Goal: Task Accomplishment & Management: Complete application form

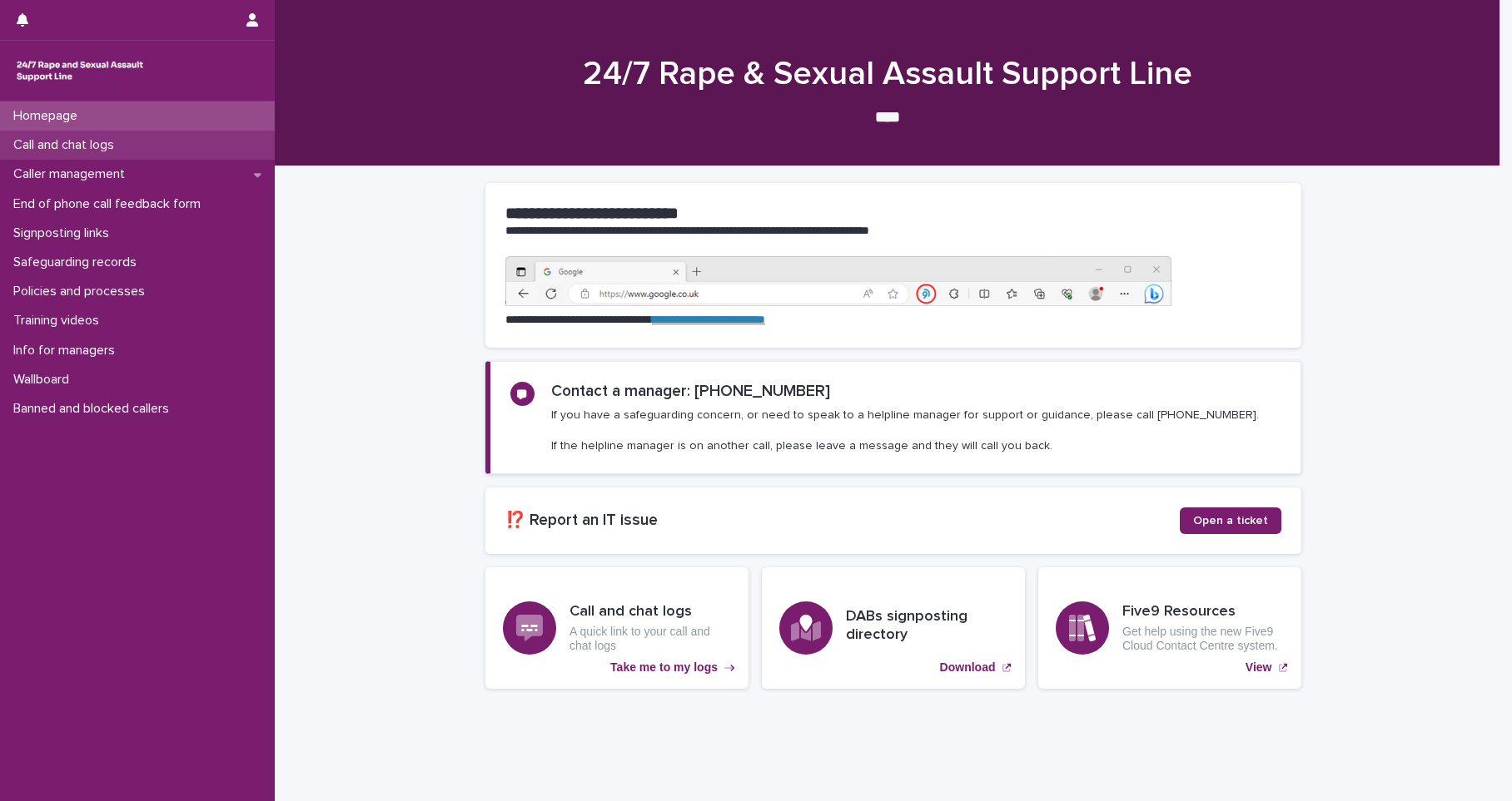
drag, startPoint x: 0, startPoint y: 0, endPoint x: 131, endPoint y: 146, distance: 196.2
click at [131, 146] on div "Call and chat logs" at bounding box center [137, 145] width 275 height 29
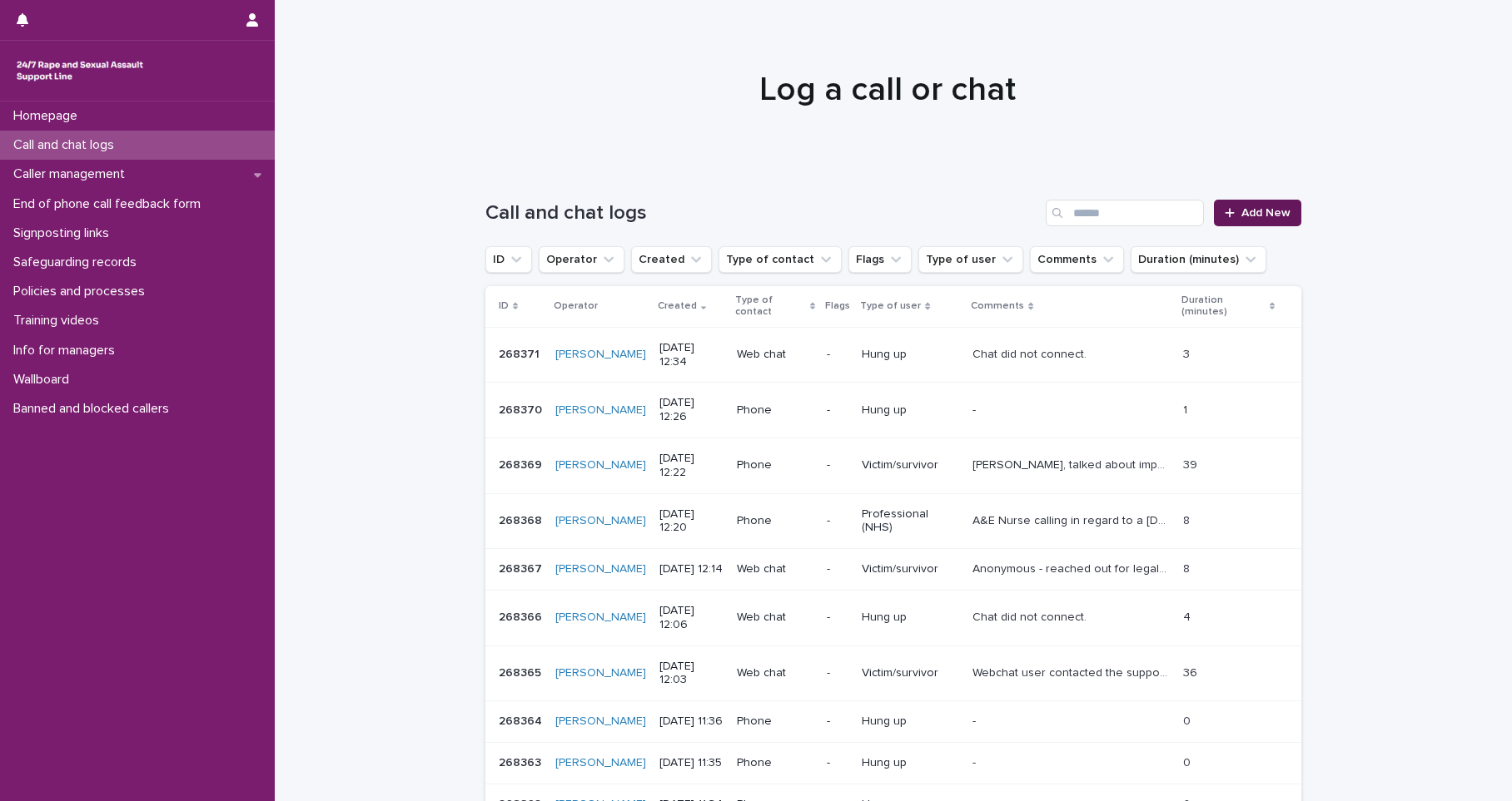
click at [1268, 215] on span "Add New" at bounding box center [1265, 213] width 49 height 12
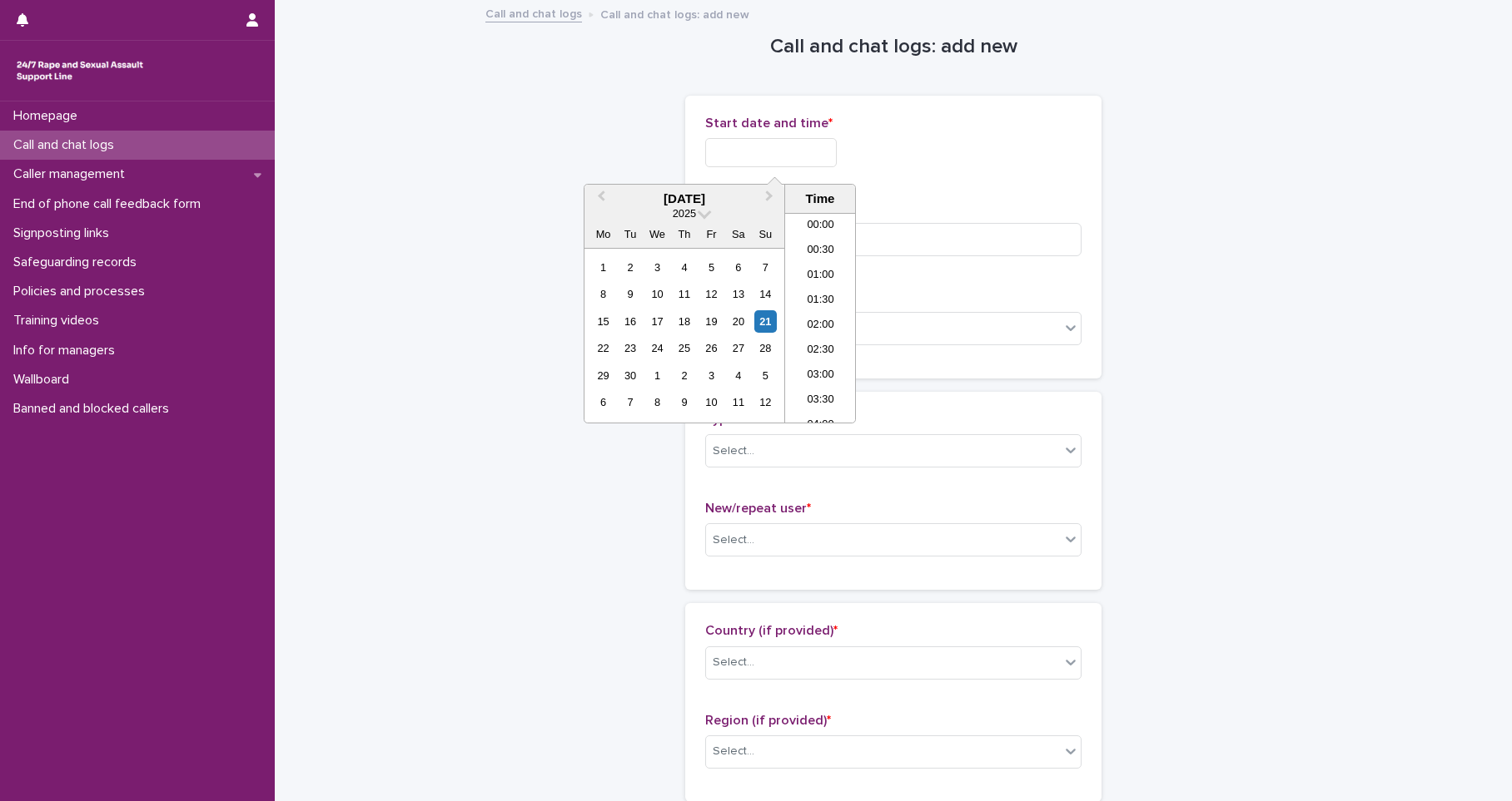
click at [816, 153] on input "text" at bounding box center [771, 153] width 131 height 29
click at [832, 320] on li "12:30" at bounding box center [820, 318] width 71 height 25
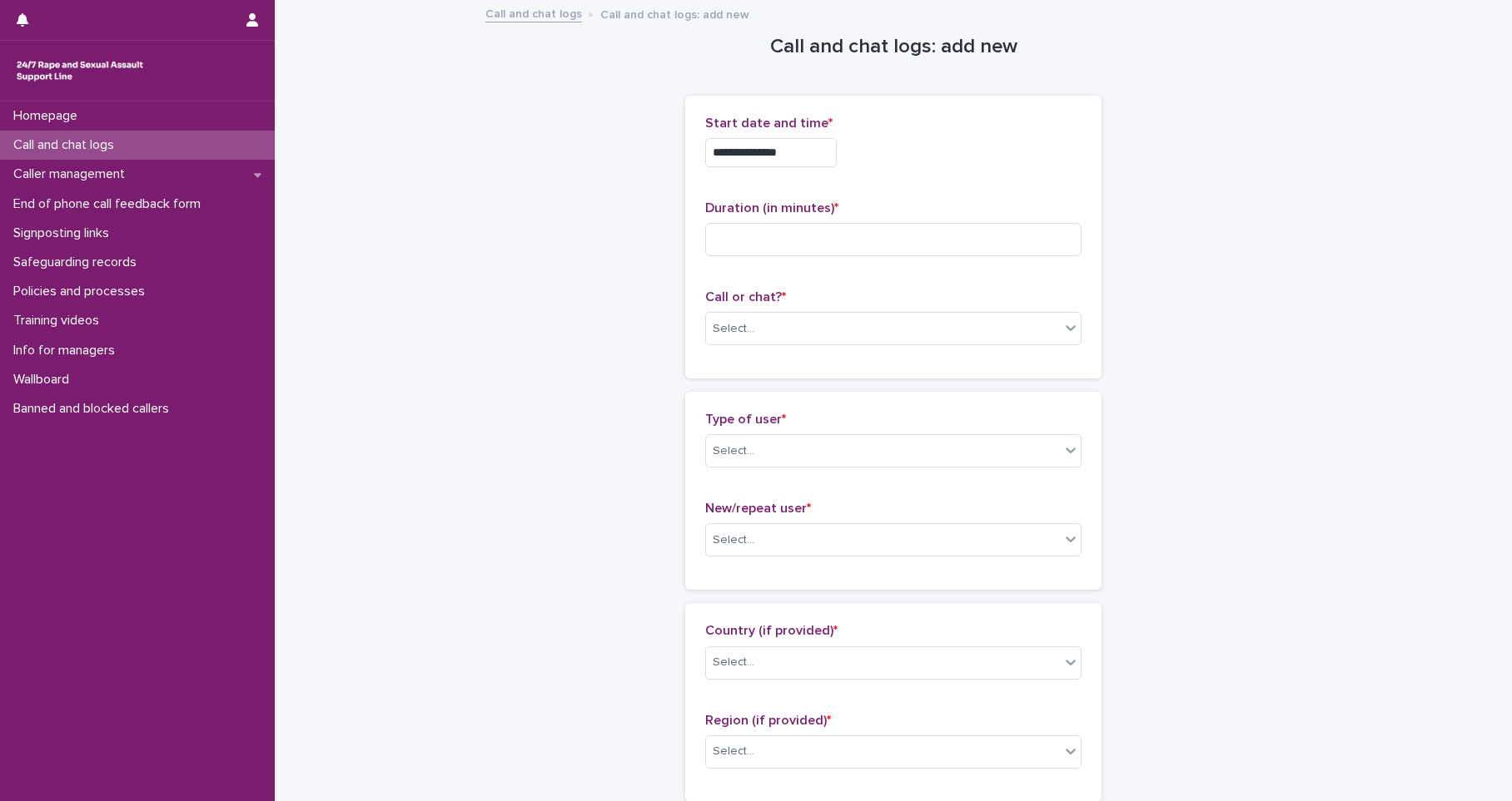
click at [810, 157] on input "**********" at bounding box center [771, 153] width 131 height 29
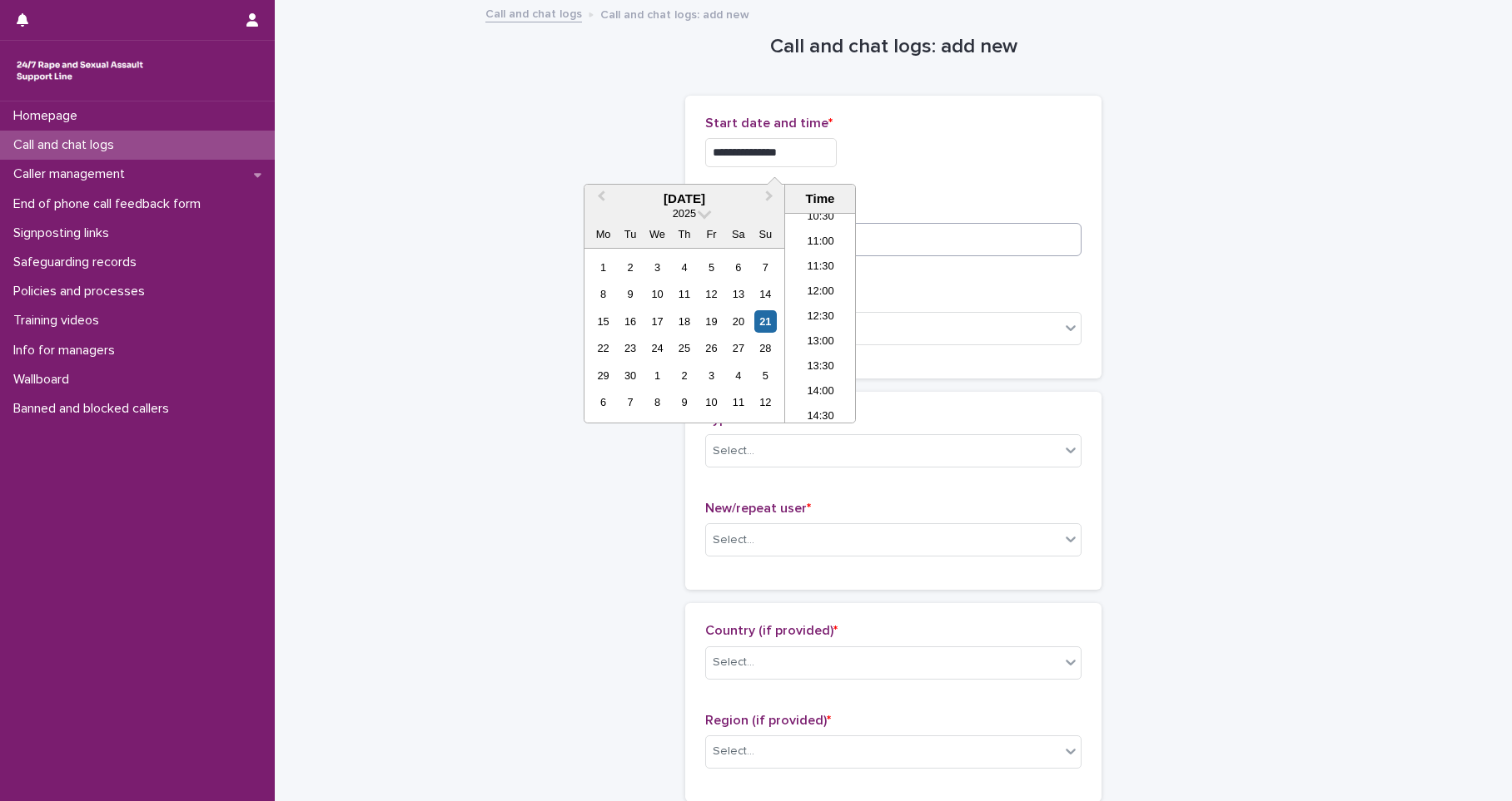
type input "**********"
click at [974, 239] on input at bounding box center [892, 240] width 376 height 33
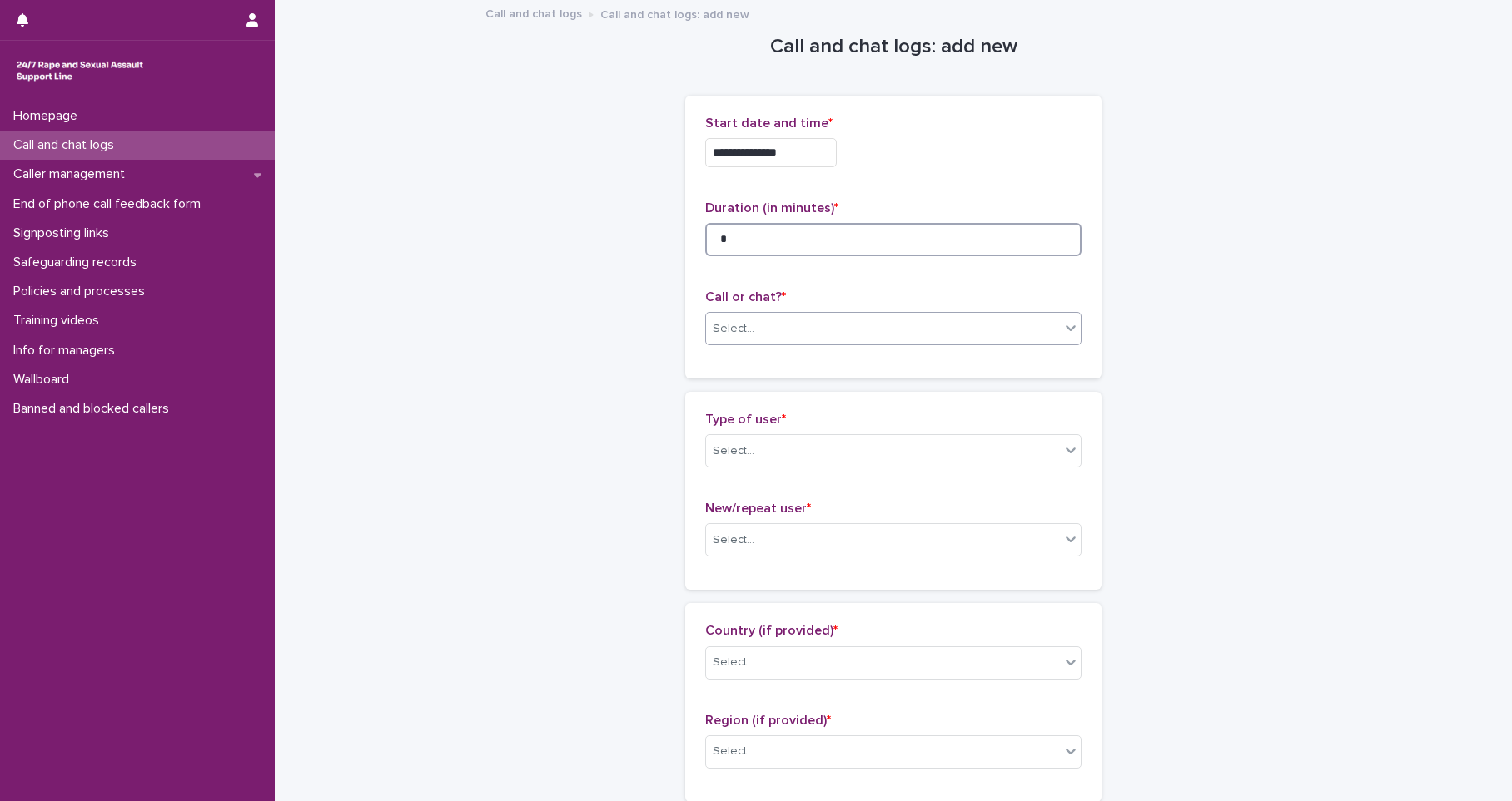
type input "*"
click at [924, 325] on div "Select..." at bounding box center [883, 329] width 354 height 27
click at [888, 392] on div "Web chat" at bounding box center [887, 389] width 375 height 29
click at [852, 465] on div "Select..." at bounding box center [892, 451] width 376 height 33
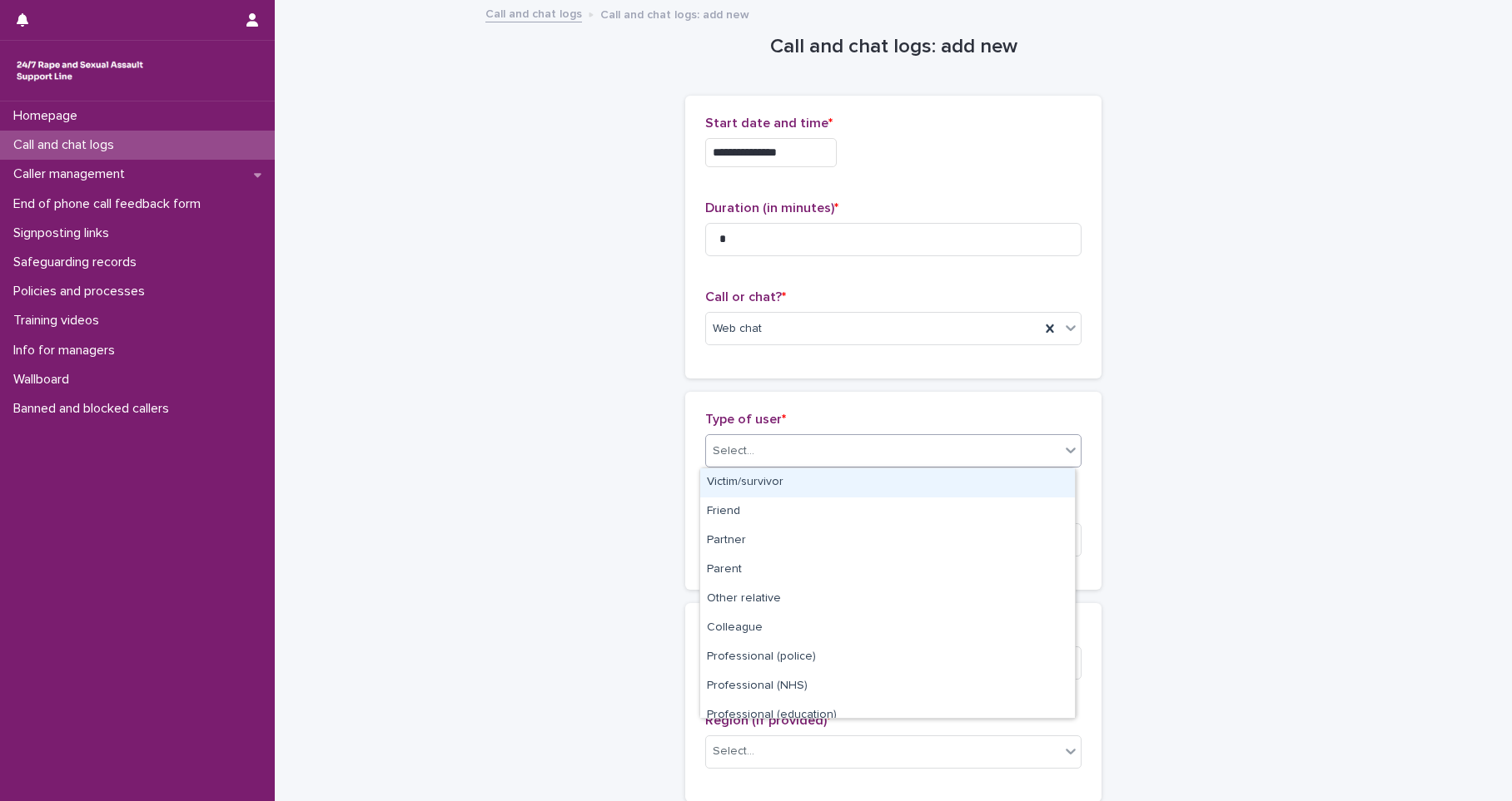
click at [845, 491] on div "Victim/survivor" at bounding box center [887, 483] width 375 height 29
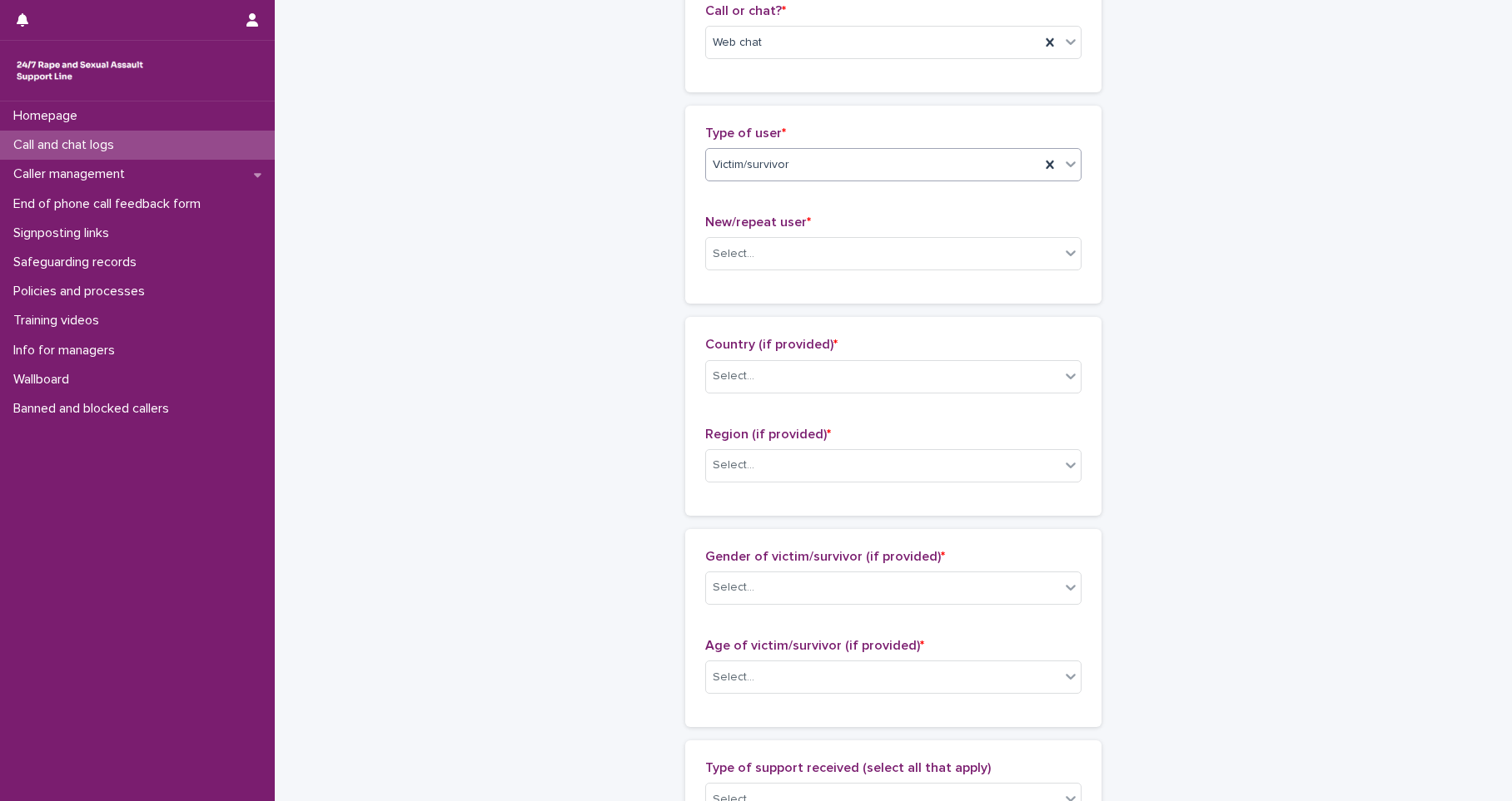
scroll to position [416, 0]
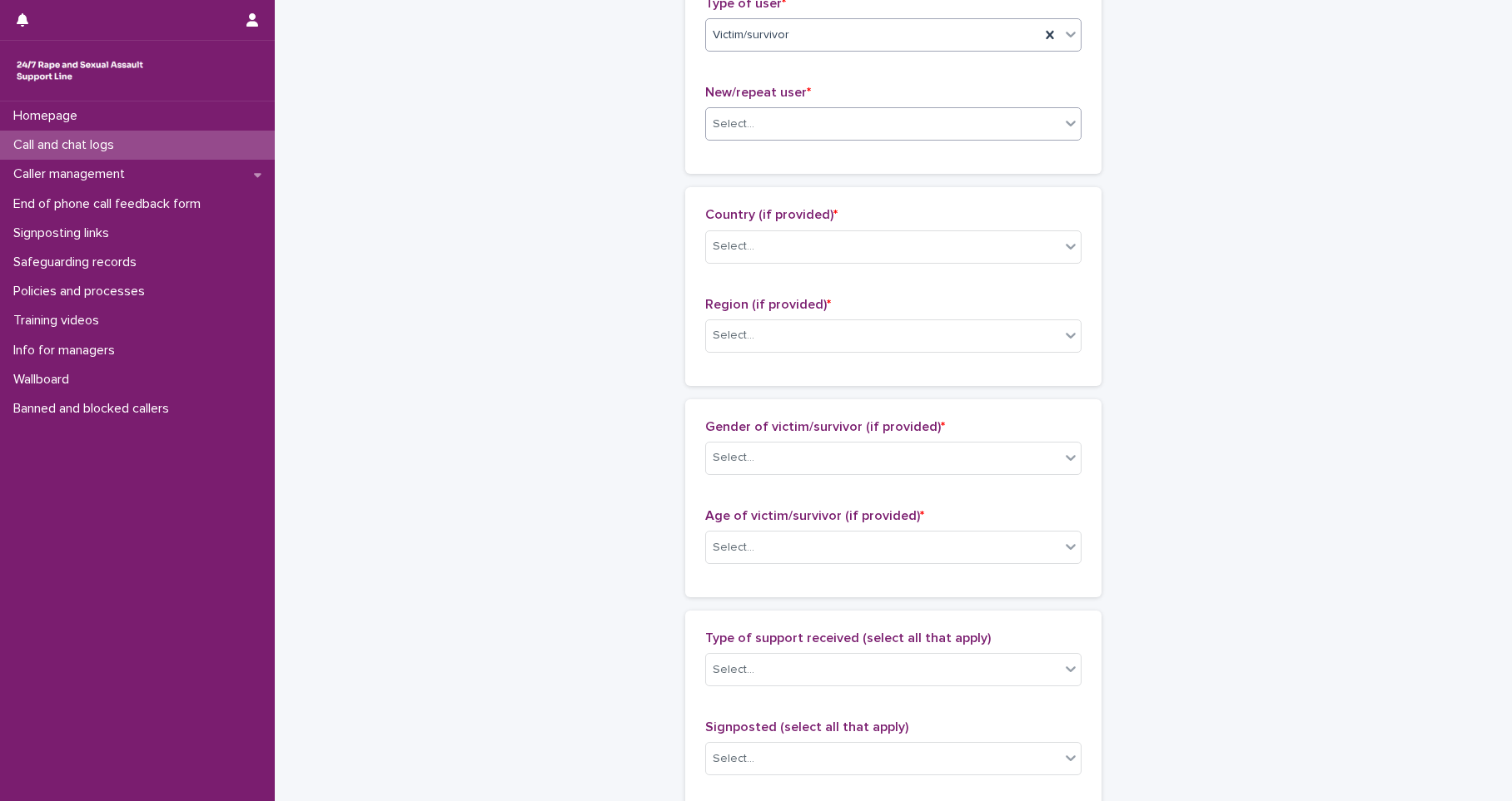
click at [772, 124] on div "Select..." at bounding box center [883, 125] width 354 height 27
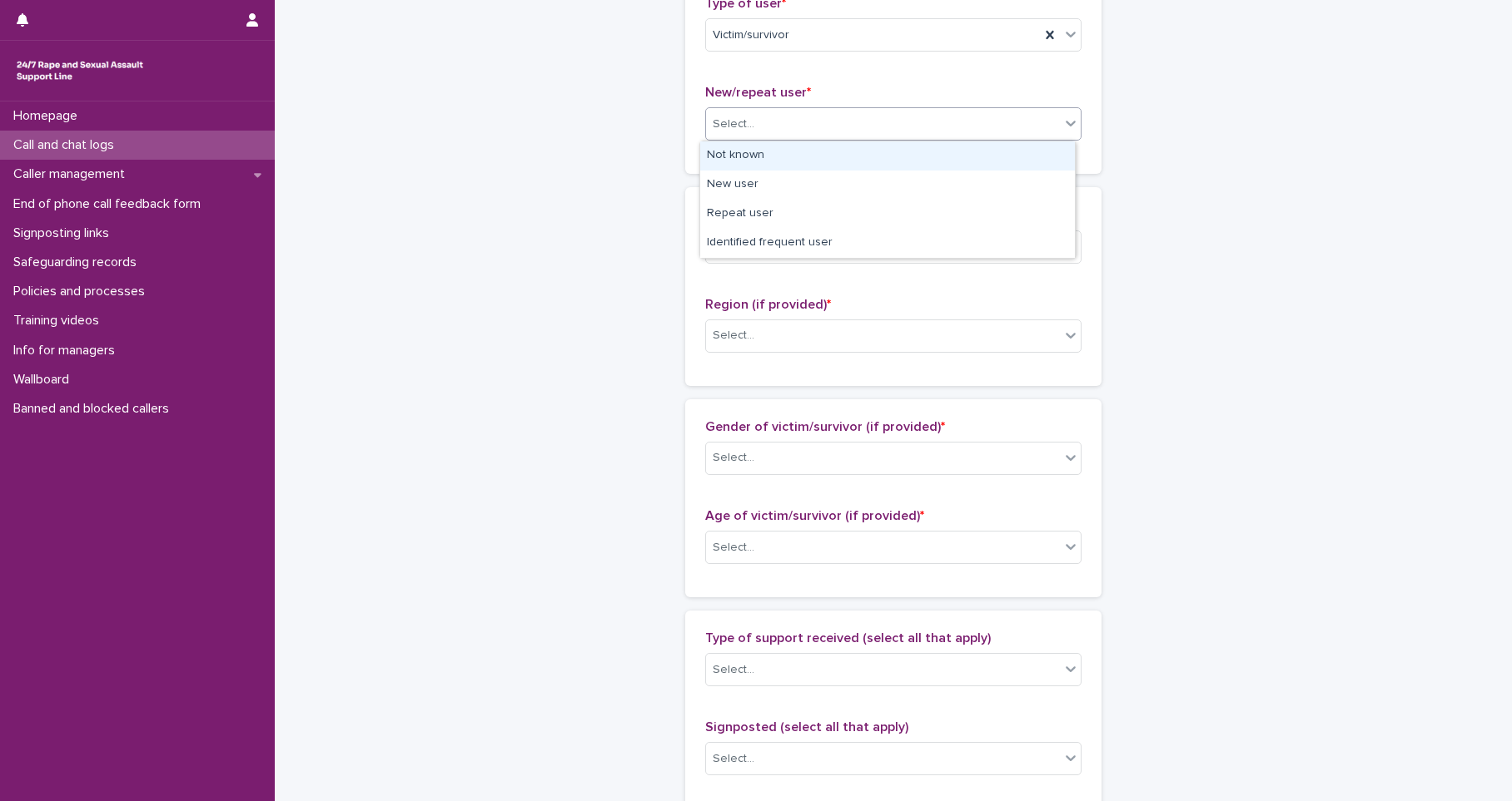
click at [752, 156] on div "Not known" at bounding box center [887, 156] width 375 height 29
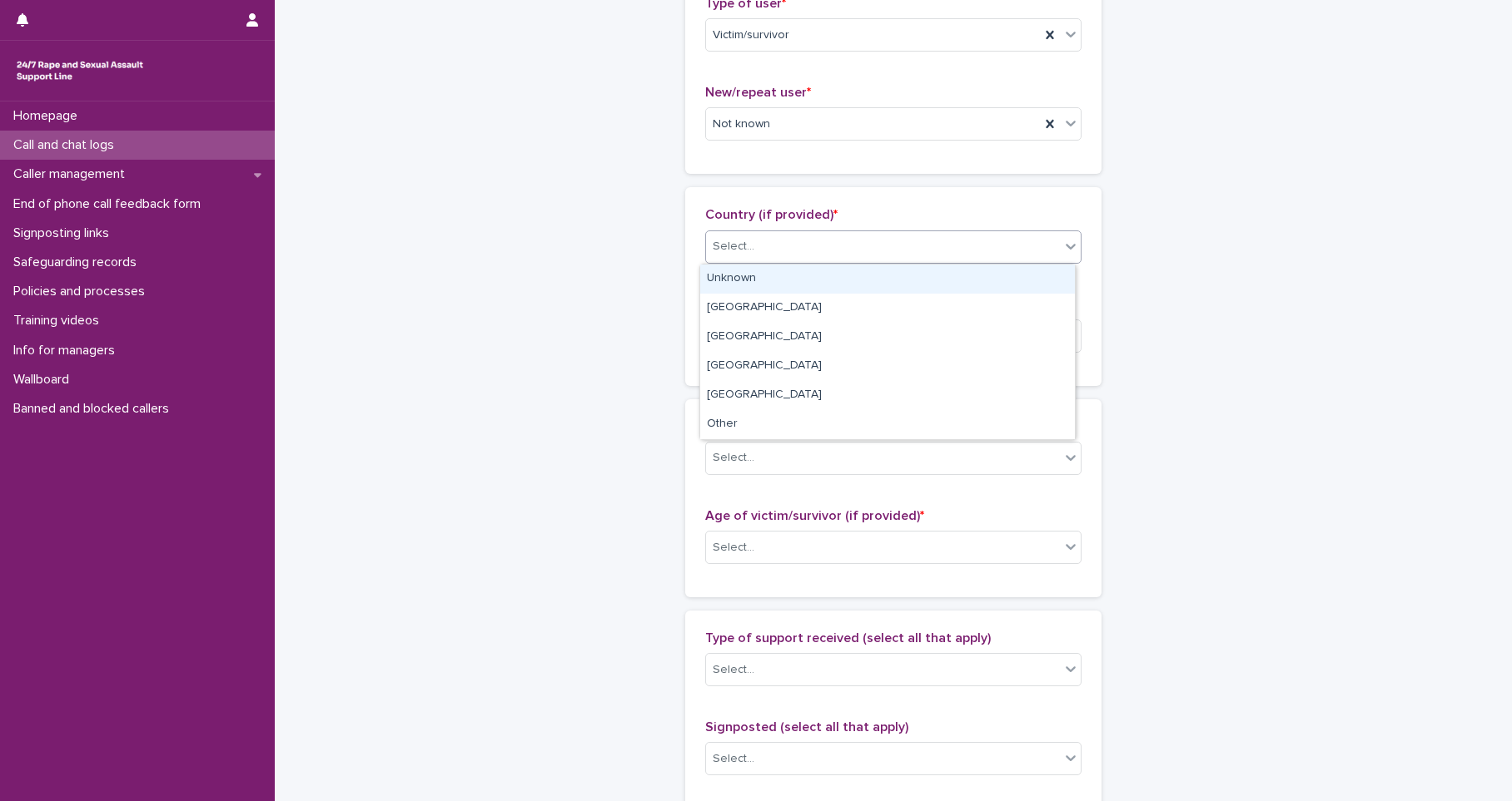
click at [754, 257] on div "Select..." at bounding box center [883, 246] width 354 height 27
click at [756, 316] on div "[GEOGRAPHIC_DATA]" at bounding box center [887, 308] width 375 height 29
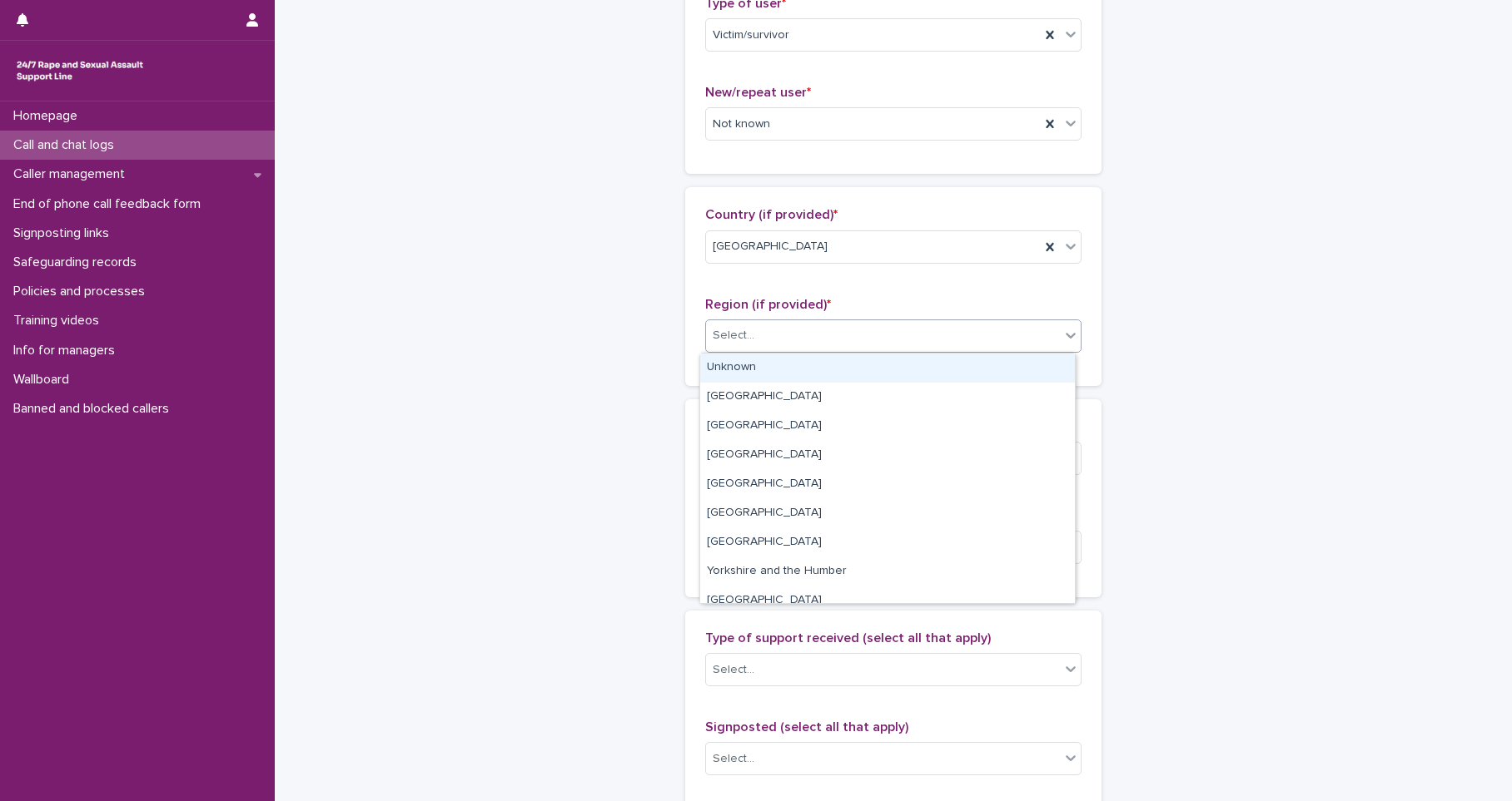
click at [754, 331] on div "Select..." at bounding box center [883, 335] width 354 height 27
click at [746, 366] on div "Unknown" at bounding box center [887, 368] width 375 height 29
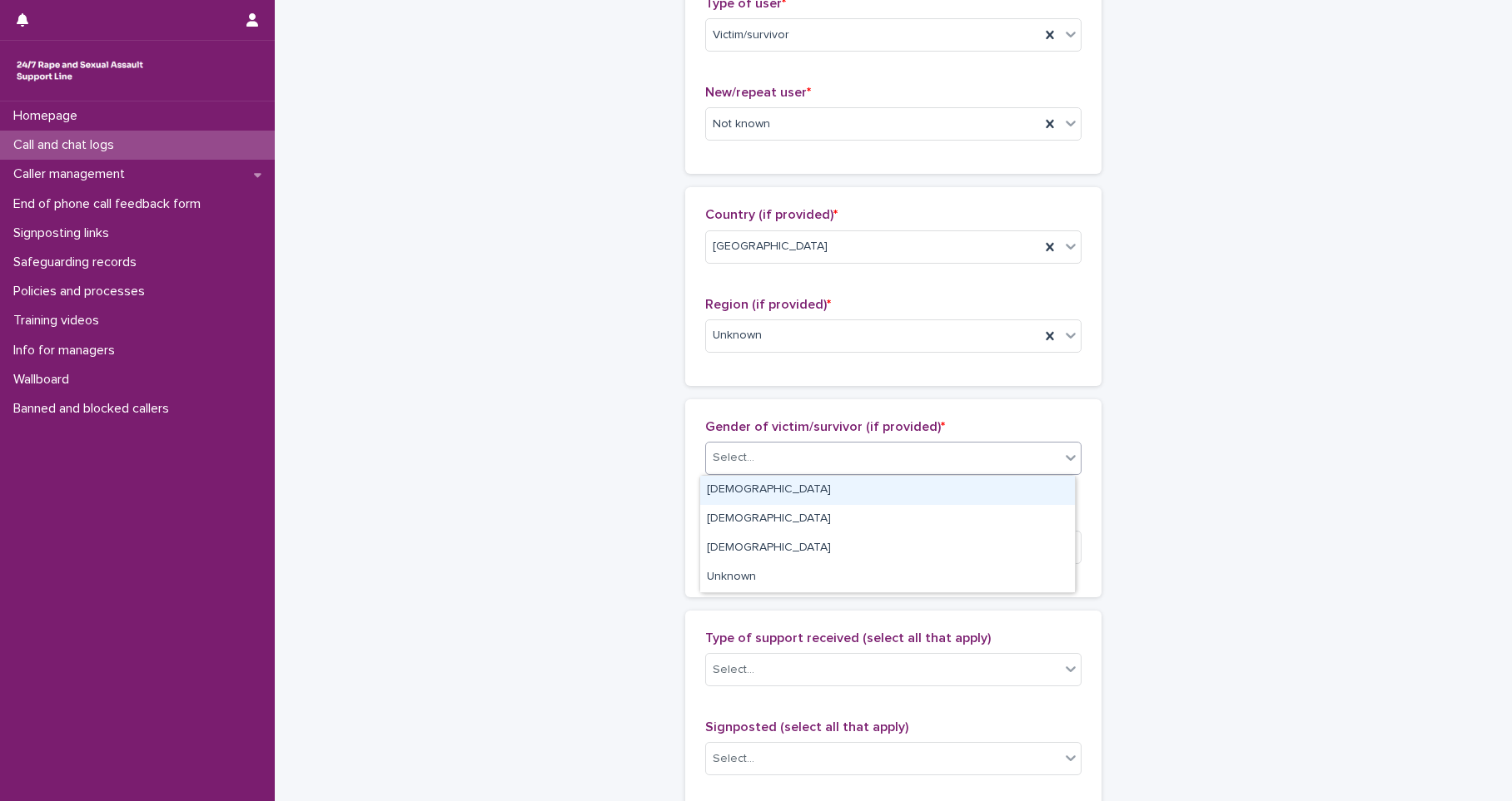
click at [746, 446] on div "Select..." at bounding box center [883, 458] width 354 height 27
click at [754, 496] on div "[DEMOGRAPHIC_DATA]" at bounding box center [887, 491] width 375 height 29
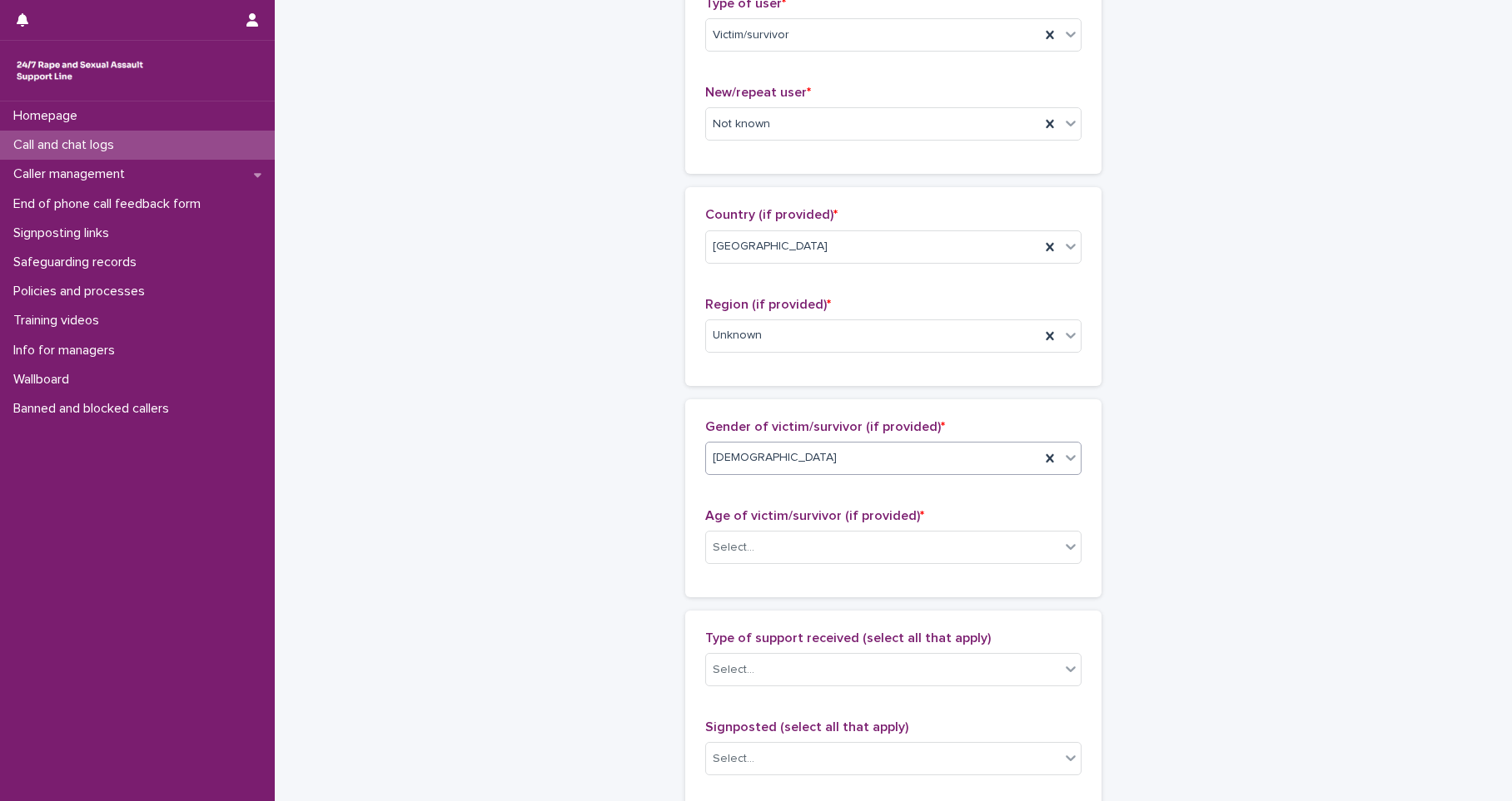
scroll to position [666, 0]
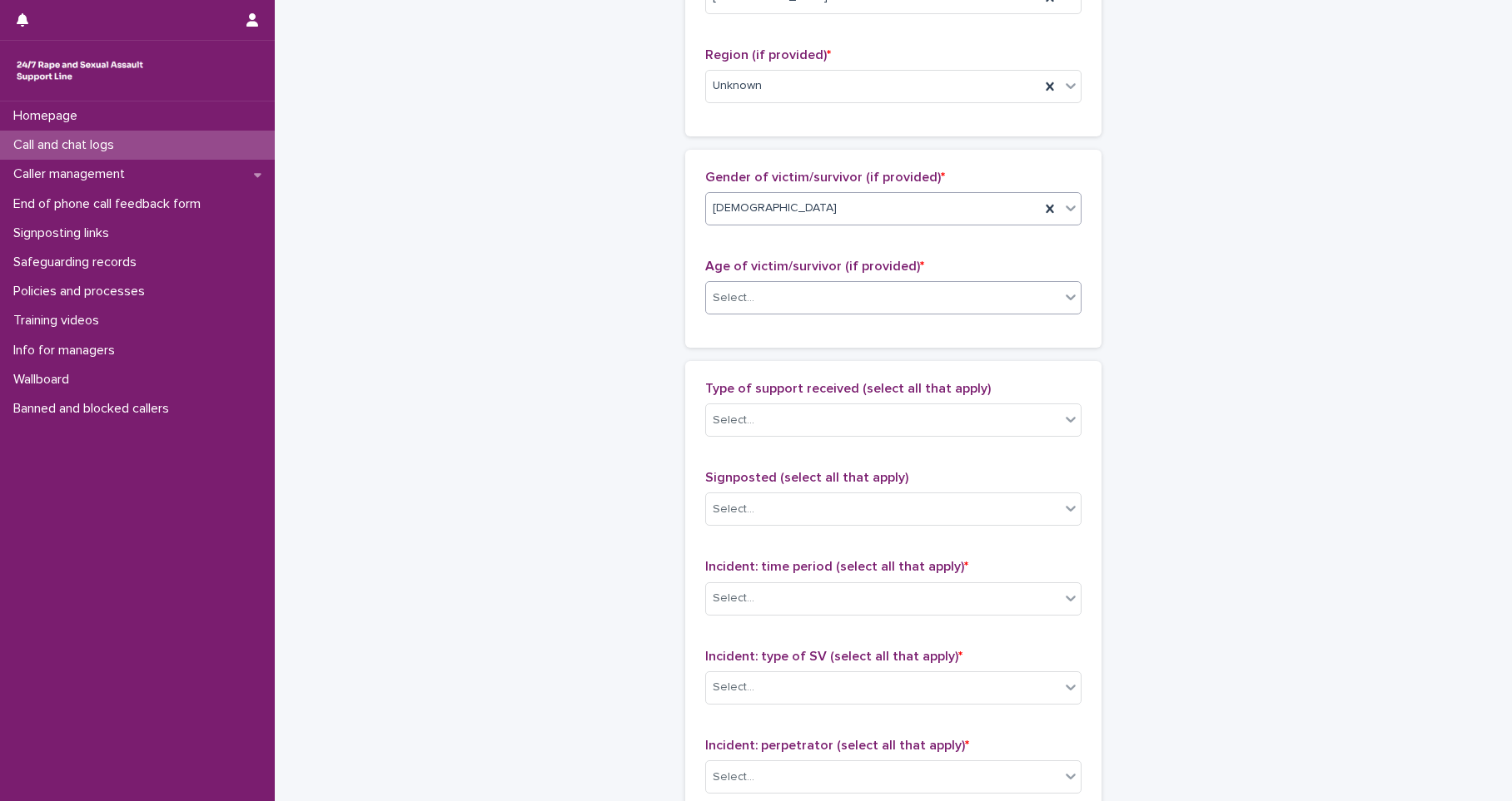
click at [756, 295] on input "text" at bounding box center [757, 298] width 2 height 14
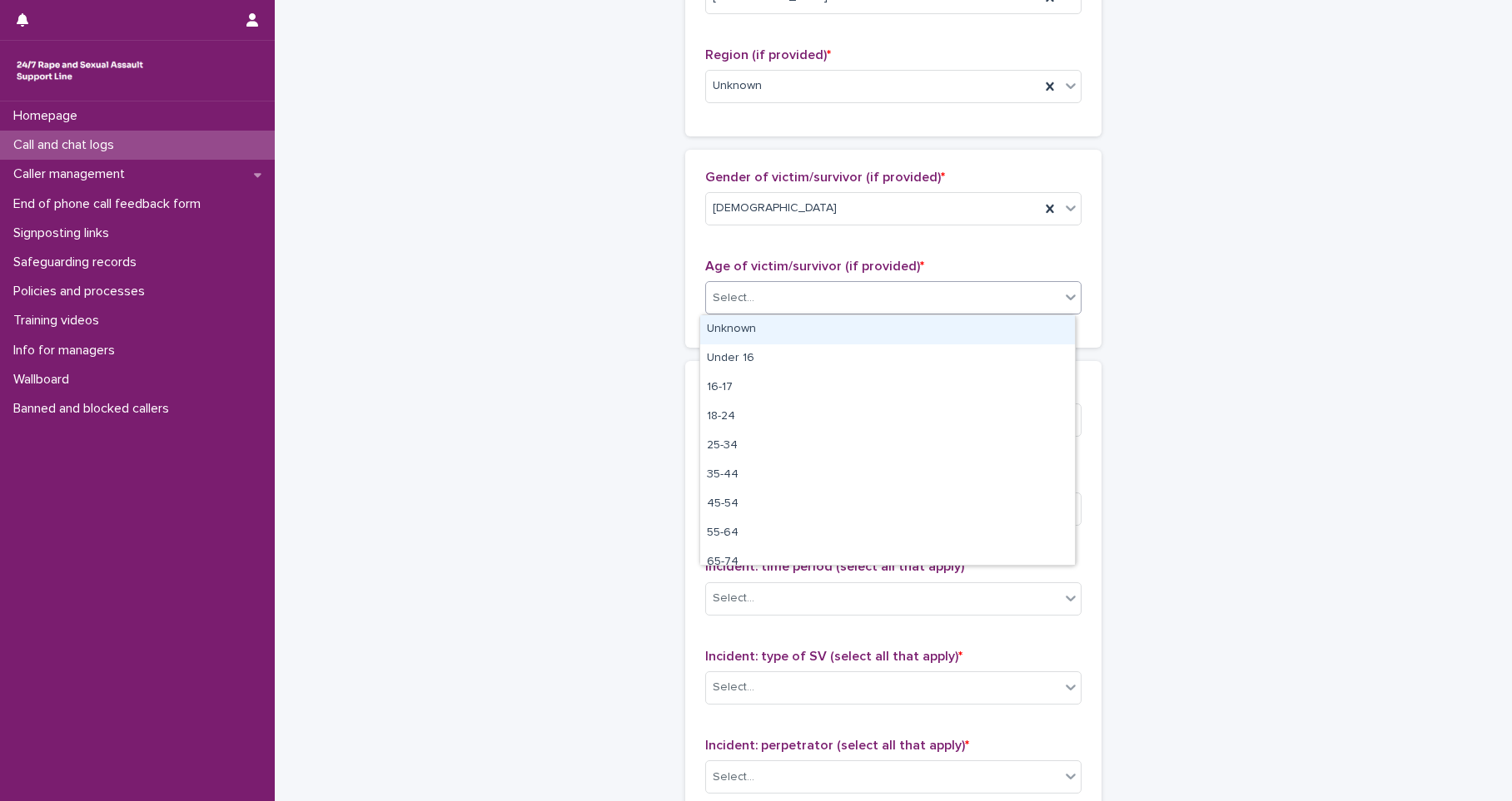
click at [746, 321] on div "Unknown" at bounding box center [887, 329] width 375 height 29
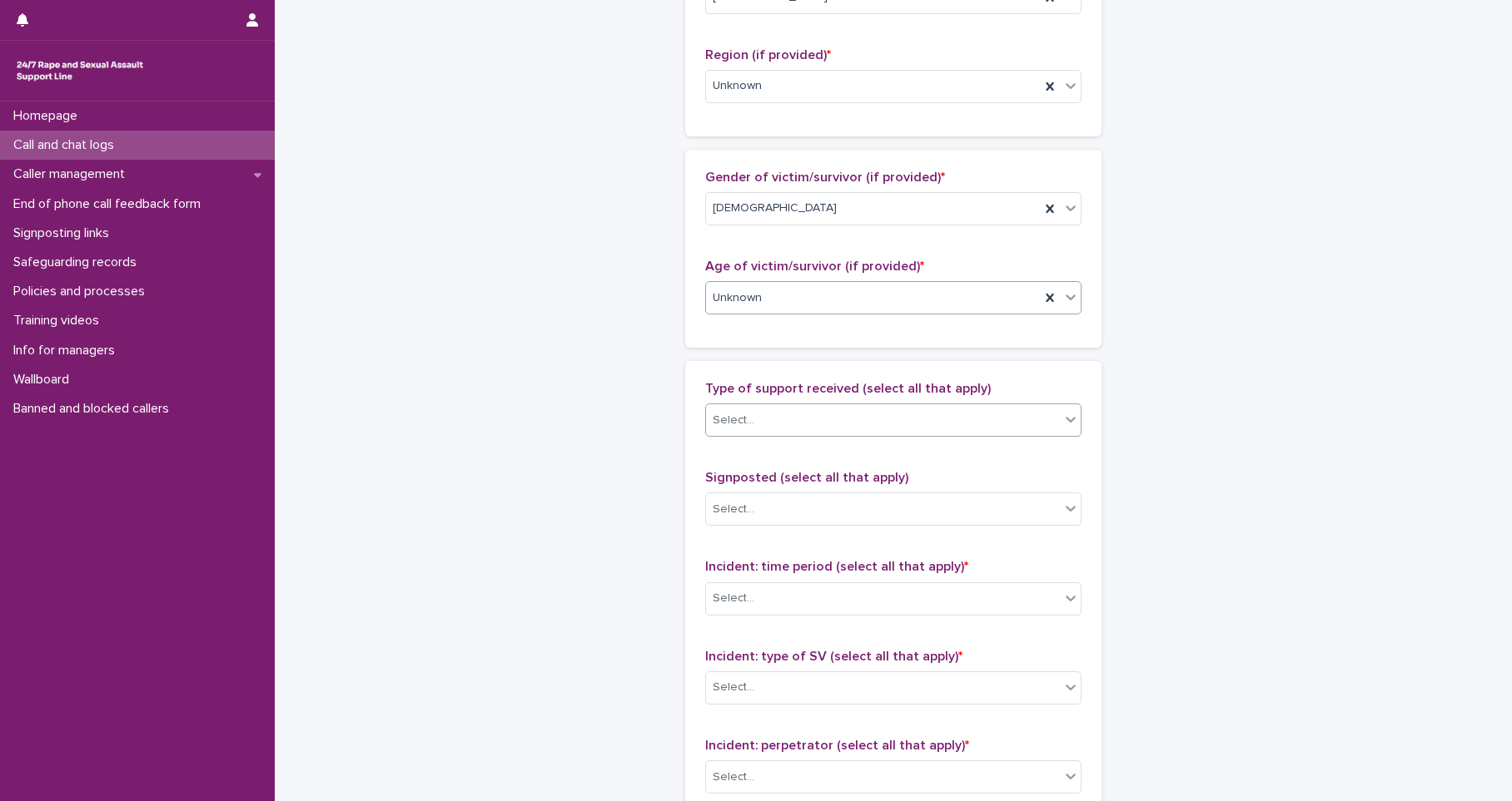
click at [783, 412] on div "Select..." at bounding box center [883, 420] width 354 height 27
click at [787, 440] on div "Emotional support" at bounding box center [887, 452] width 375 height 29
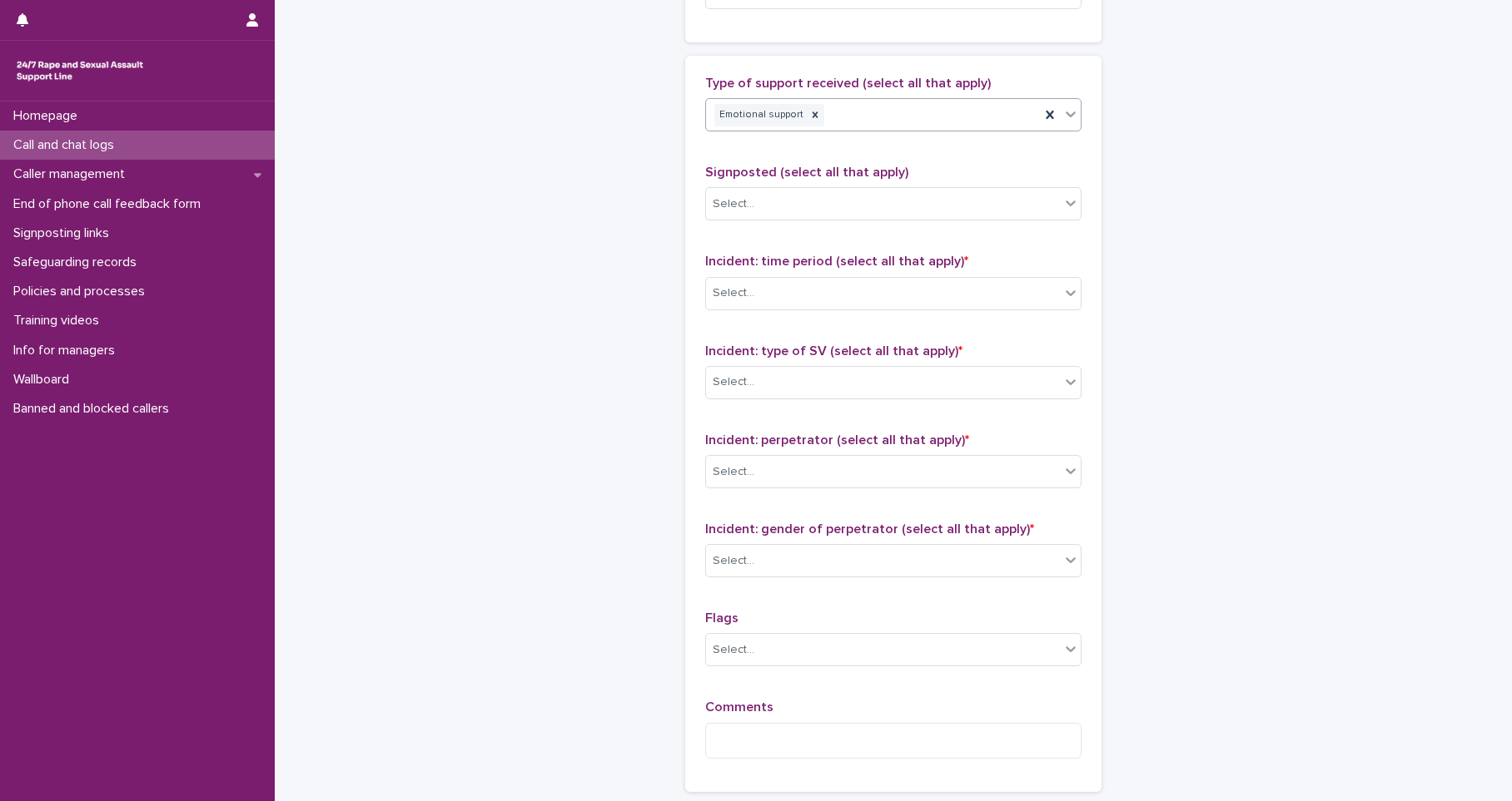
scroll to position [998, 0]
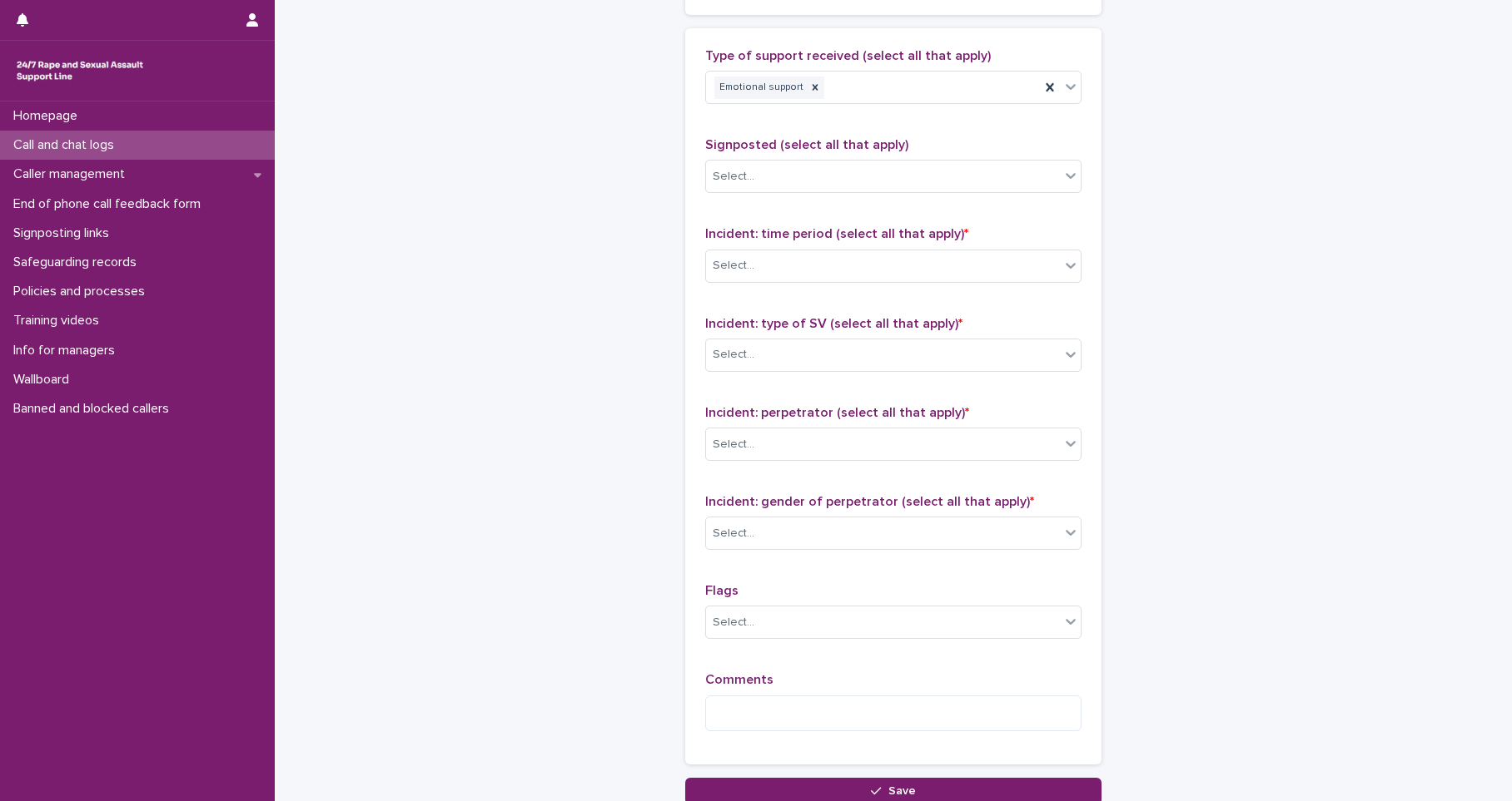
click at [819, 240] on span "Incident: time period (select all that apply) *" at bounding box center [836, 234] width 263 height 14
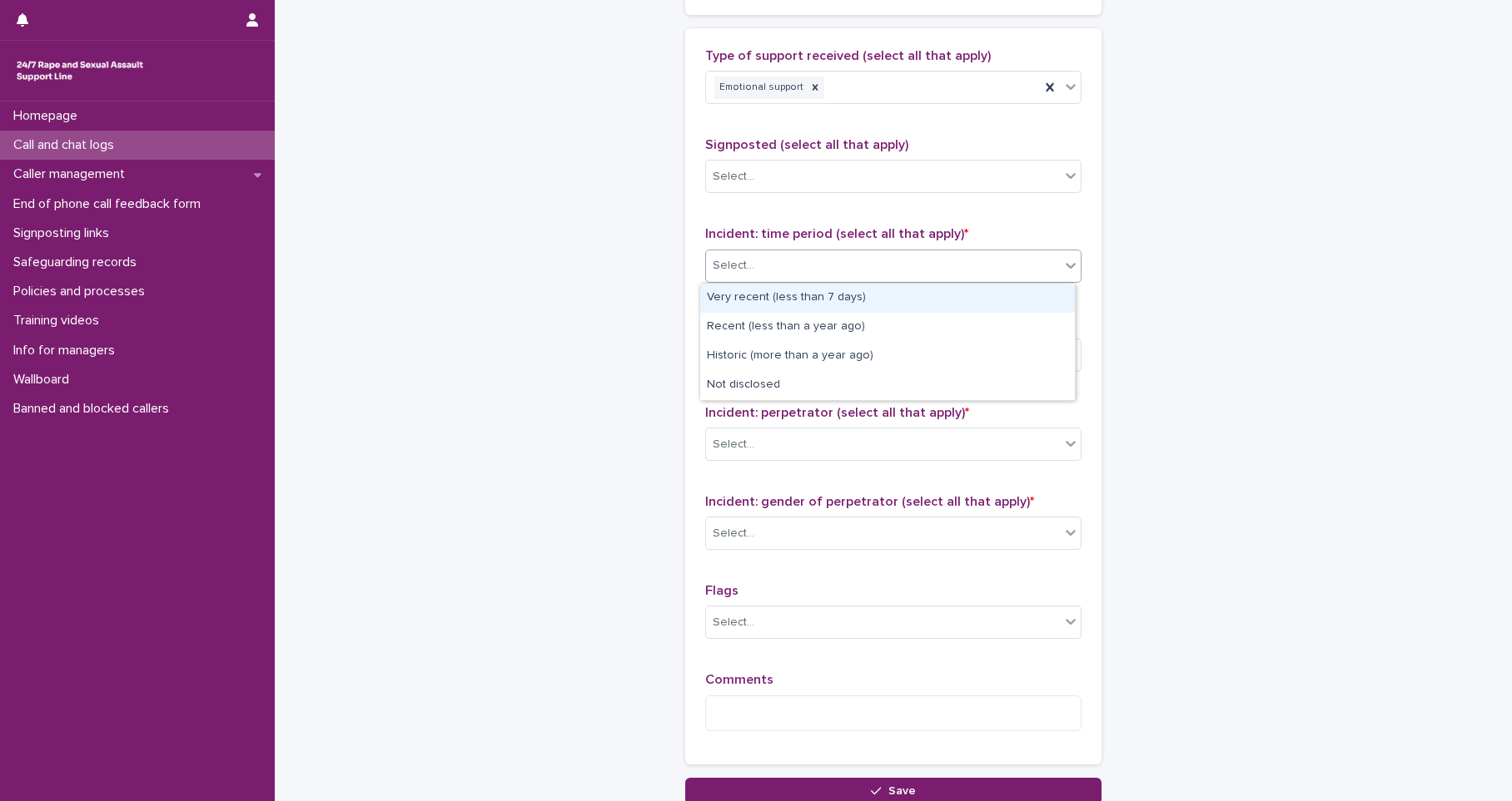
click at [816, 251] on div "Select..." at bounding box center [892, 266] width 376 height 33
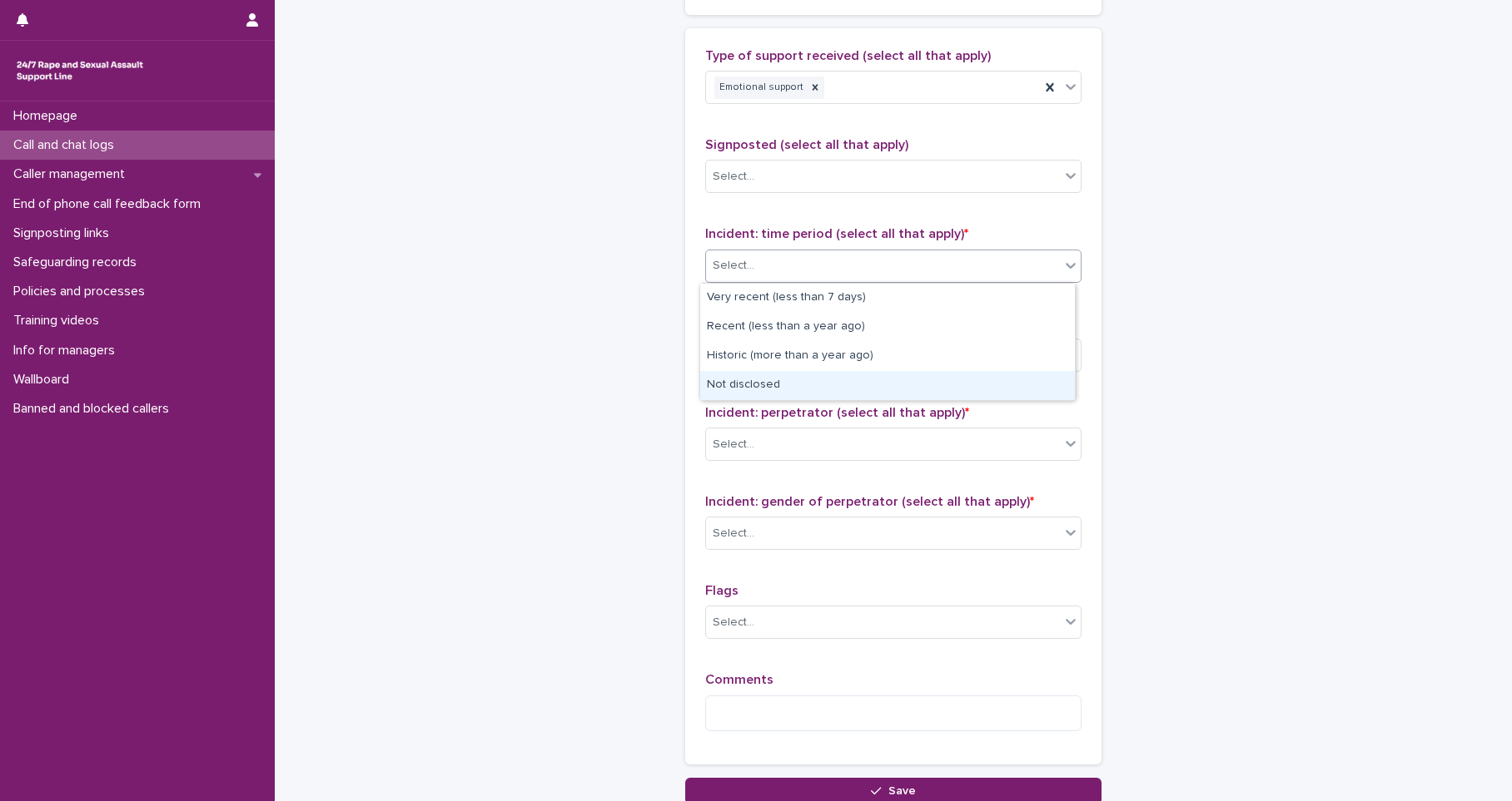
click at [815, 391] on div "Not disclosed" at bounding box center [887, 386] width 375 height 29
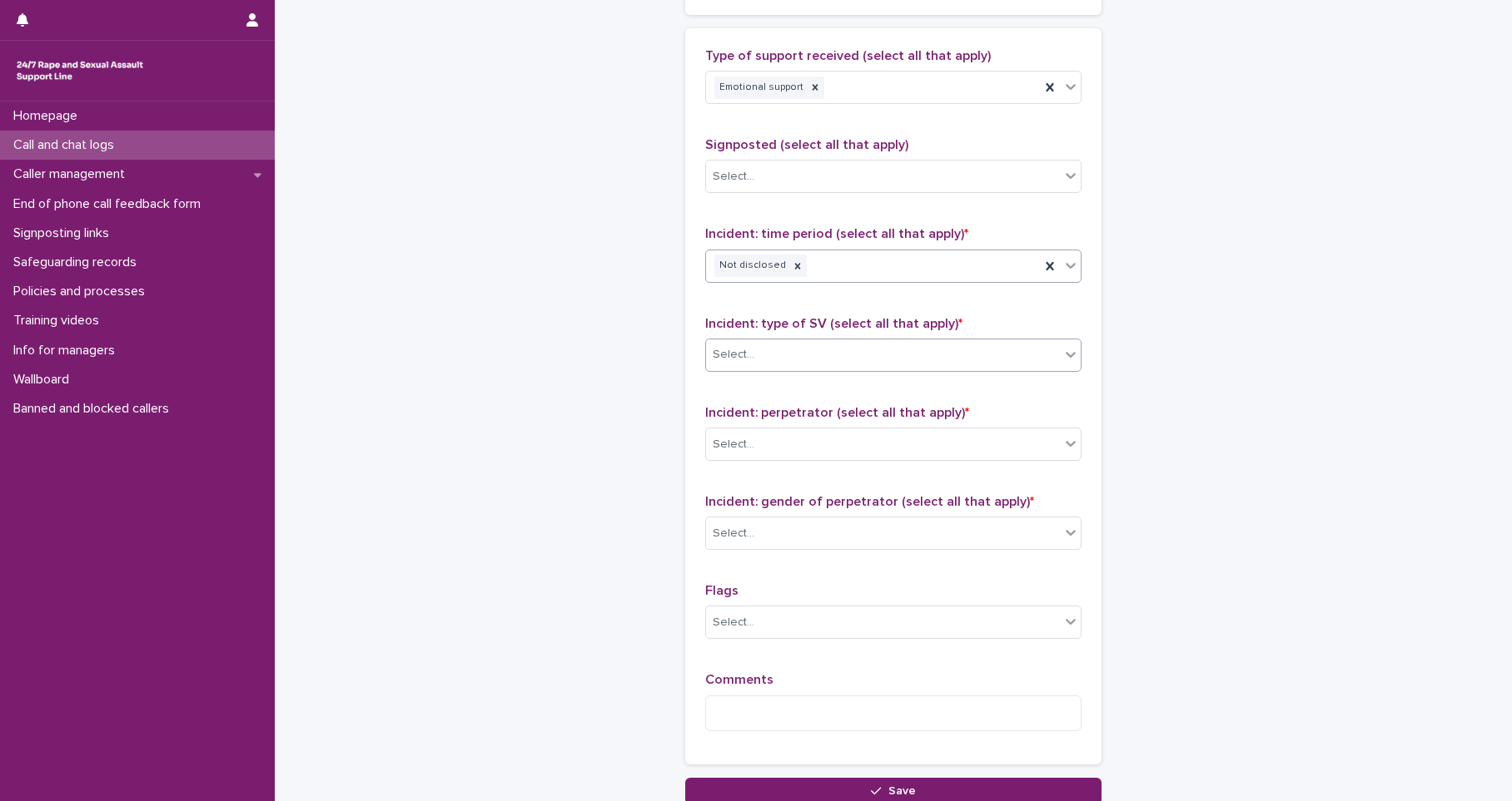
click at [817, 365] on div "Select..." at bounding box center [883, 355] width 354 height 27
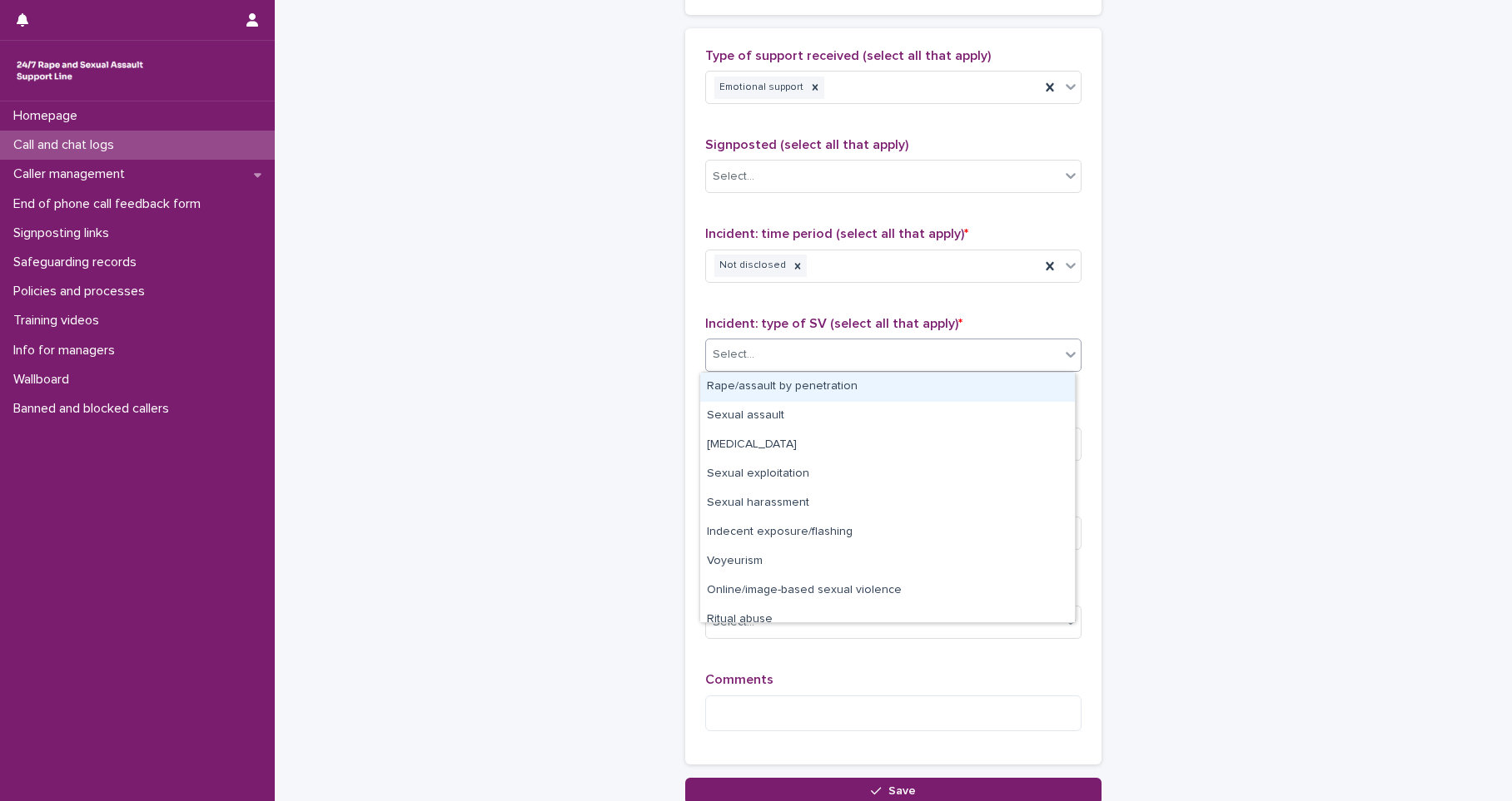
click at [806, 381] on div "Rape/assault by penetration" at bounding box center [887, 387] width 375 height 29
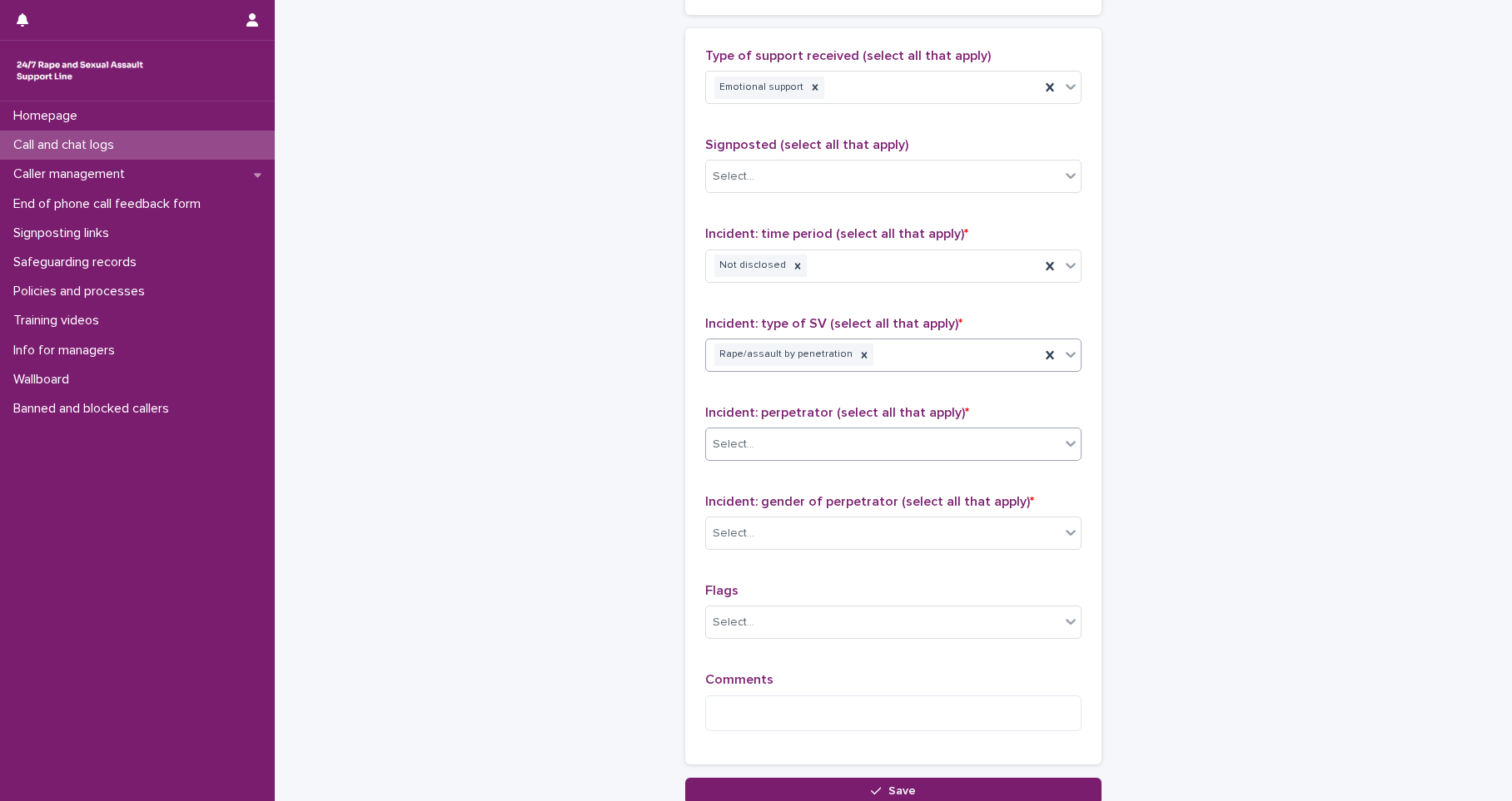
click at [790, 446] on div "Select..." at bounding box center [883, 444] width 354 height 27
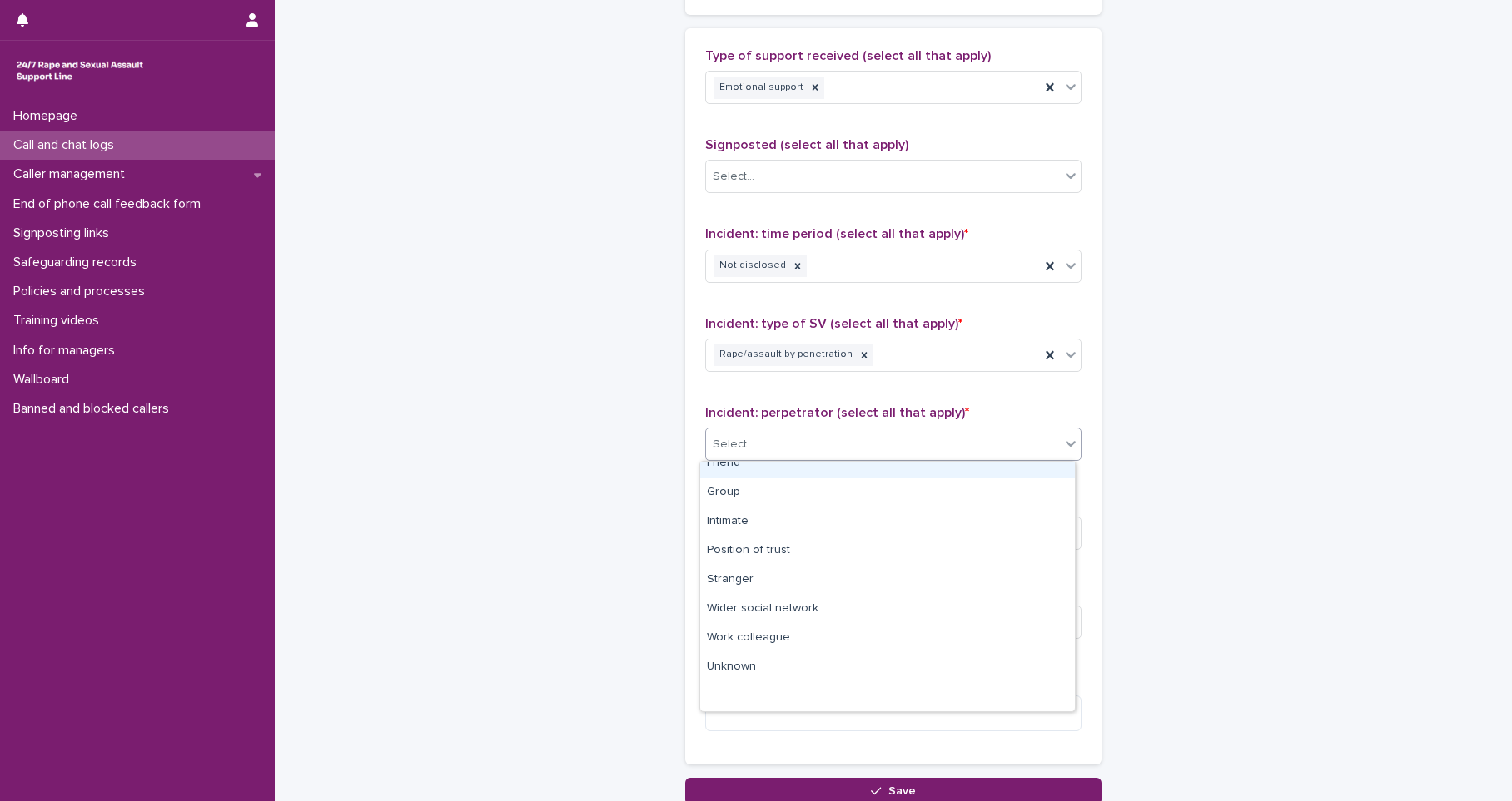
scroll to position [0, 0]
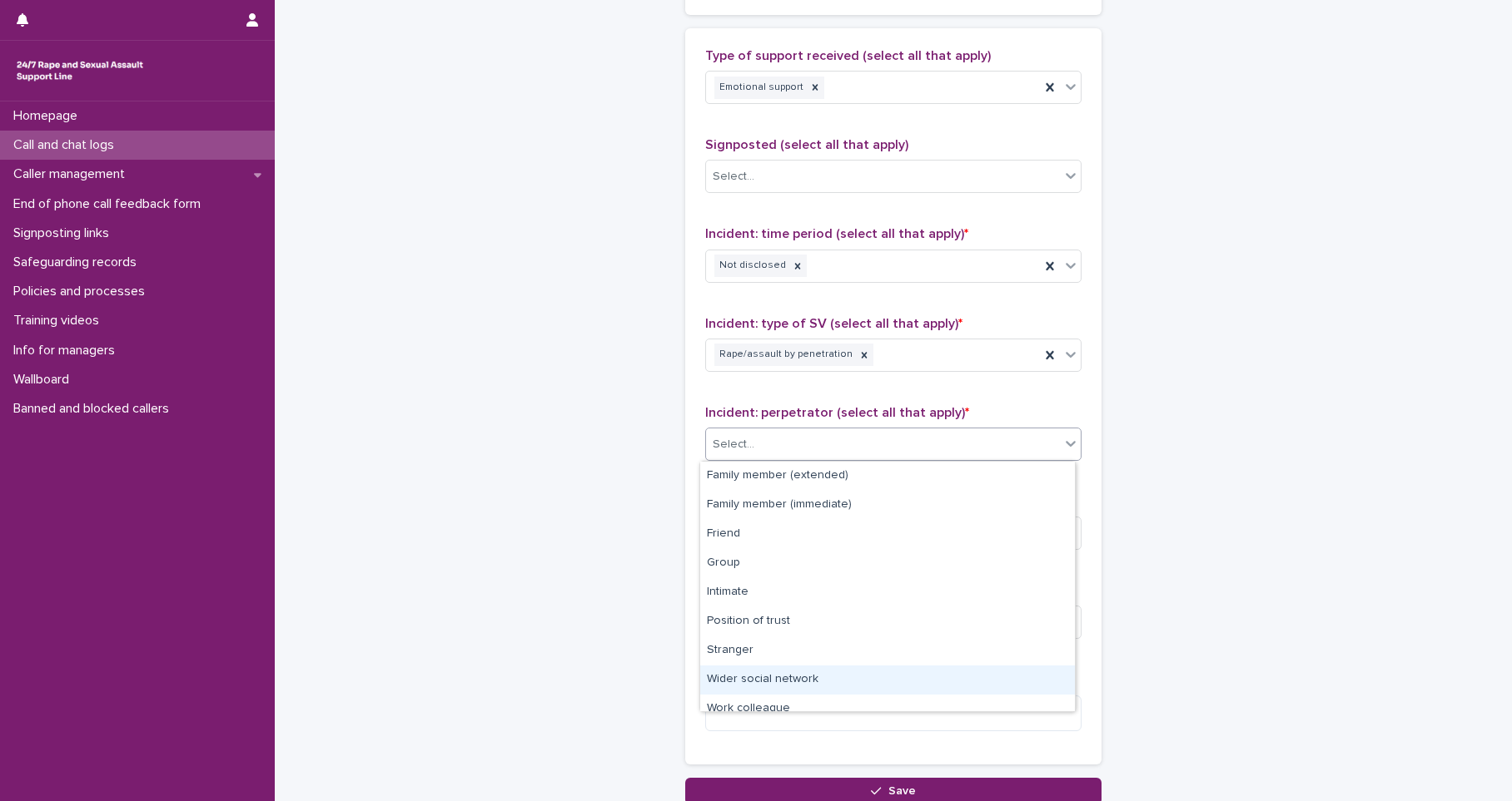
click at [794, 686] on div "Wider social network" at bounding box center [887, 680] width 375 height 29
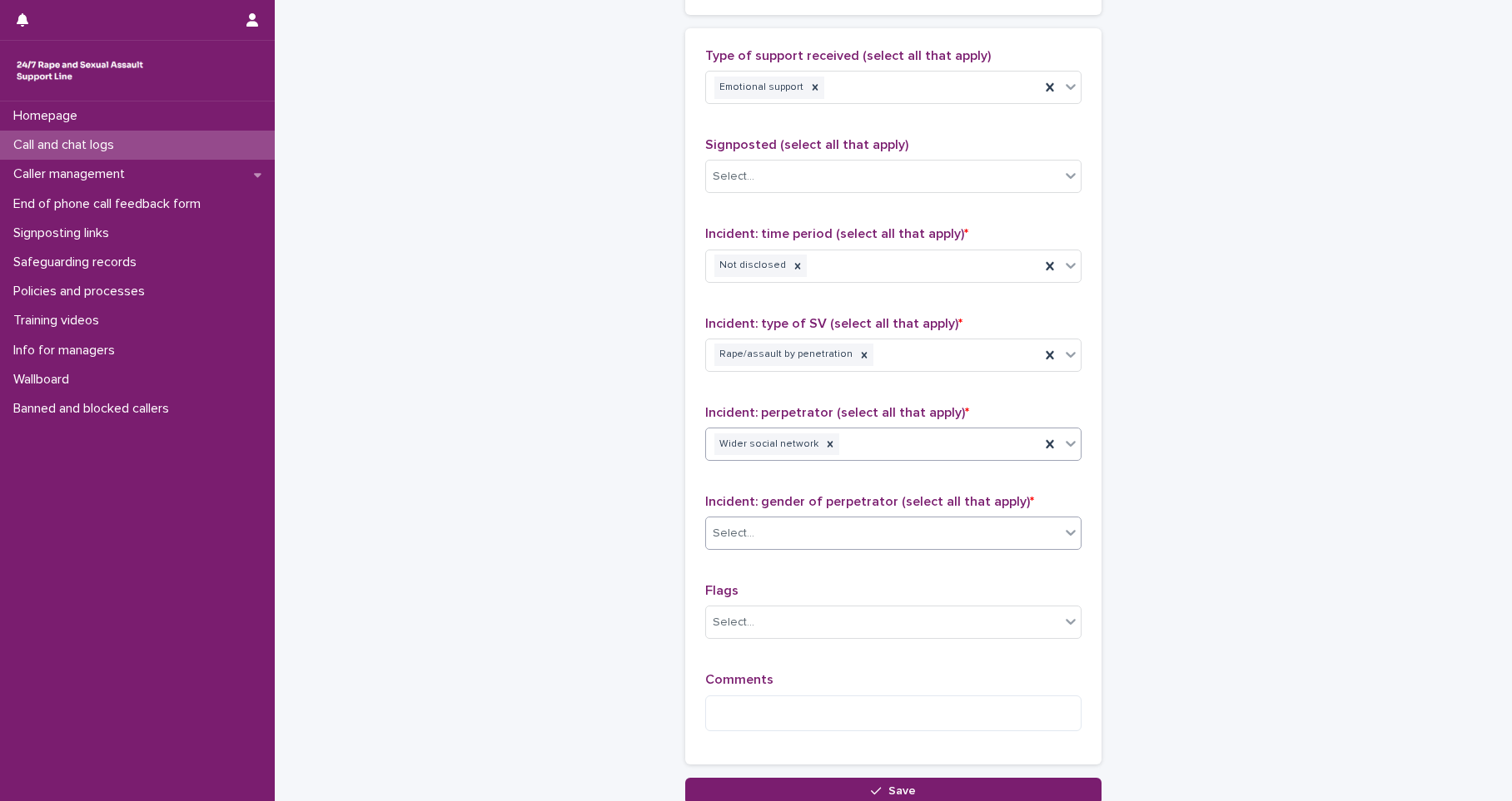
click at [839, 535] on div "Select..." at bounding box center [883, 533] width 354 height 27
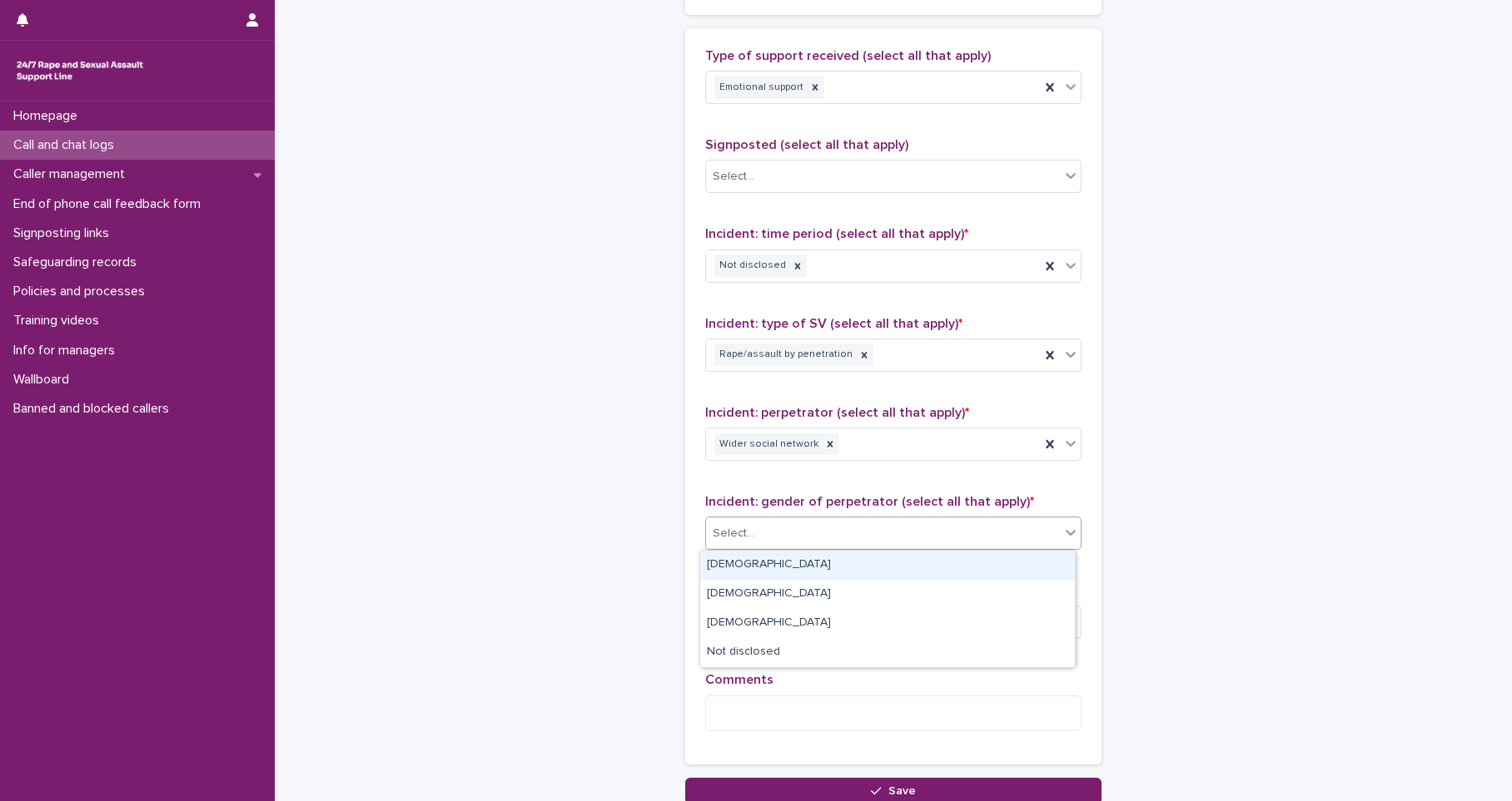
click at [830, 578] on div "[DEMOGRAPHIC_DATA]" at bounding box center [887, 565] width 375 height 29
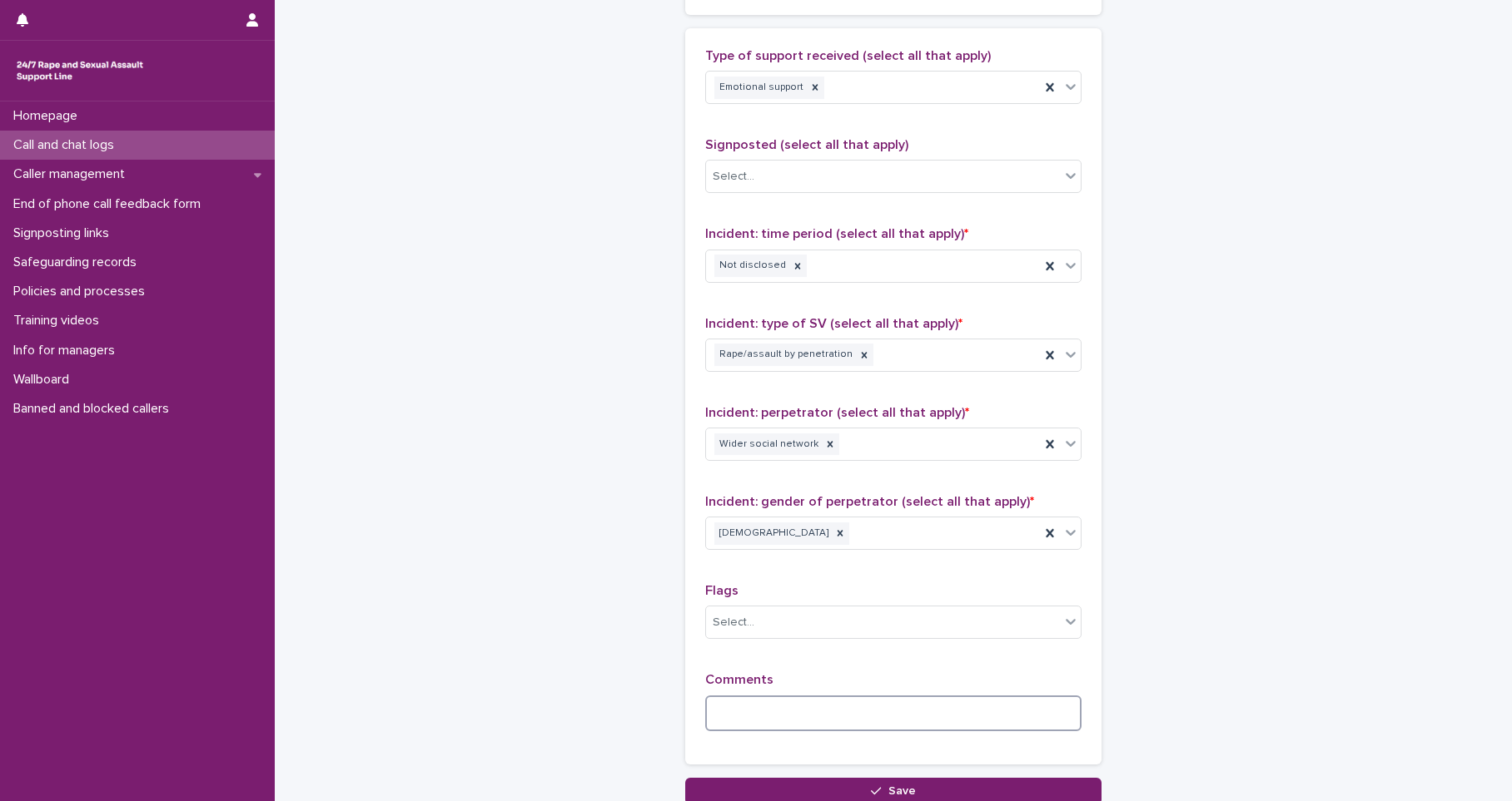
click at [807, 708] on textarea at bounding box center [892, 713] width 376 height 36
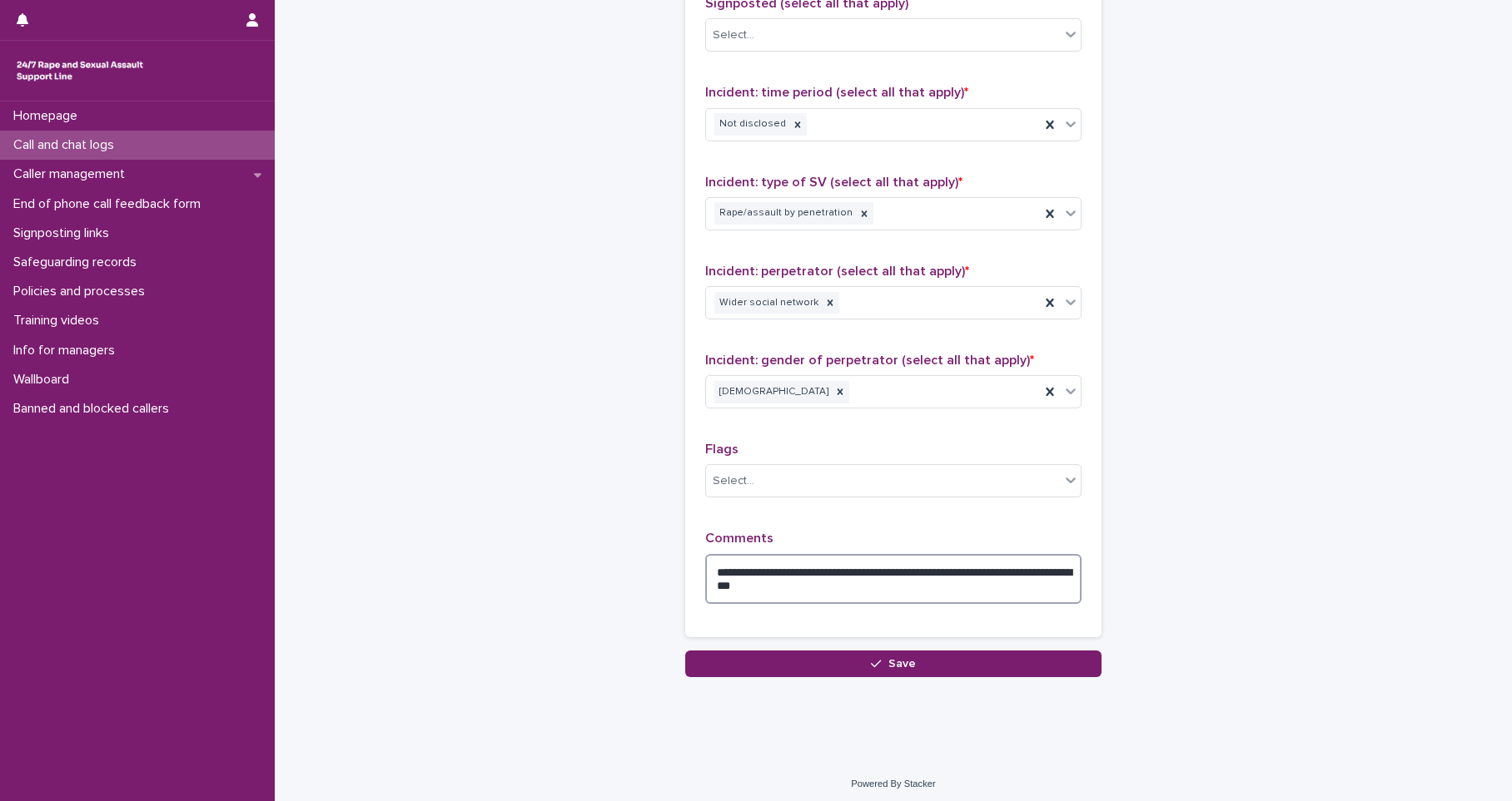
scroll to position [1146, 0]
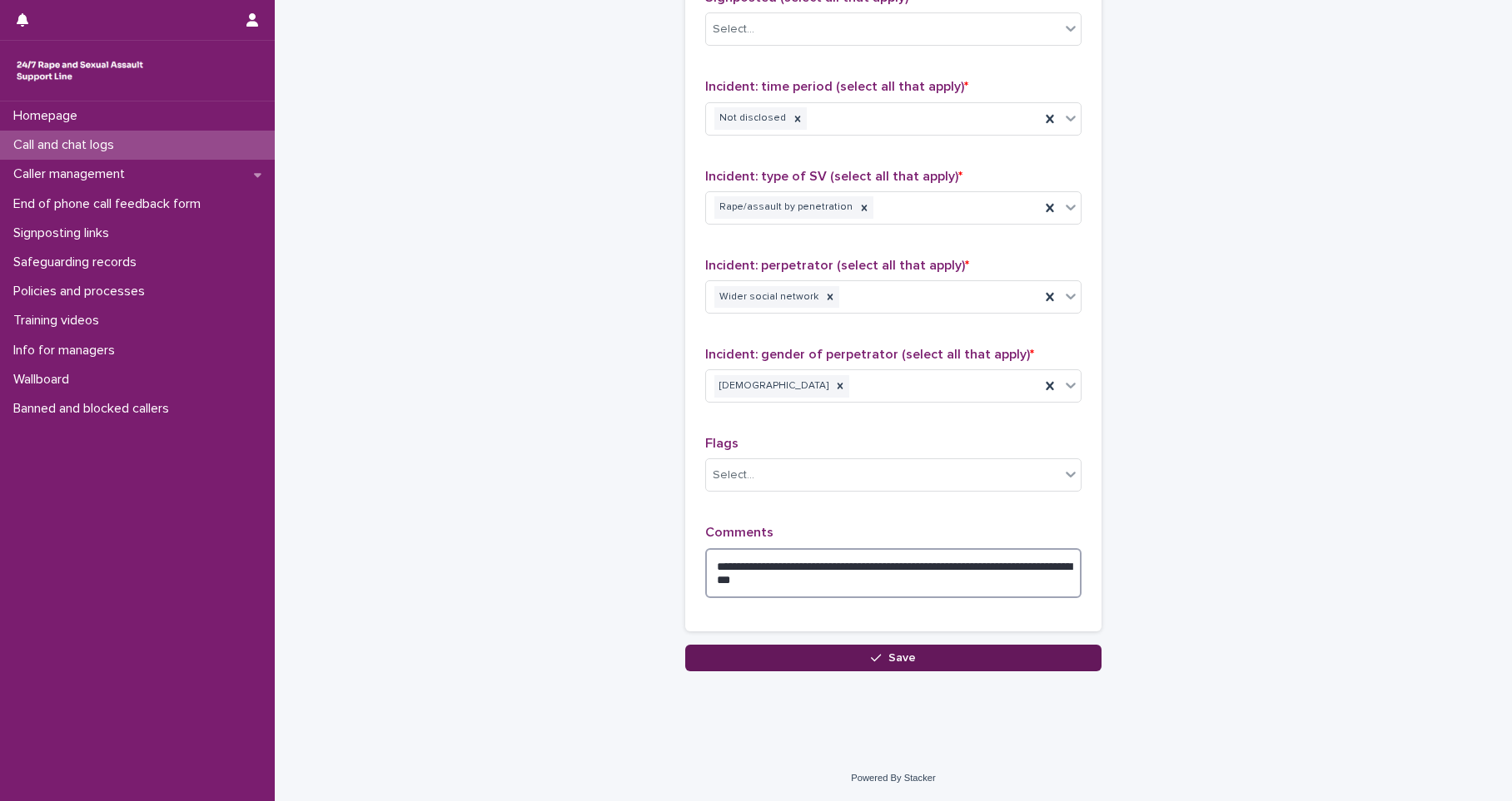
type textarea "**********"
click at [913, 663] on button "Save" at bounding box center [893, 658] width 417 height 27
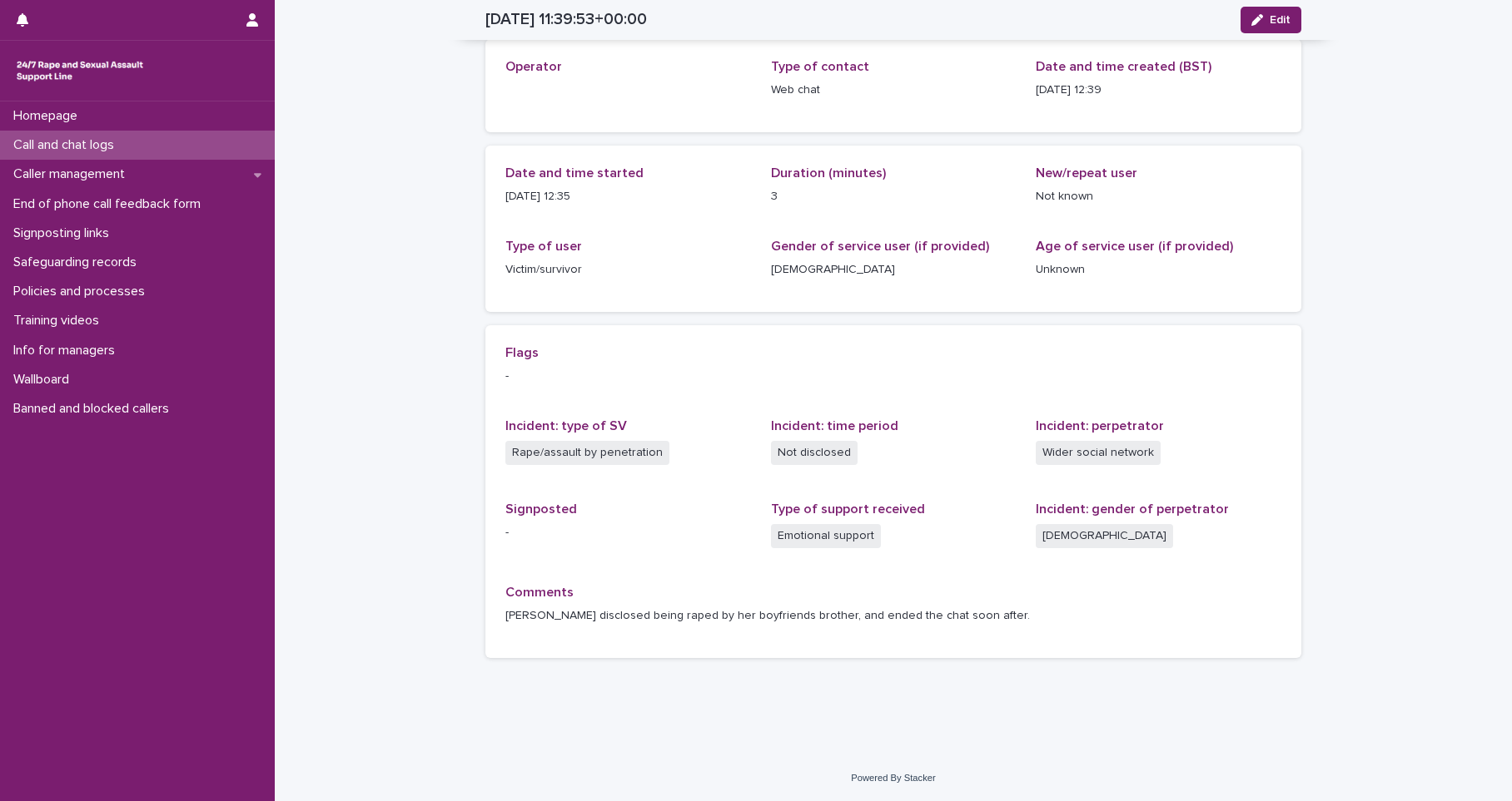
scroll to position [82, 0]
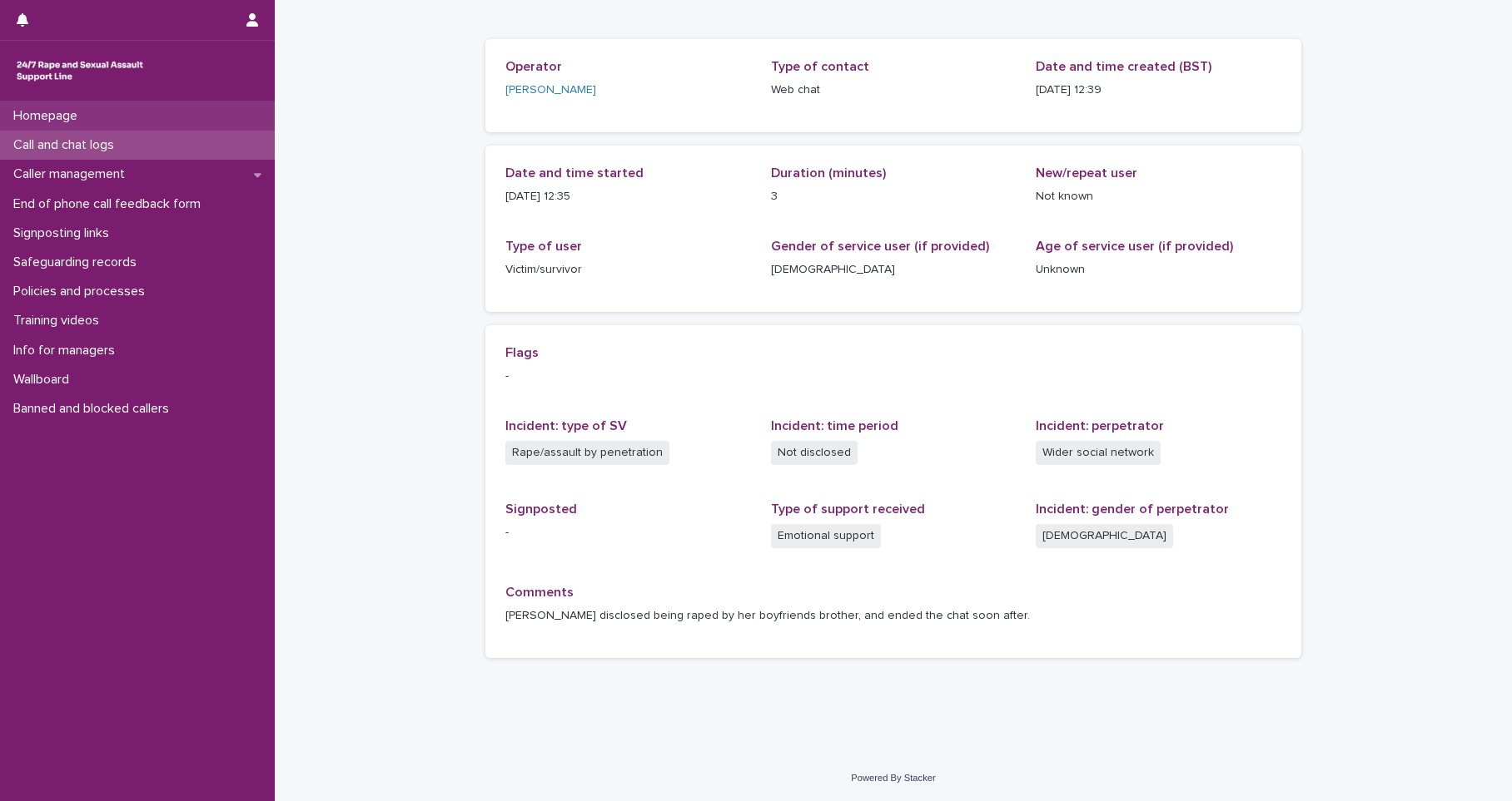
click at [33, 105] on div "Homepage" at bounding box center [137, 116] width 275 height 29
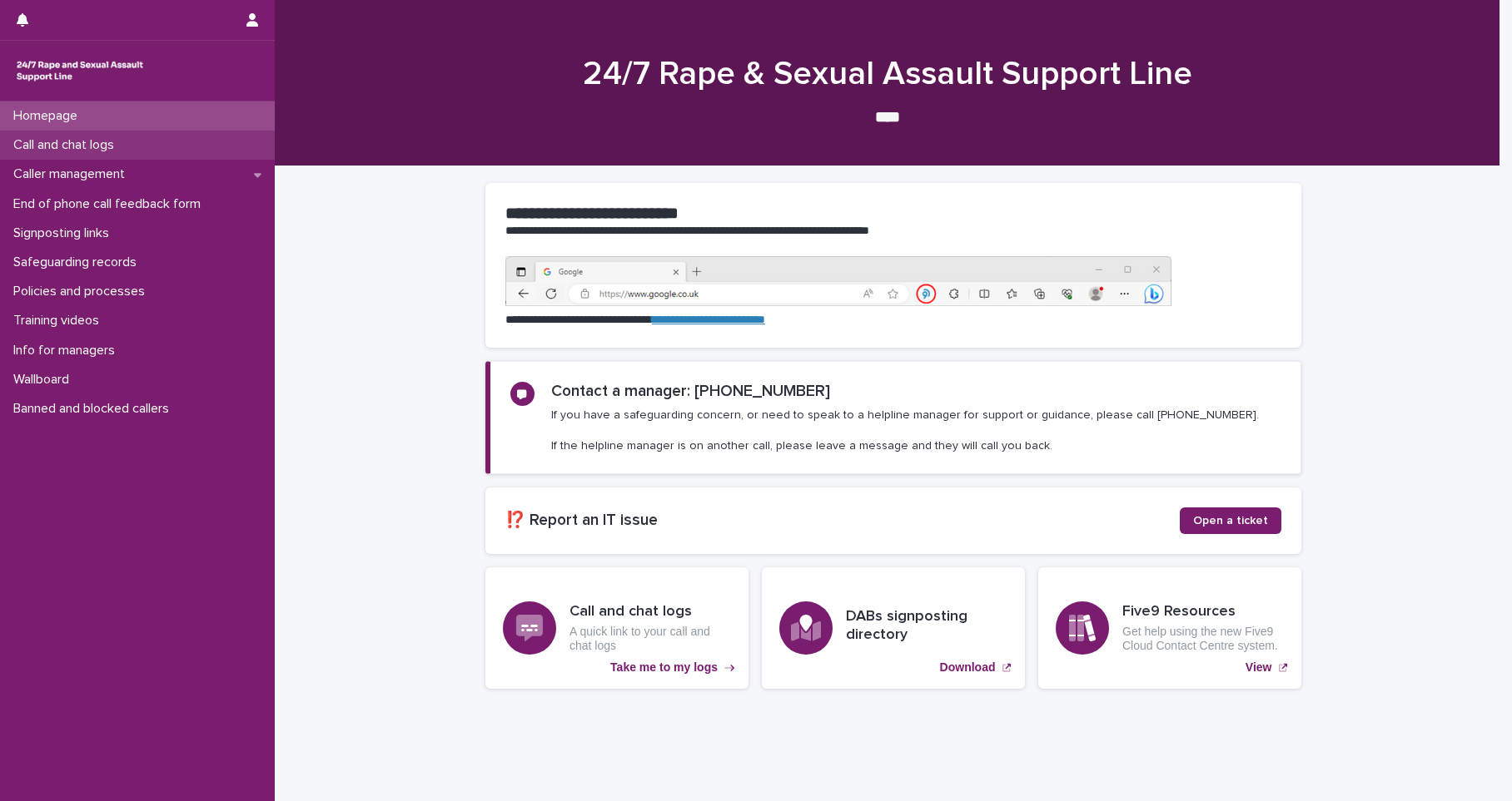
click at [157, 131] on div "Call and chat logs" at bounding box center [137, 145] width 275 height 29
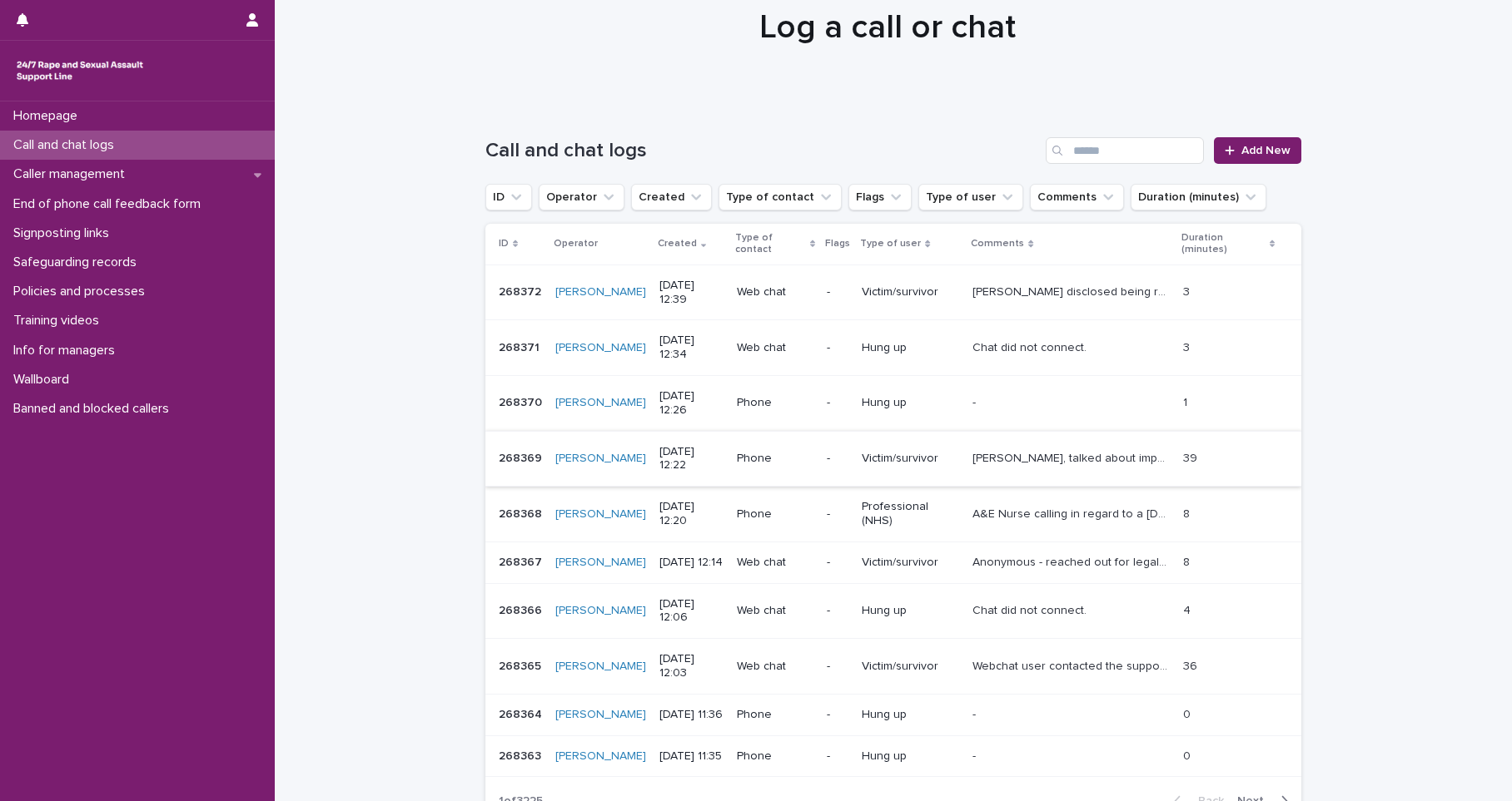
scroll to position [242, 0]
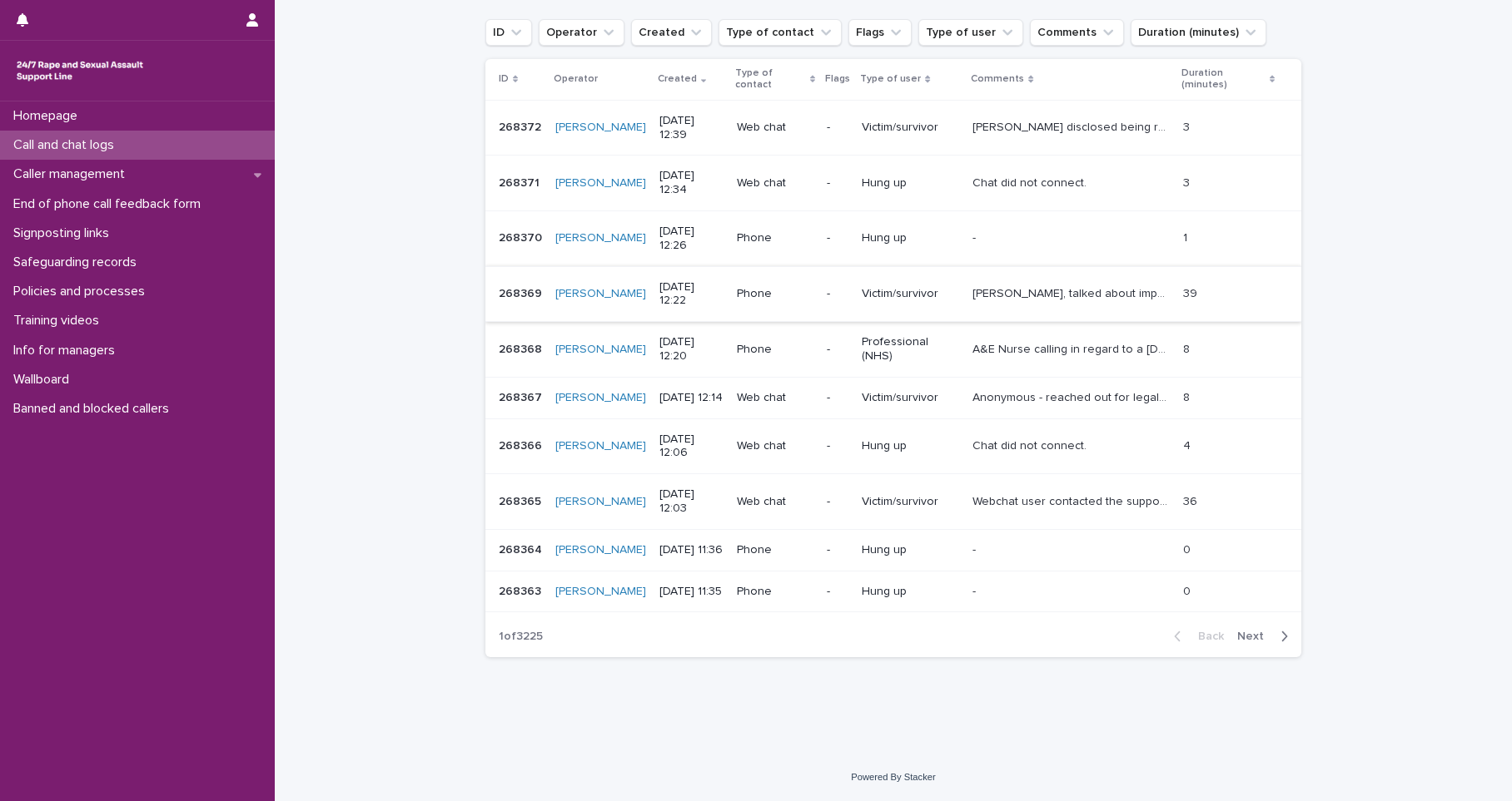
click at [1084, 389] on p "Anonymous - reached out for legal opinion. SLW let him know about our policy an…" at bounding box center [1072, 396] width 200 height 17
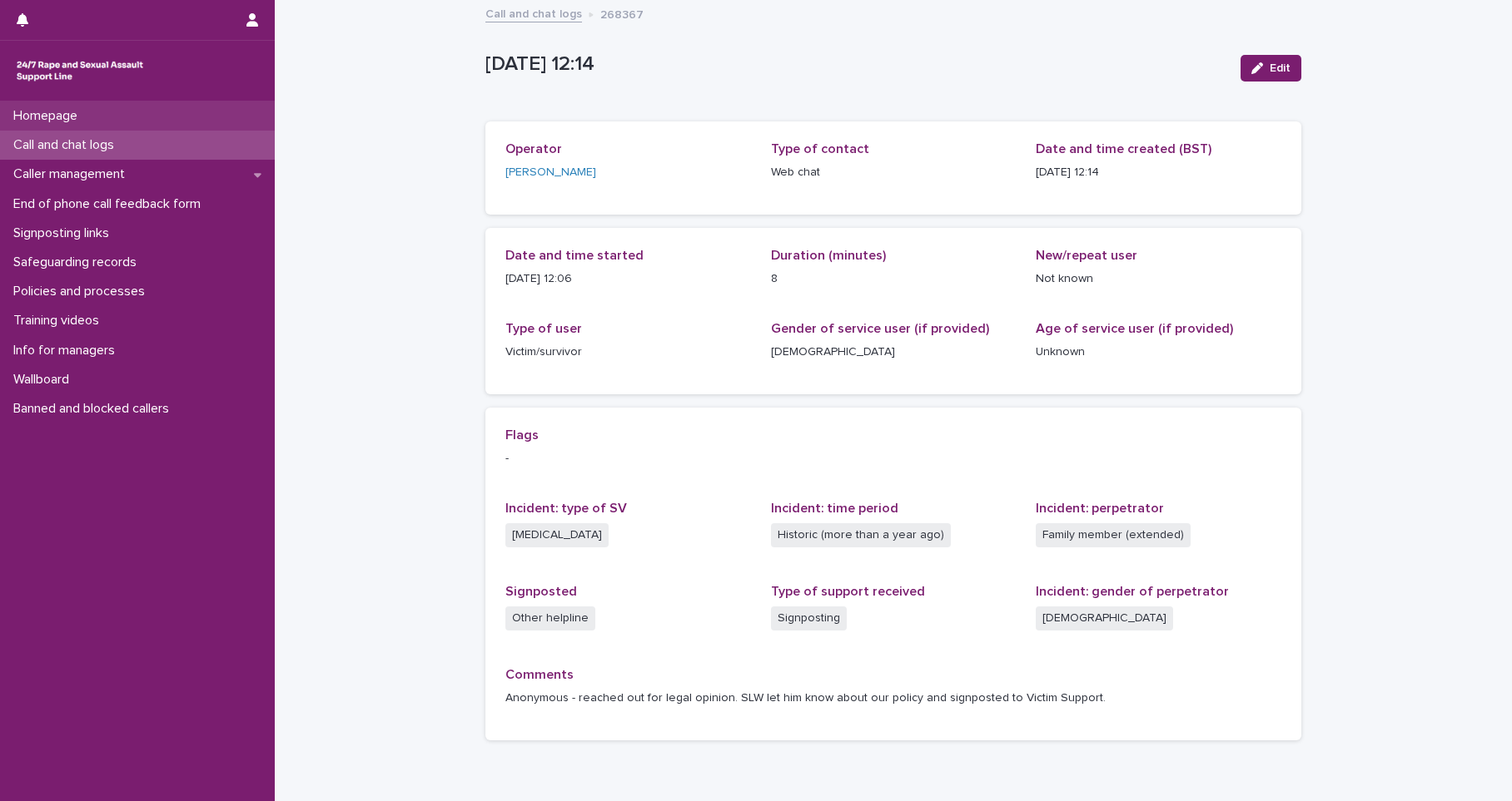
click at [83, 110] on p "Homepage" at bounding box center [48, 116] width 84 height 15
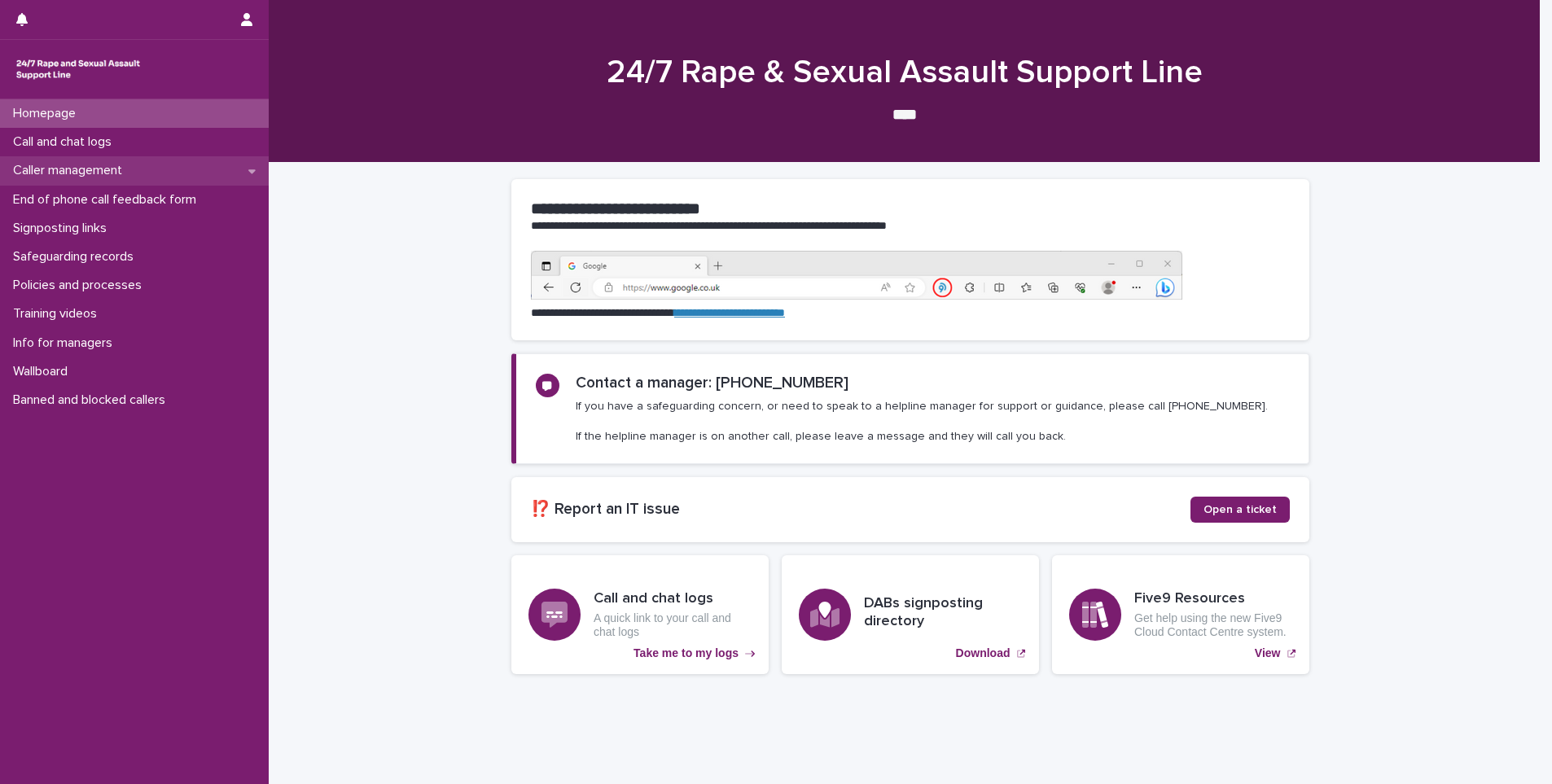
click at [135, 163] on p "Caller management" at bounding box center [71, 170] width 129 height 15
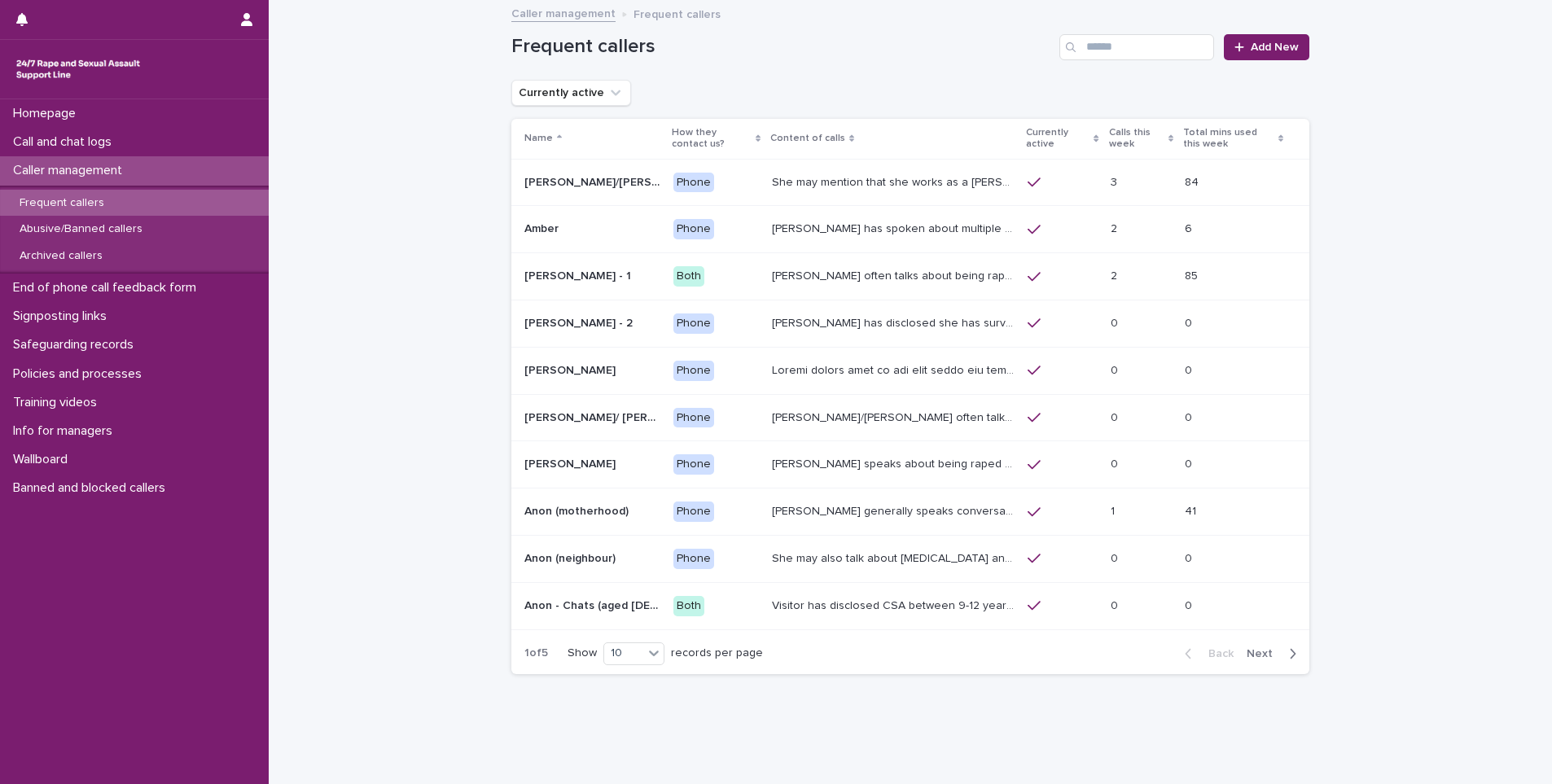
click at [1135, 62] on div "Frequent callers Add New" at bounding box center [911, 41] width 798 height 78
click at [1135, 52] on input "Search" at bounding box center [1137, 47] width 155 height 26
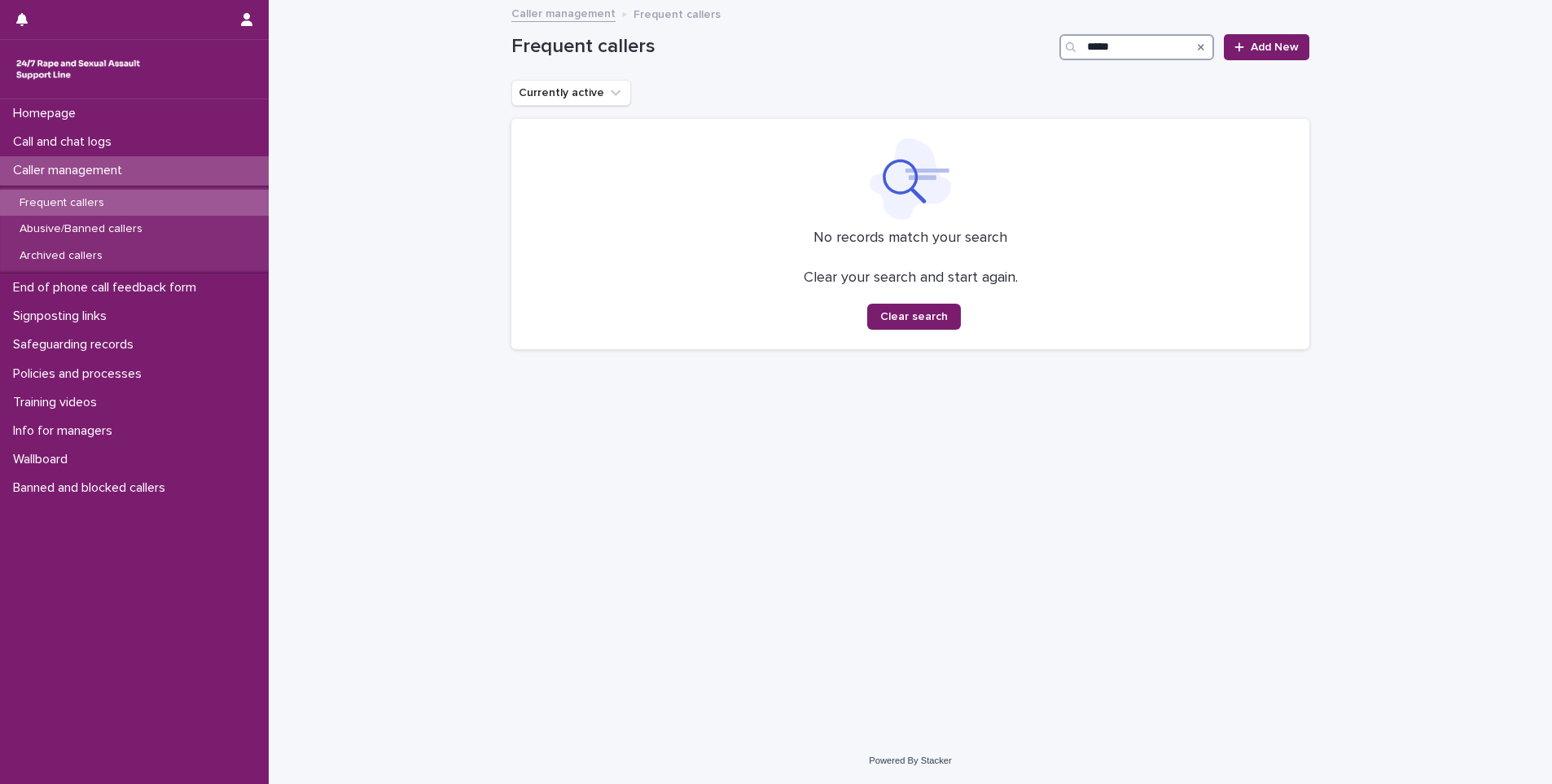
type input "*****"
click at [1206, 48] on div "Search" at bounding box center [1201, 47] width 26 height 26
click at [1202, 46] on icon "Search" at bounding box center [1201, 47] width 7 height 7
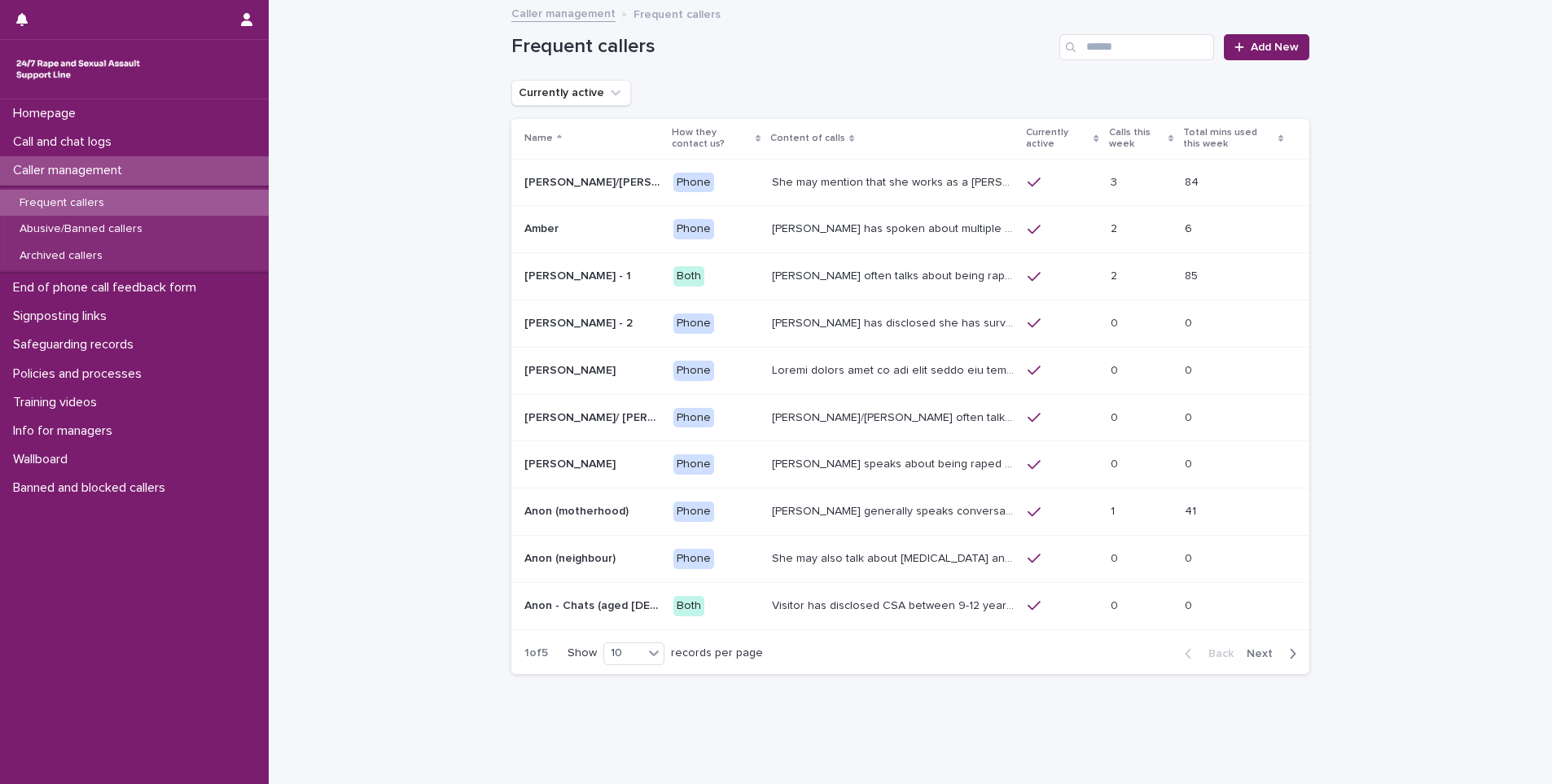
click at [715, 138] on p "How they contact us?" at bounding box center [711, 139] width 79 height 30
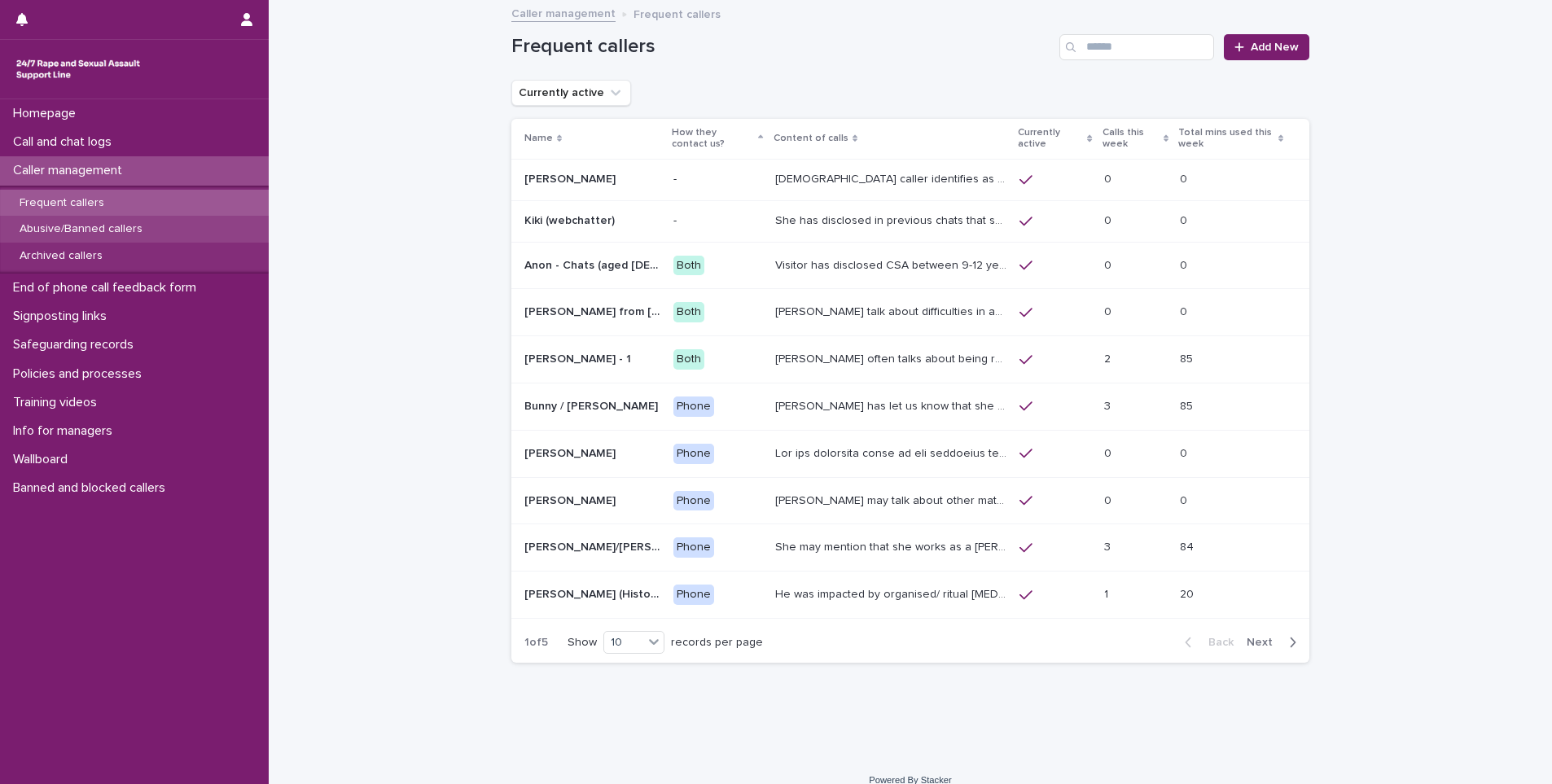
click at [66, 224] on p "Abusive/Banned callers" at bounding box center [81, 229] width 149 height 14
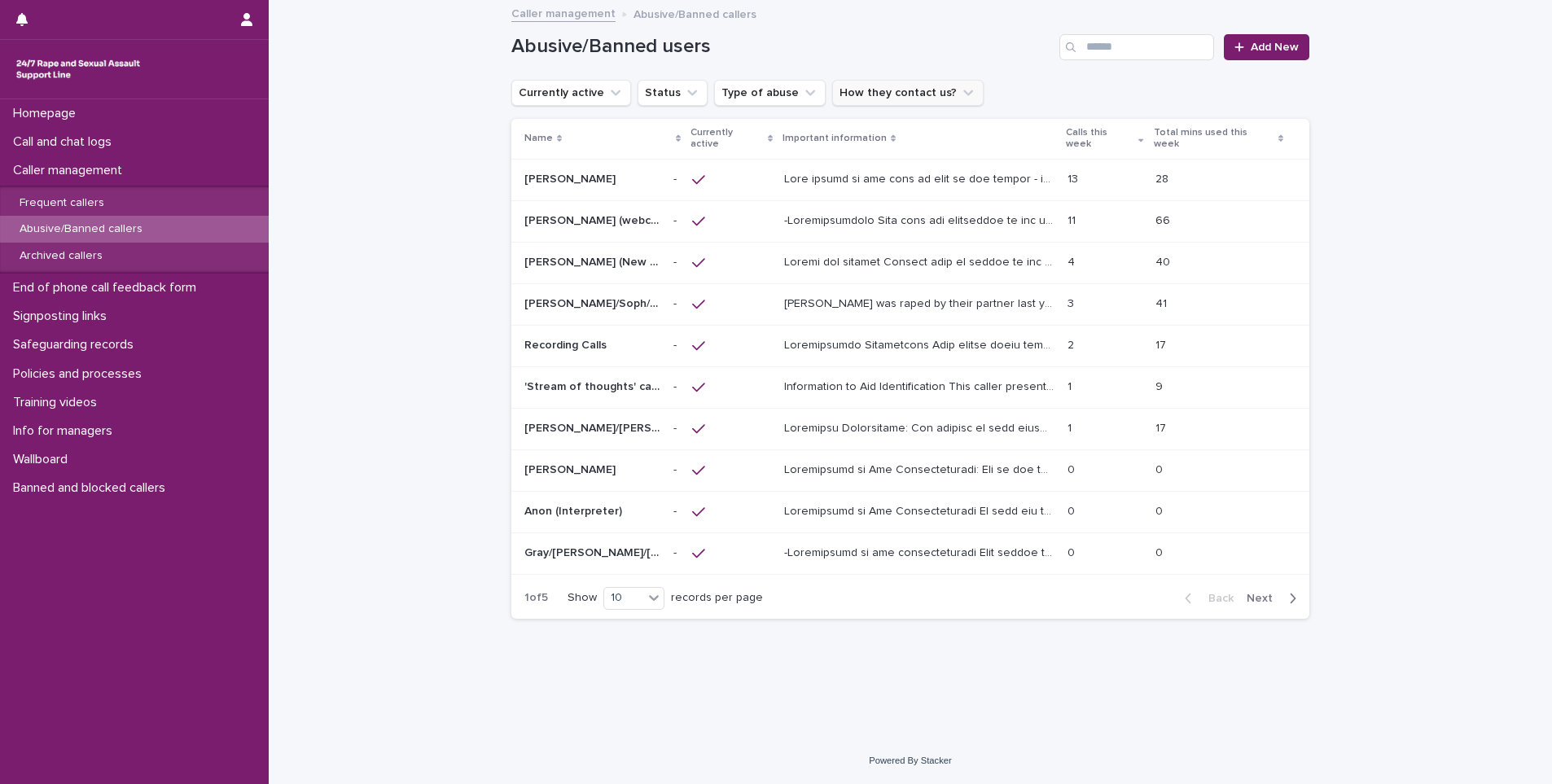
click at [840, 90] on button "How they contact us?" at bounding box center [908, 93] width 151 height 26
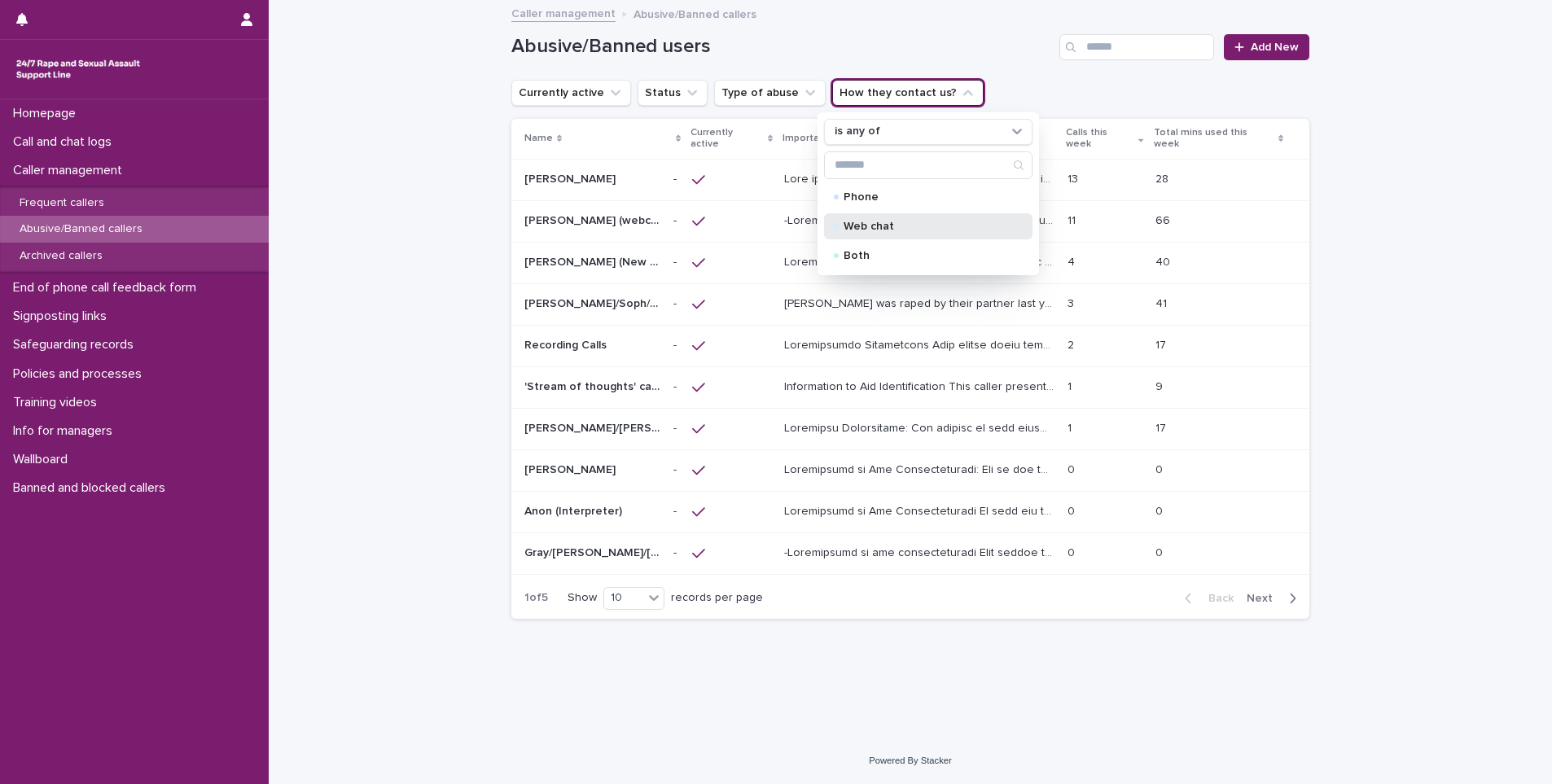
click at [865, 235] on div "Web chat" at bounding box center [928, 227] width 208 height 26
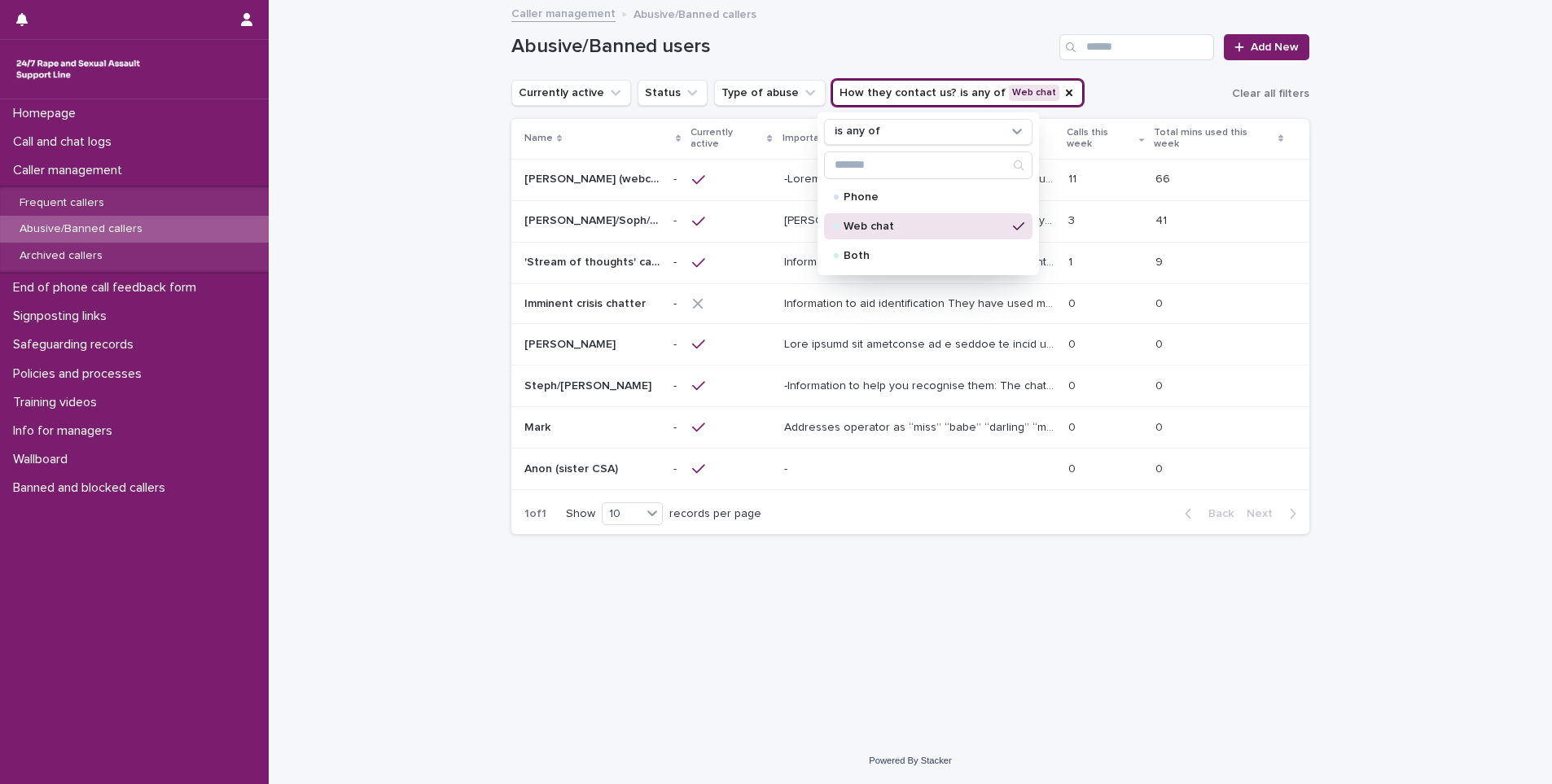
click at [924, 522] on div "1 of 1 Show 10 records per page Back Next" at bounding box center [911, 514] width 798 height 41
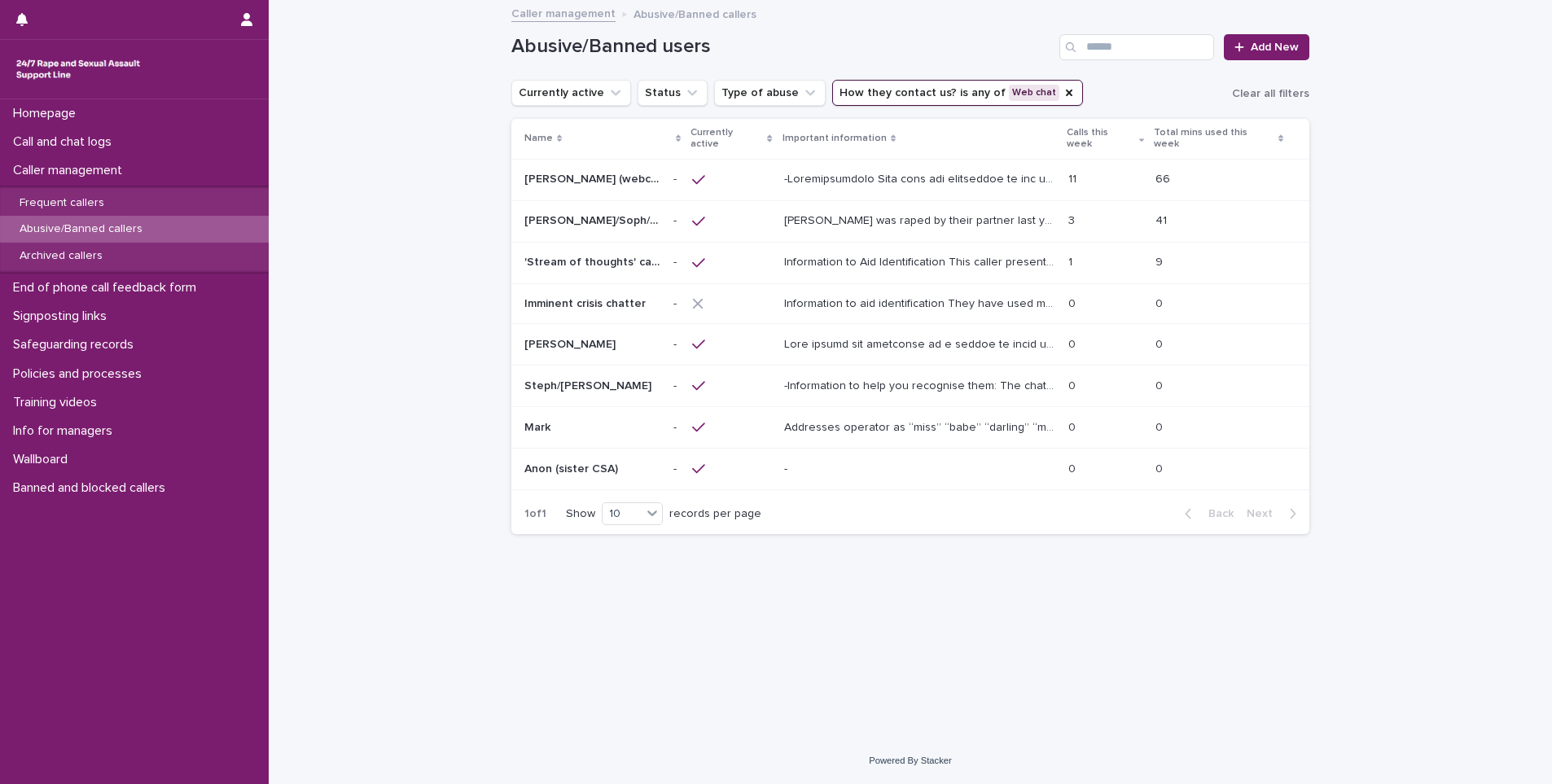
click at [947, 169] on p at bounding box center [921, 178] width 274 height 17
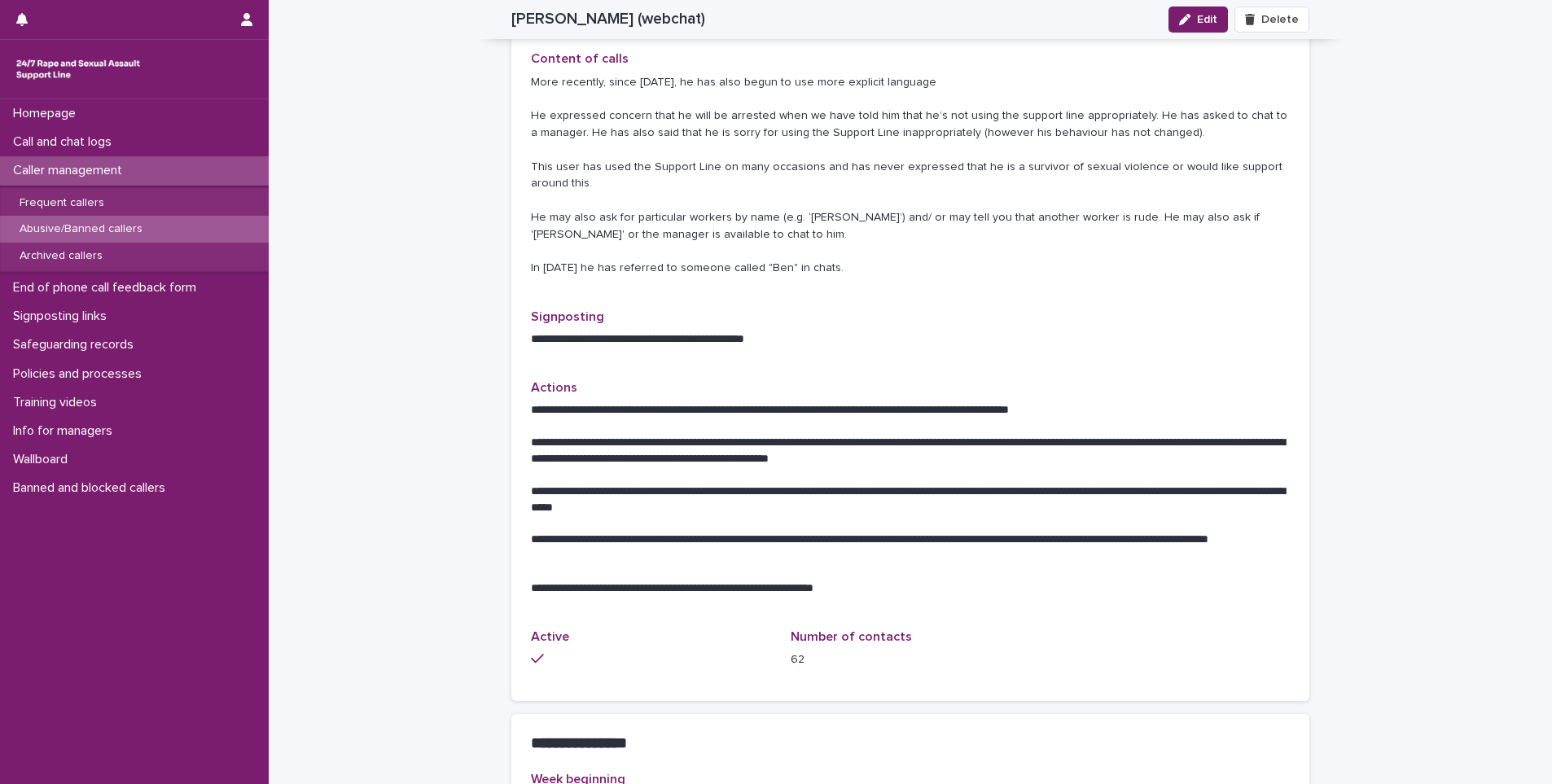
scroll to position [733, 0]
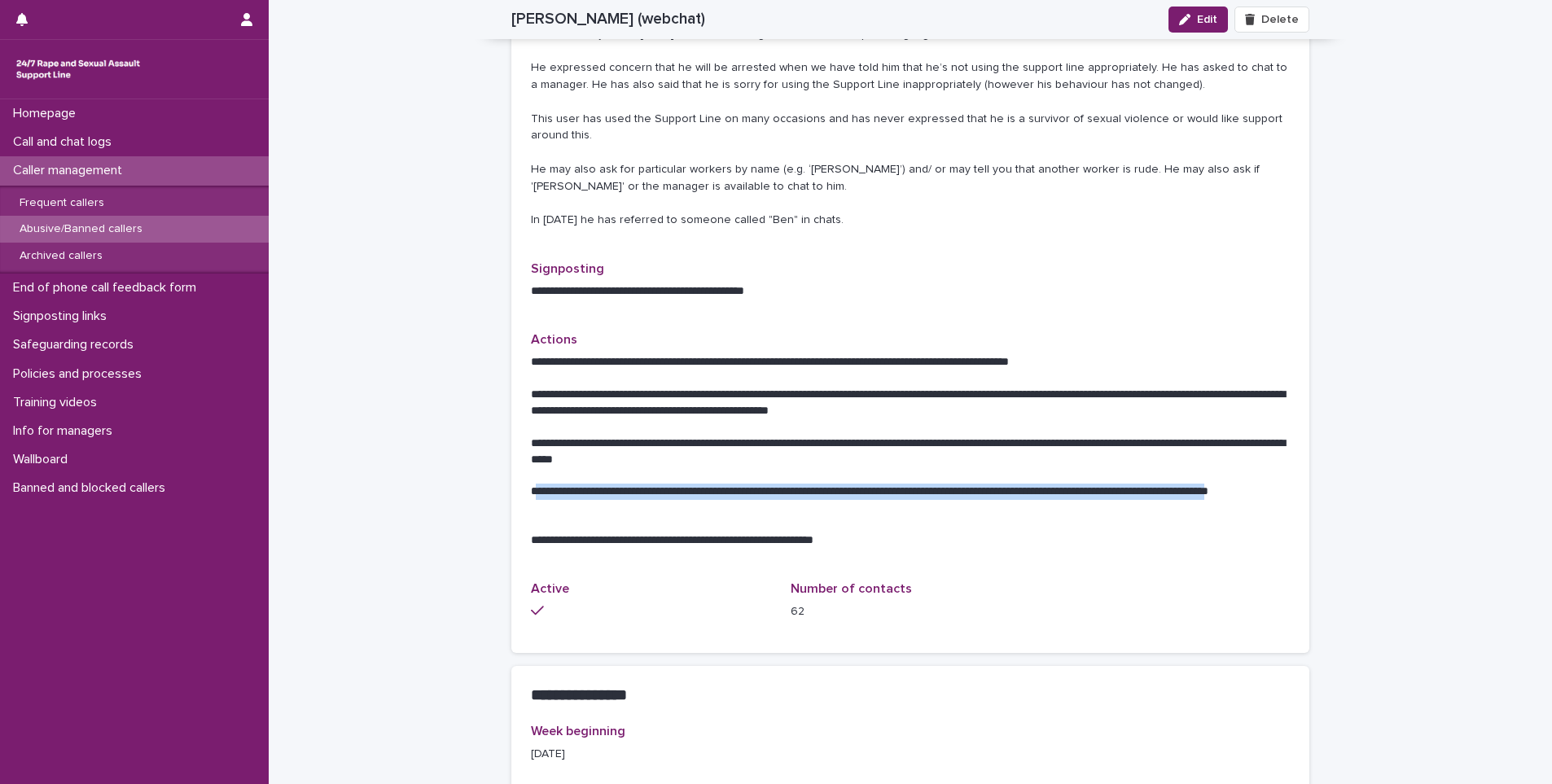
drag, startPoint x: 590, startPoint y: 491, endPoint x: 528, endPoint y: 473, distance: 64.6
click at [531, 484] on p "**********" at bounding box center [910, 500] width 759 height 32
drag, startPoint x: 528, startPoint y: 473, endPoint x: 544, endPoint y: 483, distance: 18.9
copy p "**********"
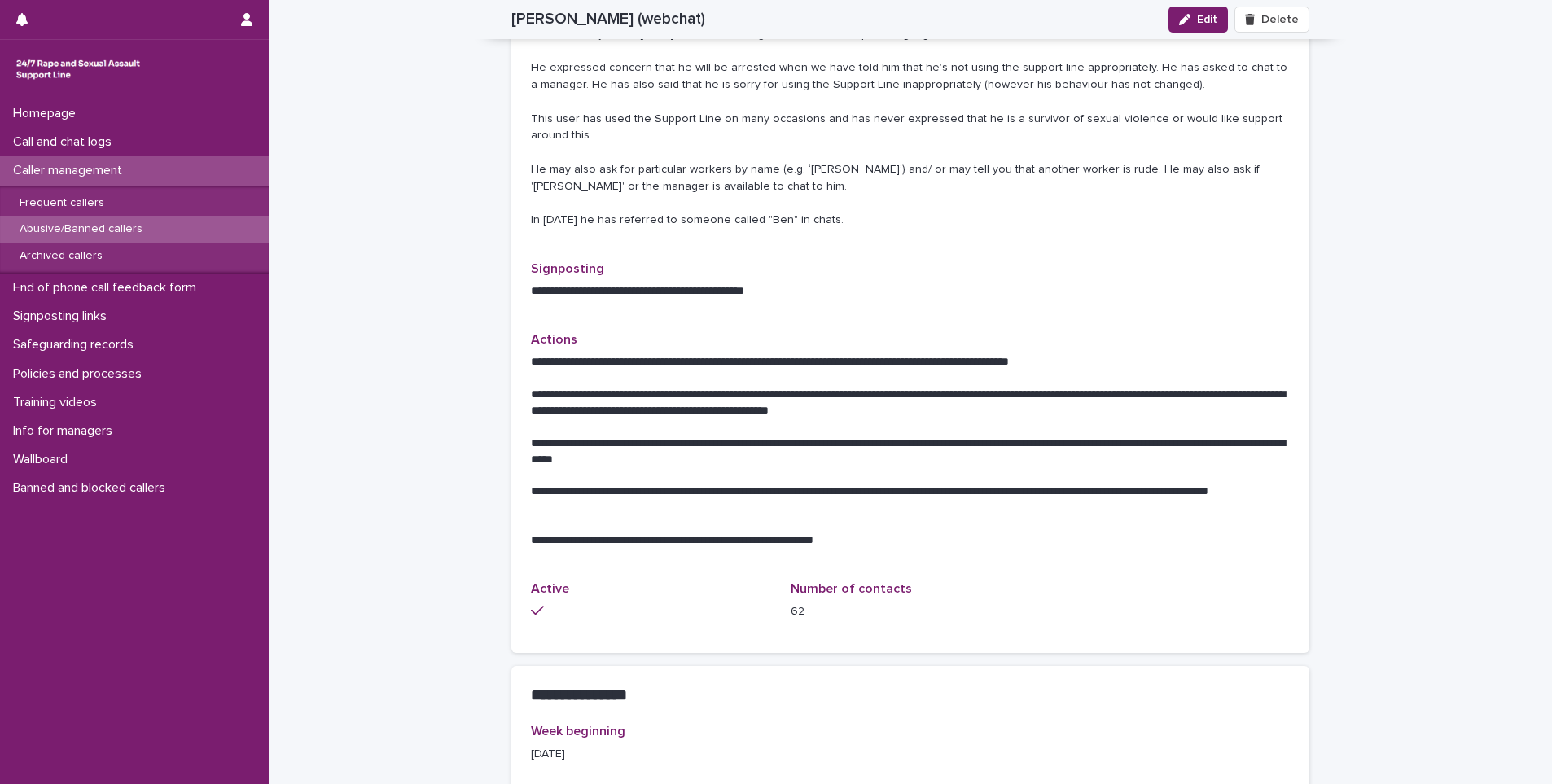
click at [978, 289] on div "**********" at bounding box center [910, 287] width 759 height 51
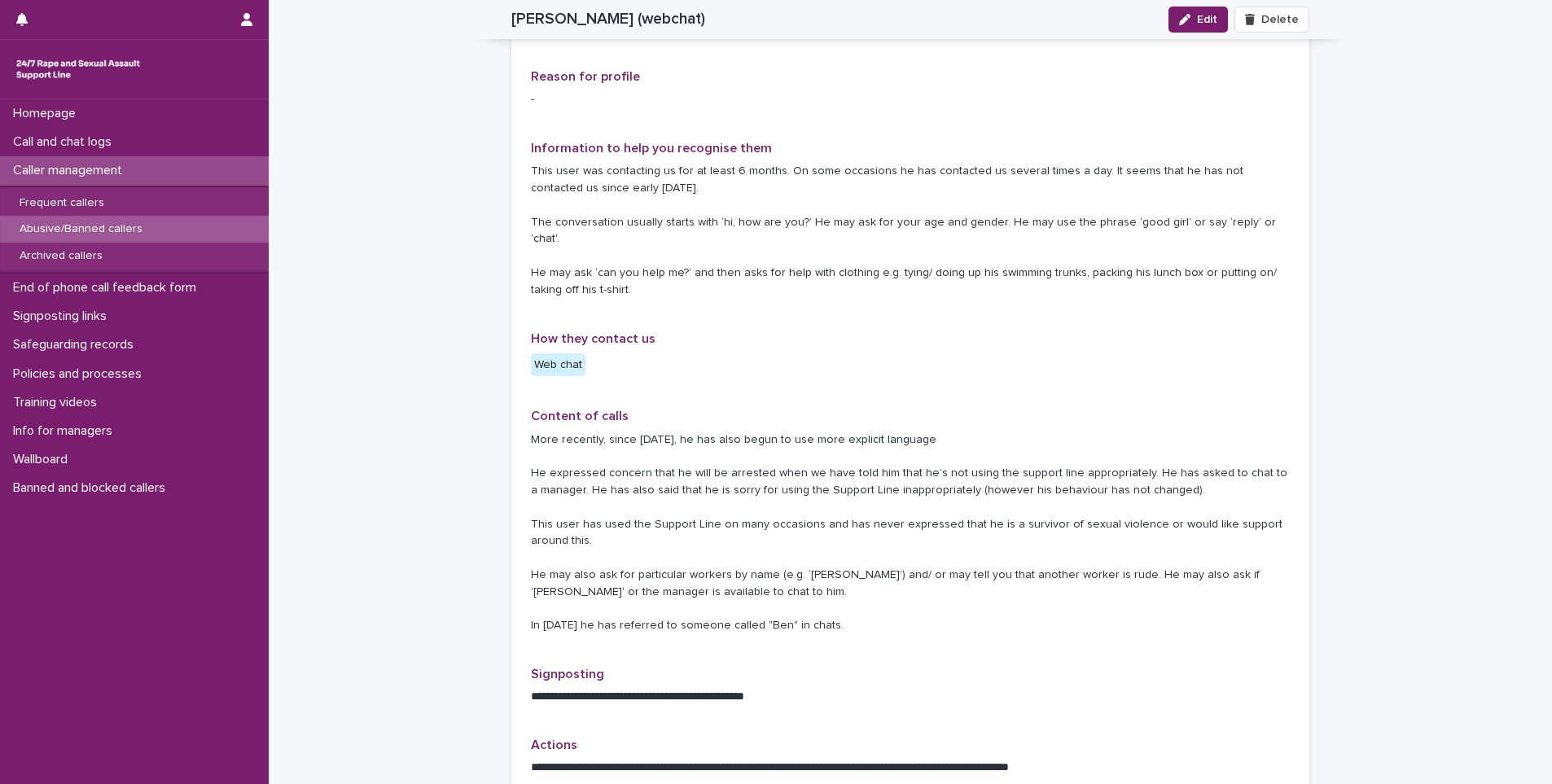
scroll to position [325, 0]
click at [775, 352] on div "**********" at bounding box center [910, 516] width 759 height 1048
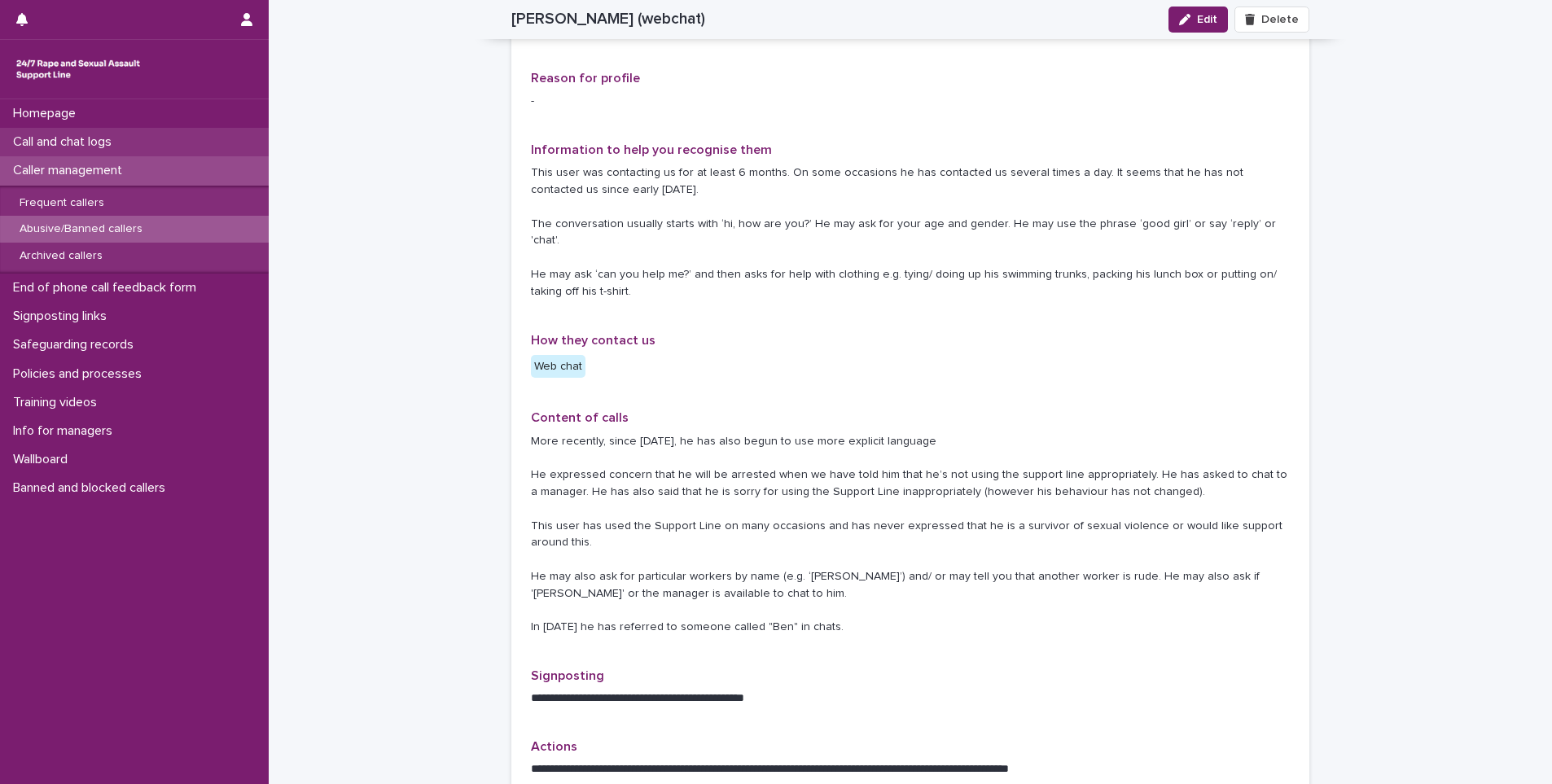
click at [133, 150] on div "Call and chat logs" at bounding box center [134, 142] width 269 height 28
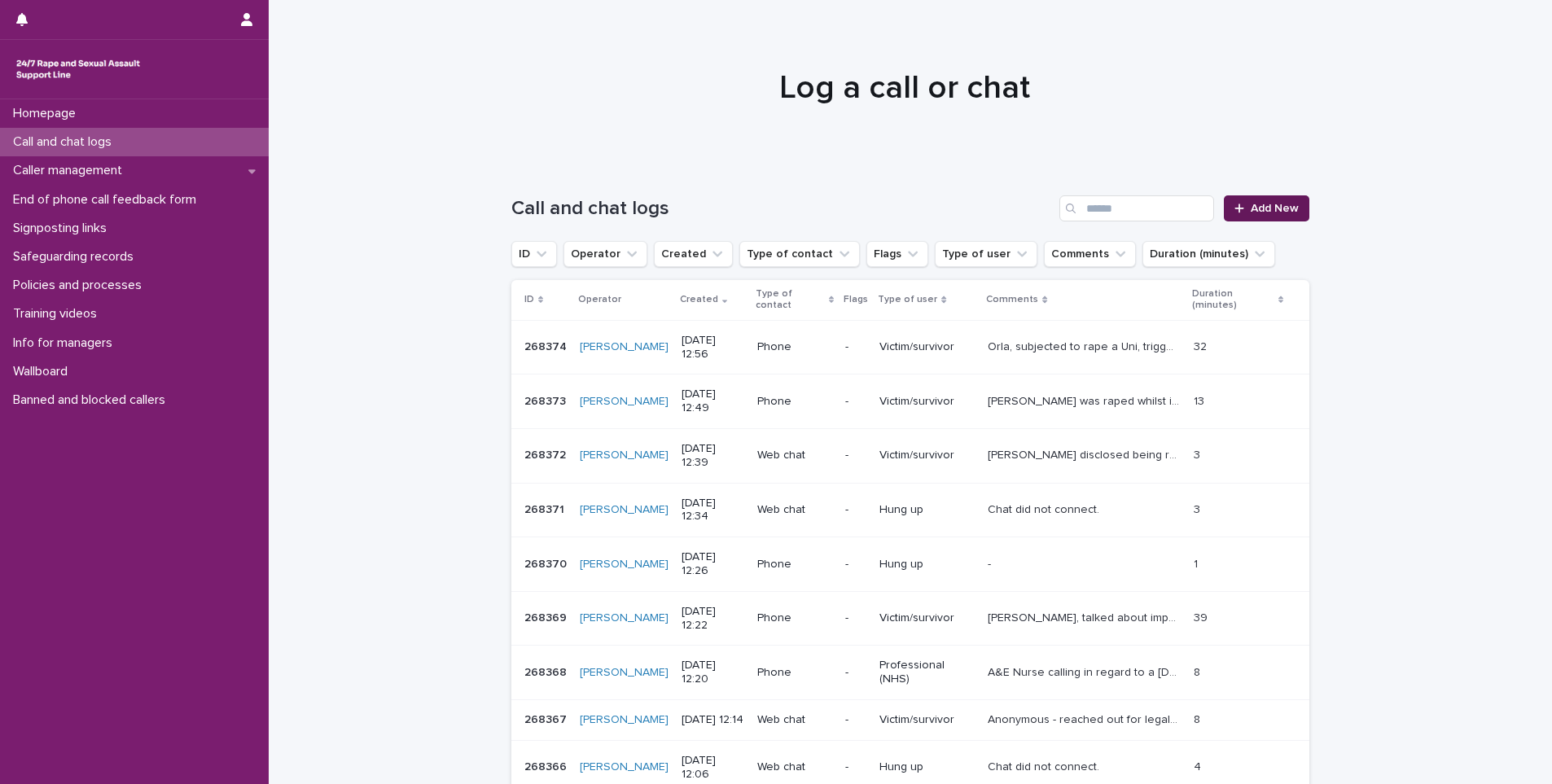
click at [1259, 196] on link "Add New" at bounding box center [1266, 209] width 85 height 26
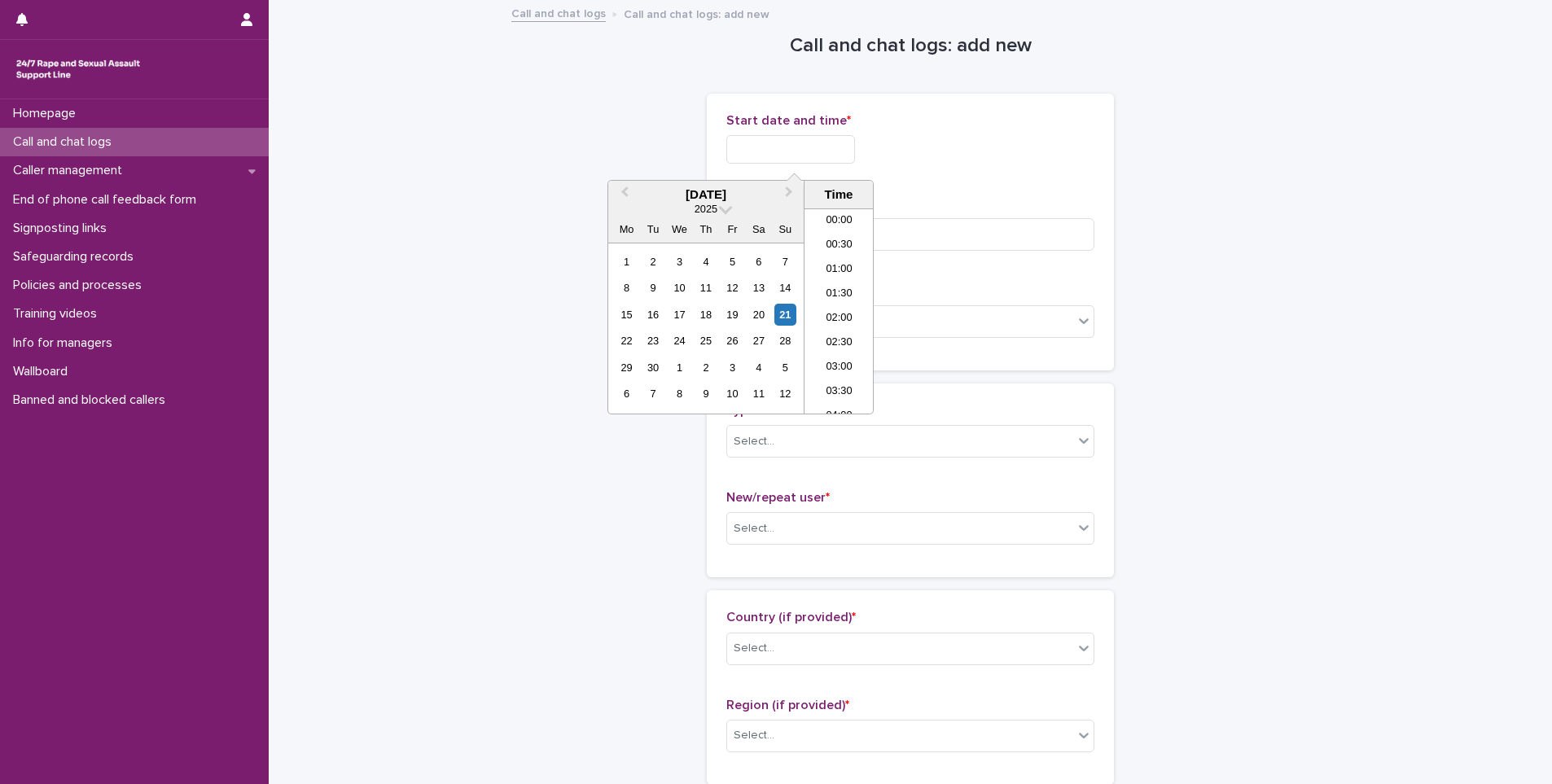
click at [838, 145] on input "text" at bounding box center [791, 149] width 129 height 28
click at [851, 314] on li "13:00" at bounding box center [839, 311] width 69 height 25
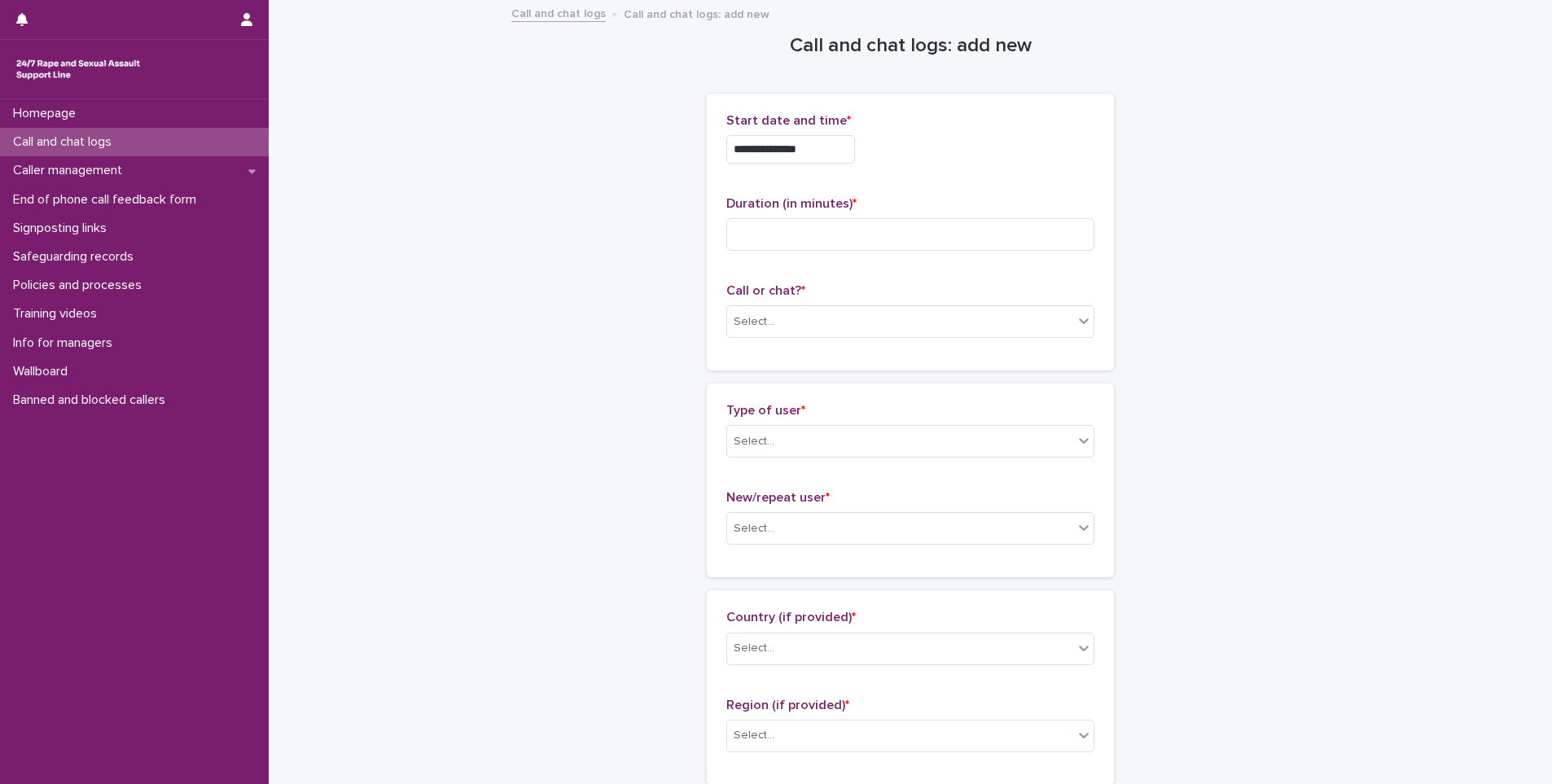
click at [842, 160] on input "**********" at bounding box center [791, 149] width 129 height 28
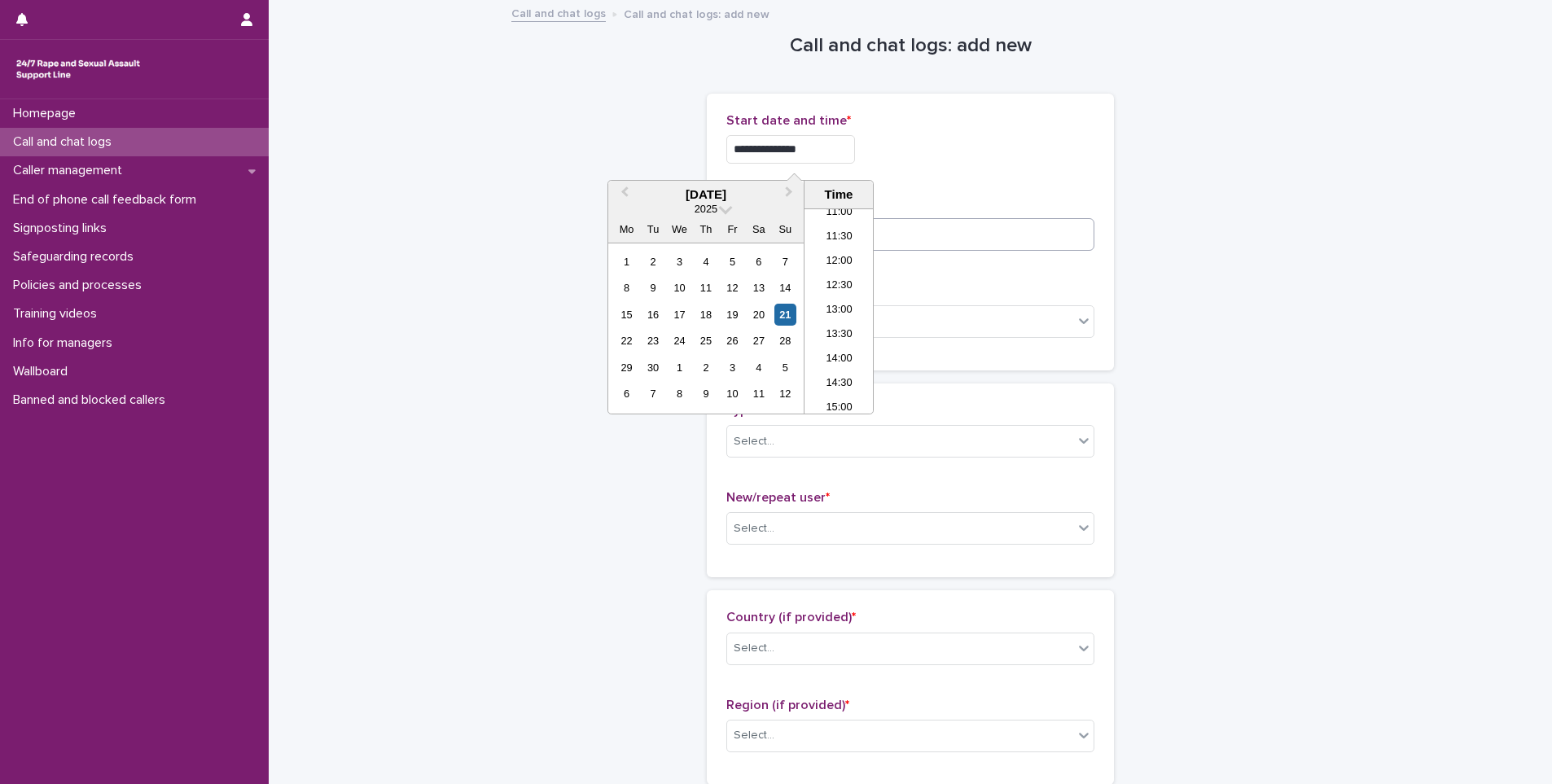
type input "**********"
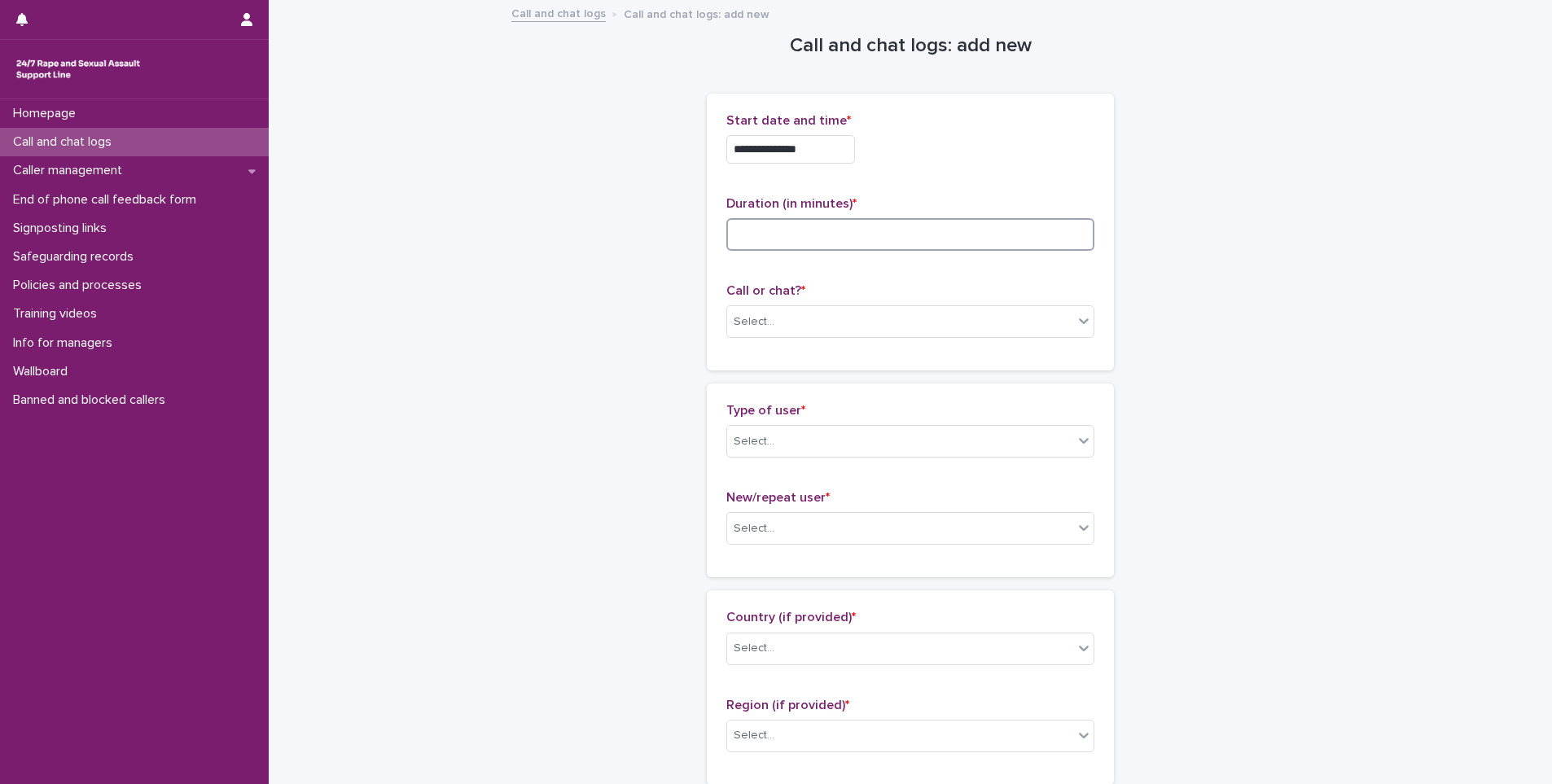
click at [935, 223] on input at bounding box center [910, 235] width 368 height 32
type input "*"
click at [892, 305] on div "Select..." at bounding box center [910, 322] width 368 height 32
click at [847, 372] on div "Web chat" at bounding box center [905, 381] width 367 height 28
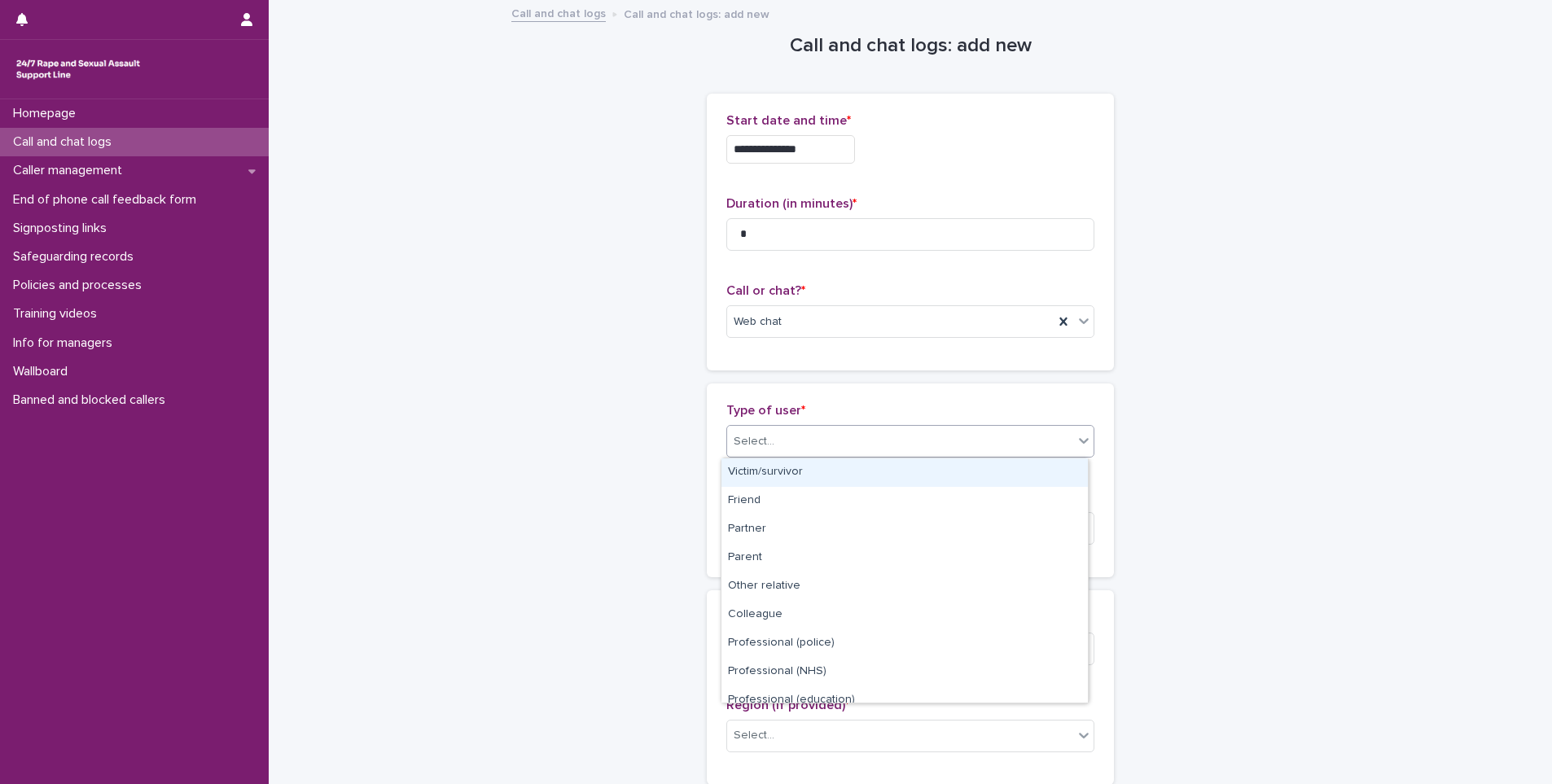
click at [815, 437] on div "Select..." at bounding box center [900, 442] width 346 height 26
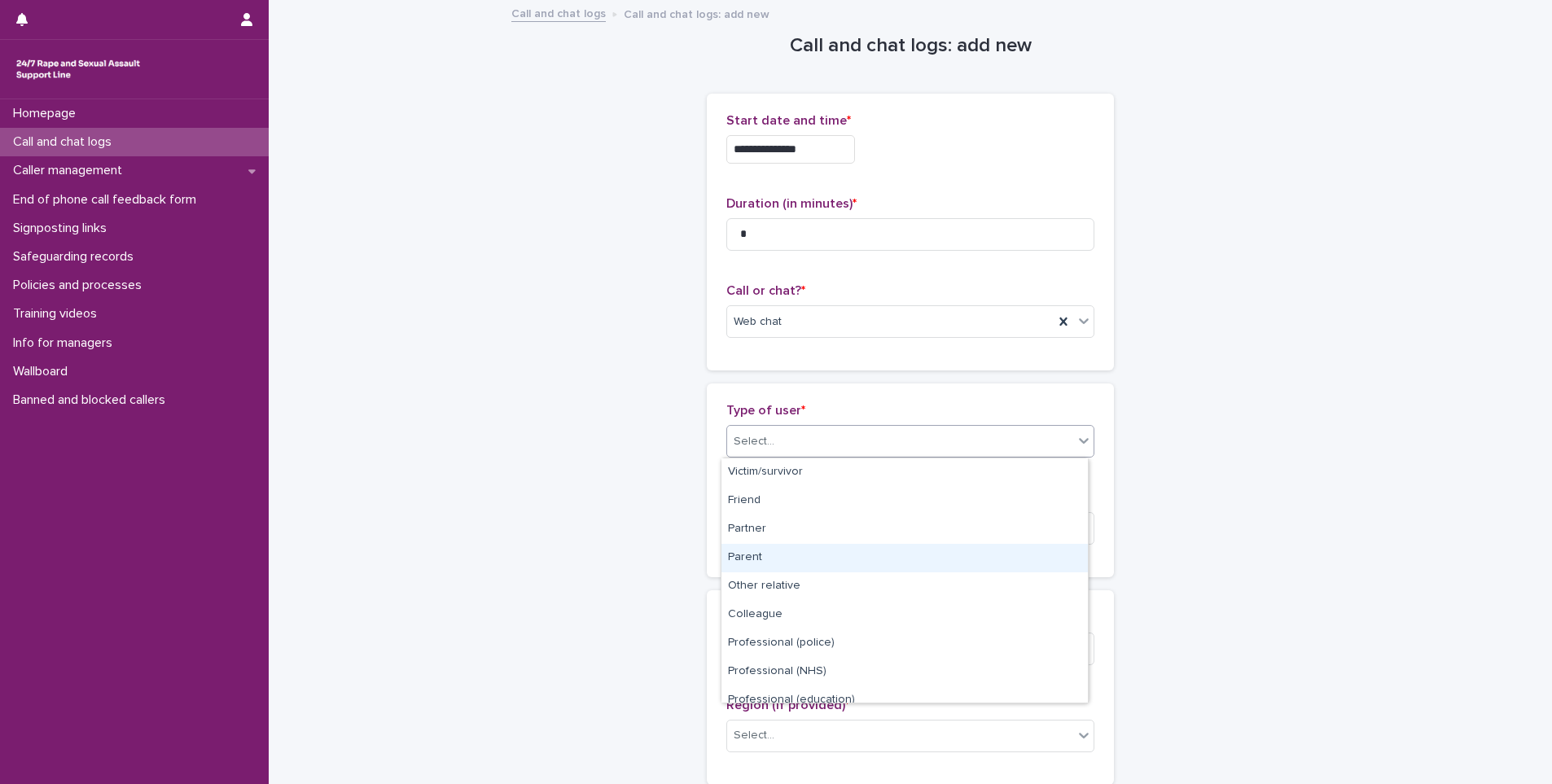
scroll to position [183, 0]
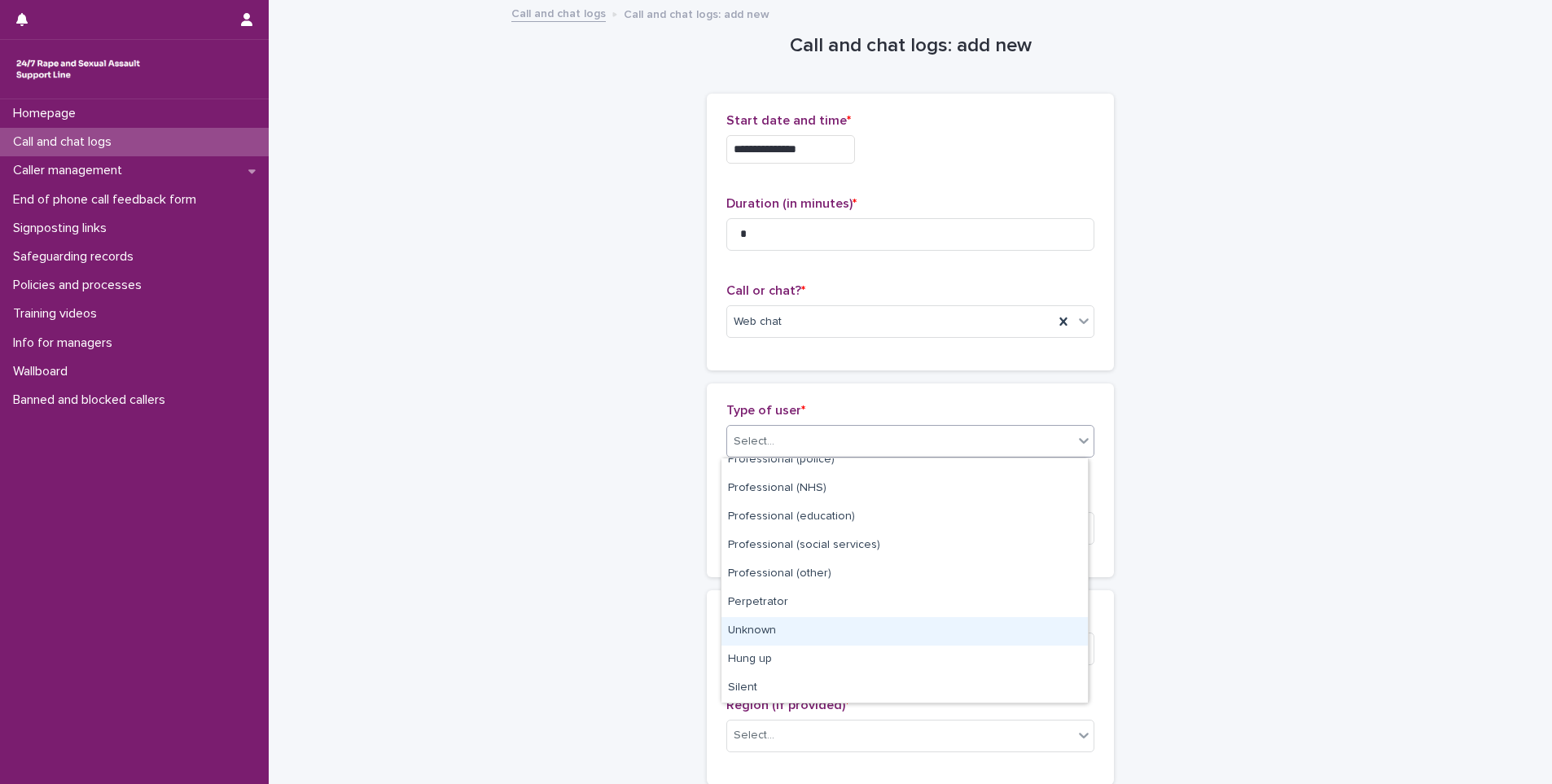
click at [829, 636] on div "Unknown" at bounding box center [905, 632] width 367 height 28
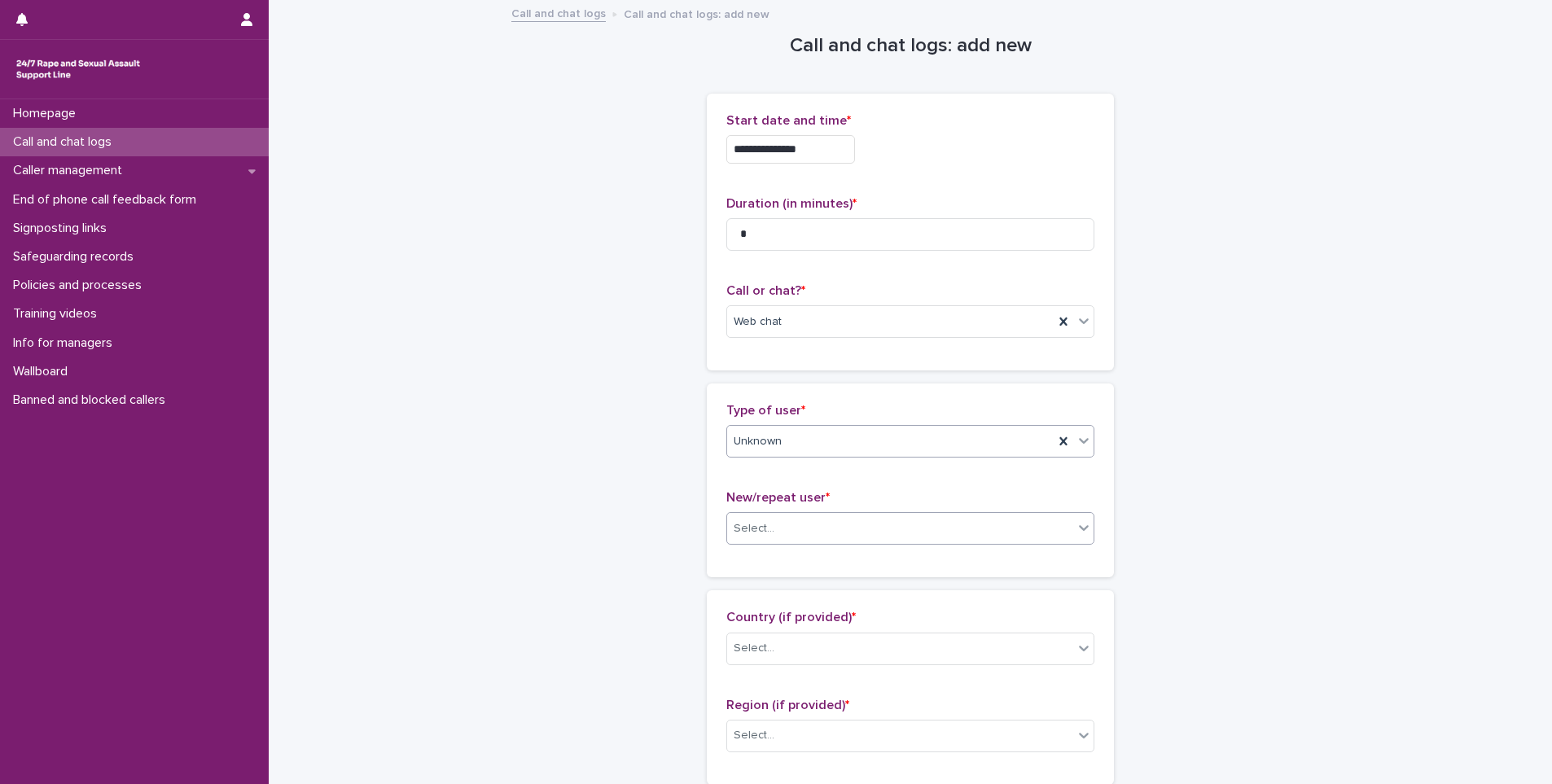
click at [837, 531] on div "Select..." at bounding box center [900, 529] width 346 height 26
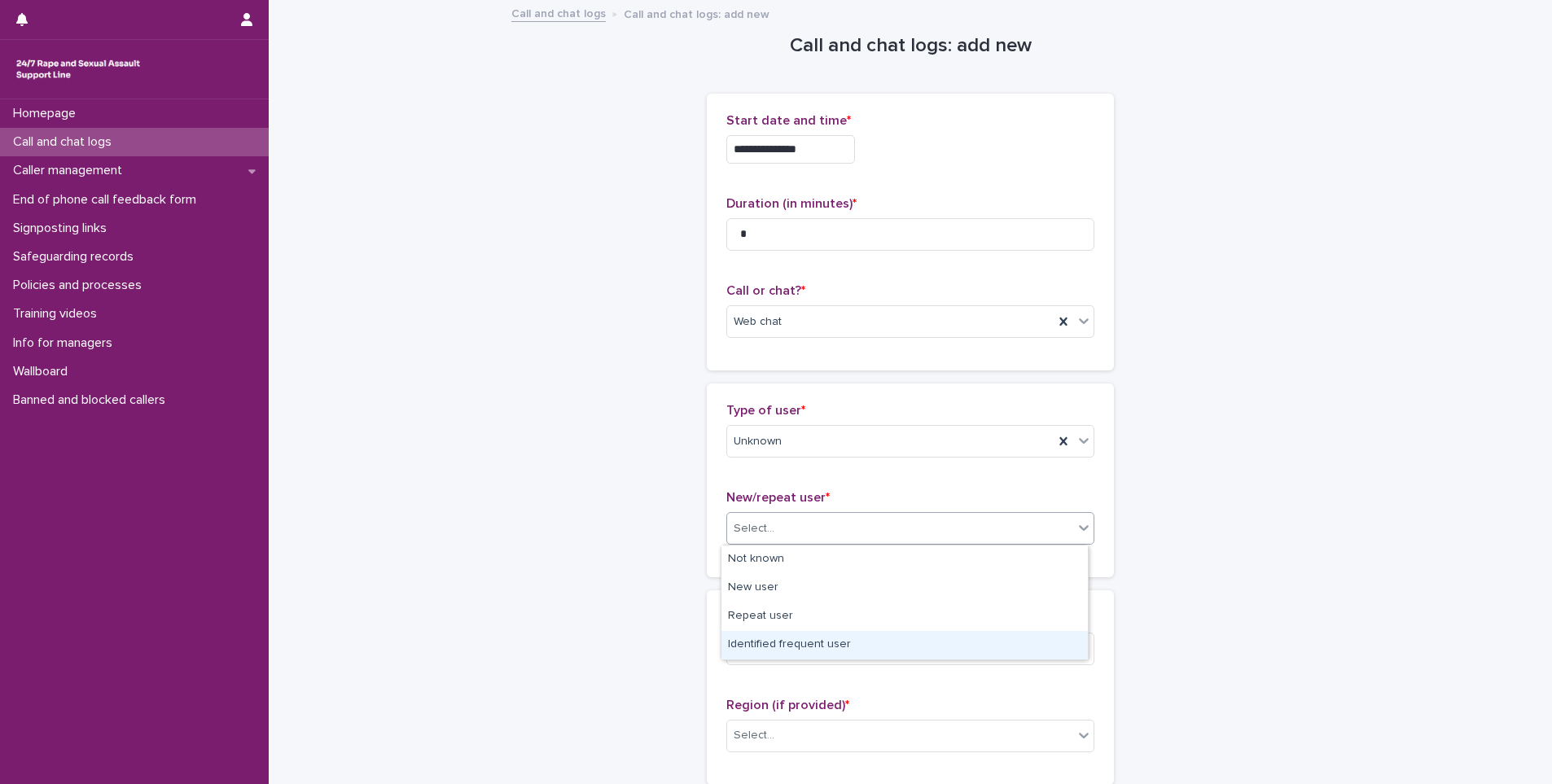
click at [801, 647] on div "Identified frequent user" at bounding box center [905, 645] width 367 height 28
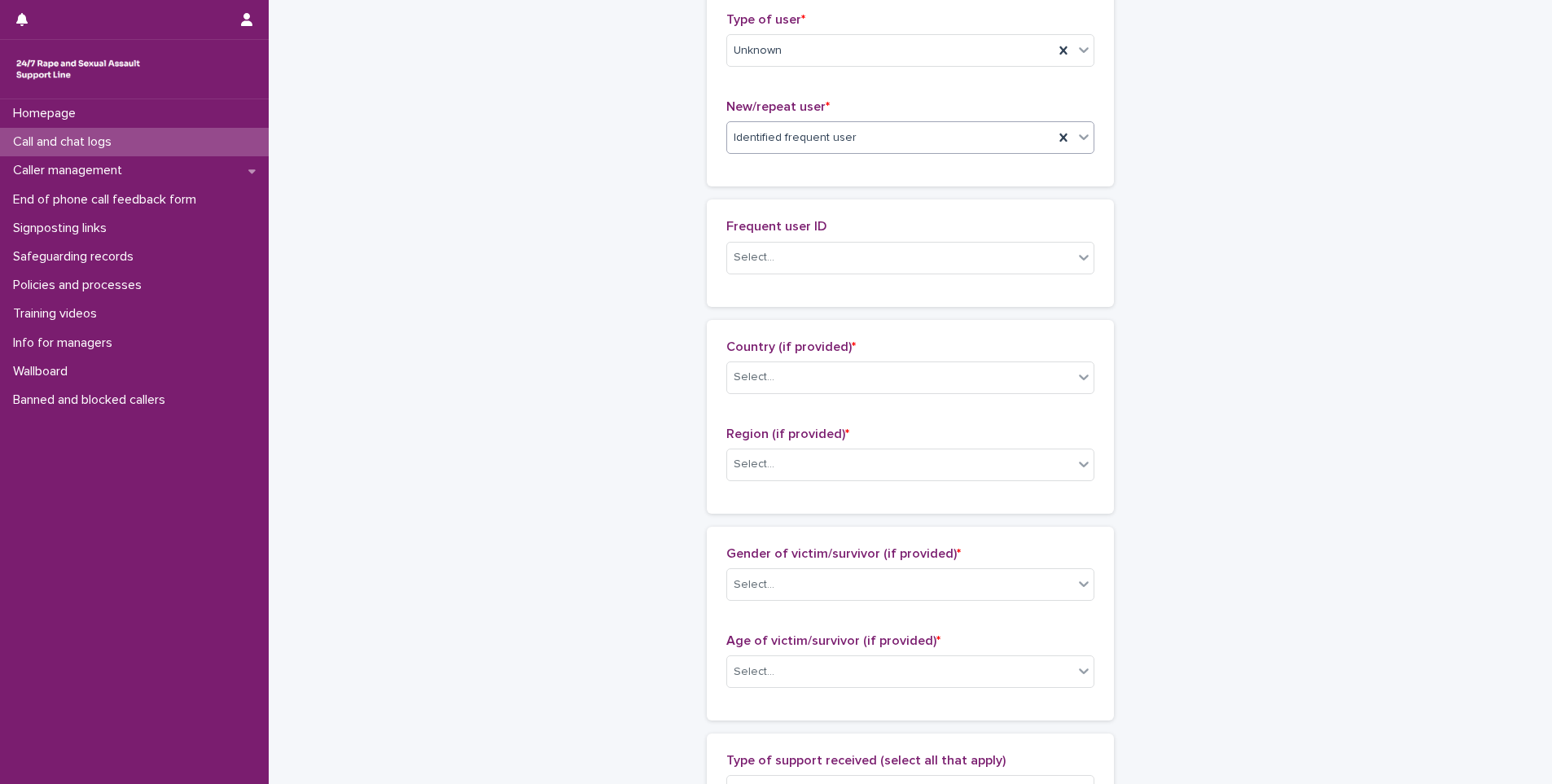
scroll to position [408, 0]
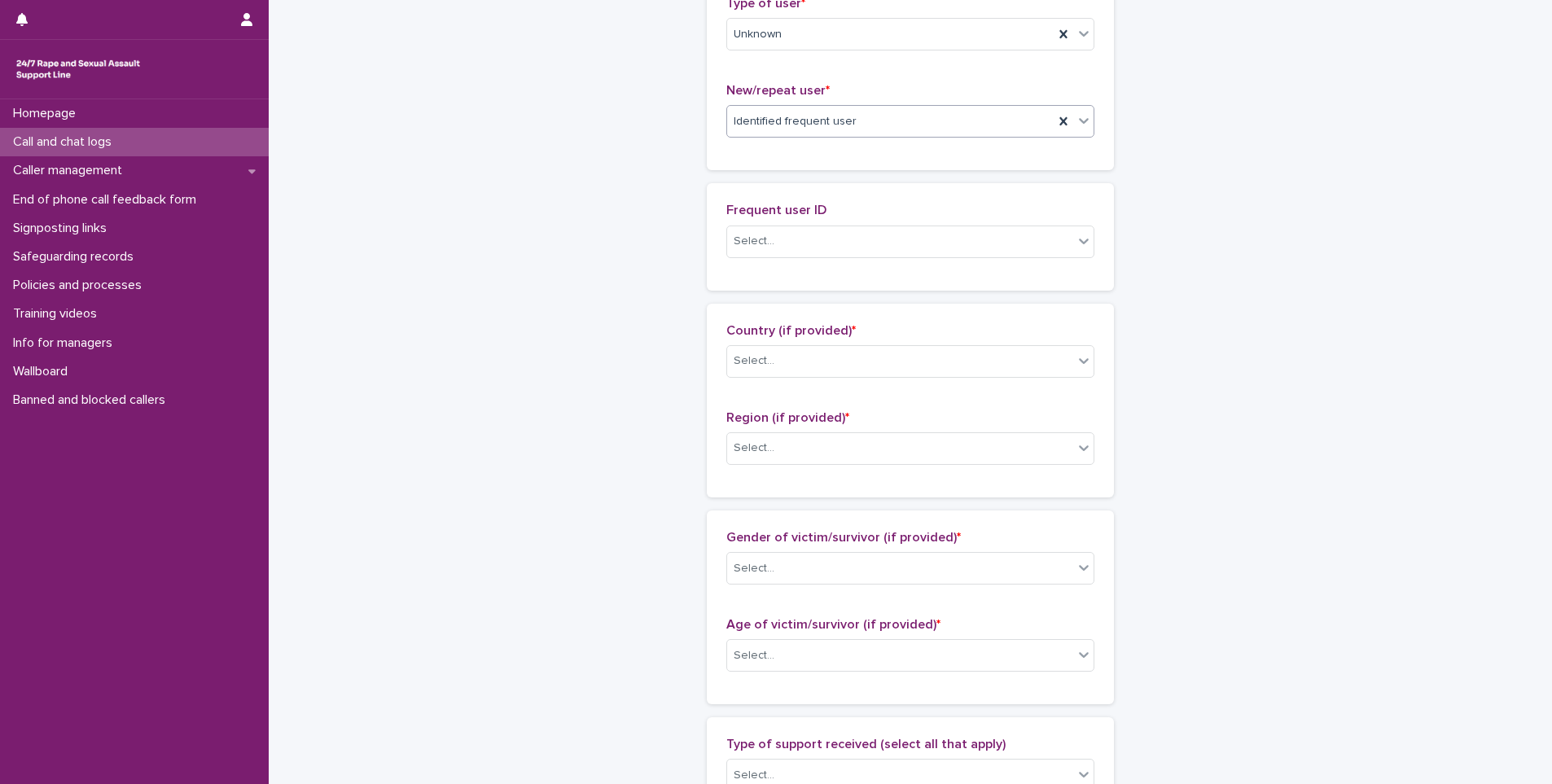
click at [820, 267] on div "Frequent user ID Select..." at bounding box center [910, 235] width 368 height 67
click at [815, 254] on div "Select..." at bounding box center [900, 241] width 346 height 26
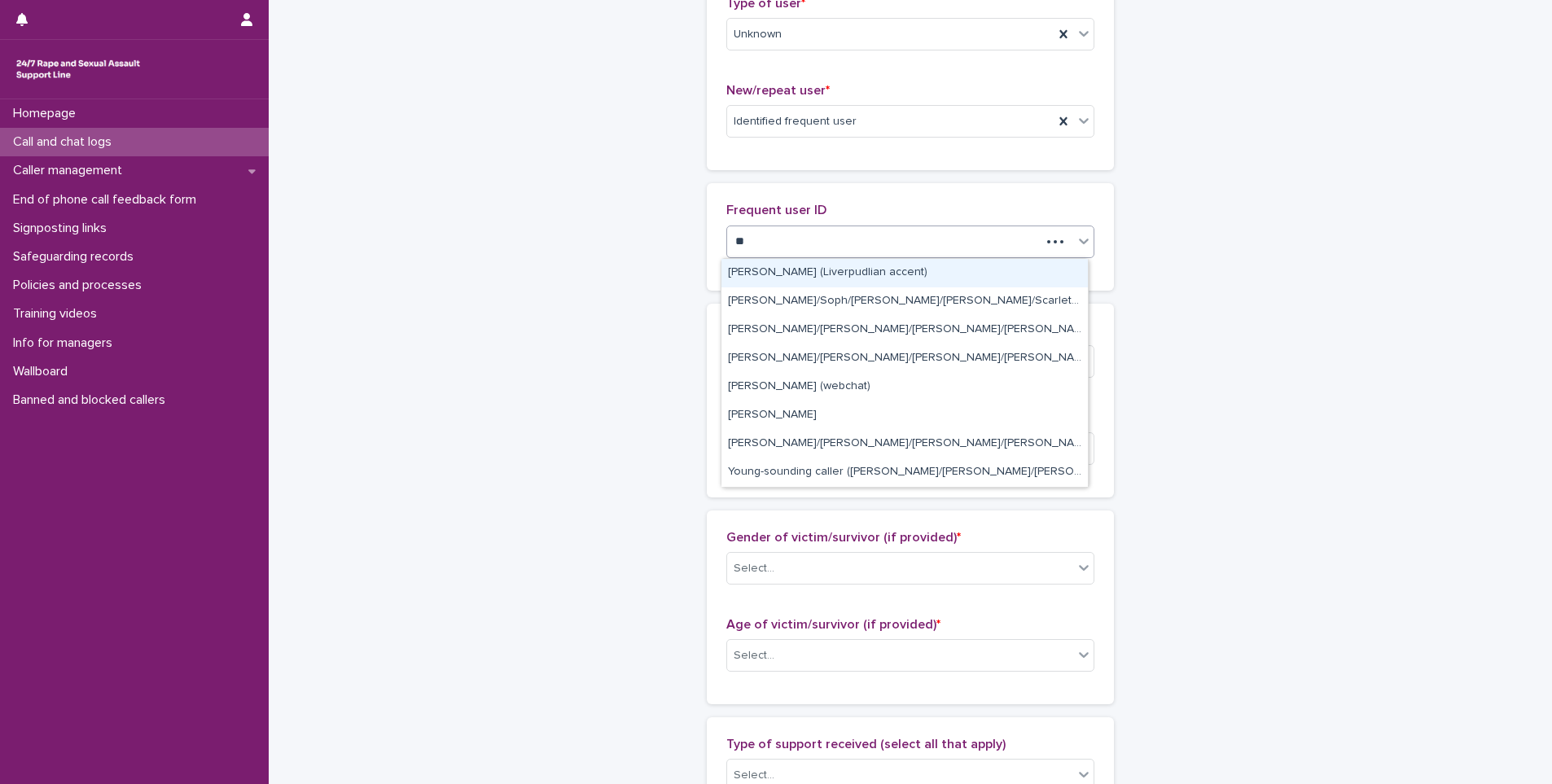
type input "***"
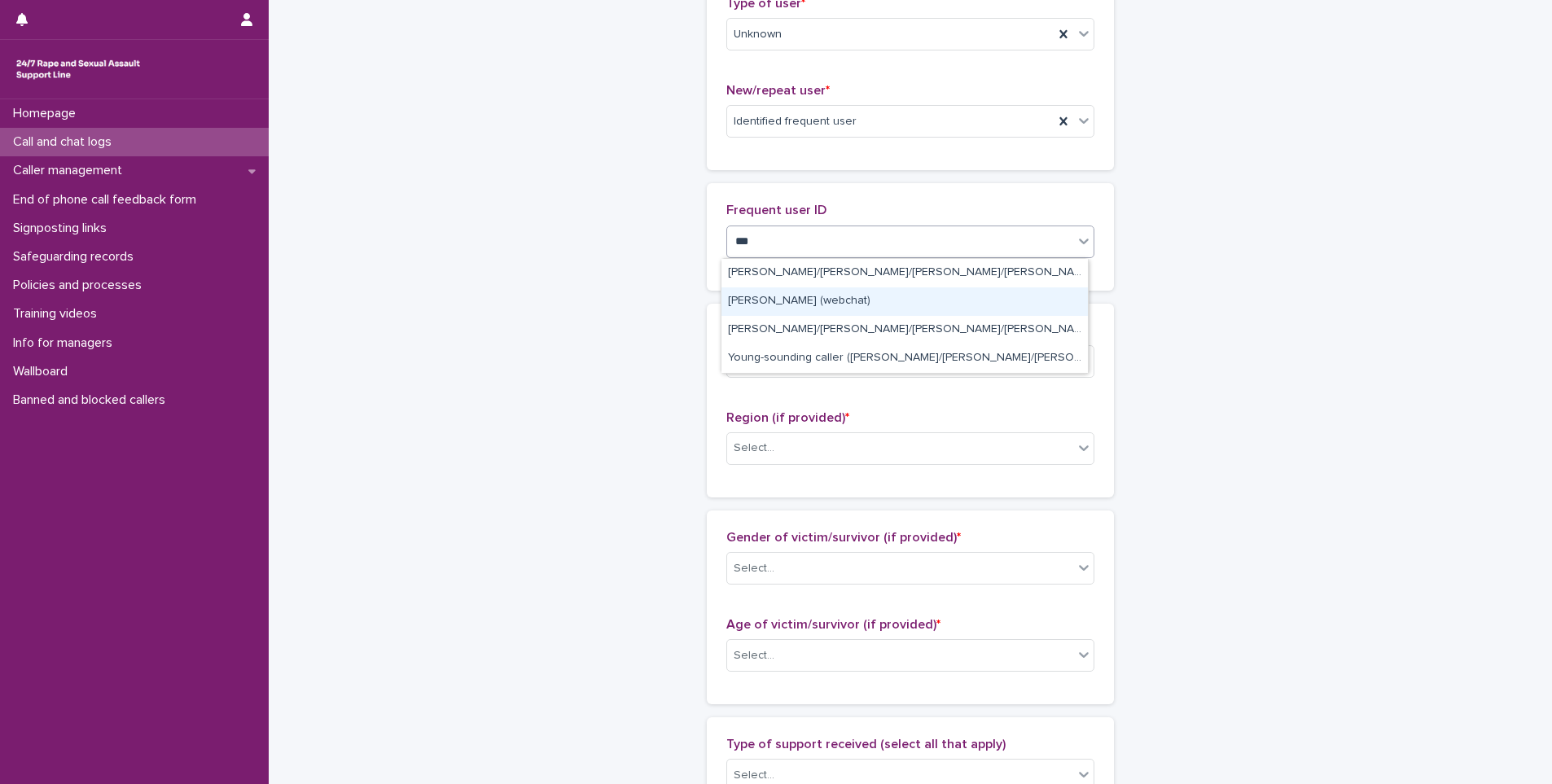
click at [846, 291] on div "[PERSON_NAME] (webchat)" at bounding box center [905, 302] width 367 height 28
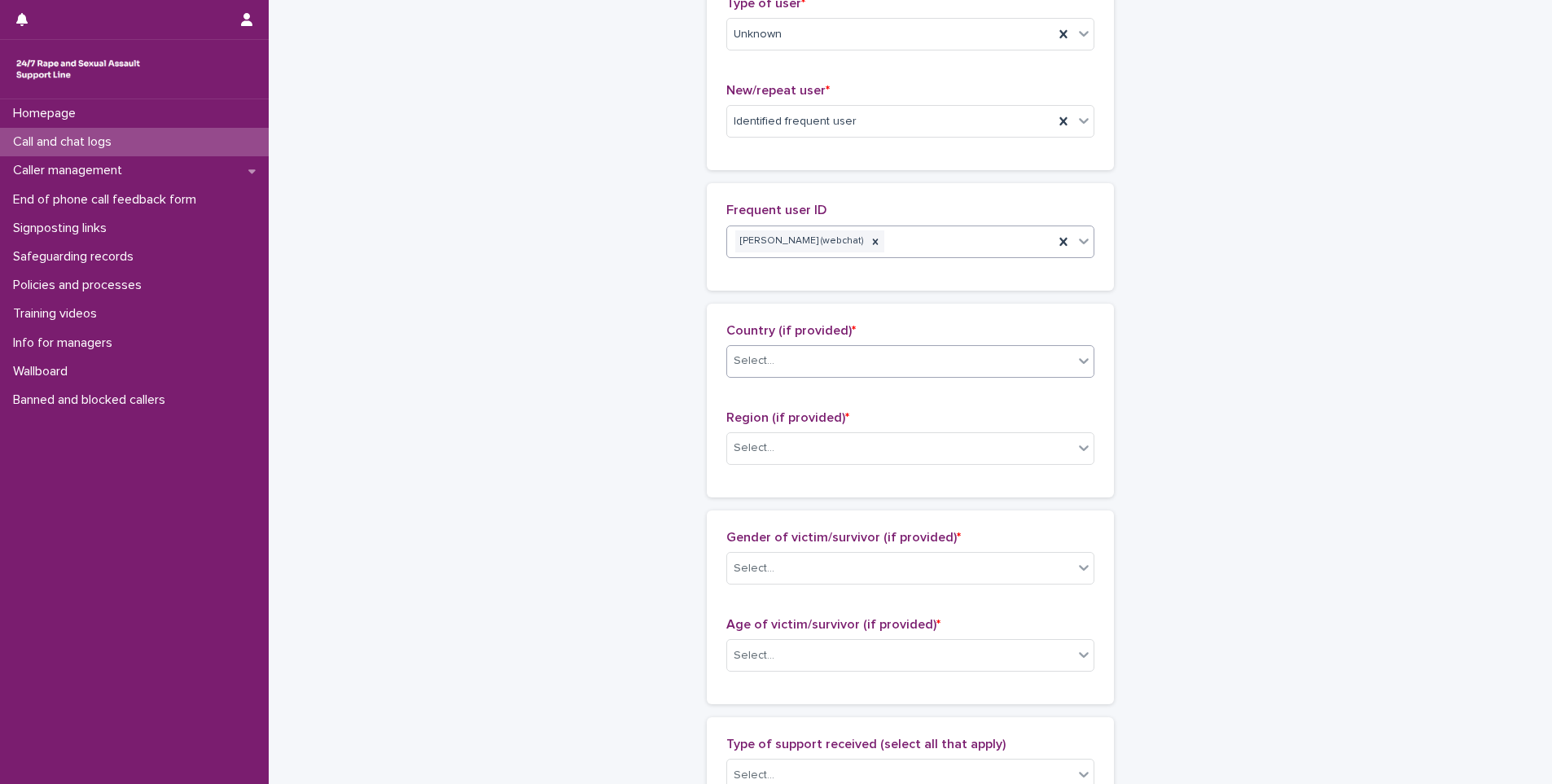
click at [934, 369] on div "Select..." at bounding box center [900, 361] width 346 height 26
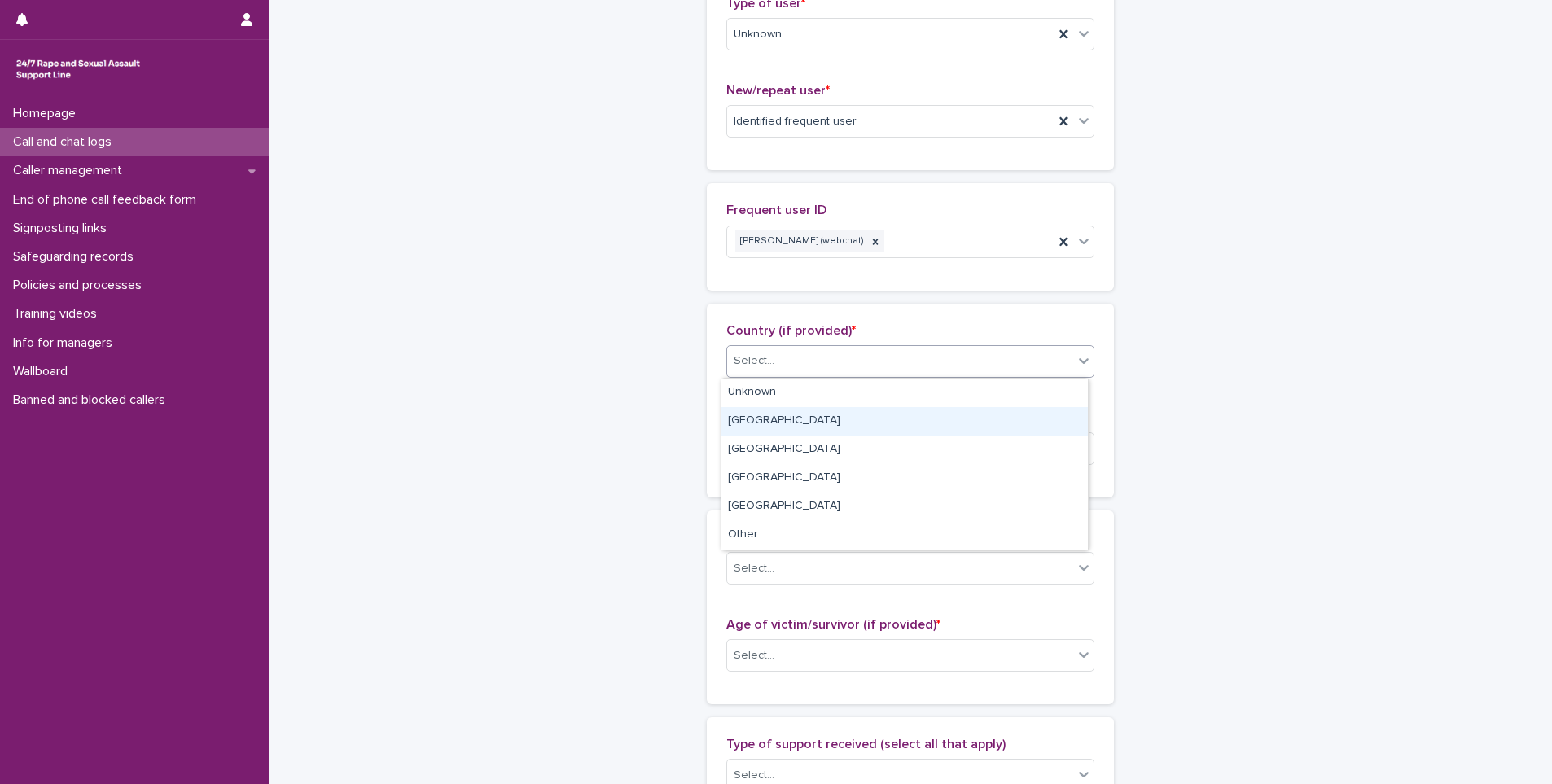
click at [923, 434] on div "[GEOGRAPHIC_DATA]" at bounding box center [905, 422] width 367 height 28
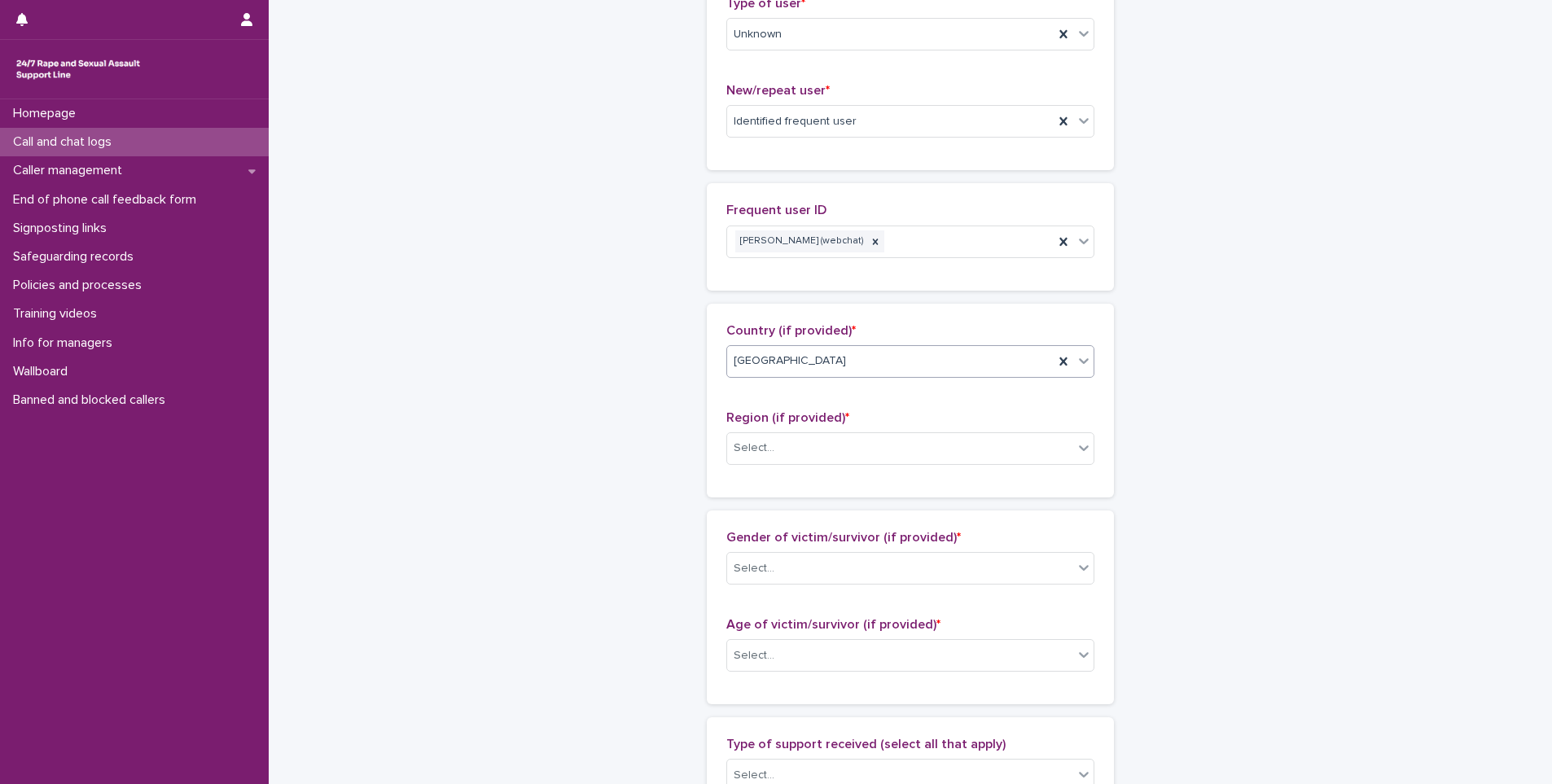
scroll to position [489, 0]
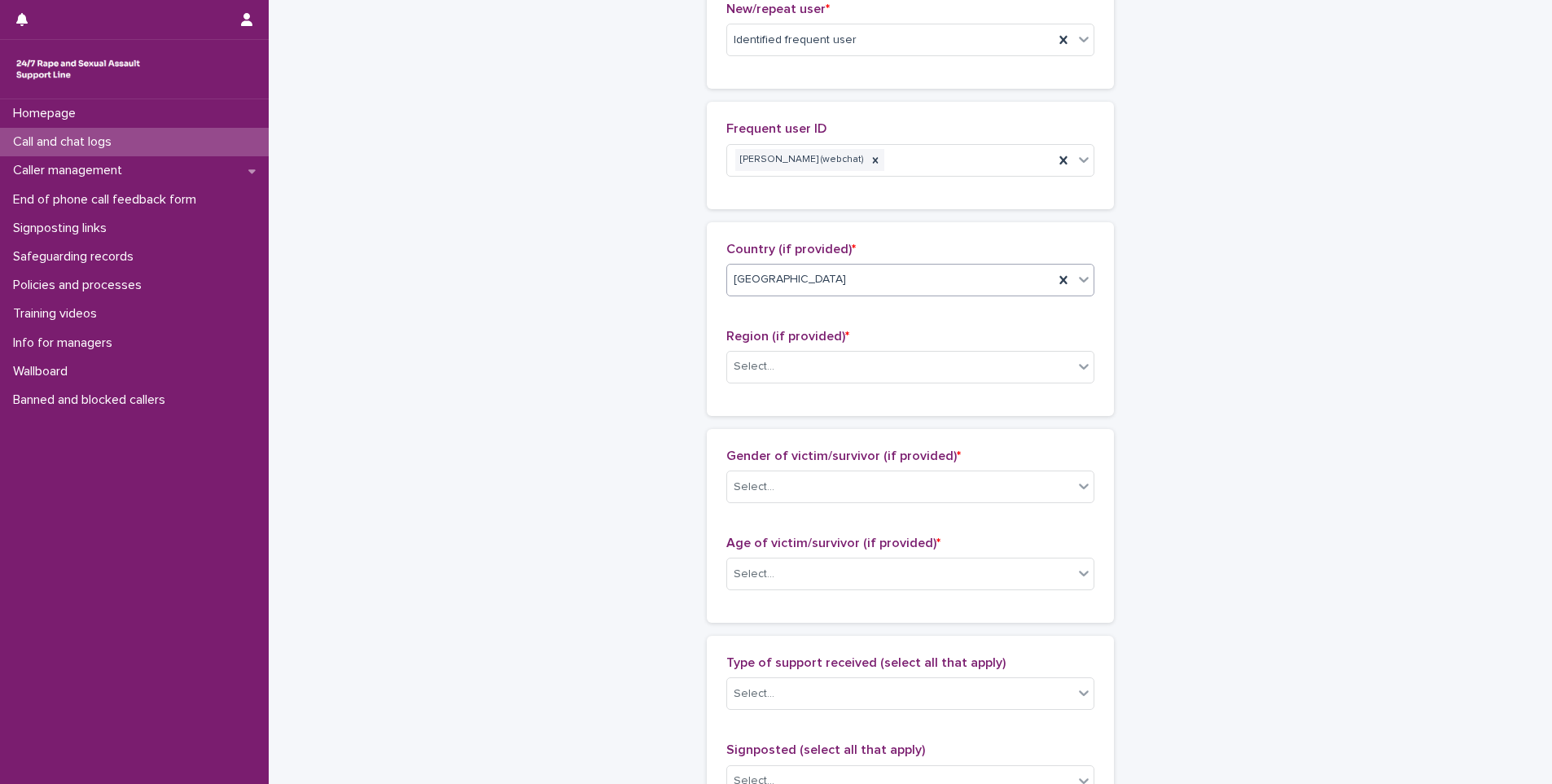
click at [943, 496] on div "Select..." at bounding box center [900, 487] width 346 height 26
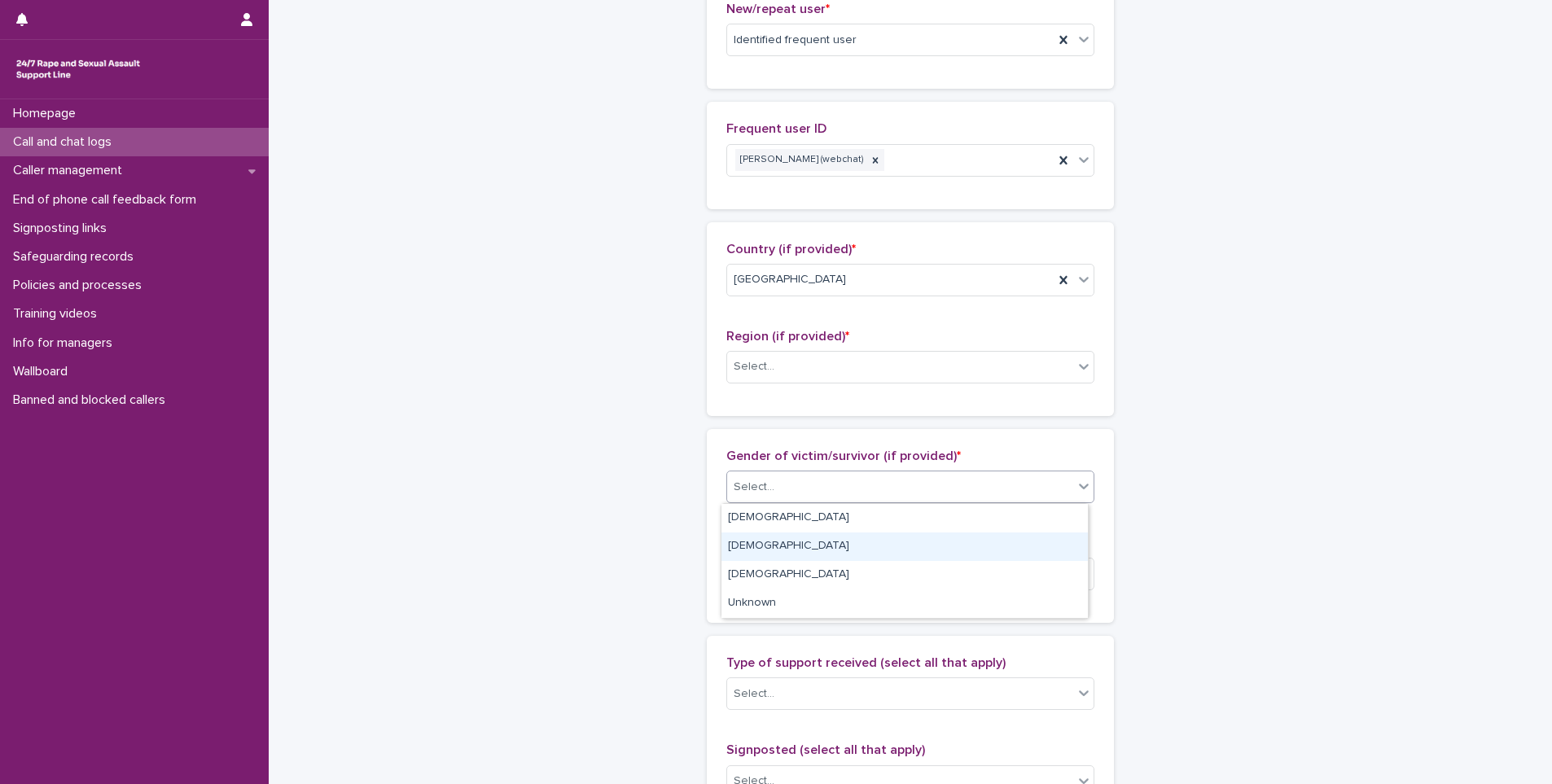
click at [920, 532] on div "[DEMOGRAPHIC_DATA]" at bounding box center [905, 547] width 367 height 28
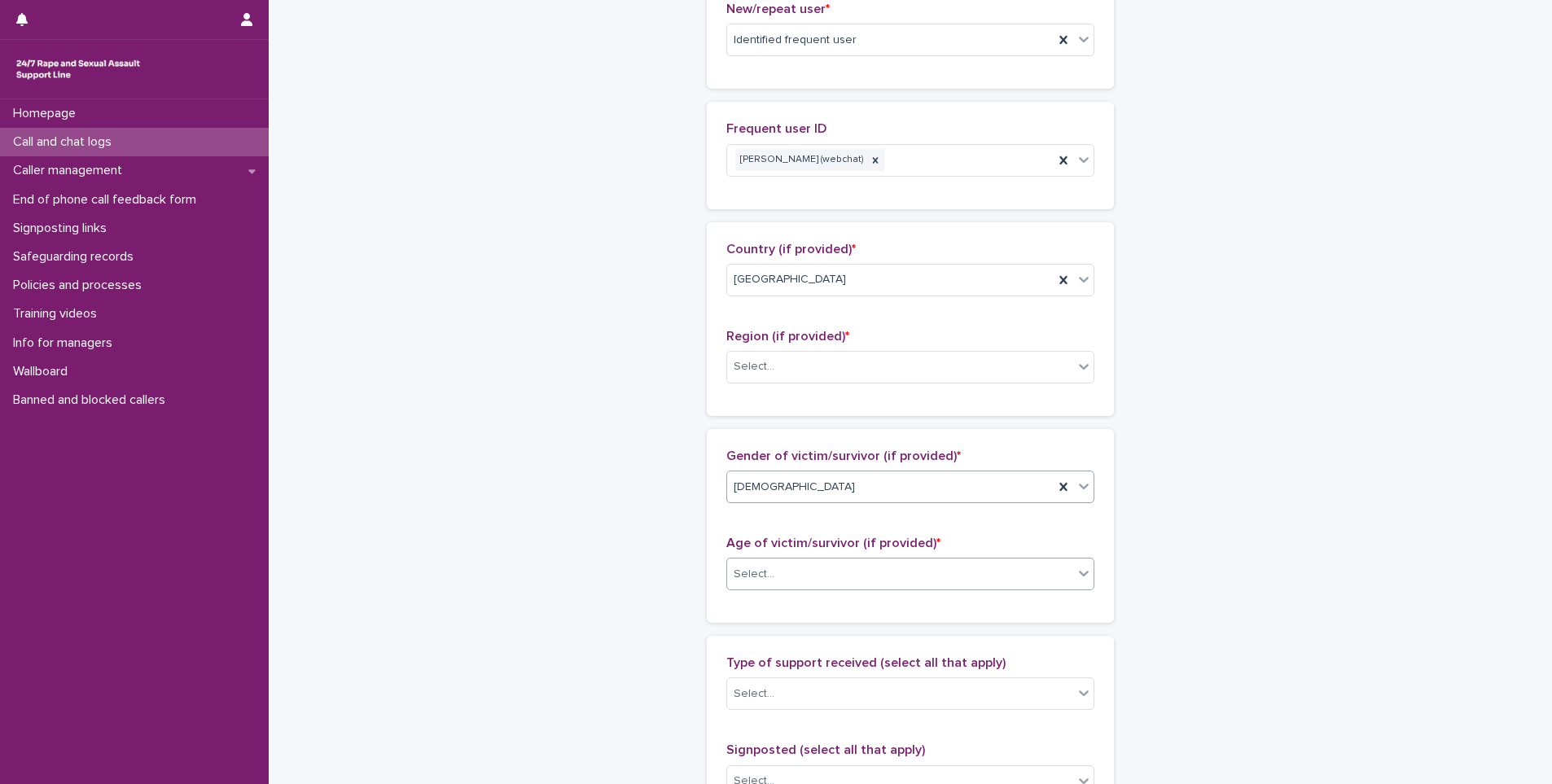
click at [941, 573] on div "Select..." at bounding box center [900, 574] width 346 height 26
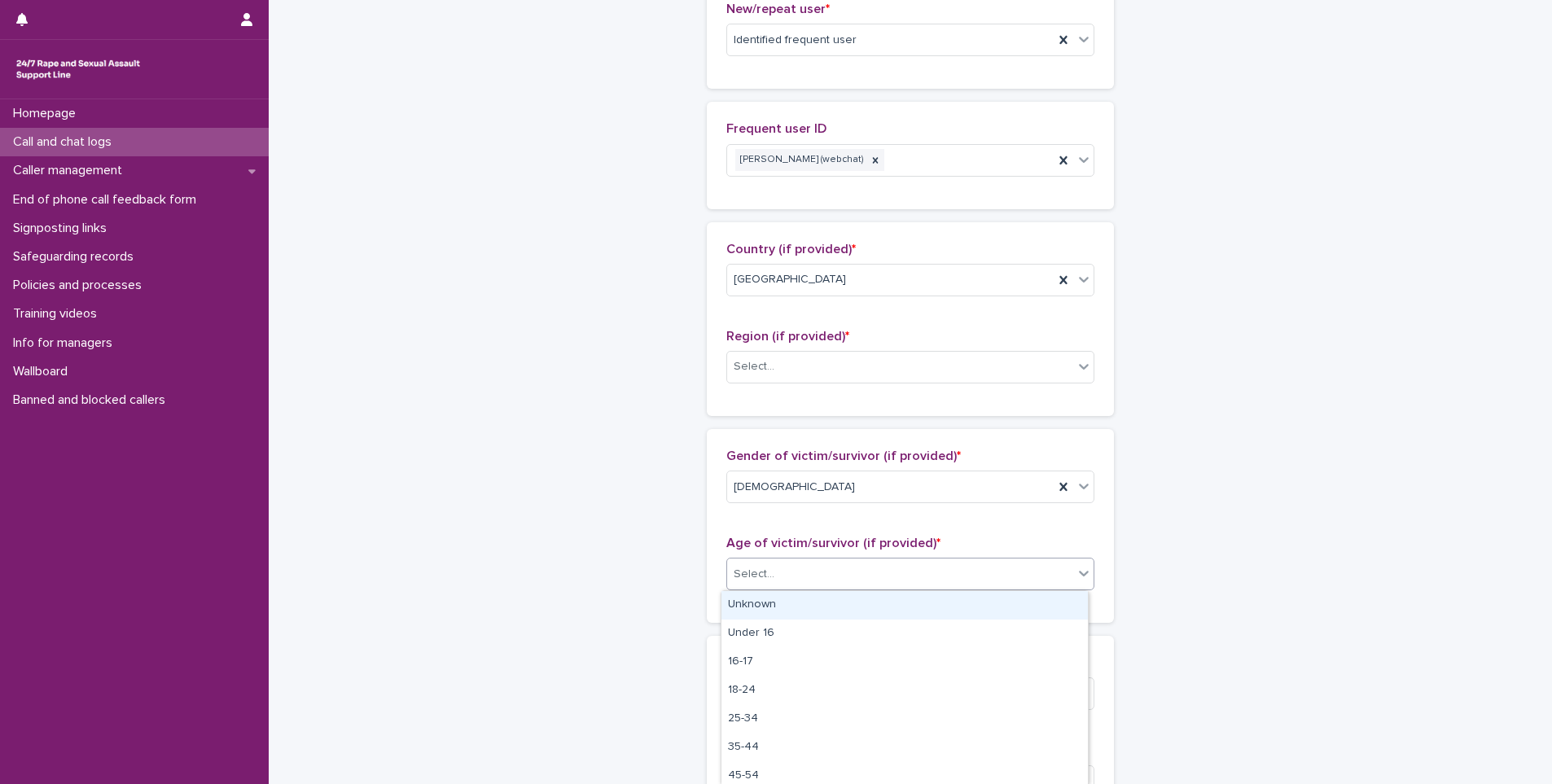
click at [933, 607] on div "Unknown" at bounding box center [905, 605] width 367 height 28
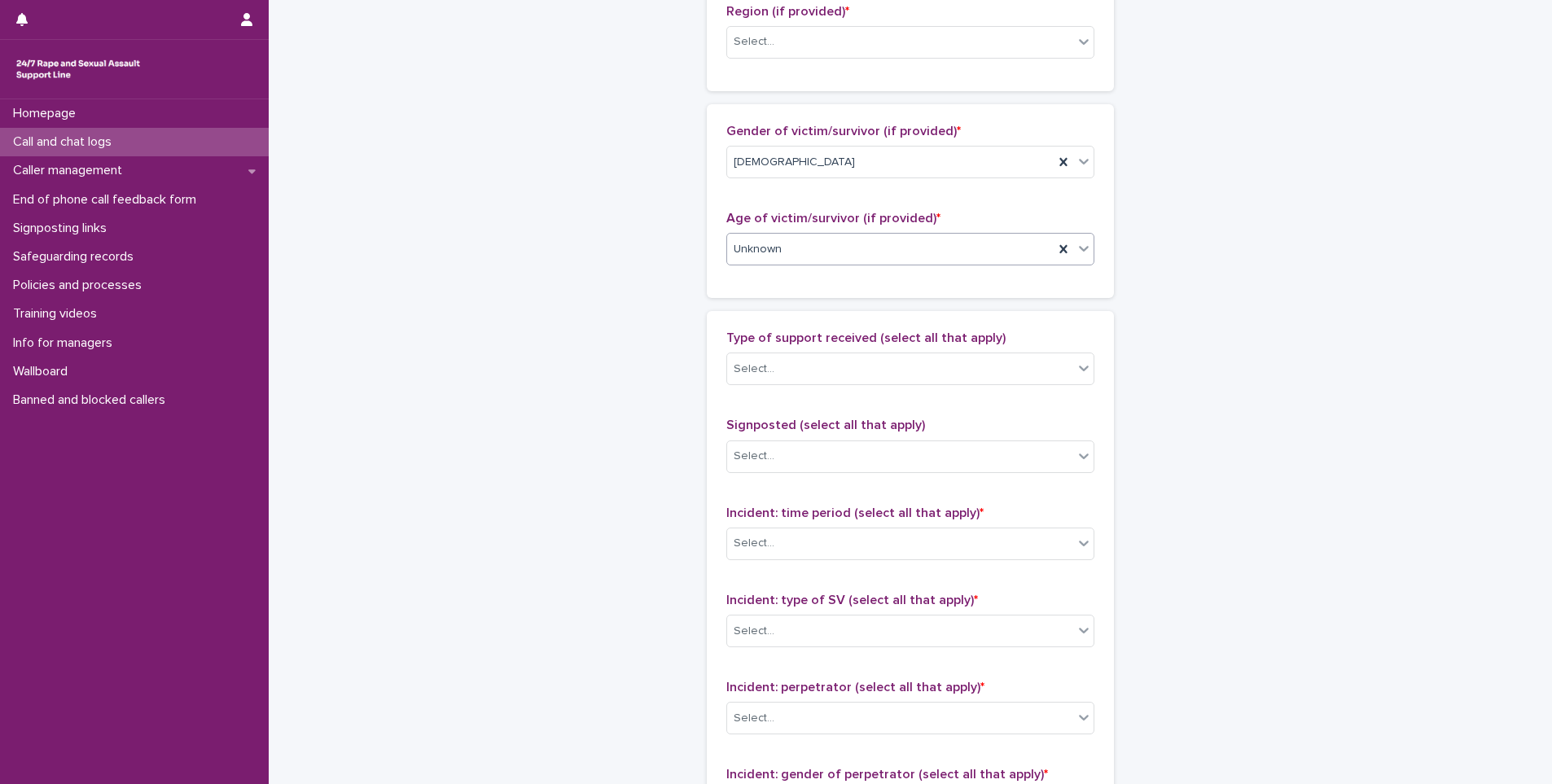
scroll to position [814, 0]
click at [905, 356] on div "Select..." at bounding box center [900, 368] width 346 height 26
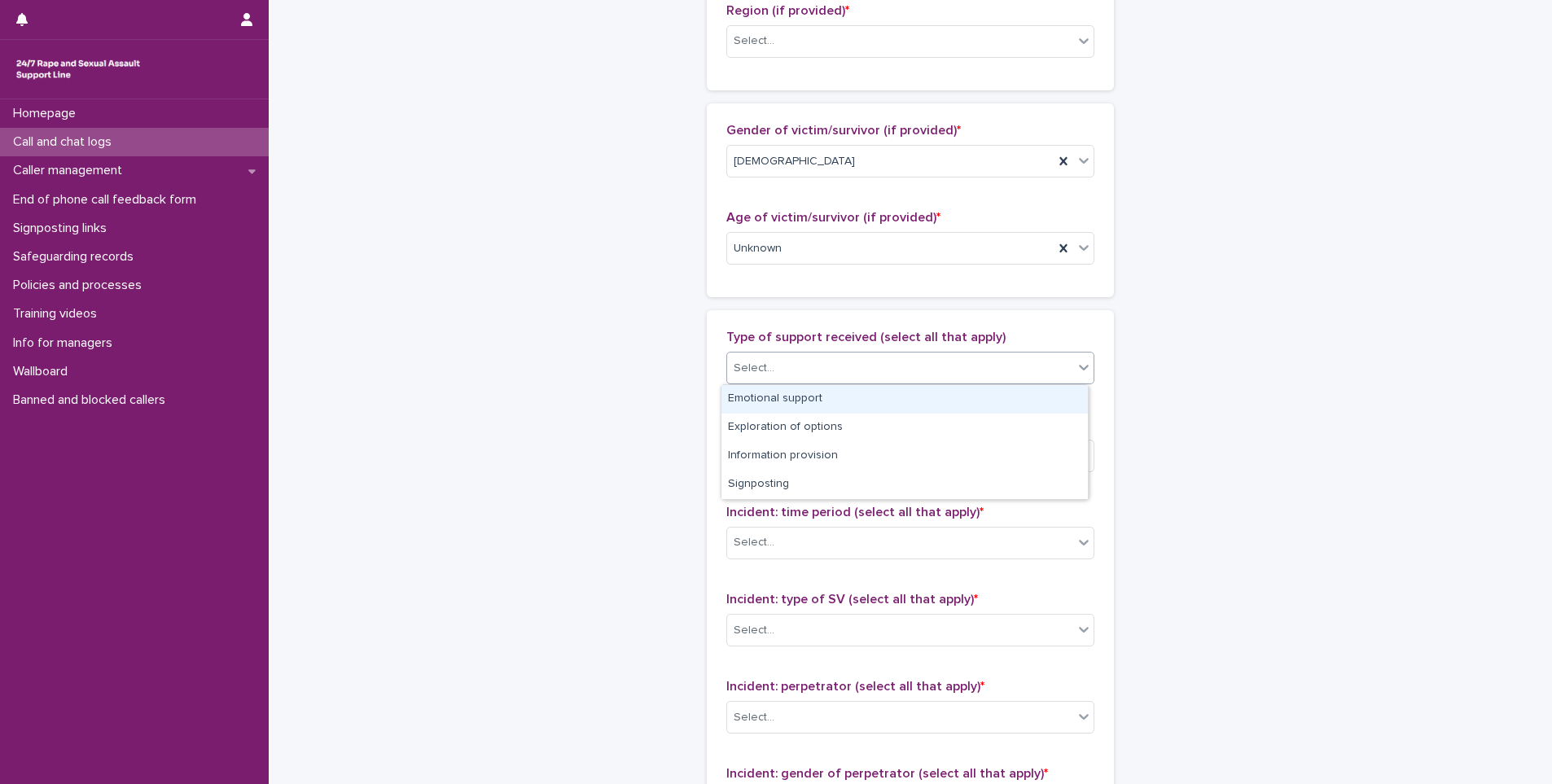
click at [629, 359] on div "**********" at bounding box center [911, 129] width 798 height 1883
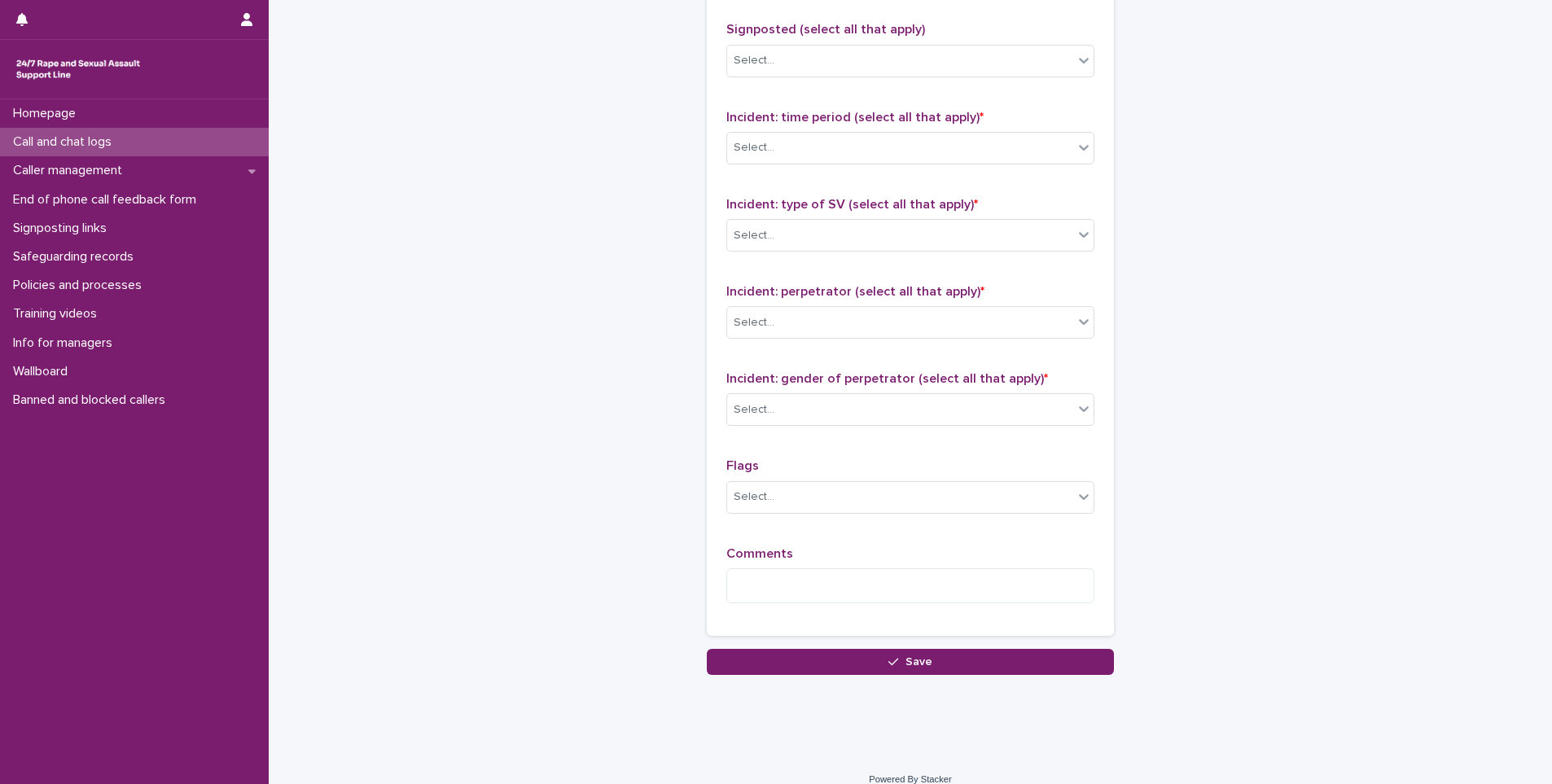
scroll to position [1222, 0]
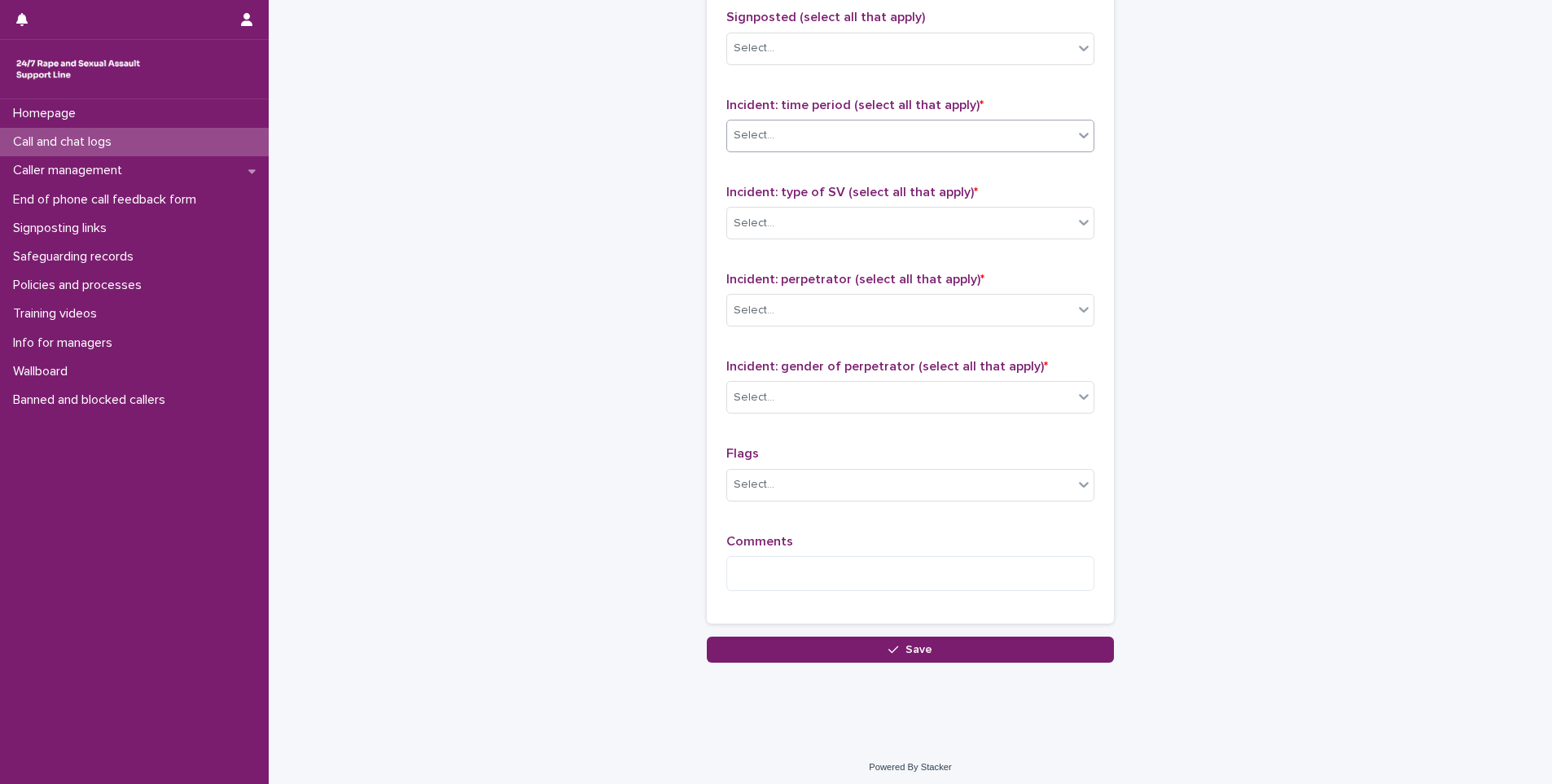
click at [874, 143] on div "Select..." at bounding box center [900, 135] width 346 height 26
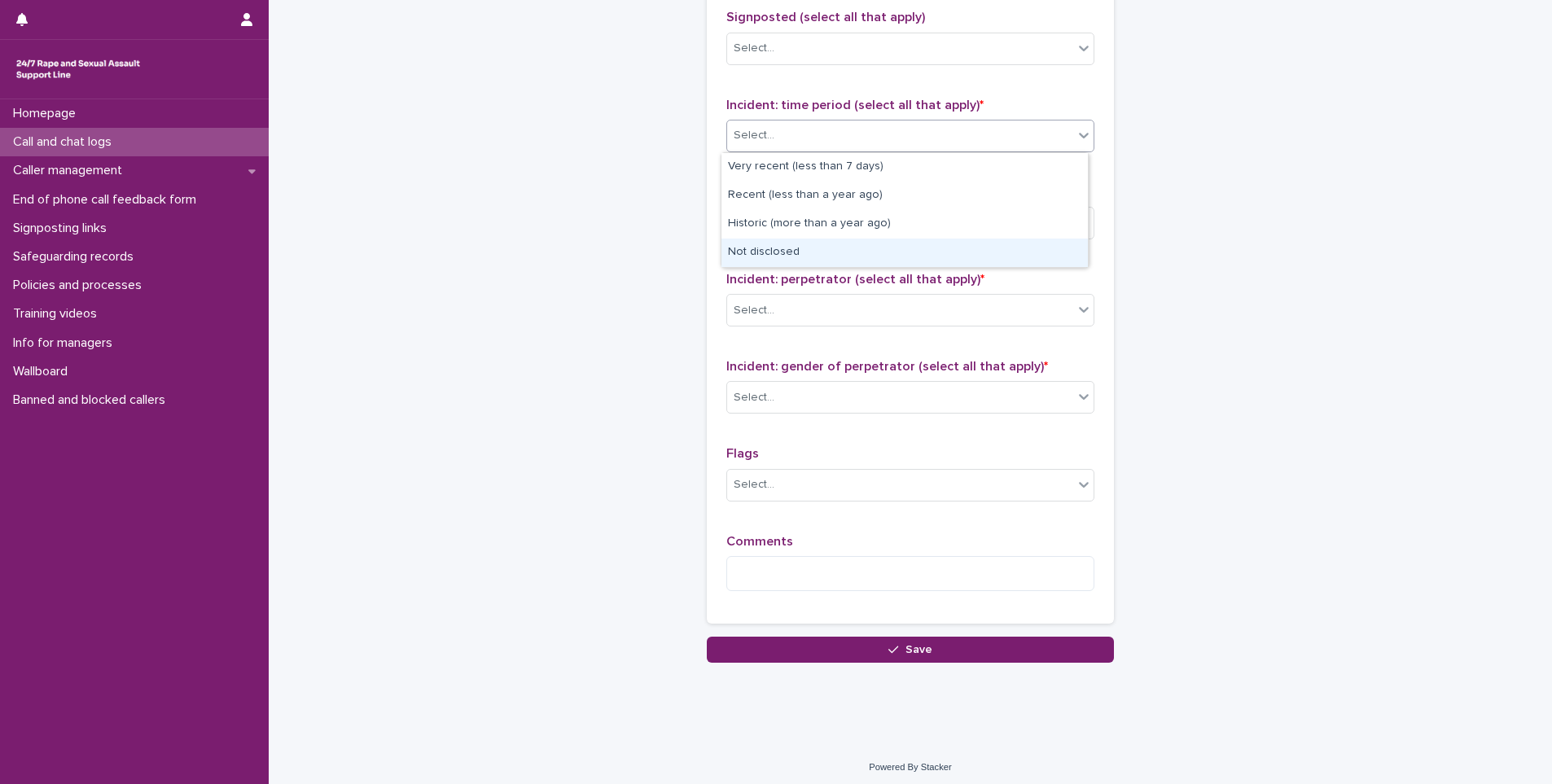
click at [845, 250] on div "Not disclosed" at bounding box center [905, 253] width 367 height 28
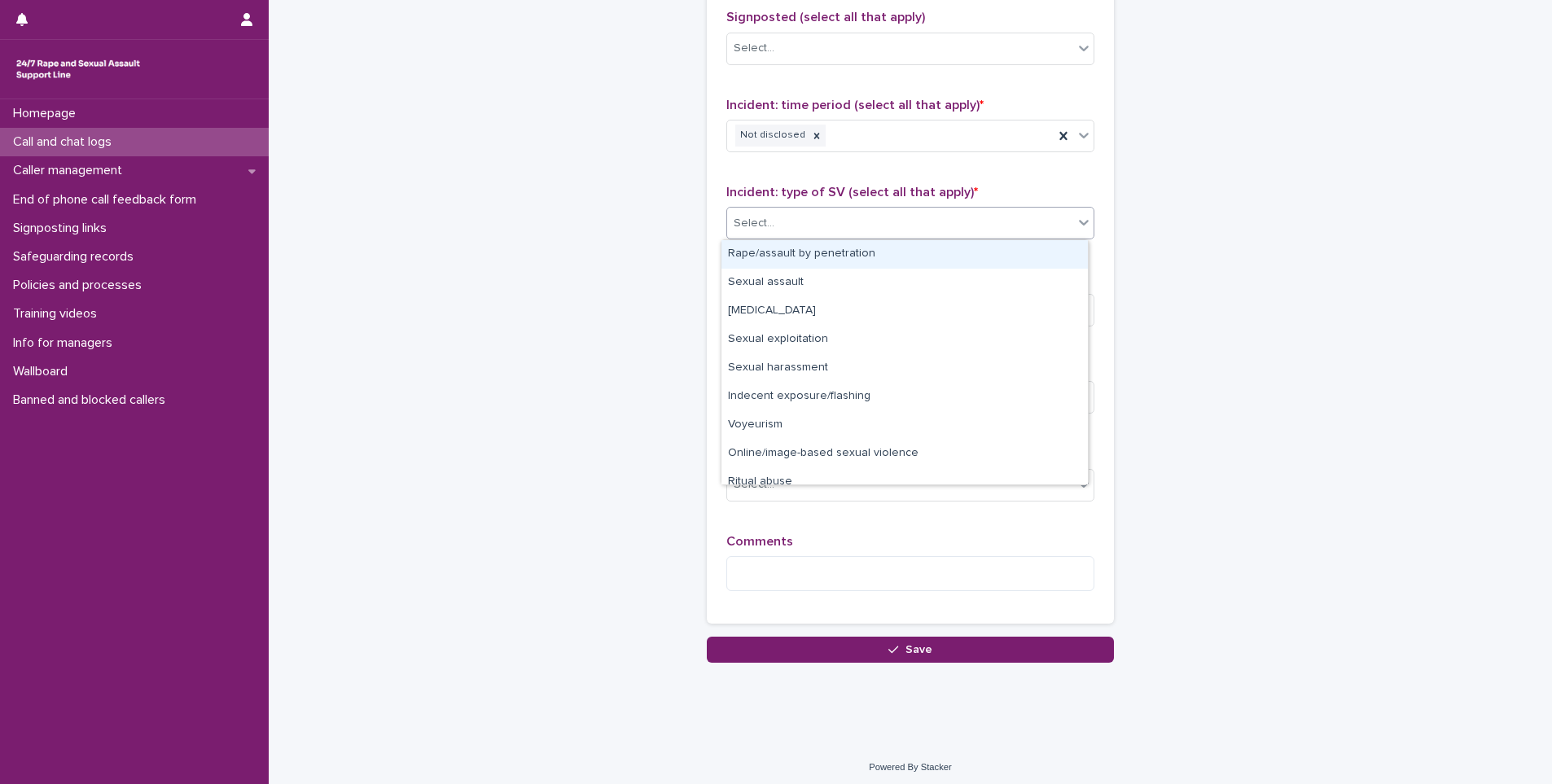
click at [863, 217] on div "Select..." at bounding box center [900, 223] width 346 height 26
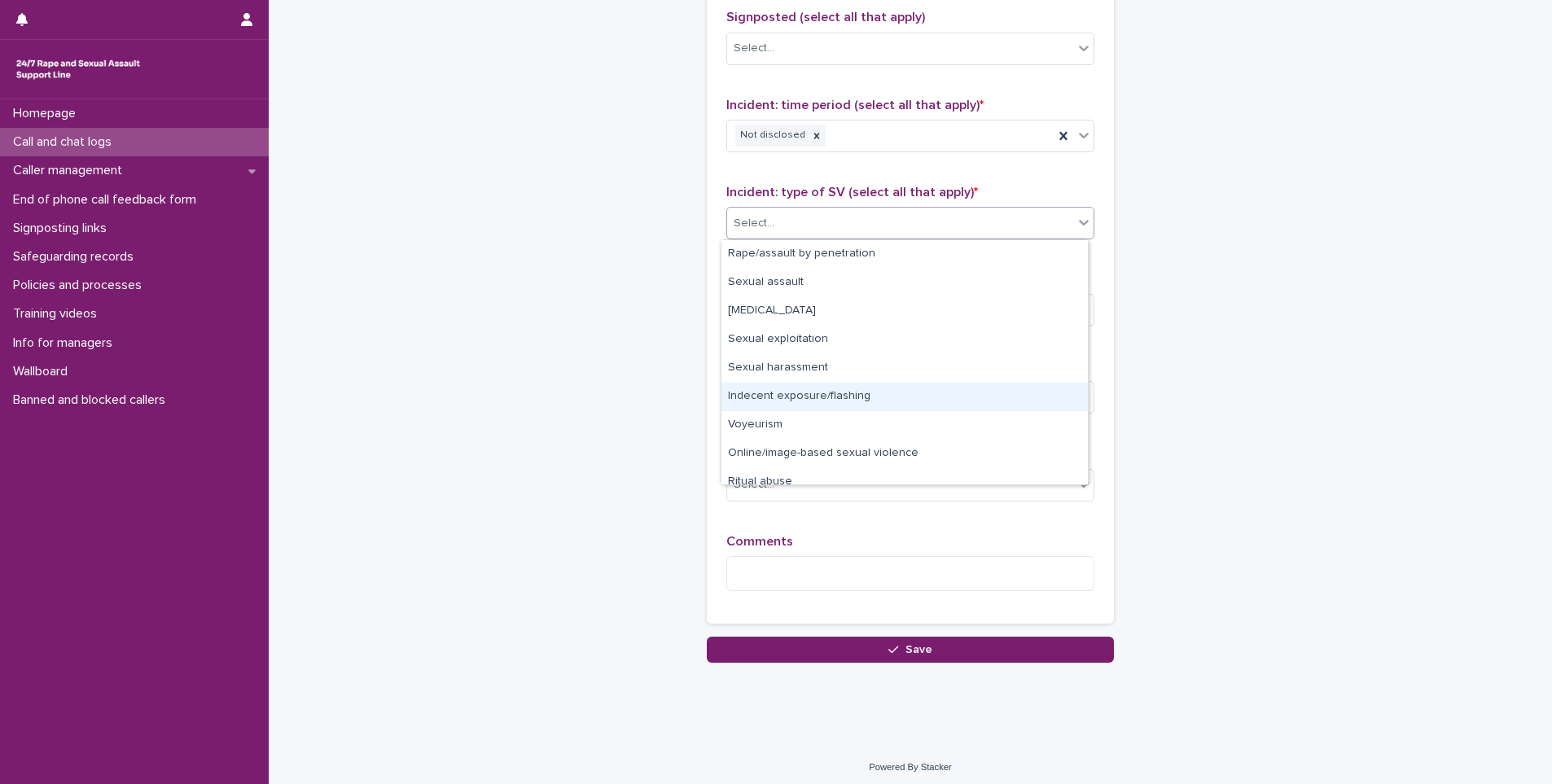
scroll to position [41, 0]
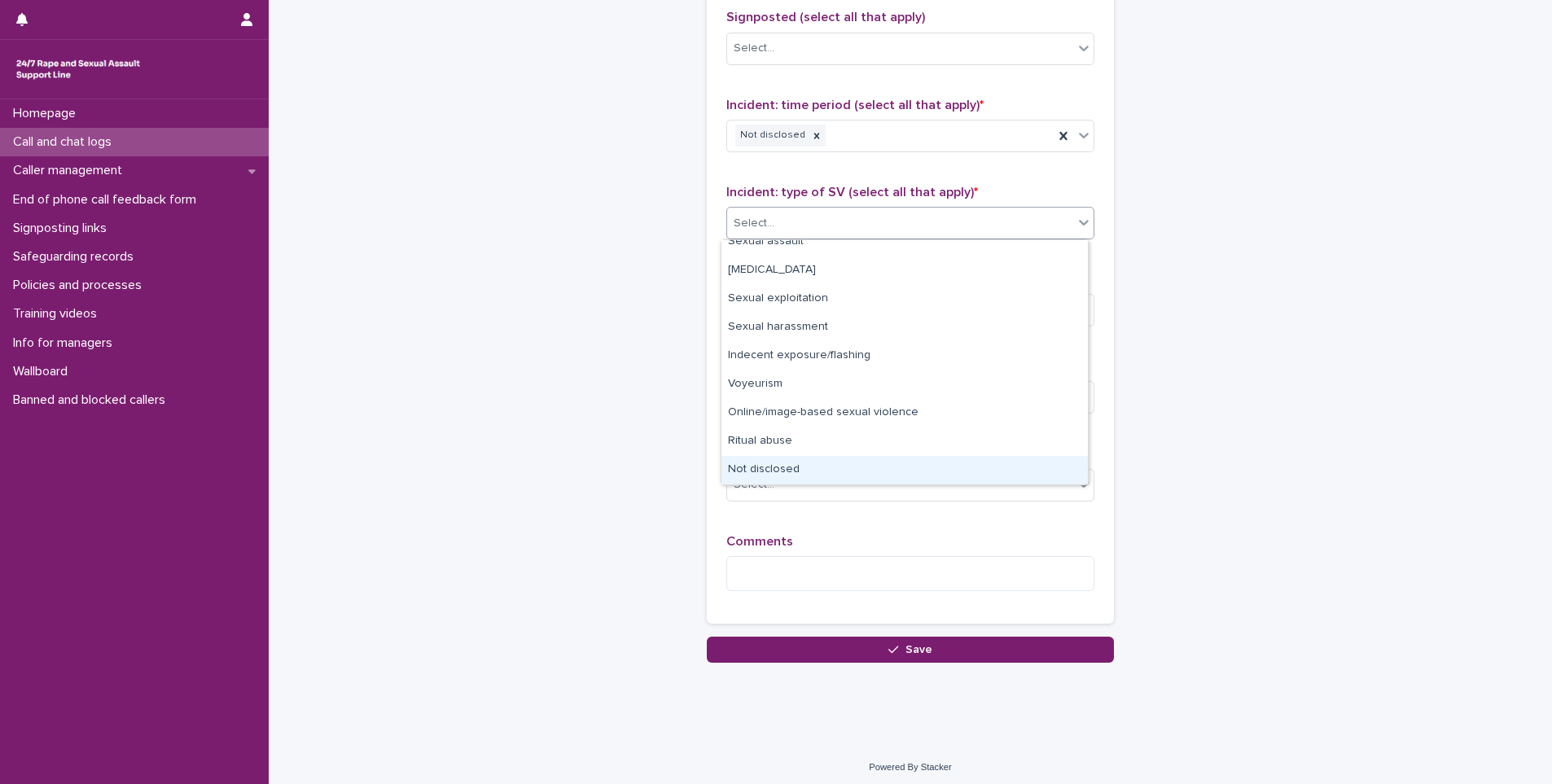
click at [811, 479] on div "Not disclosed" at bounding box center [905, 470] width 367 height 28
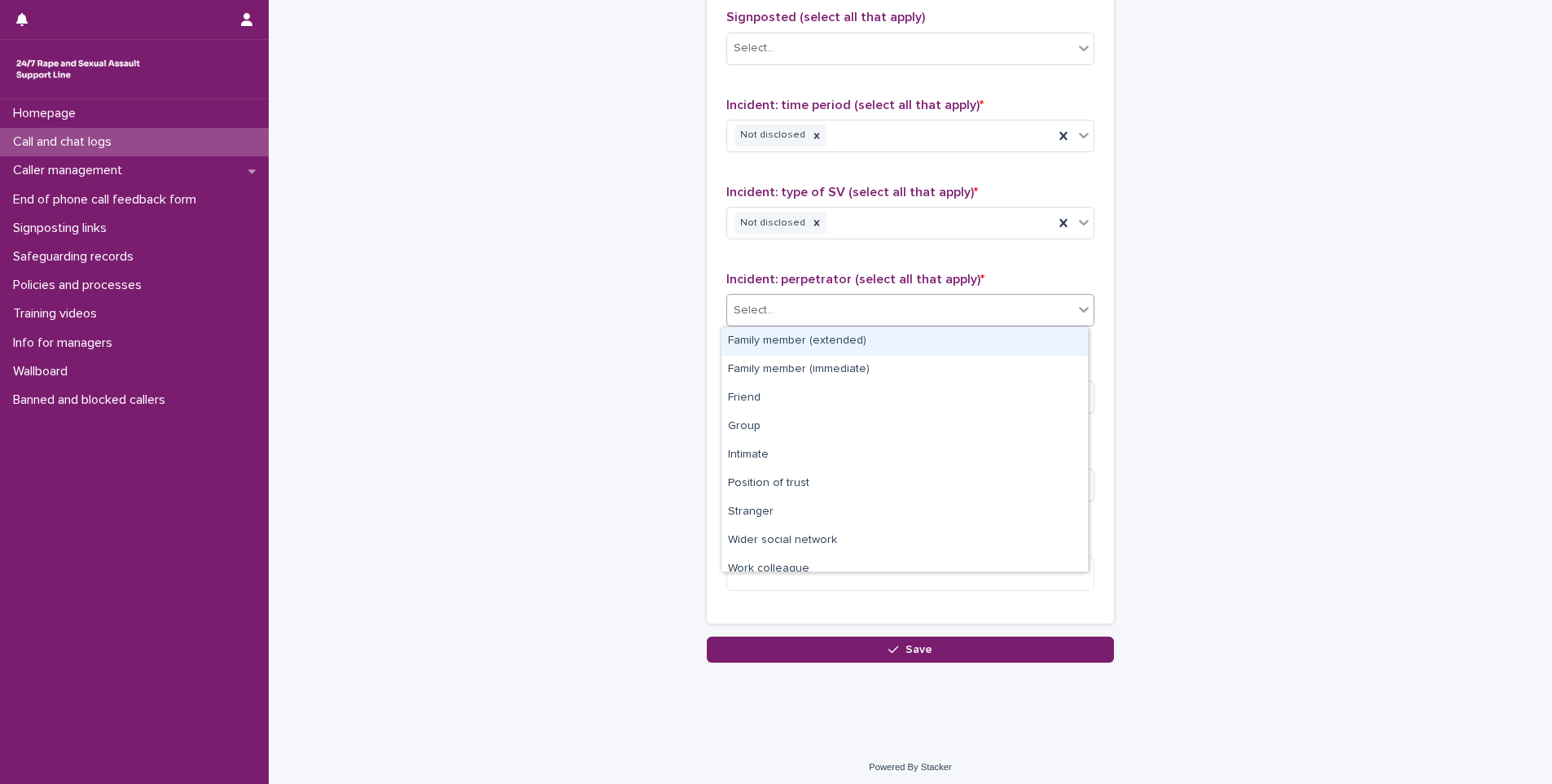
click at [839, 313] on div "Select..." at bounding box center [900, 310] width 346 height 26
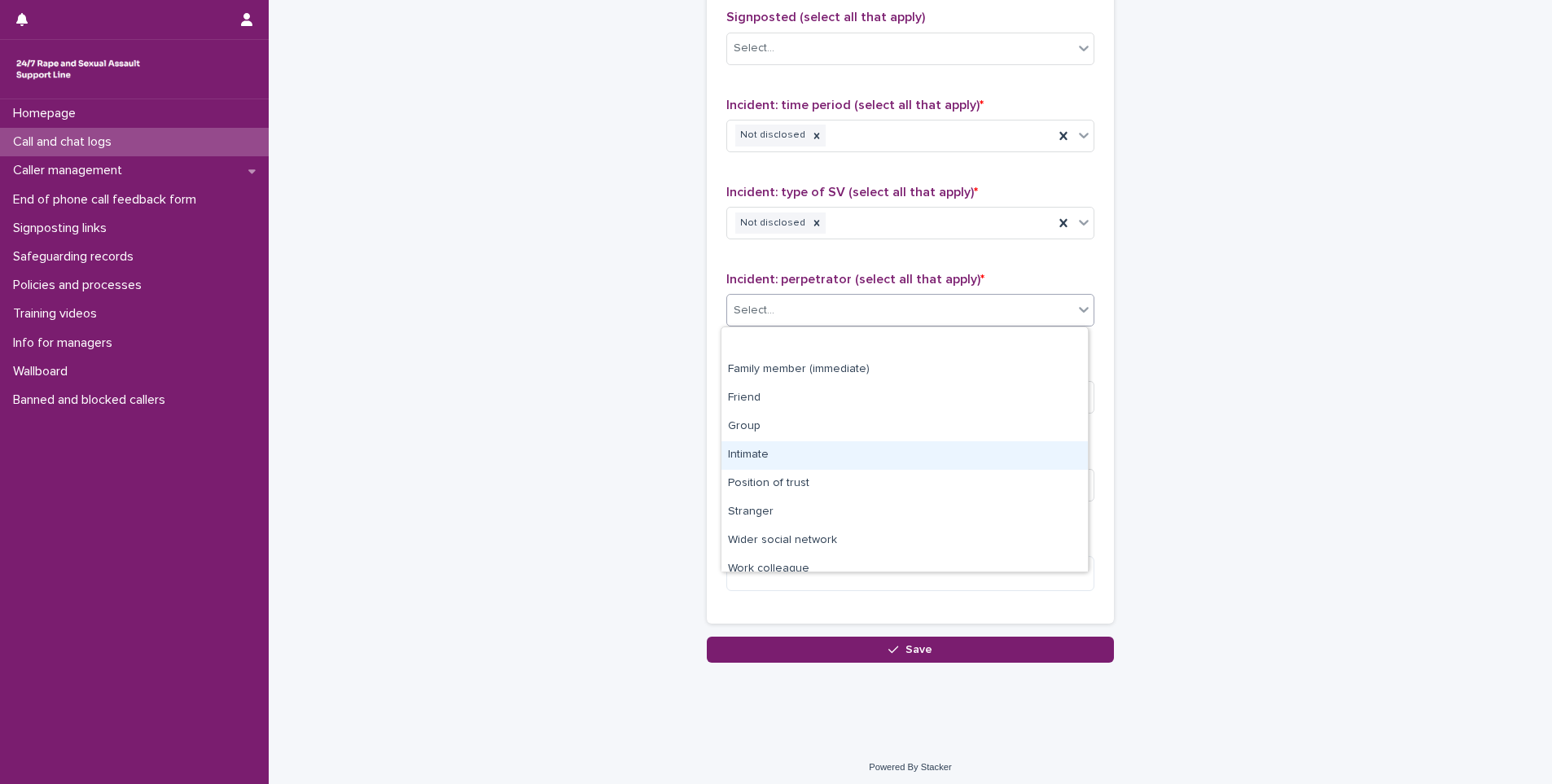
scroll to position [69, 0]
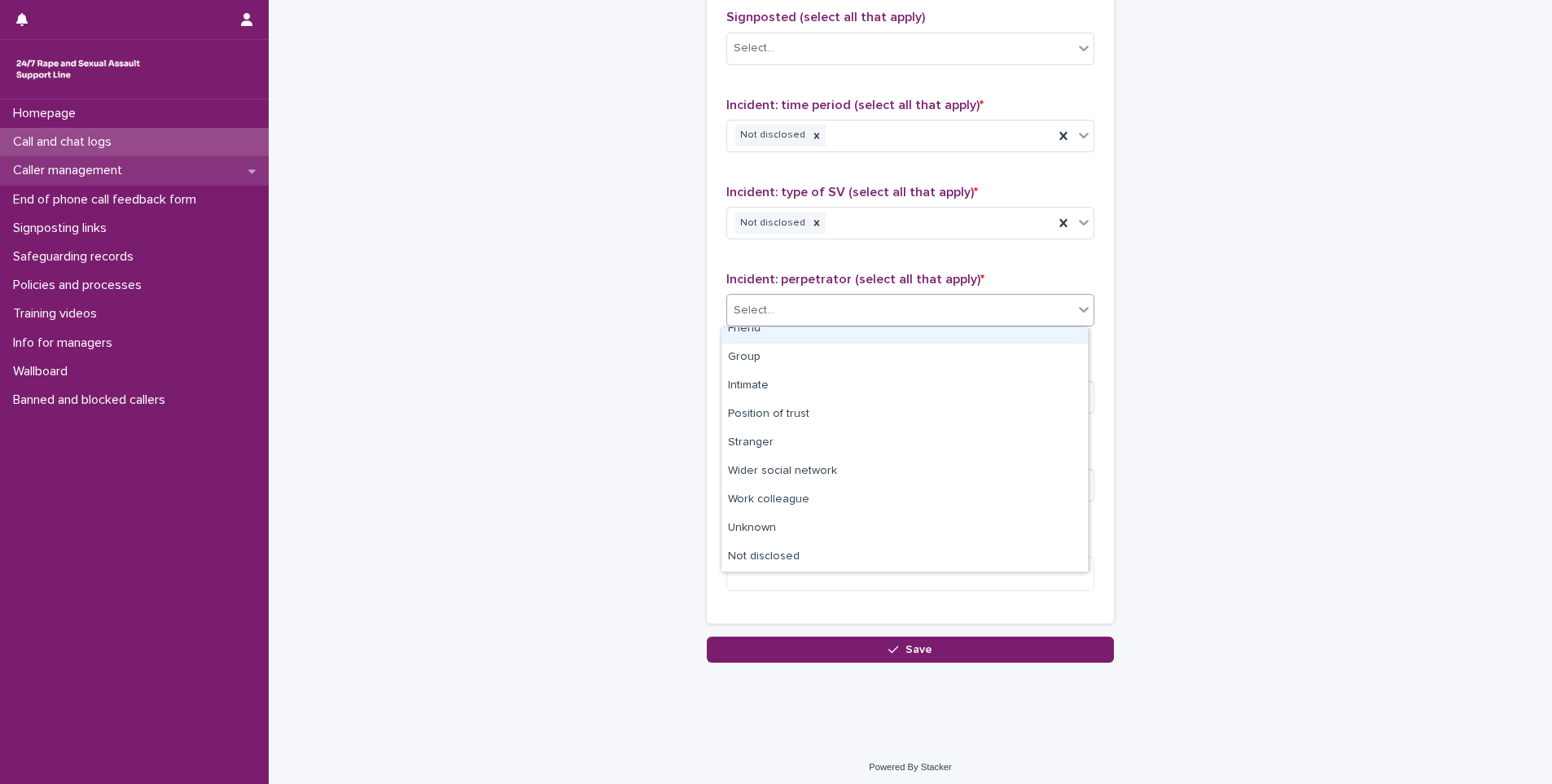
click at [160, 183] on div "Caller management" at bounding box center [134, 170] width 269 height 28
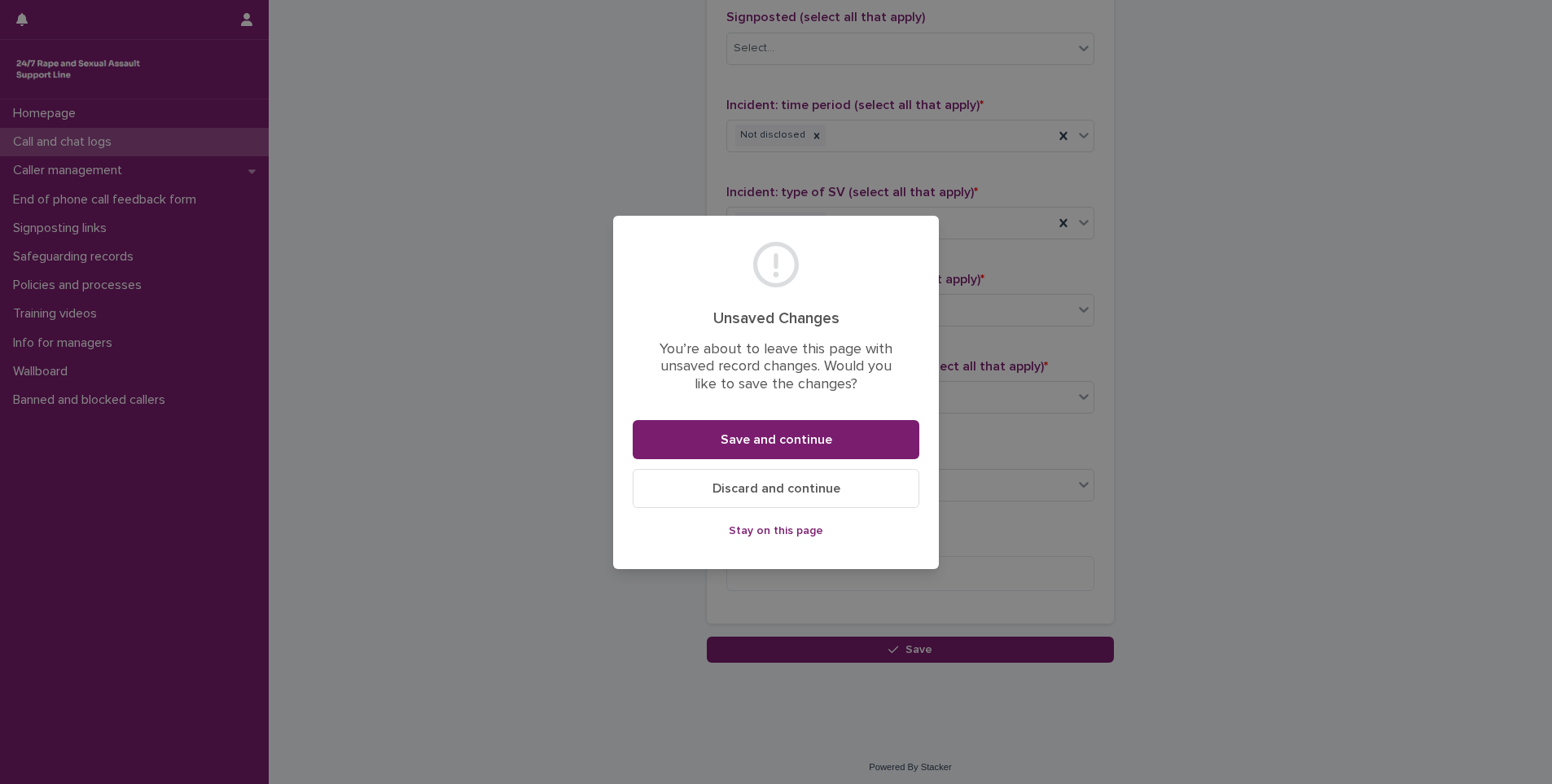
click at [830, 482] on span "Discard and continue" at bounding box center [776, 489] width 128 height 13
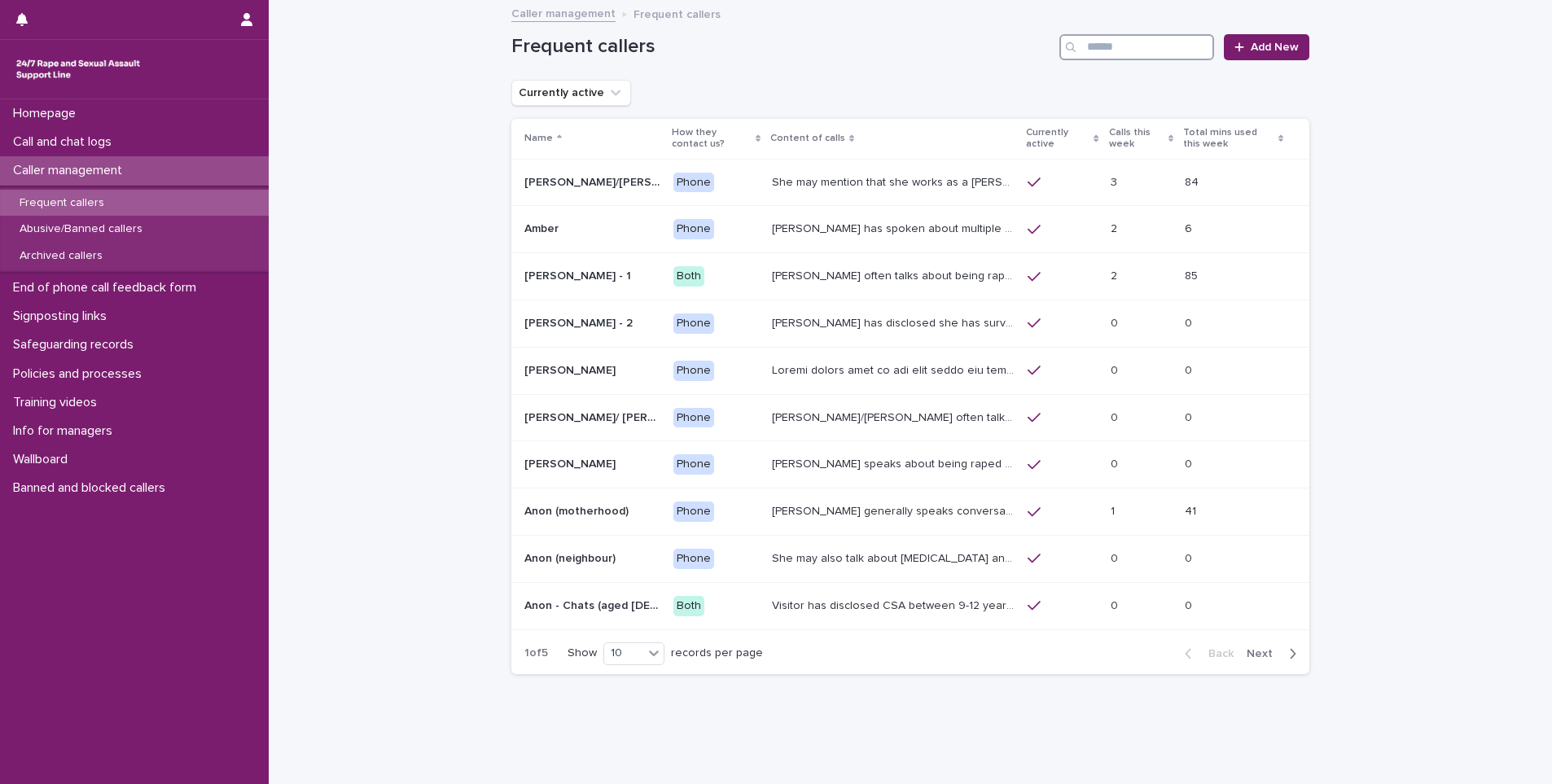
click at [1087, 48] on input "Search" at bounding box center [1137, 47] width 155 height 26
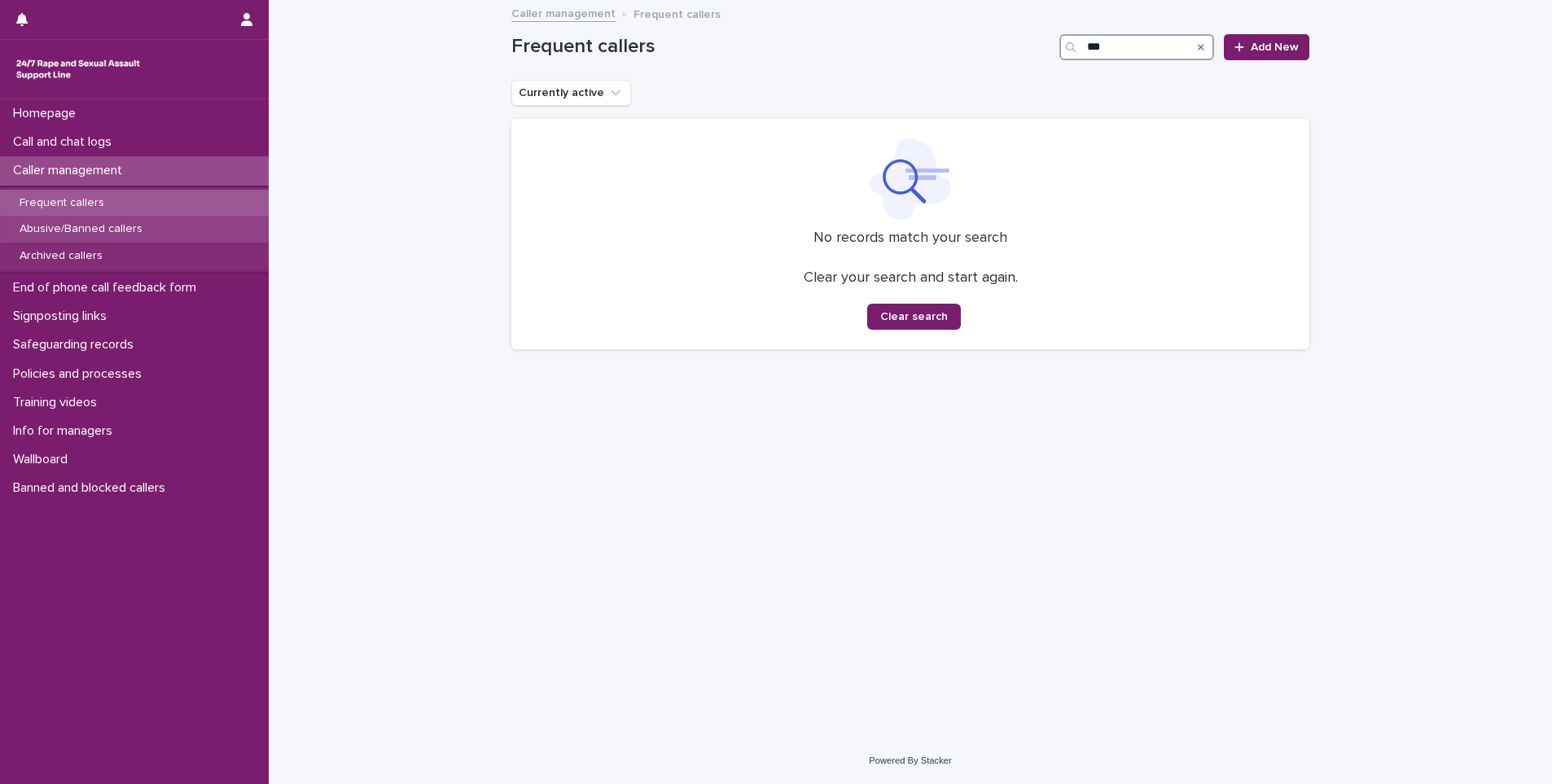
type input "***"
click at [89, 235] on p "Abusive/Banned callers" at bounding box center [81, 229] width 149 height 14
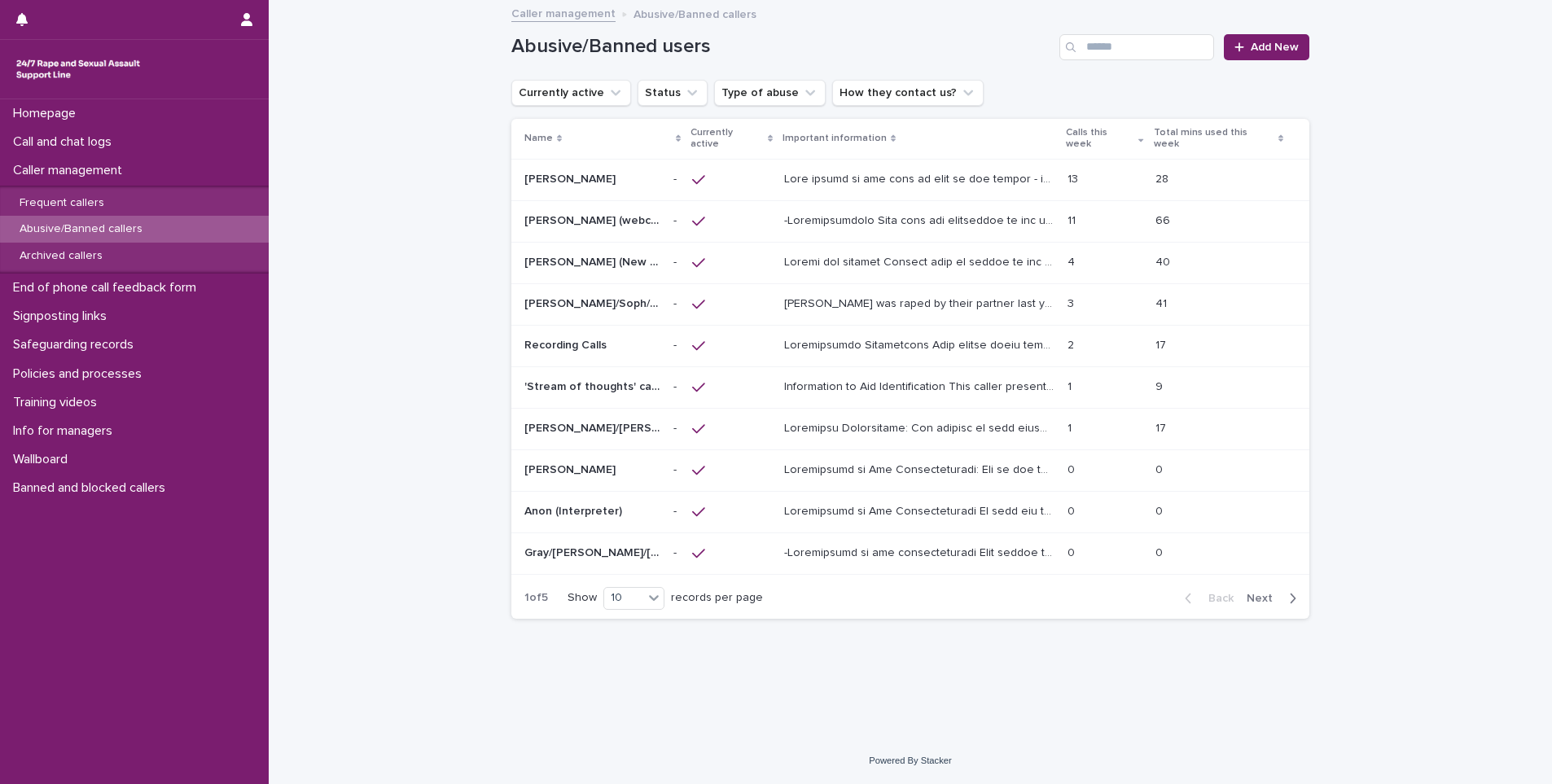
click at [878, 215] on p at bounding box center [920, 219] width 273 height 17
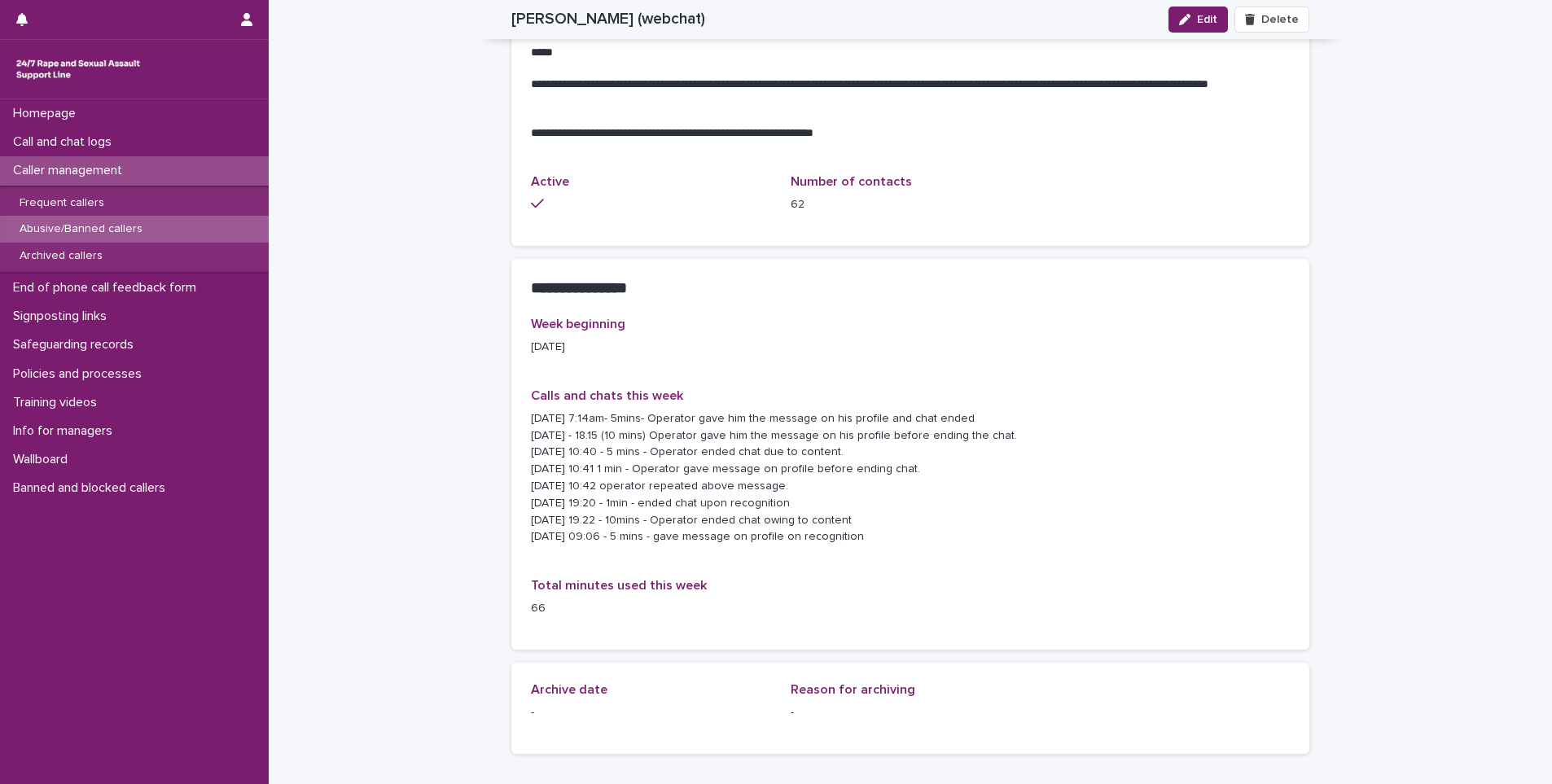
scroll to position [1629, 0]
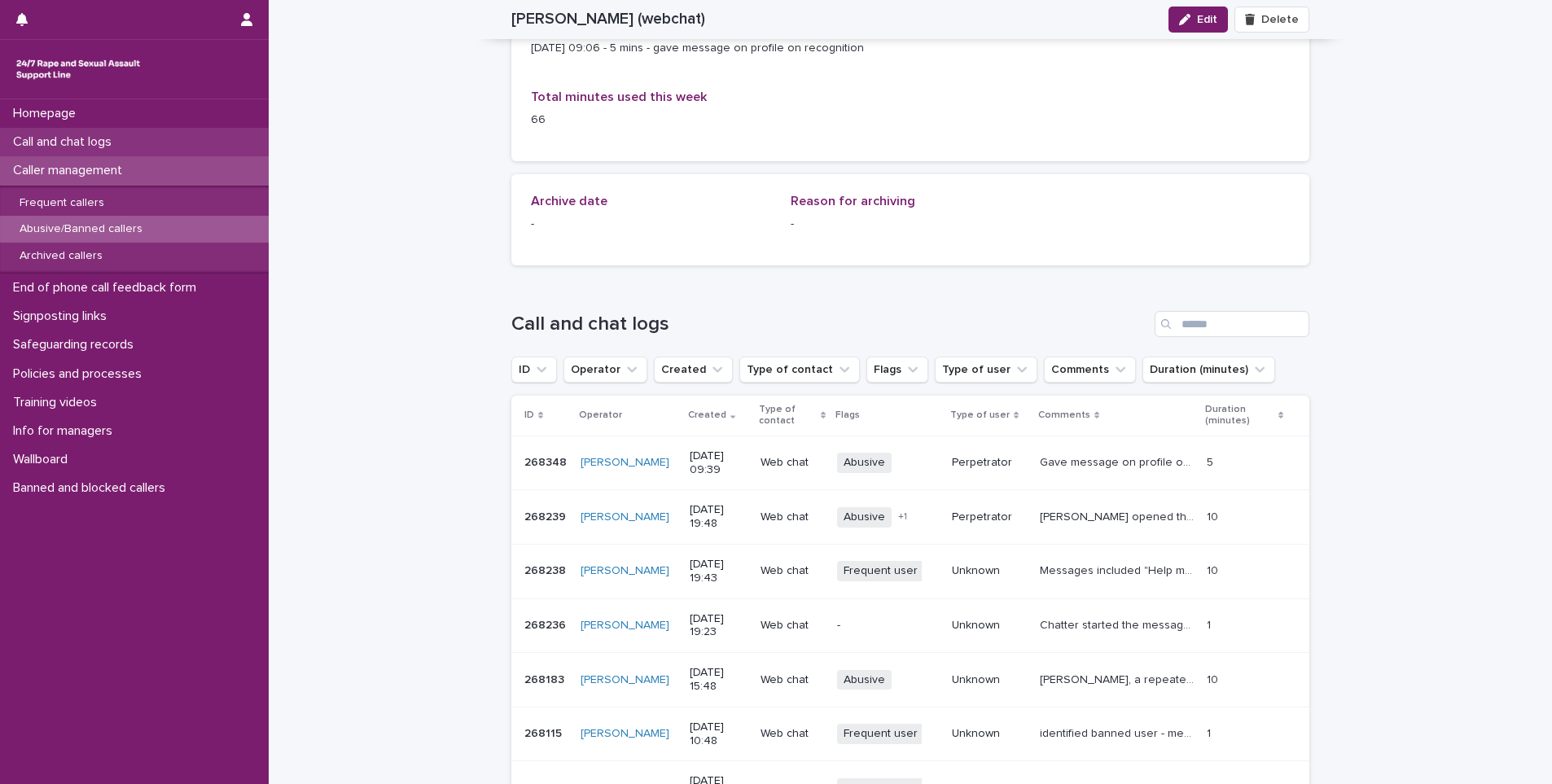
click at [65, 136] on p "Call and chat logs" at bounding box center [65, 142] width 118 height 15
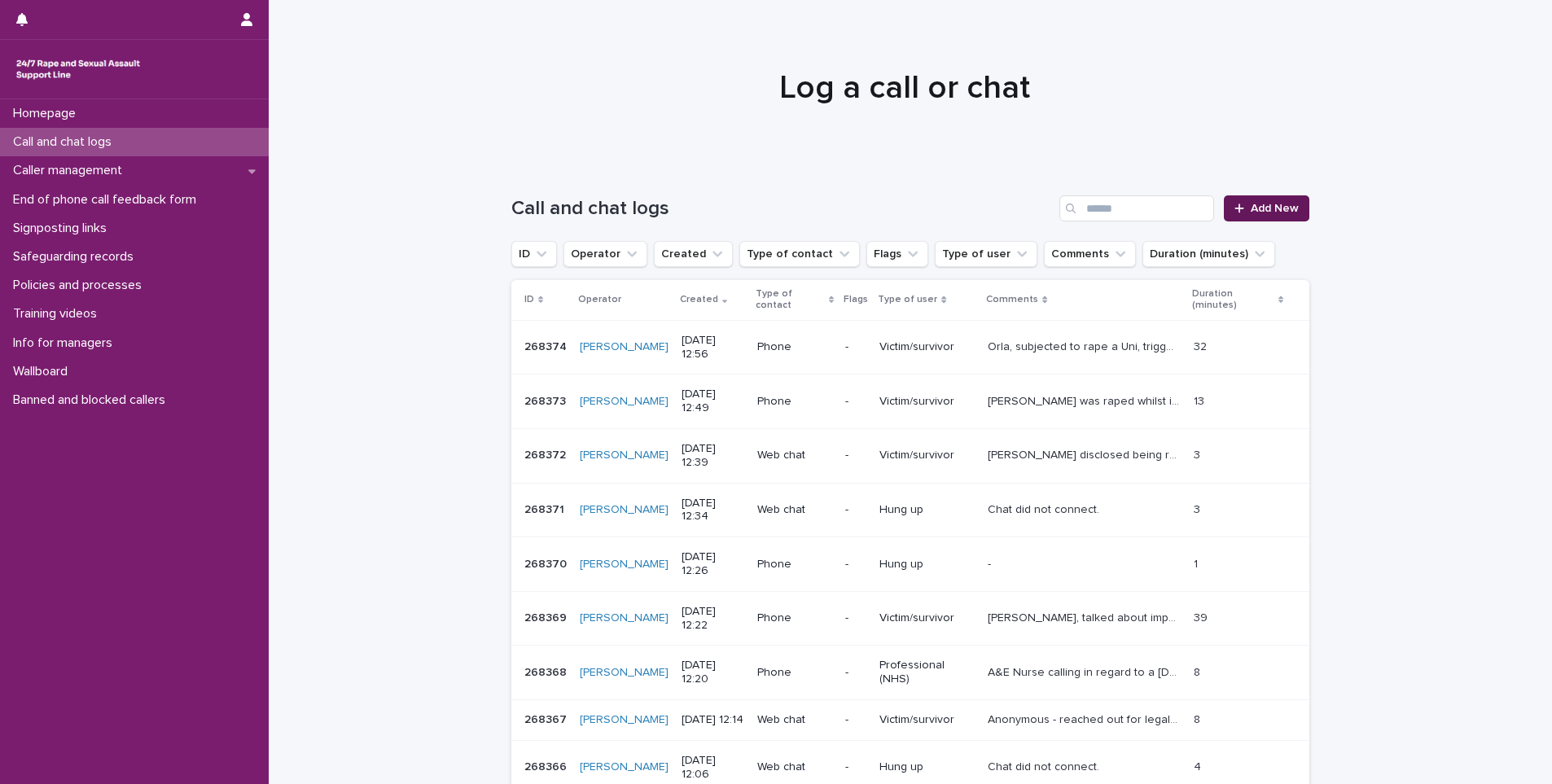
click at [1268, 208] on span "Add New" at bounding box center [1275, 208] width 48 height 11
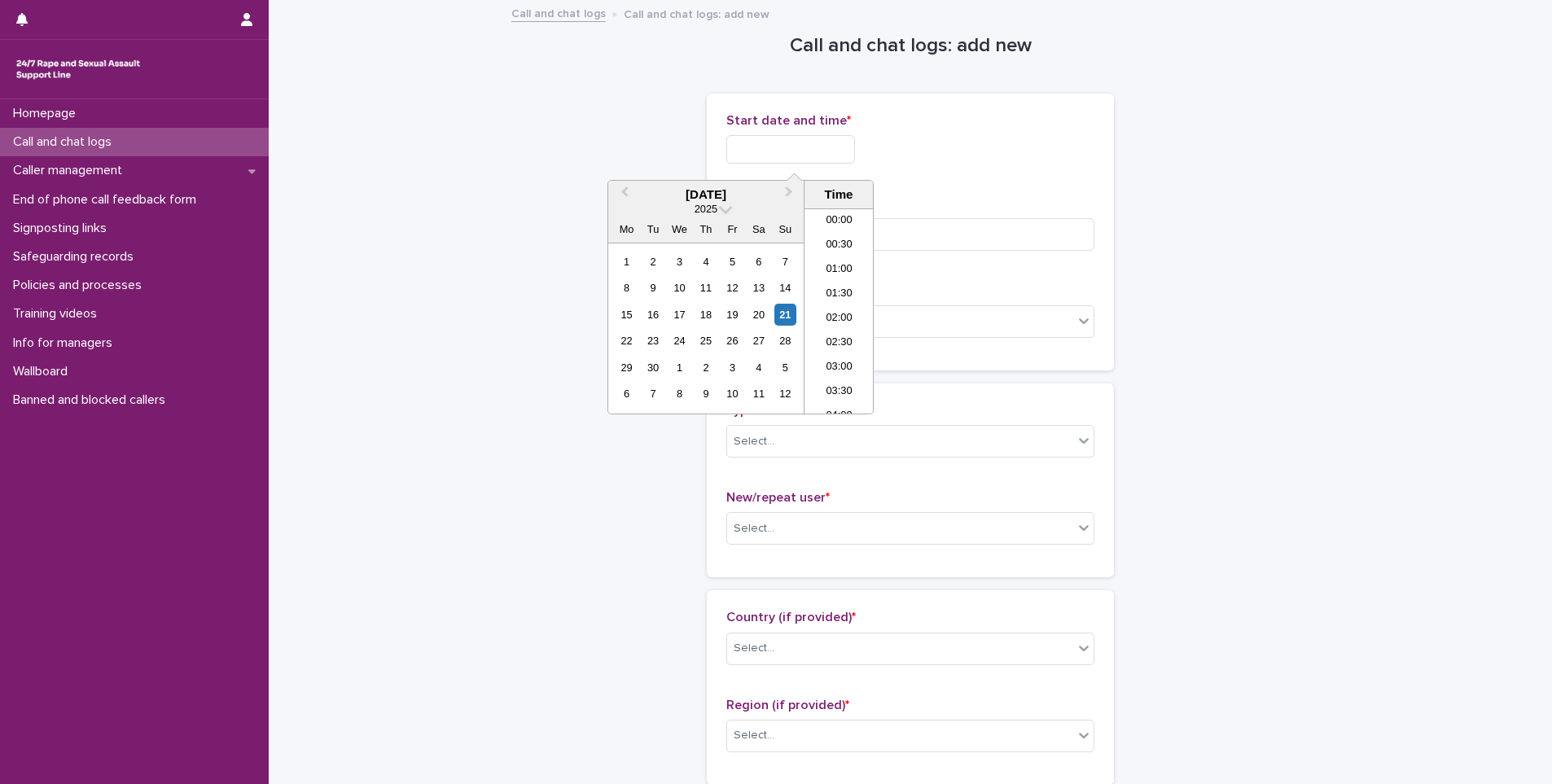
click at [822, 135] on input "text" at bounding box center [791, 149] width 129 height 28
click at [818, 305] on li "13:00" at bounding box center [839, 311] width 69 height 25
click at [841, 145] on input "**********" at bounding box center [791, 149] width 129 height 28
type input "**********"
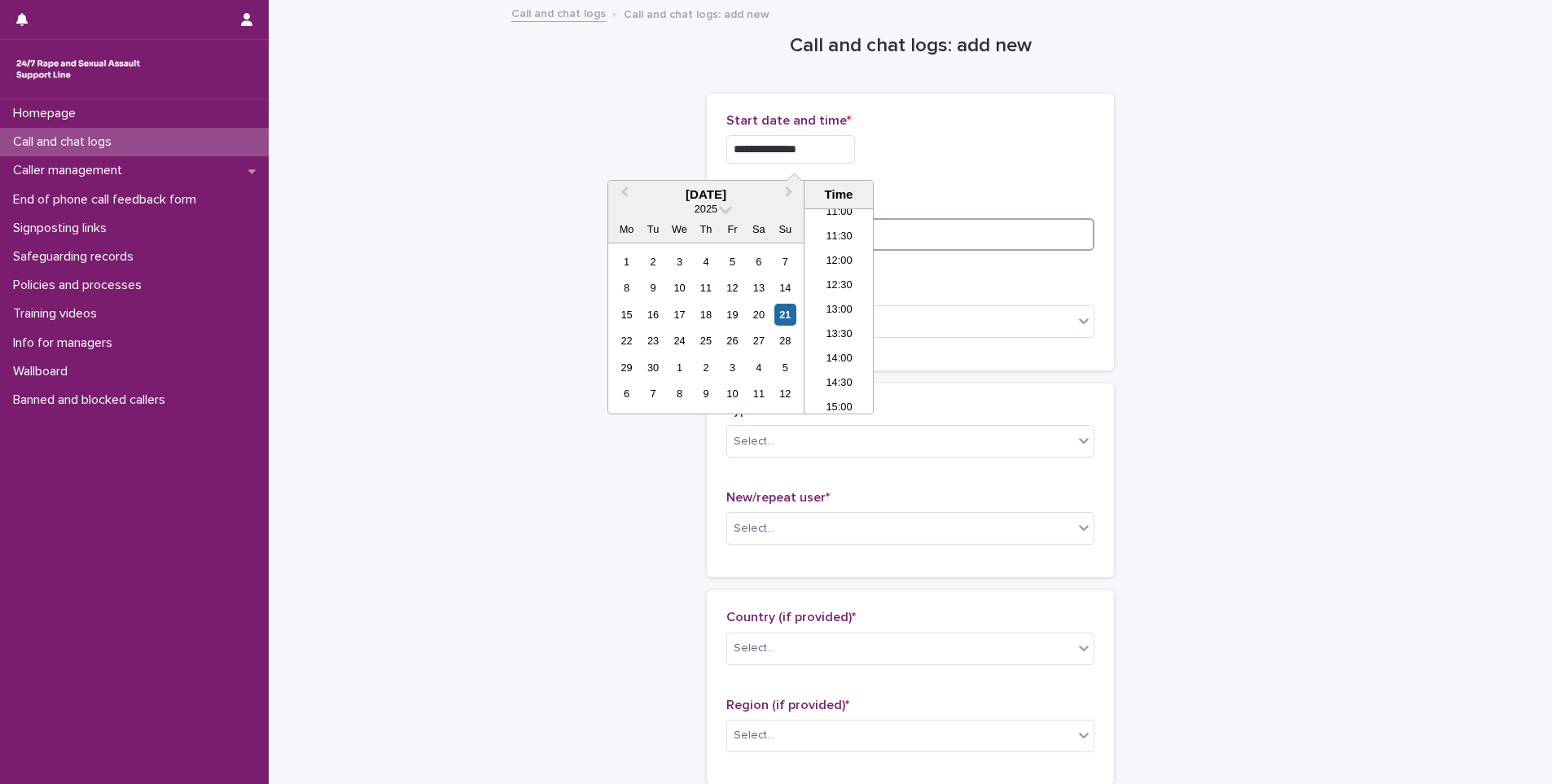
click at [958, 221] on input at bounding box center [910, 235] width 368 height 32
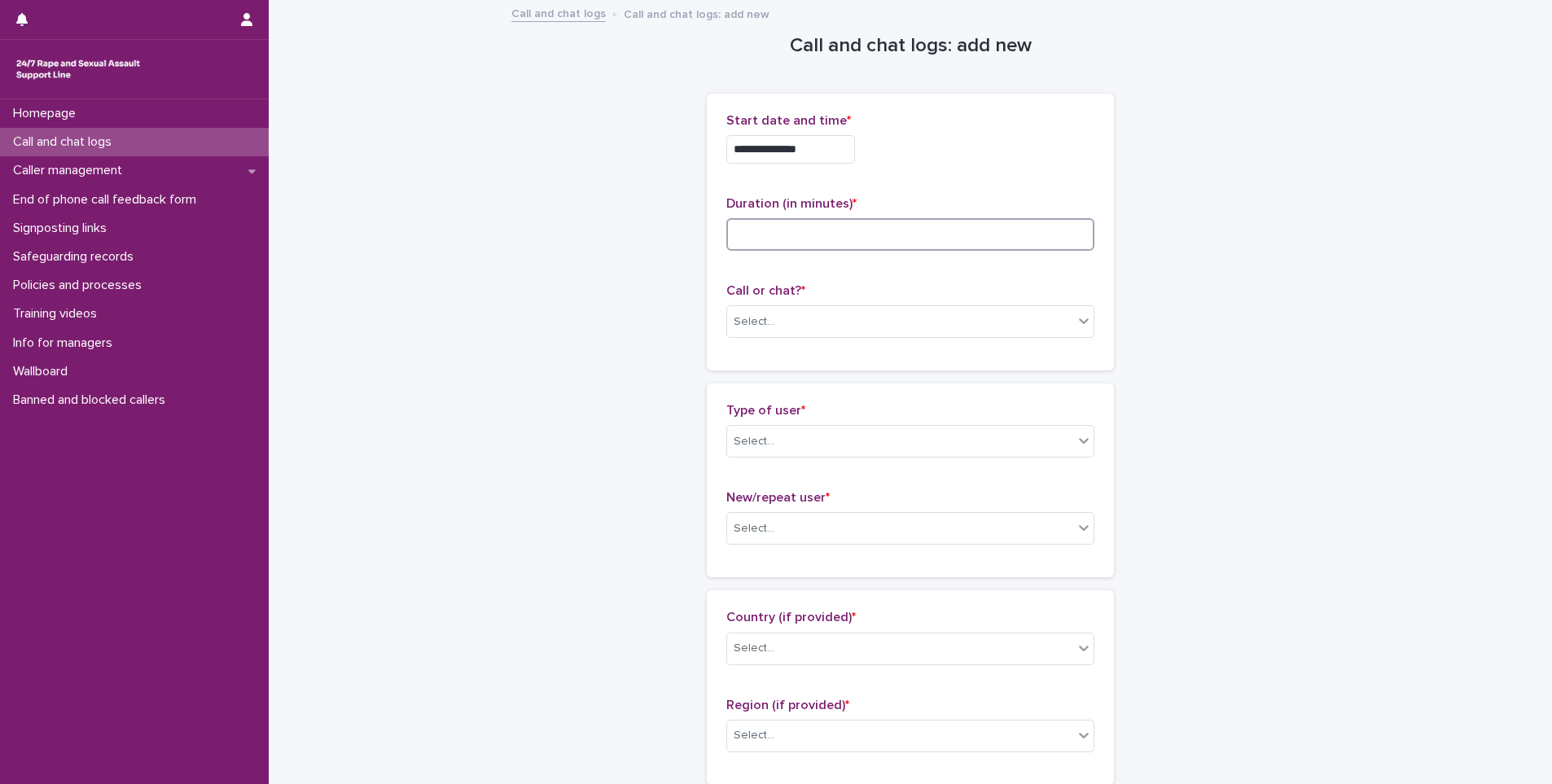
type input "*"
click at [887, 292] on p "Call or chat? *" at bounding box center [910, 291] width 368 height 15
click at [871, 320] on div "Select..." at bounding box center [900, 322] width 346 height 26
click at [824, 368] on div "Web chat" at bounding box center [905, 381] width 367 height 28
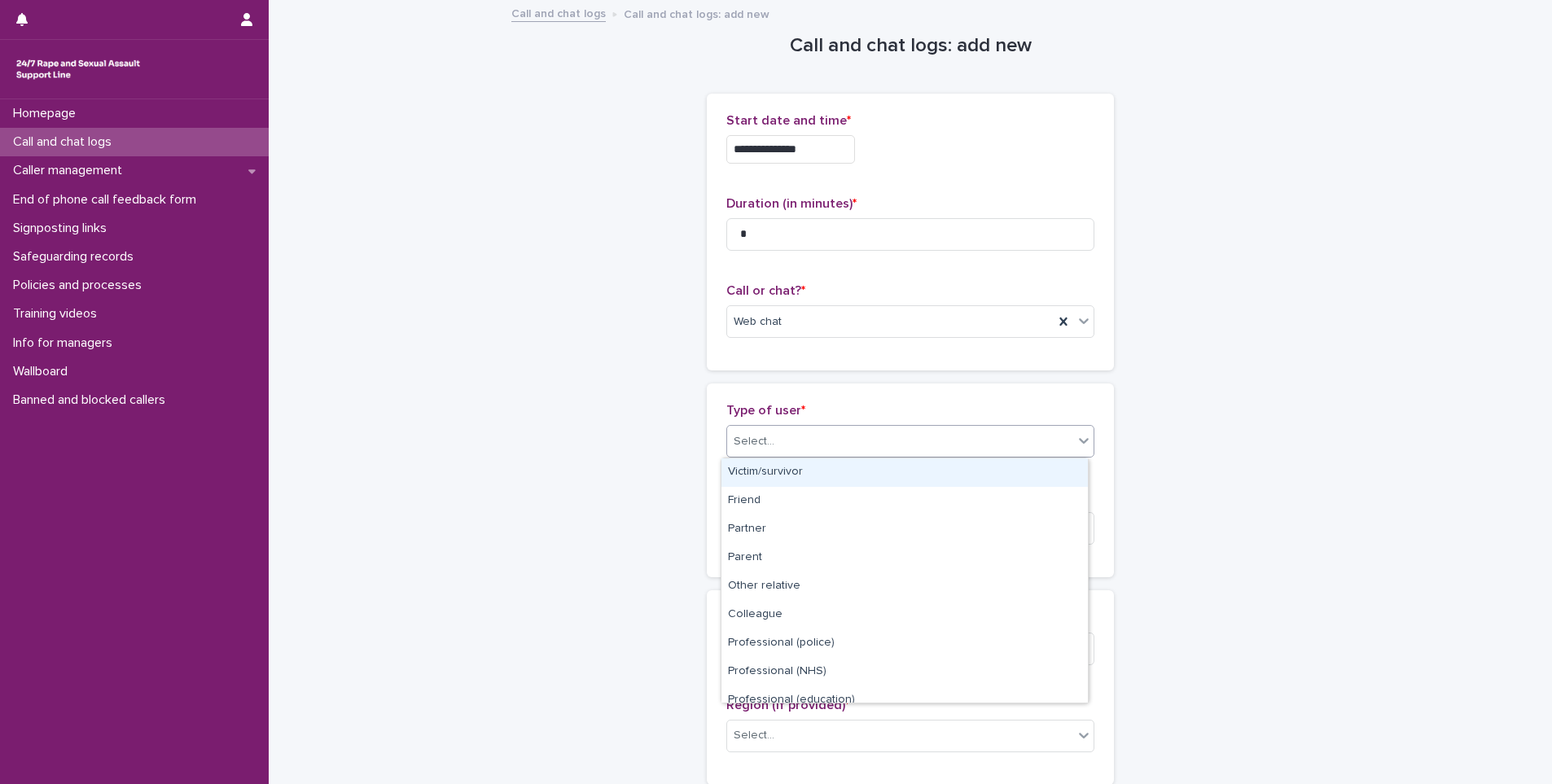
click at [807, 432] on div "Select..." at bounding box center [900, 442] width 346 height 26
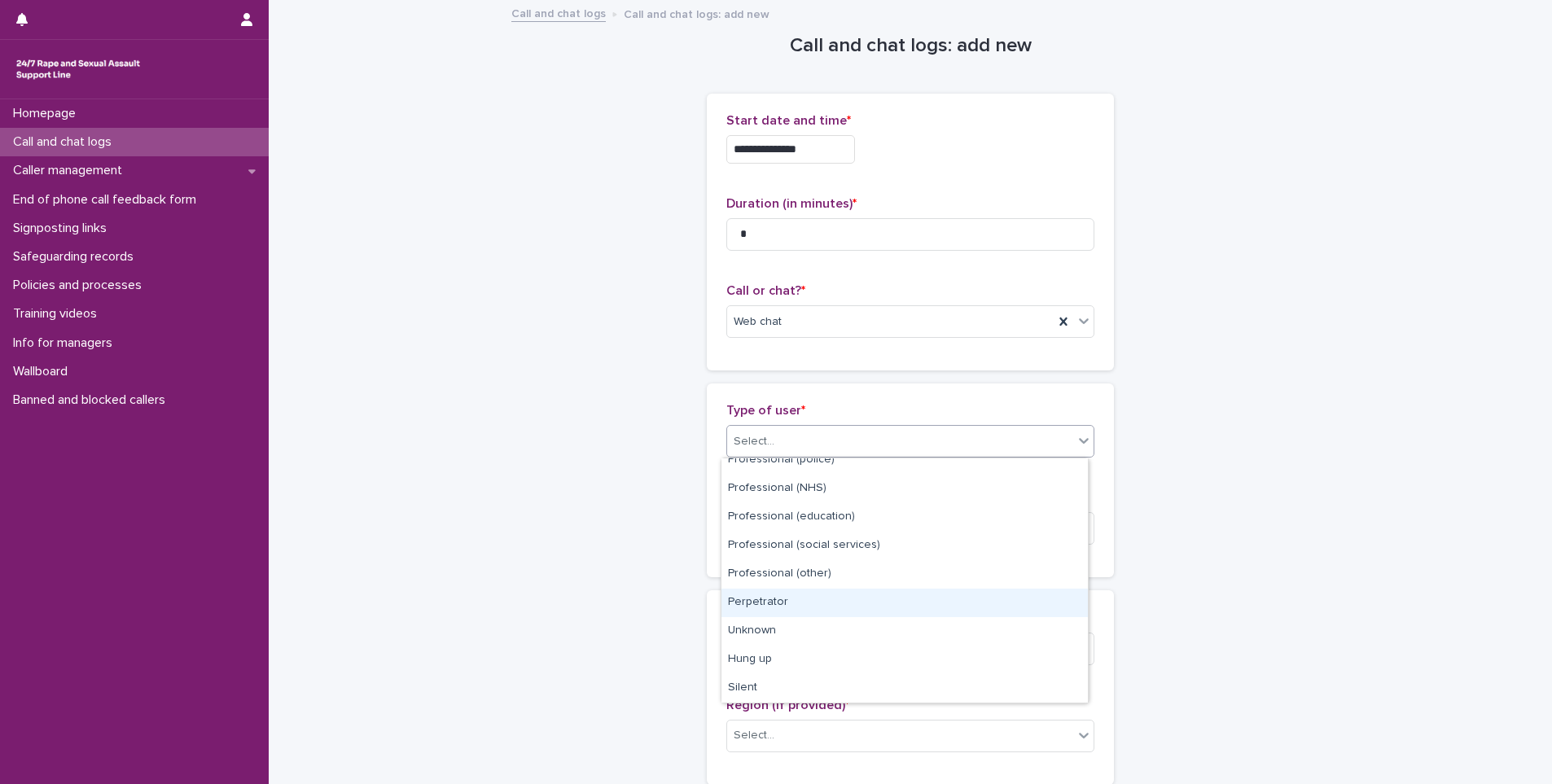
click at [829, 599] on div "Perpetrator" at bounding box center [905, 603] width 367 height 28
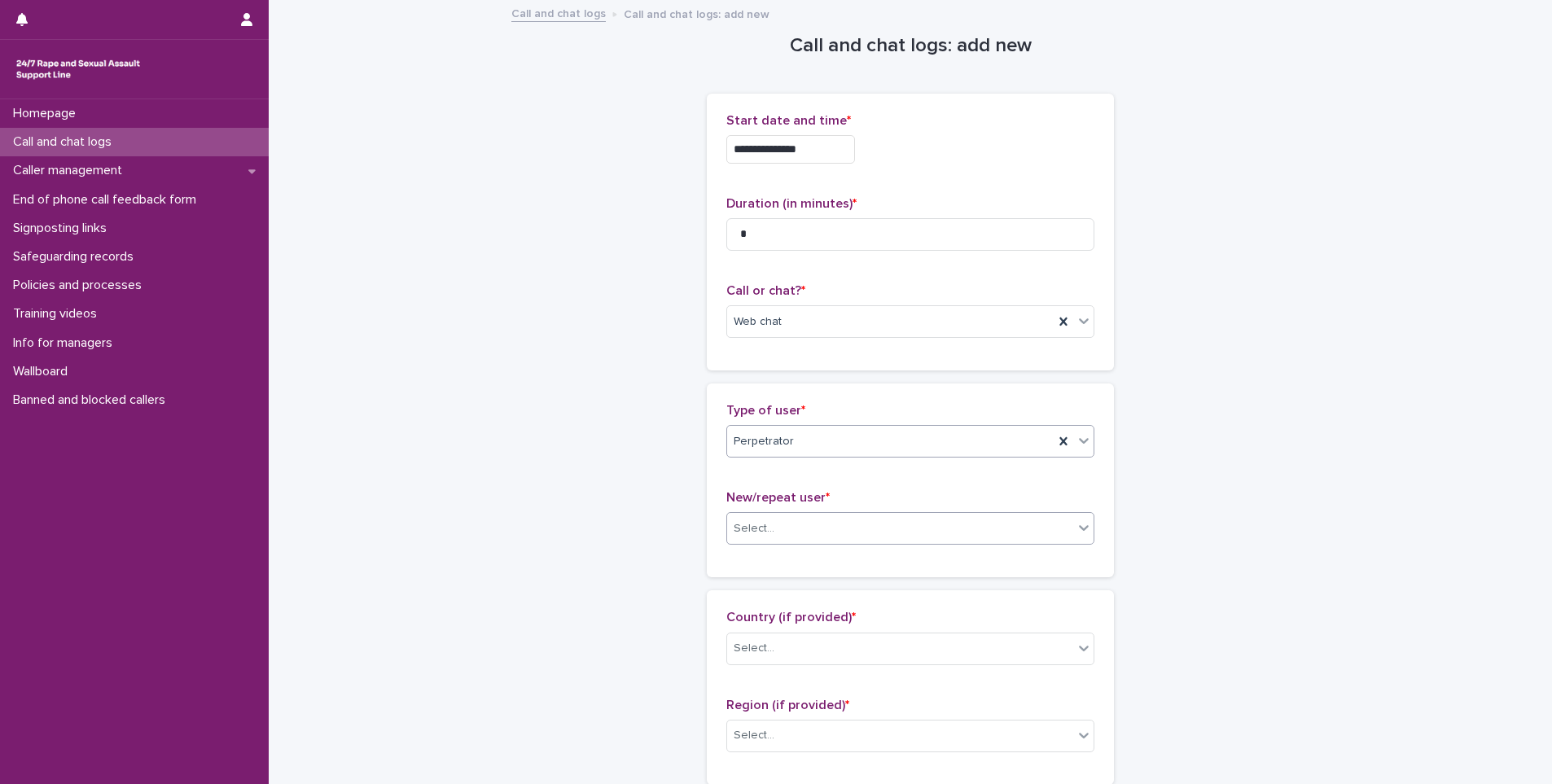
click at [853, 543] on div "Select..." at bounding box center [910, 529] width 368 height 32
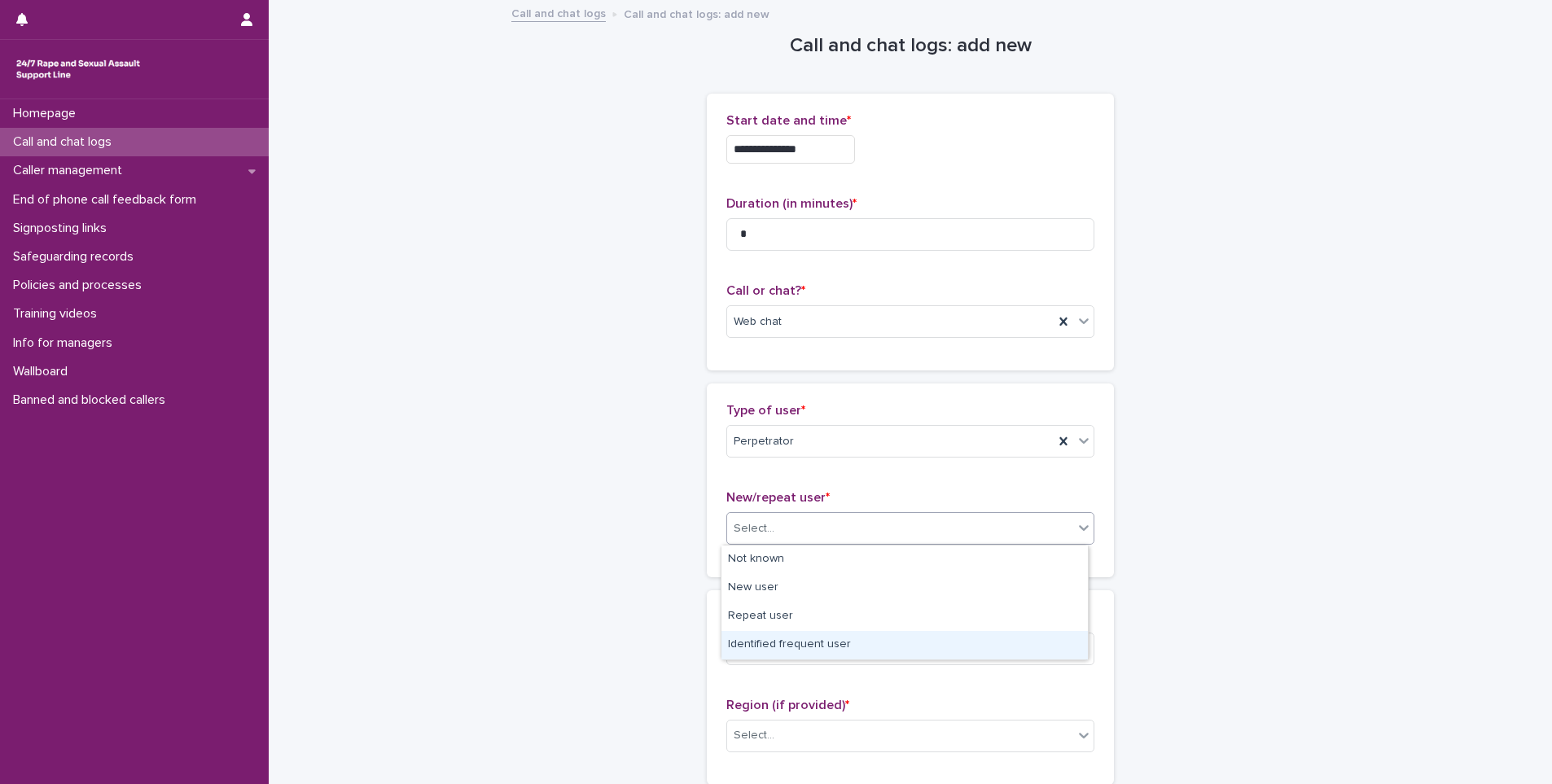
click at [830, 638] on div "Identified frequent user" at bounding box center [905, 645] width 367 height 28
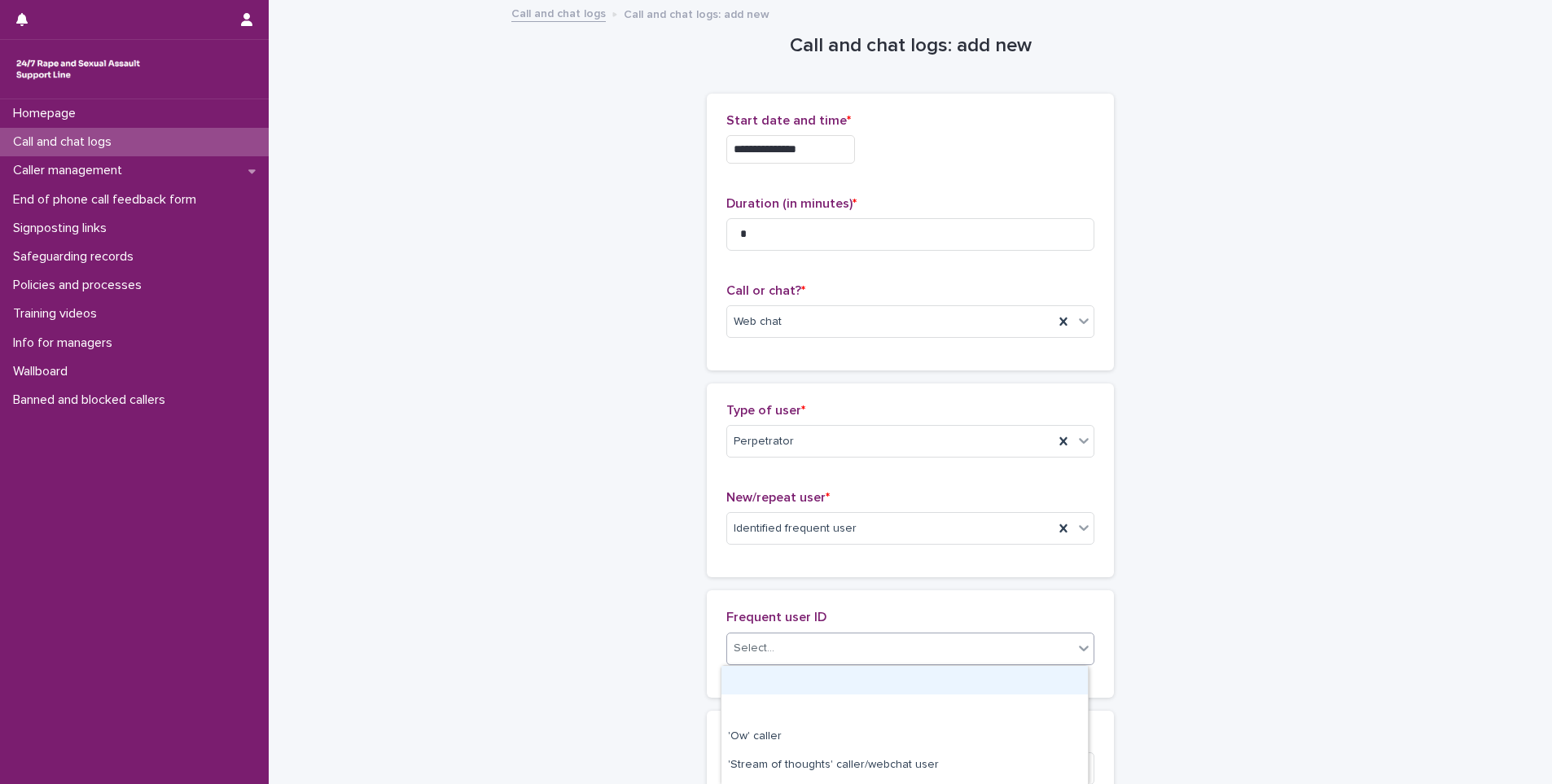
click at [833, 636] on div "Select..." at bounding box center [900, 649] width 346 height 26
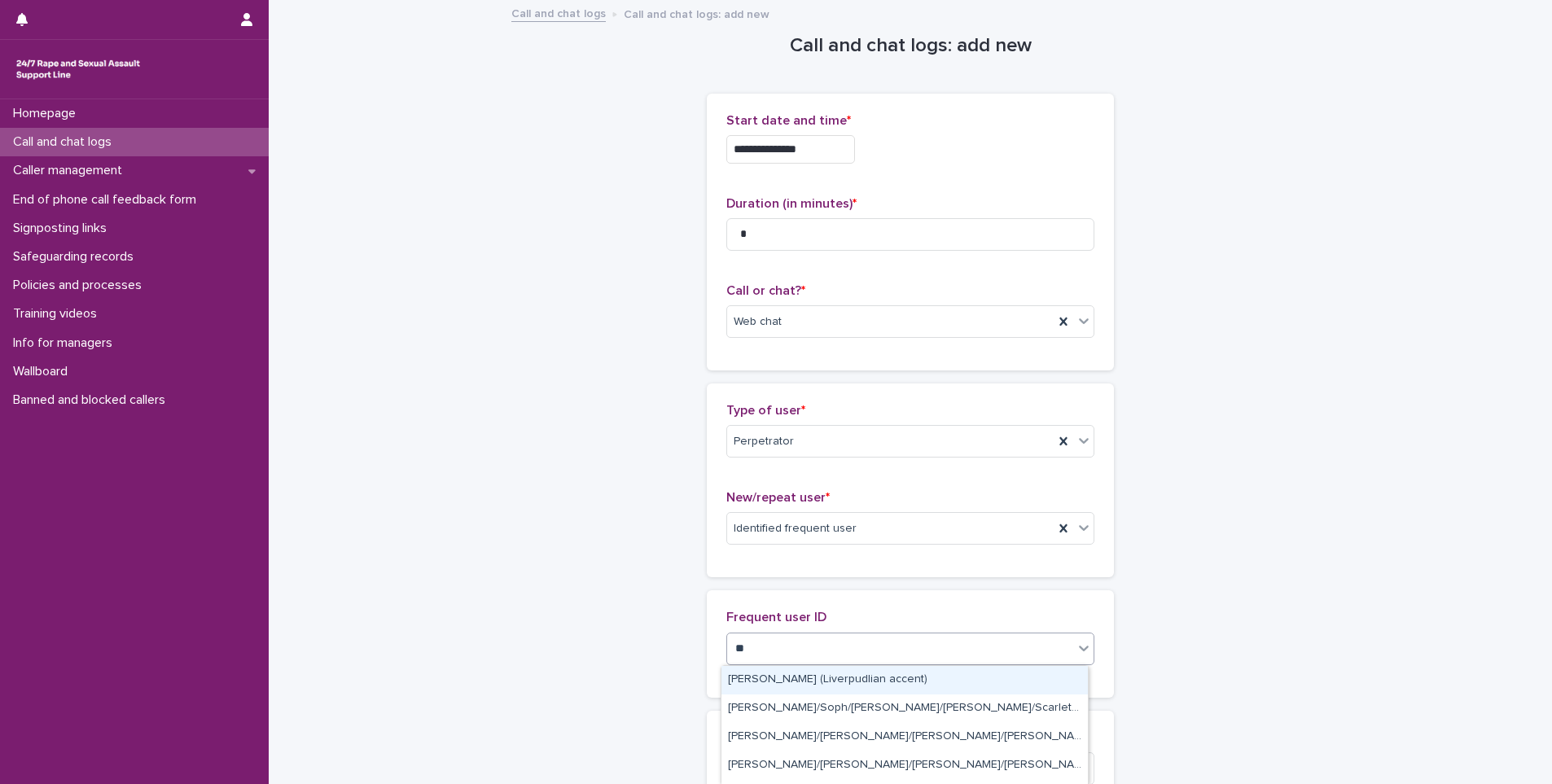
type input "***"
click at [821, 701] on div "[PERSON_NAME] (webchat)" at bounding box center [905, 709] width 367 height 28
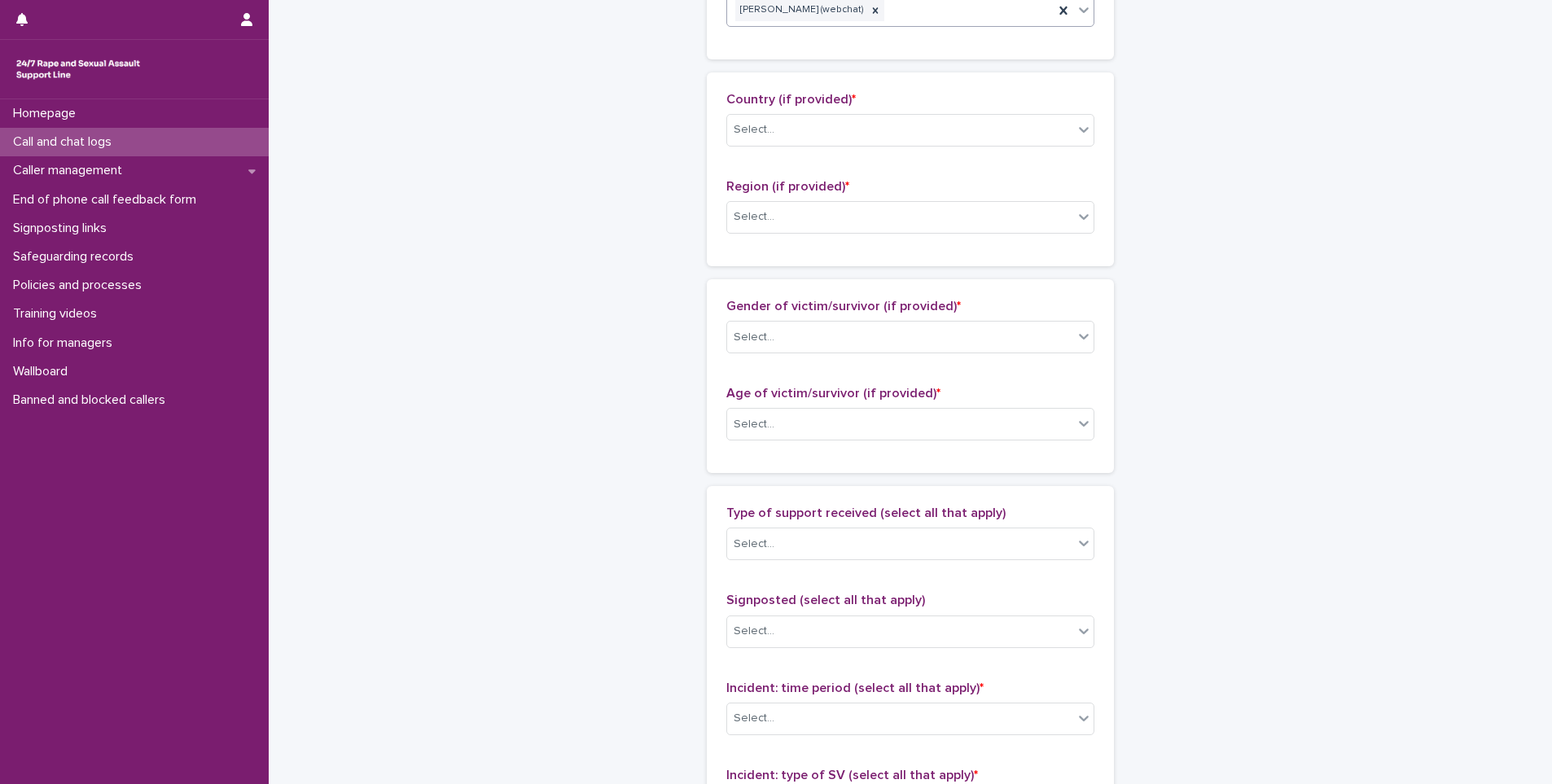
scroll to position [652, 0]
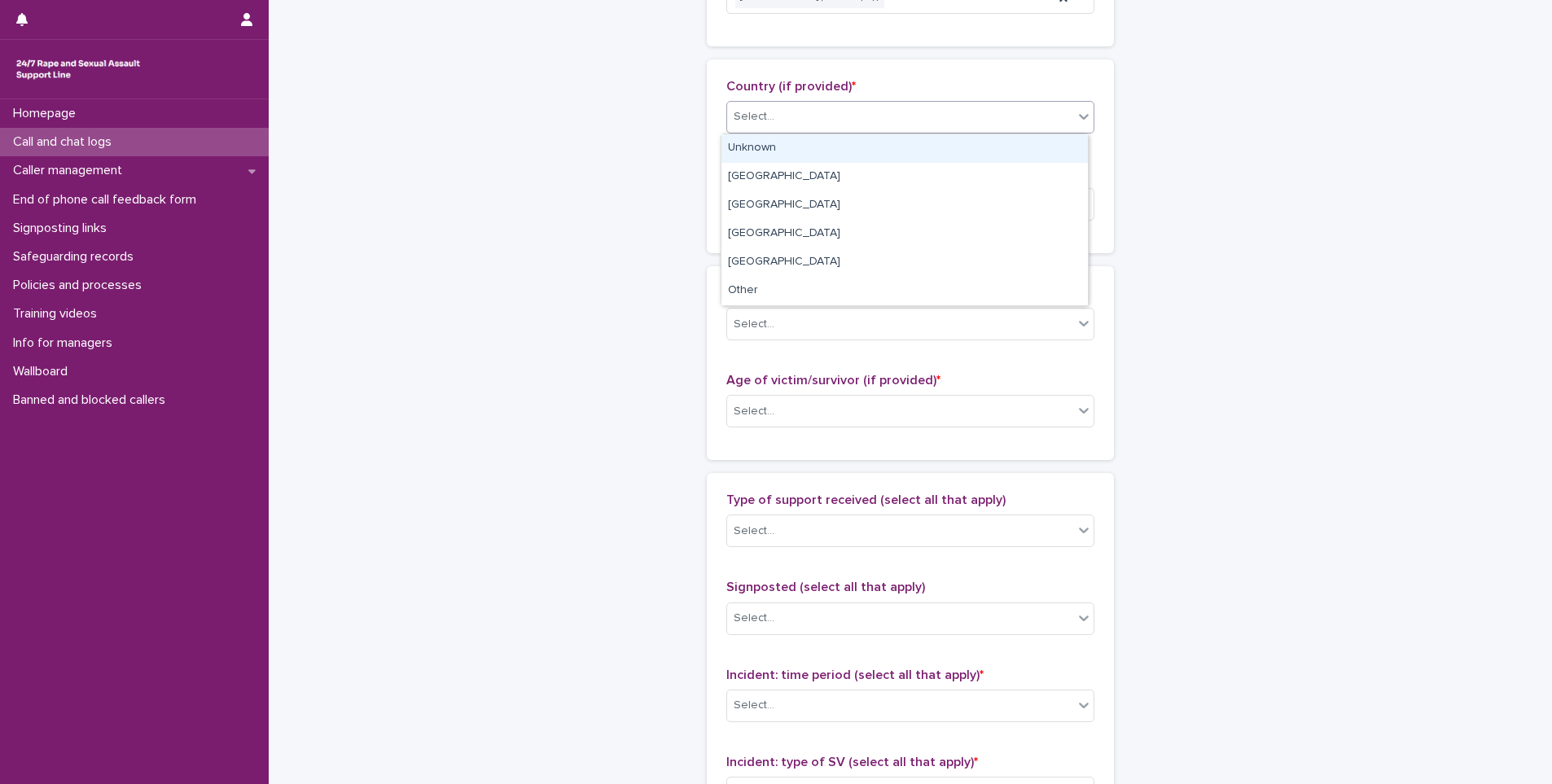
click at [994, 109] on div "Select..." at bounding box center [900, 116] width 346 height 26
click at [984, 143] on div "Unknown" at bounding box center [905, 148] width 367 height 28
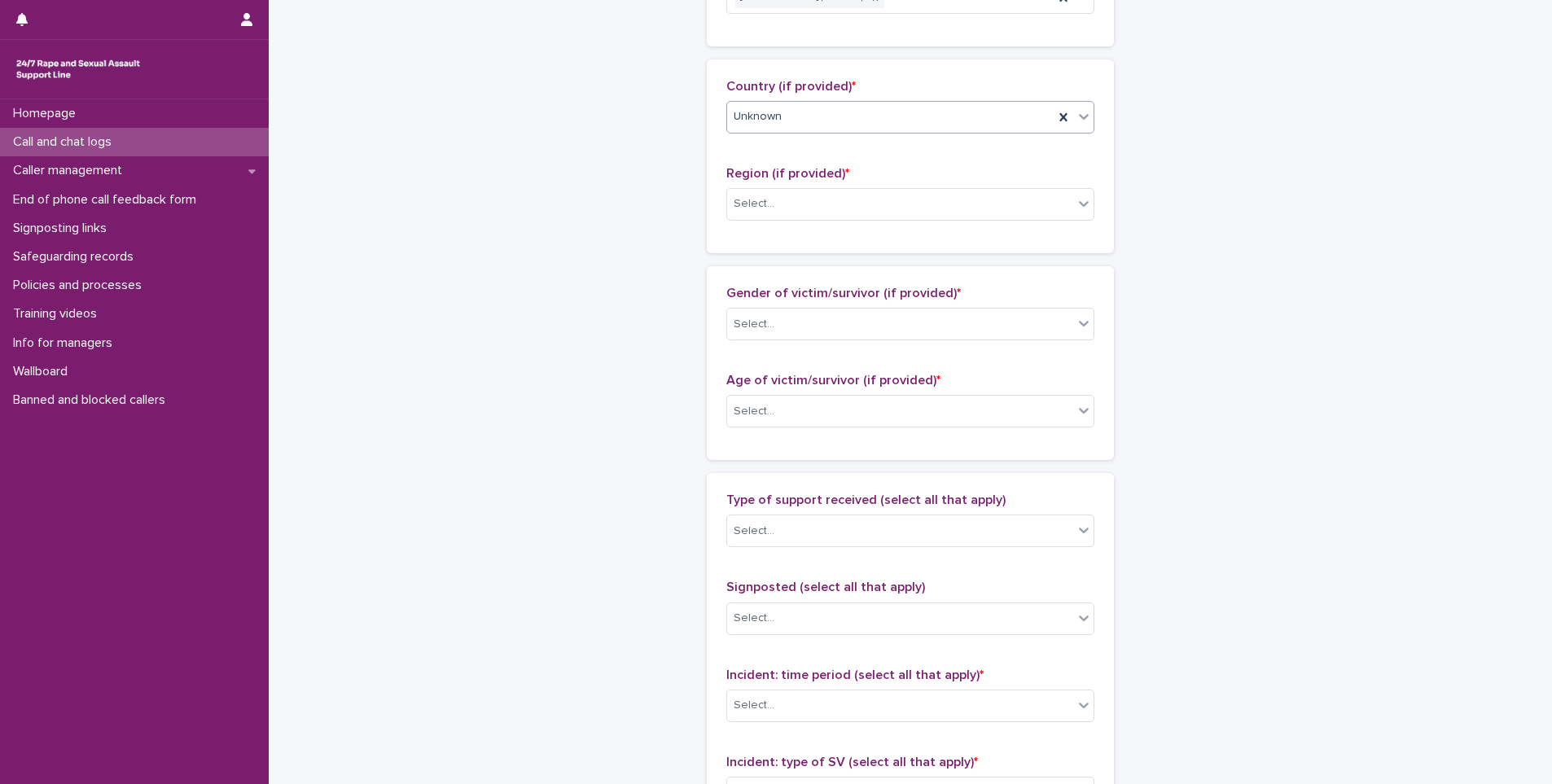
click at [951, 234] on div "Country (if provided) * option Unknown, selected. 0 results available. Select i…" at bounding box center [910, 156] width 408 height 194
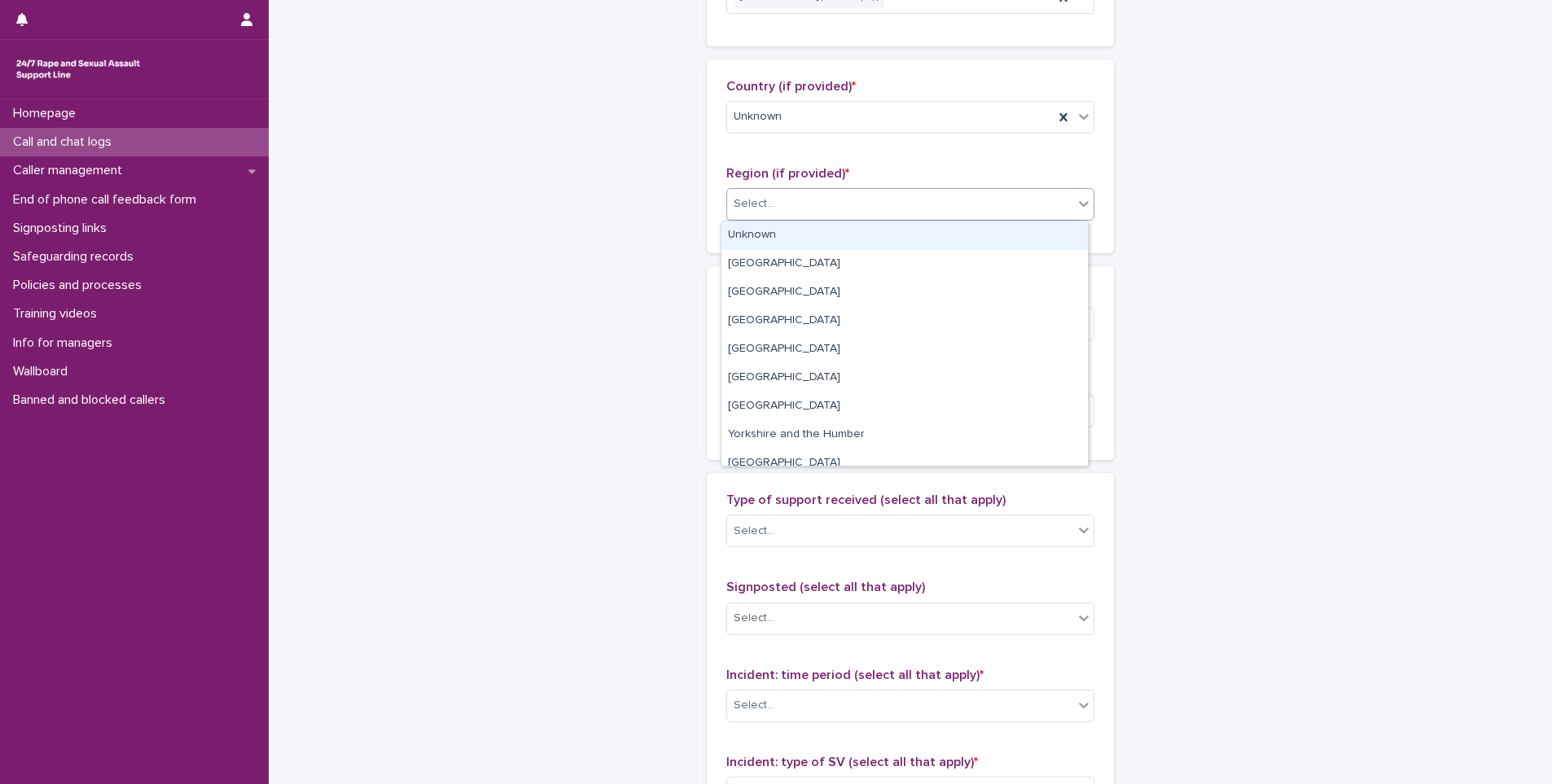
click at [964, 206] on div "Select..." at bounding box center [900, 204] width 346 height 26
click at [943, 232] on div "Unknown" at bounding box center [905, 235] width 367 height 28
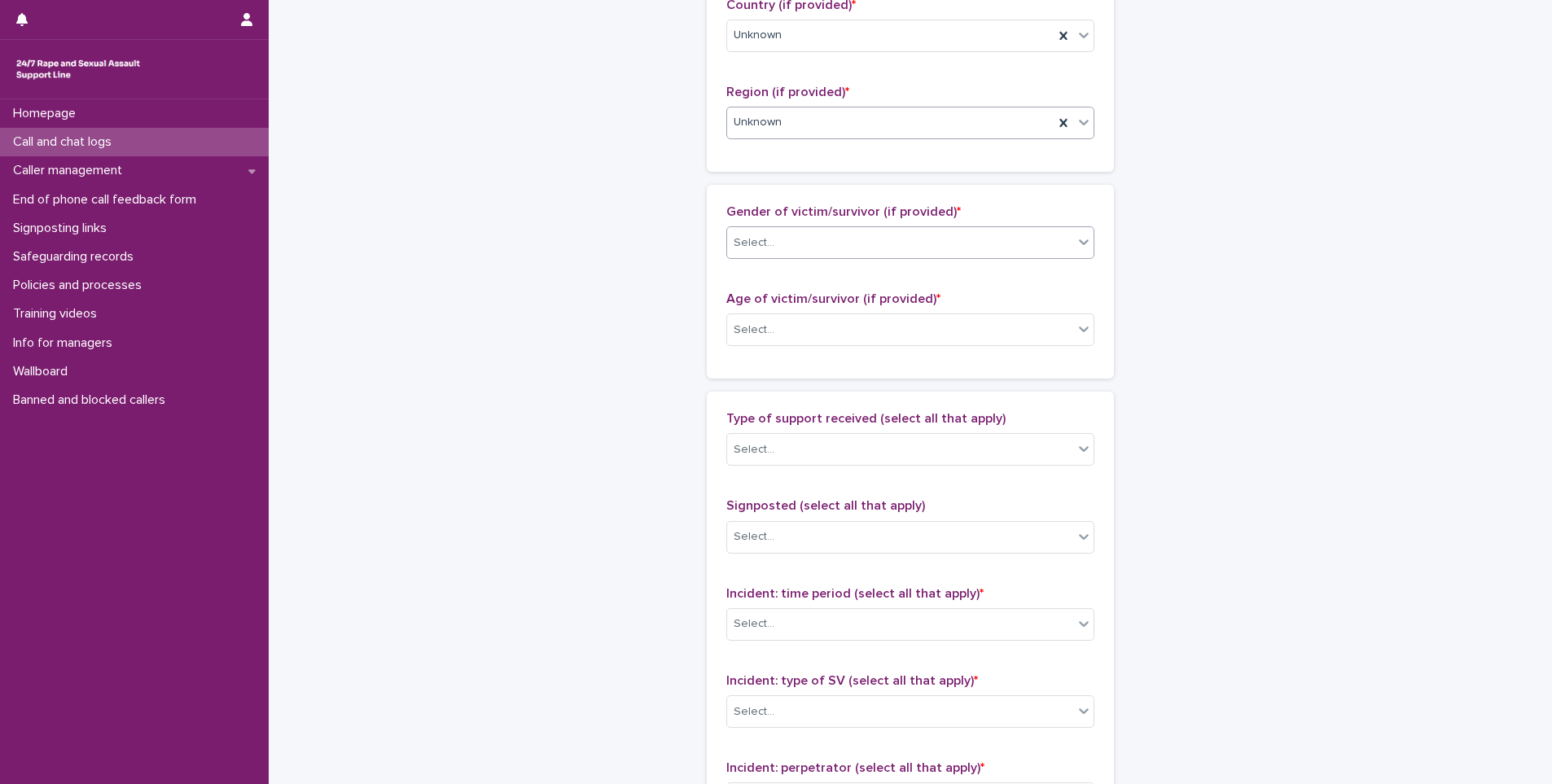
scroll to position [814, 0]
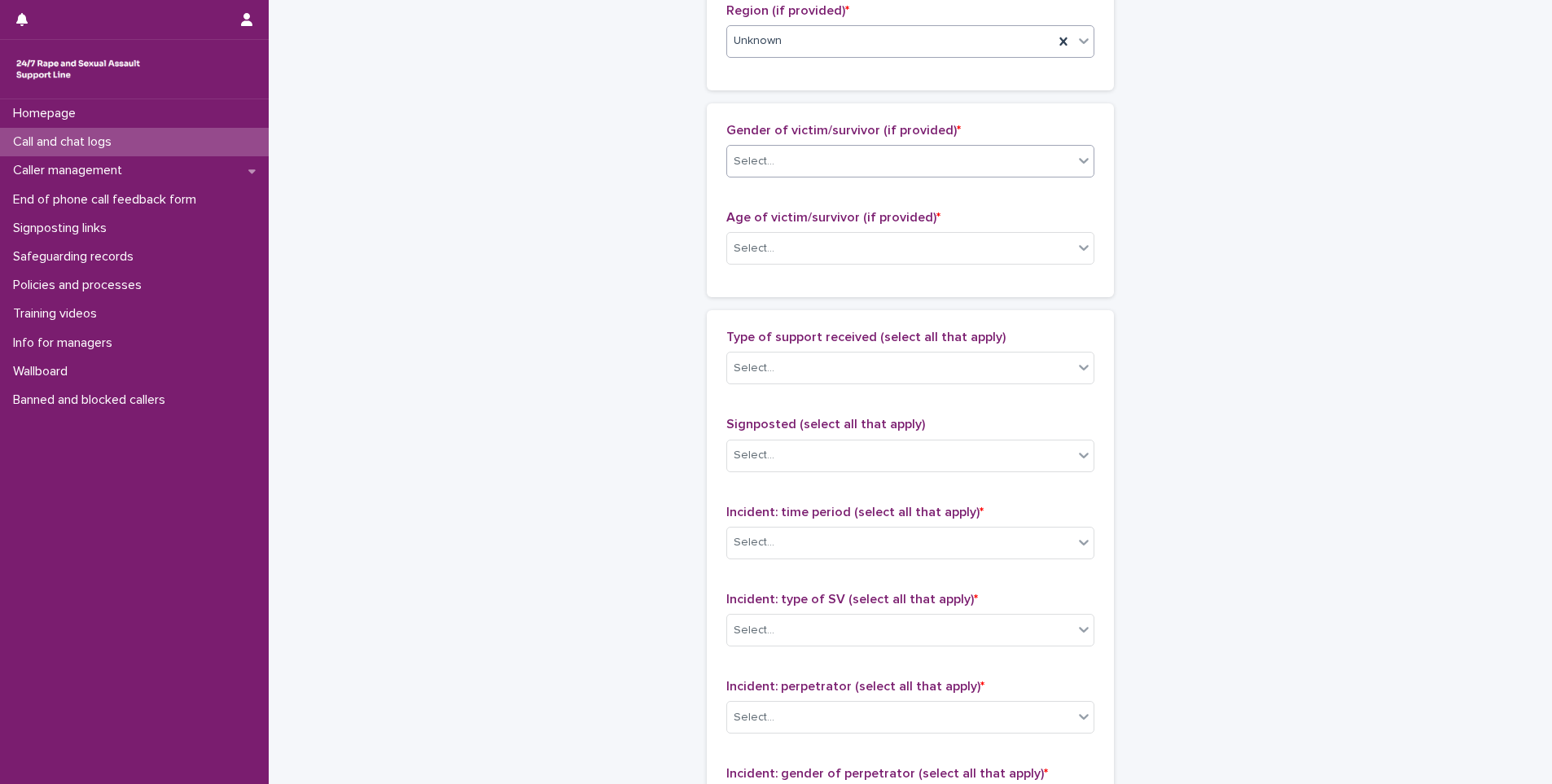
click at [976, 162] on div "Select..." at bounding box center [900, 162] width 346 height 26
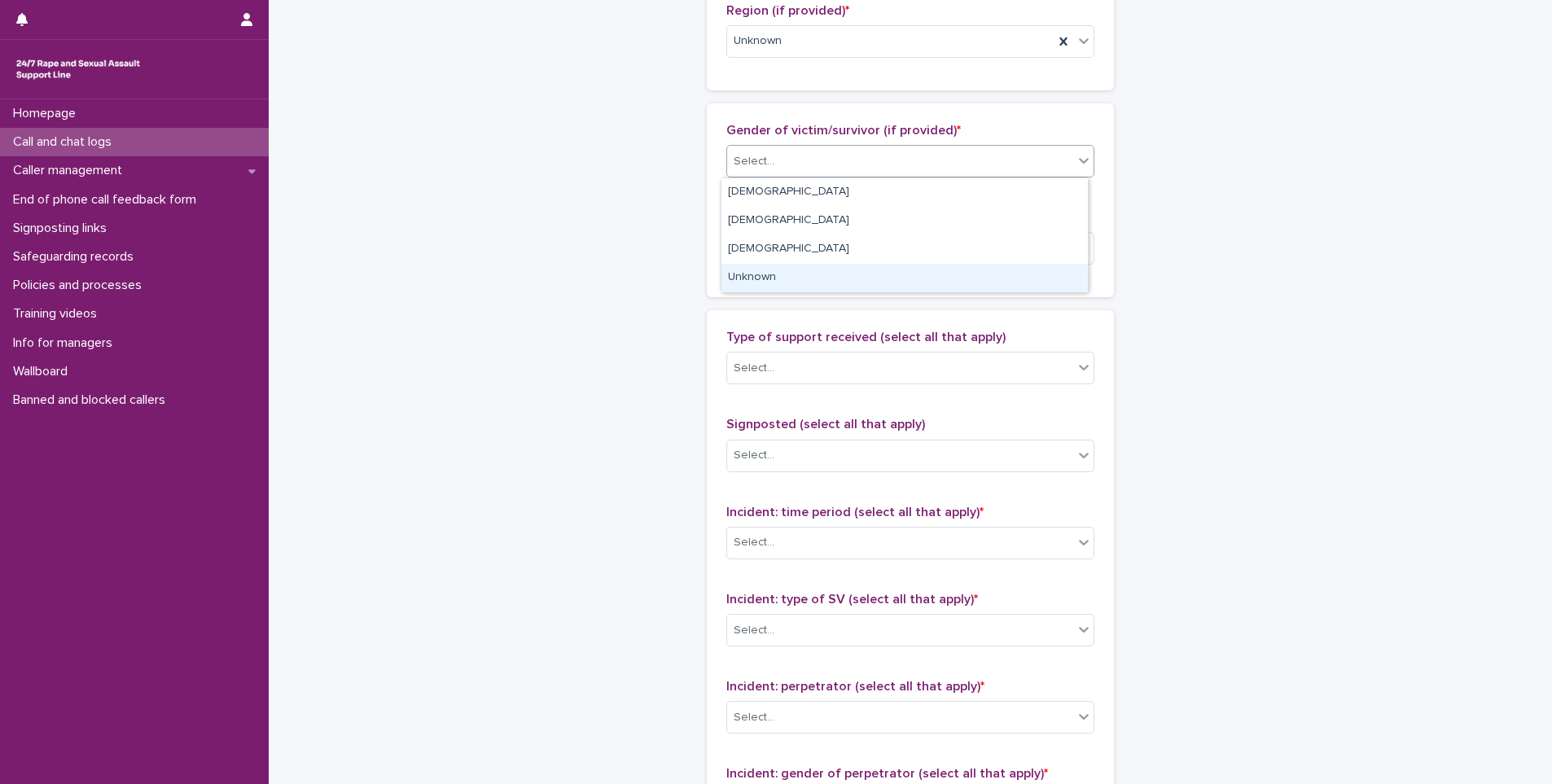
drag, startPoint x: 903, startPoint y: 262, endPoint x: 900, endPoint y: 276, distance: 14.3
click at [900, 276] on div "Unknown" at bounding box center [905, 278] width 367 height 28
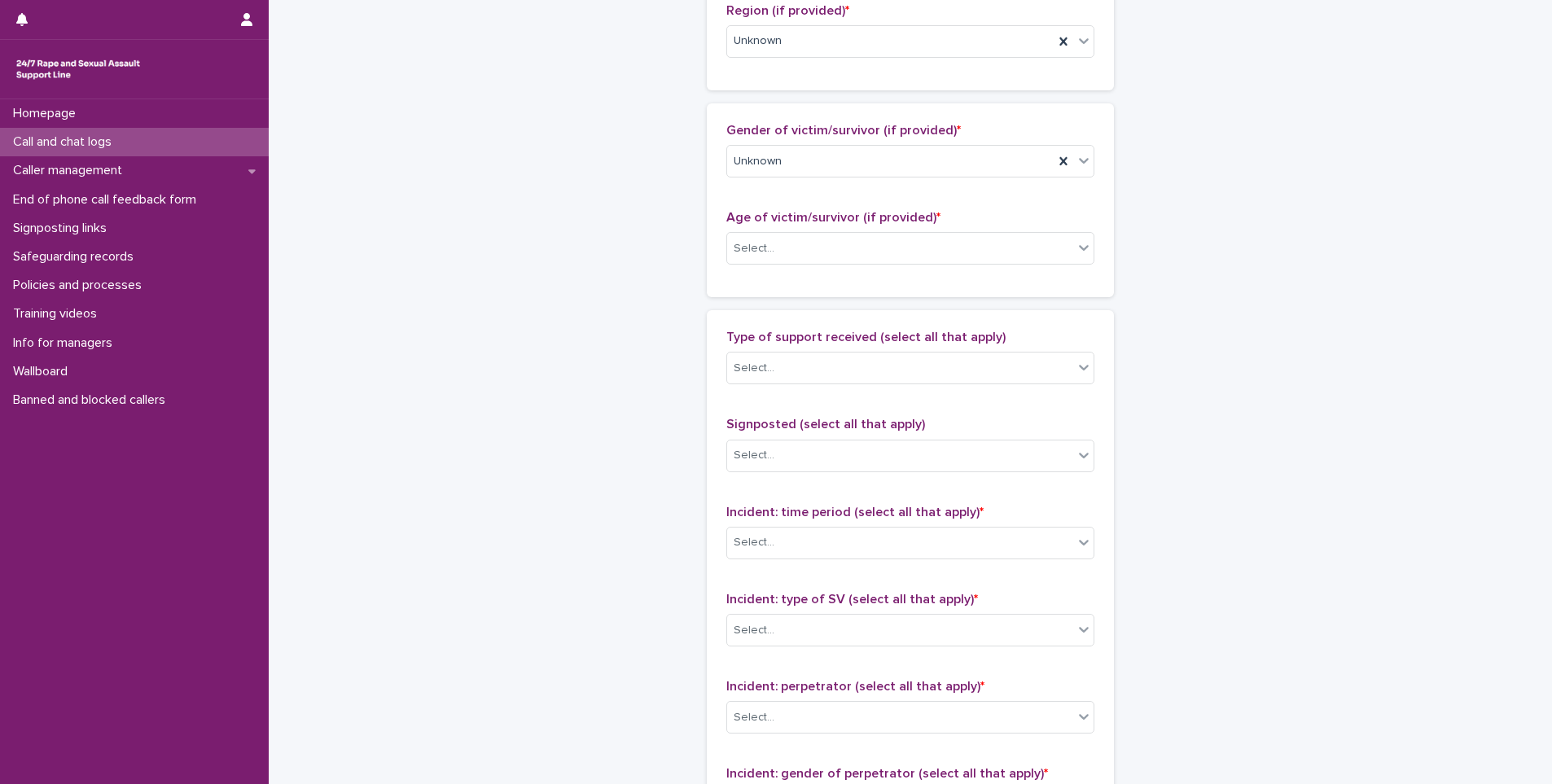
click at [900, 276] on div "Age of victim/survivor (if provided) * Select..." at bounding box center [910, 243] width 368 height 67
click at [906, 264] on div "Select..." at bounding box center [910, 248] width 368 height 32
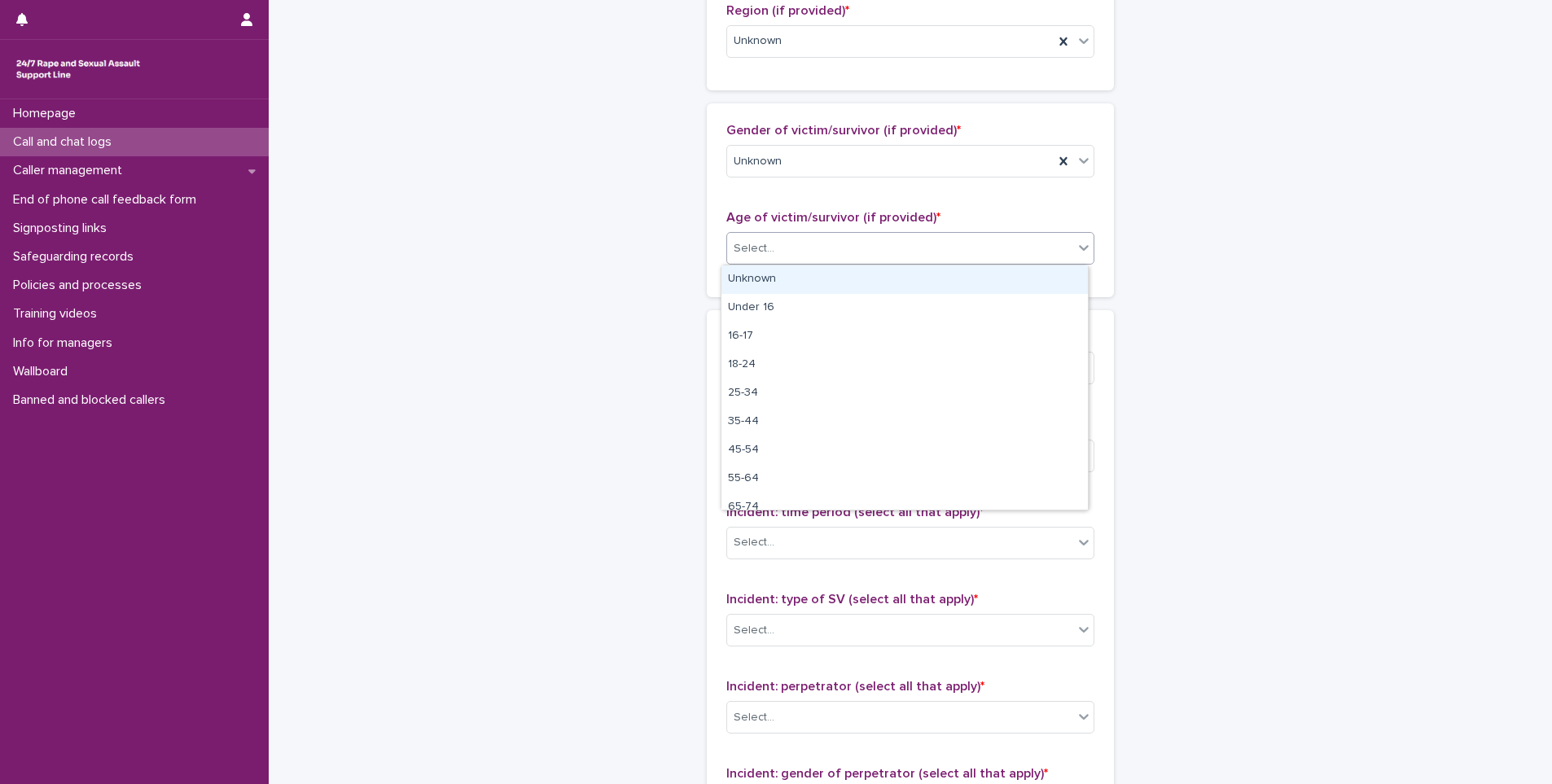
click at [941, 139] on div "Gender of victim/survivor (if provided) * Unknown" at bounding box center [910, 156] width 368 height 67
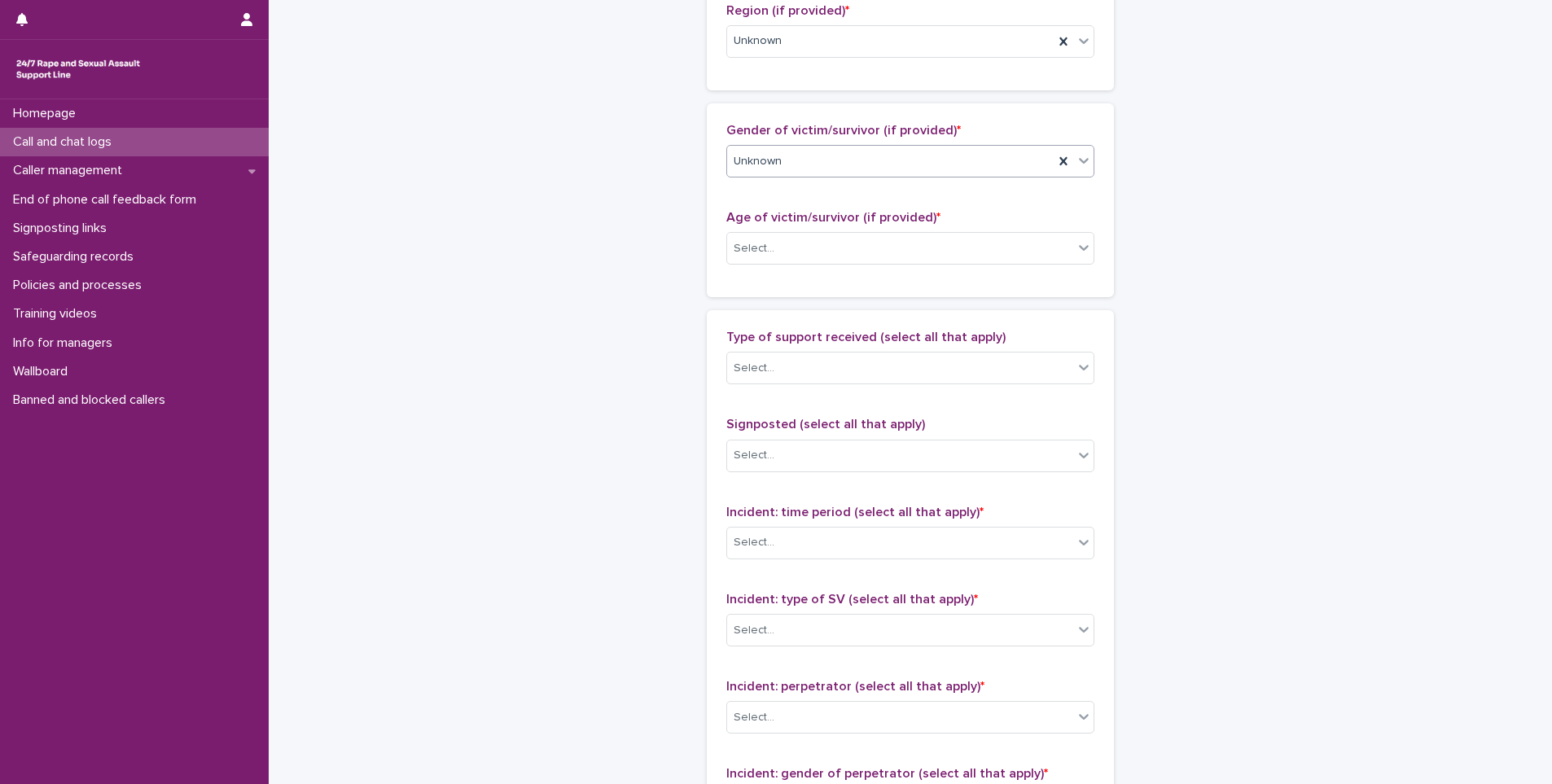
click at [907, 171] on div "Unknown" at bounding box center [890, 162] width 326 height 26
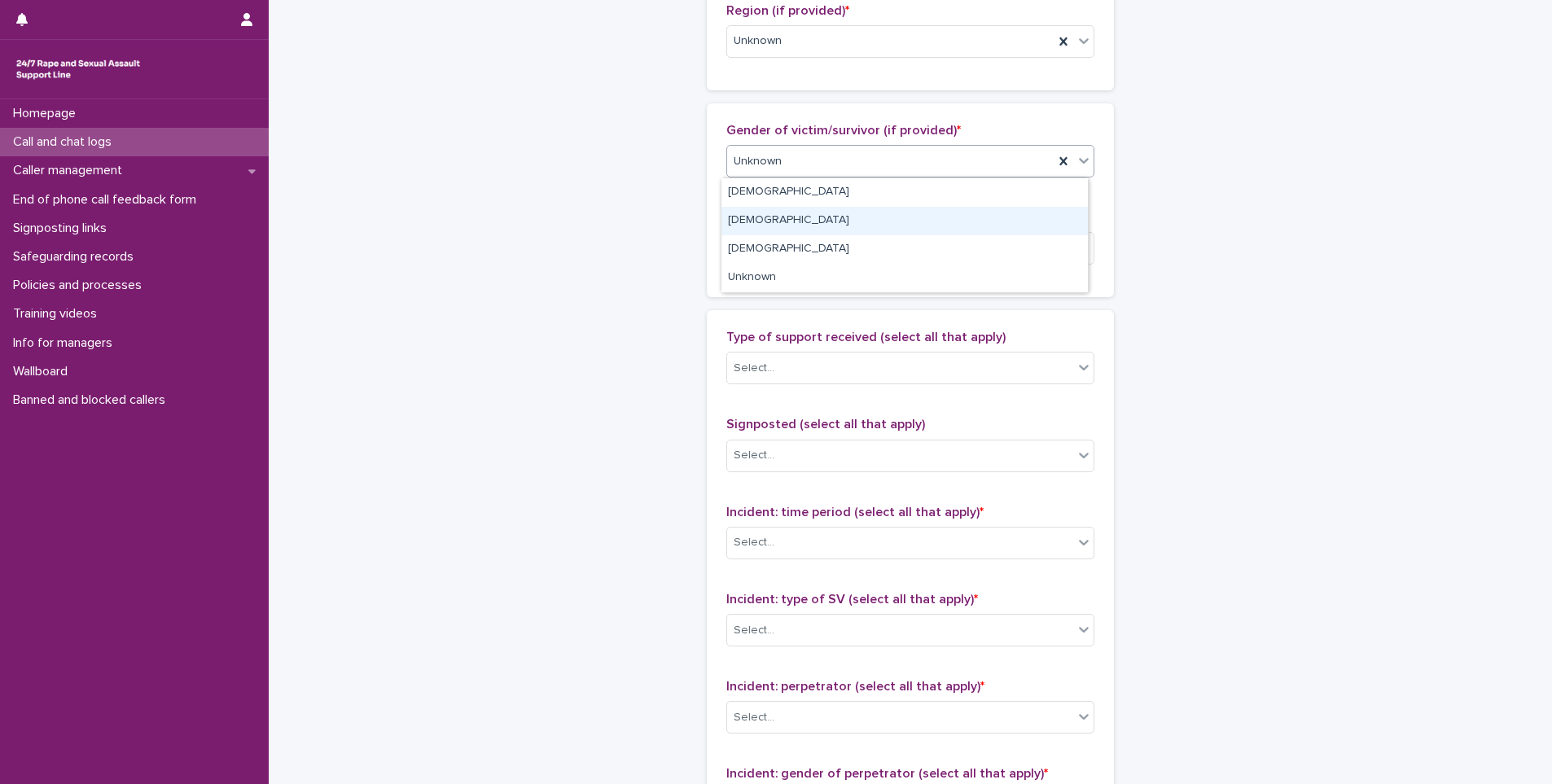
click at [876, 225] on div "[DEMOGRAPHIC_DATA]" at bounding box center [905, 221] width 367 height 28
click at [867, 260] on div "Select..." at bounding box center [900, 249] width 346 height 26
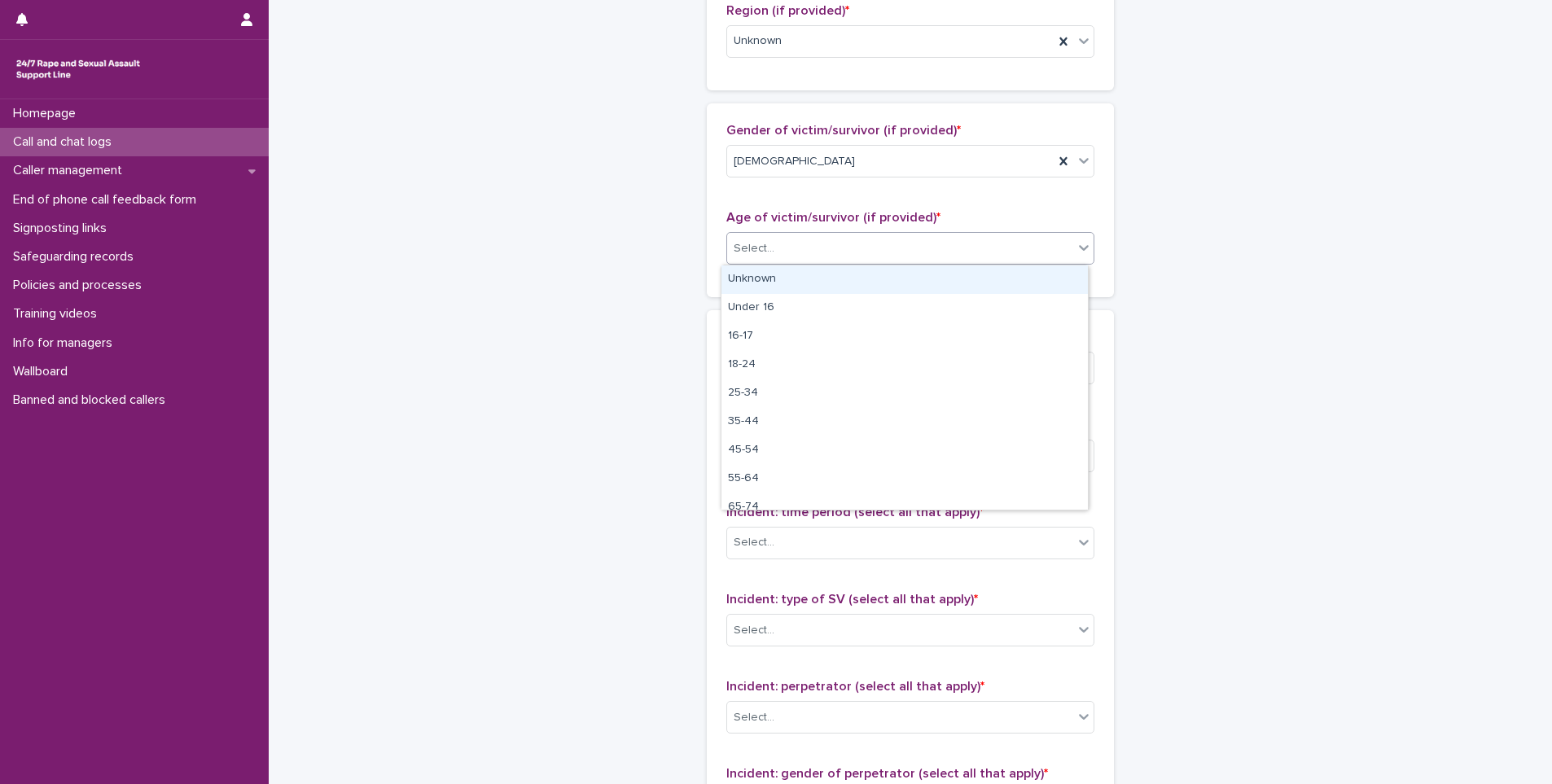
click at [857, 278] on div "Unknown" at bounding box center [905, 280] width 367 height 28
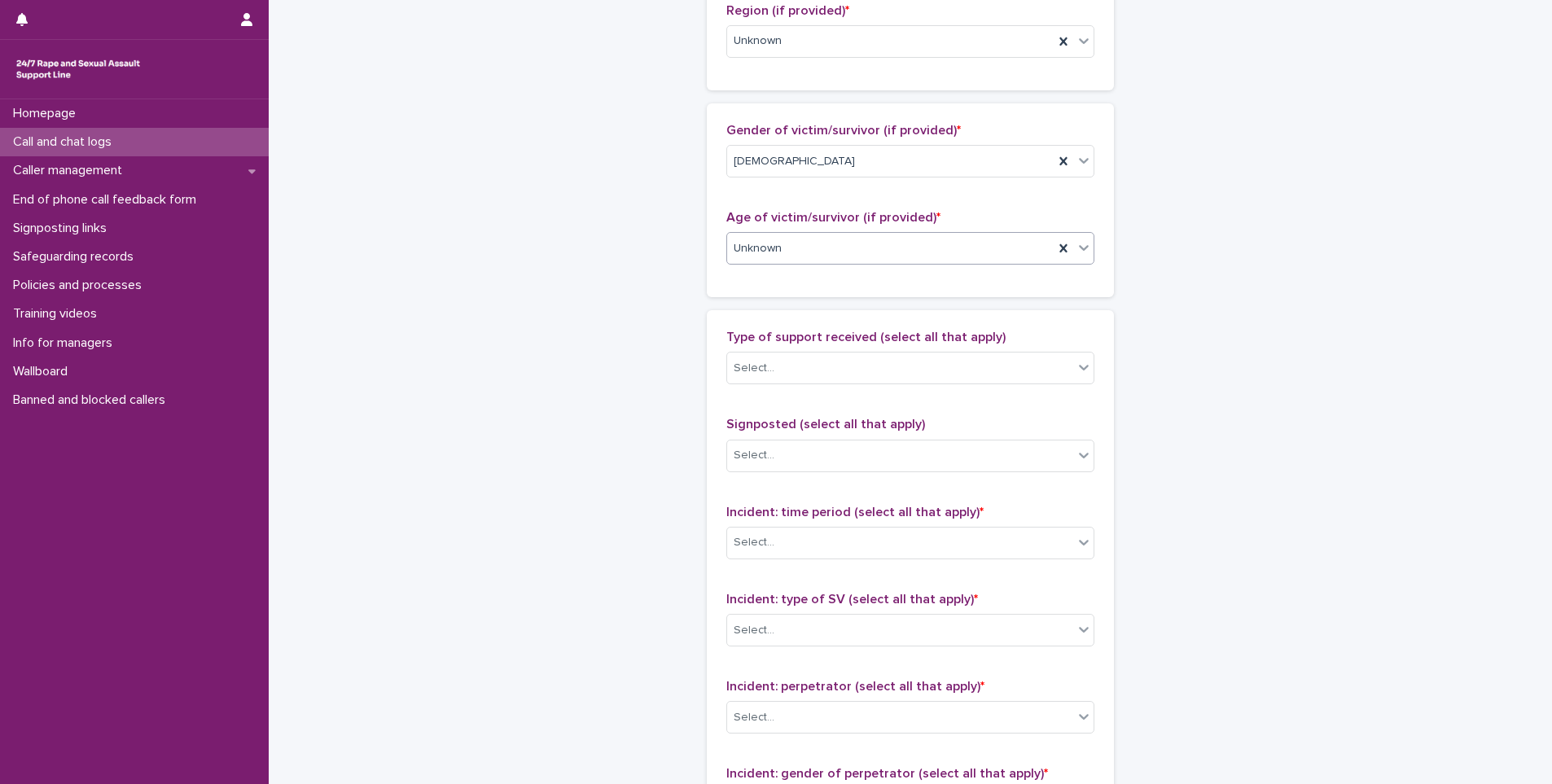
click at [837, 386] on div "Type of support received (select all that apply) Select..." at bounding box center [910, 363] width 368 height 67
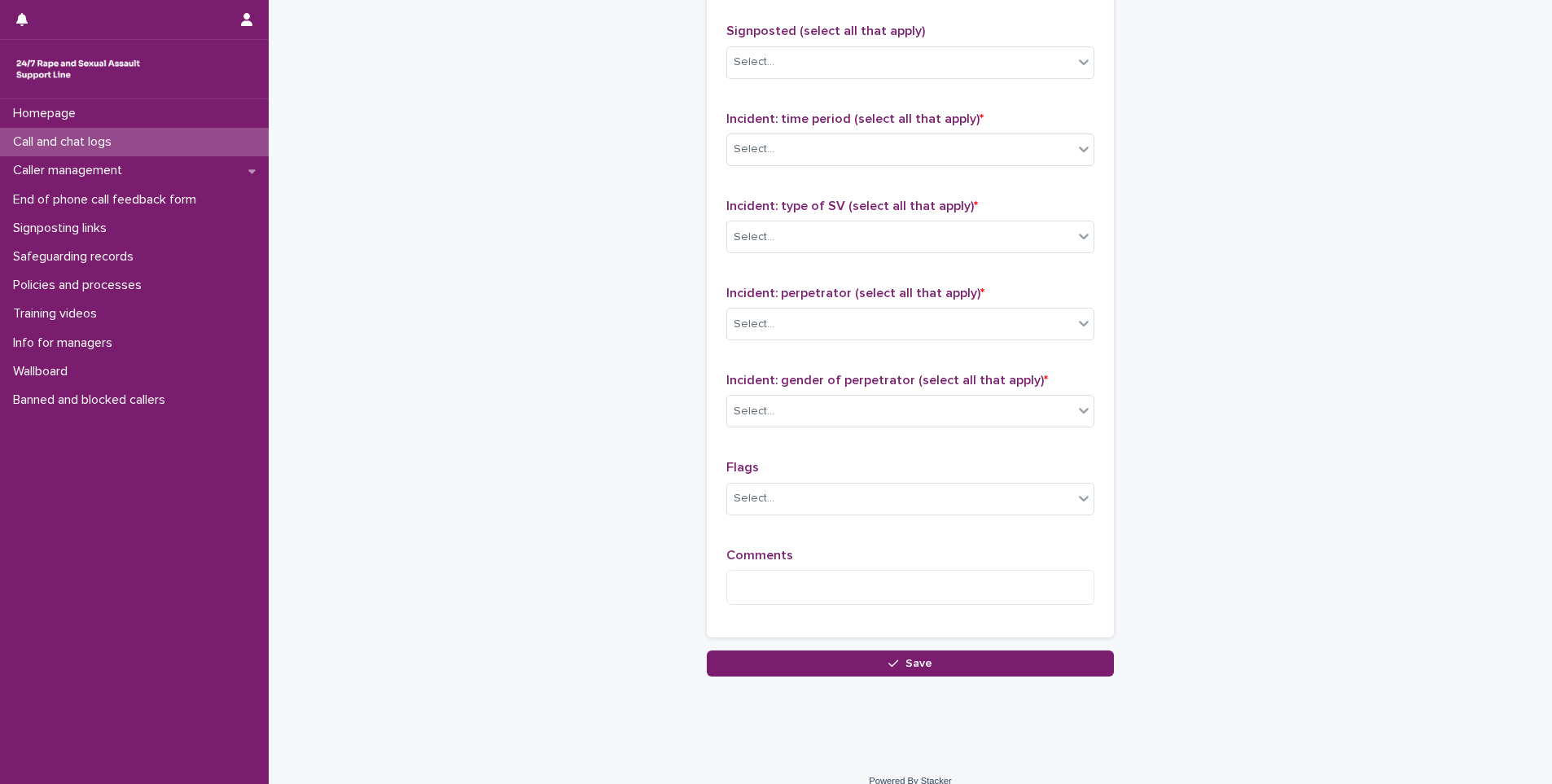
scroll to position [1228, 0]
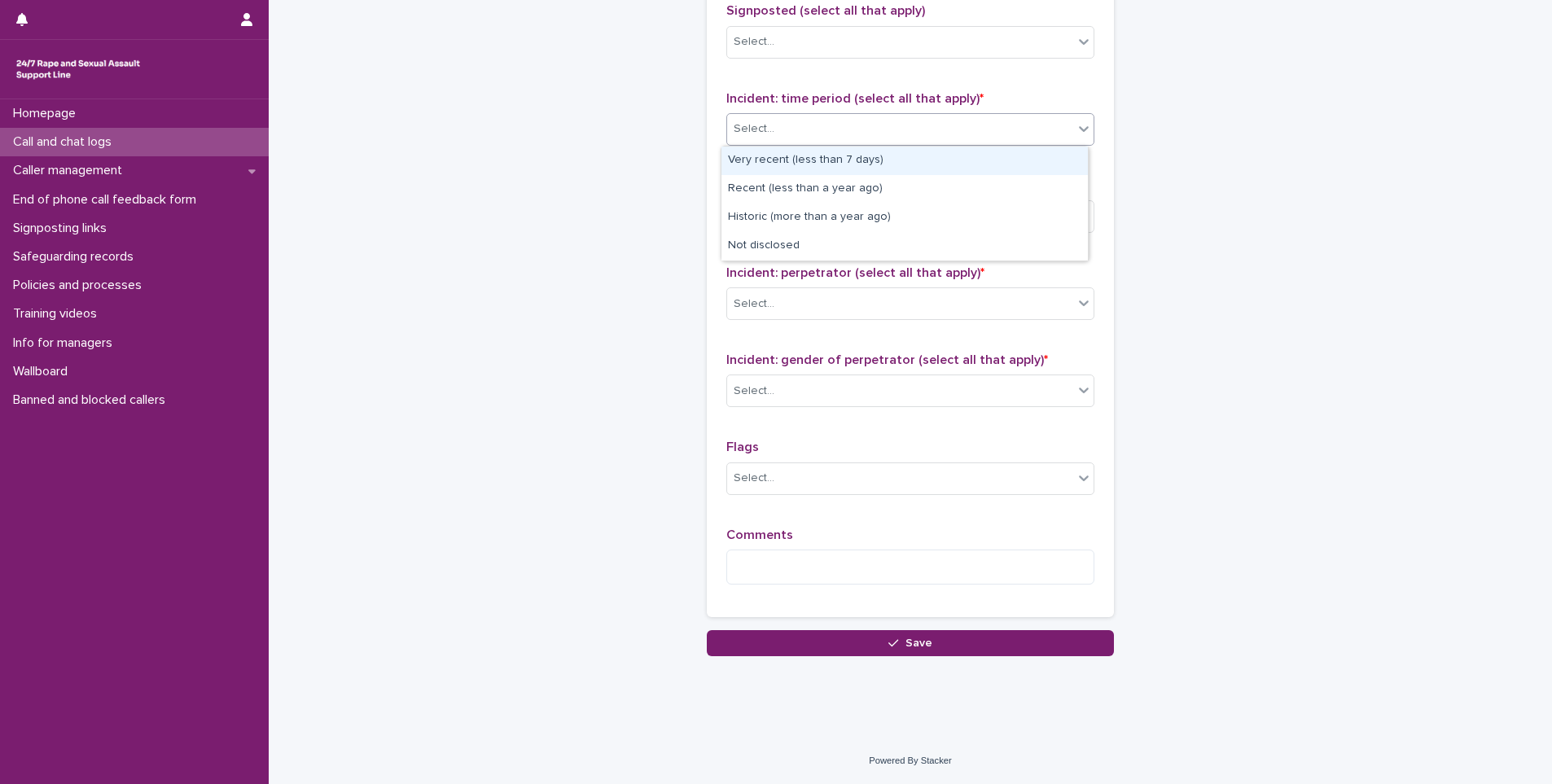
click at [913, 131] on div "Select..." at bounding box center [900, 129] width 346 height 26
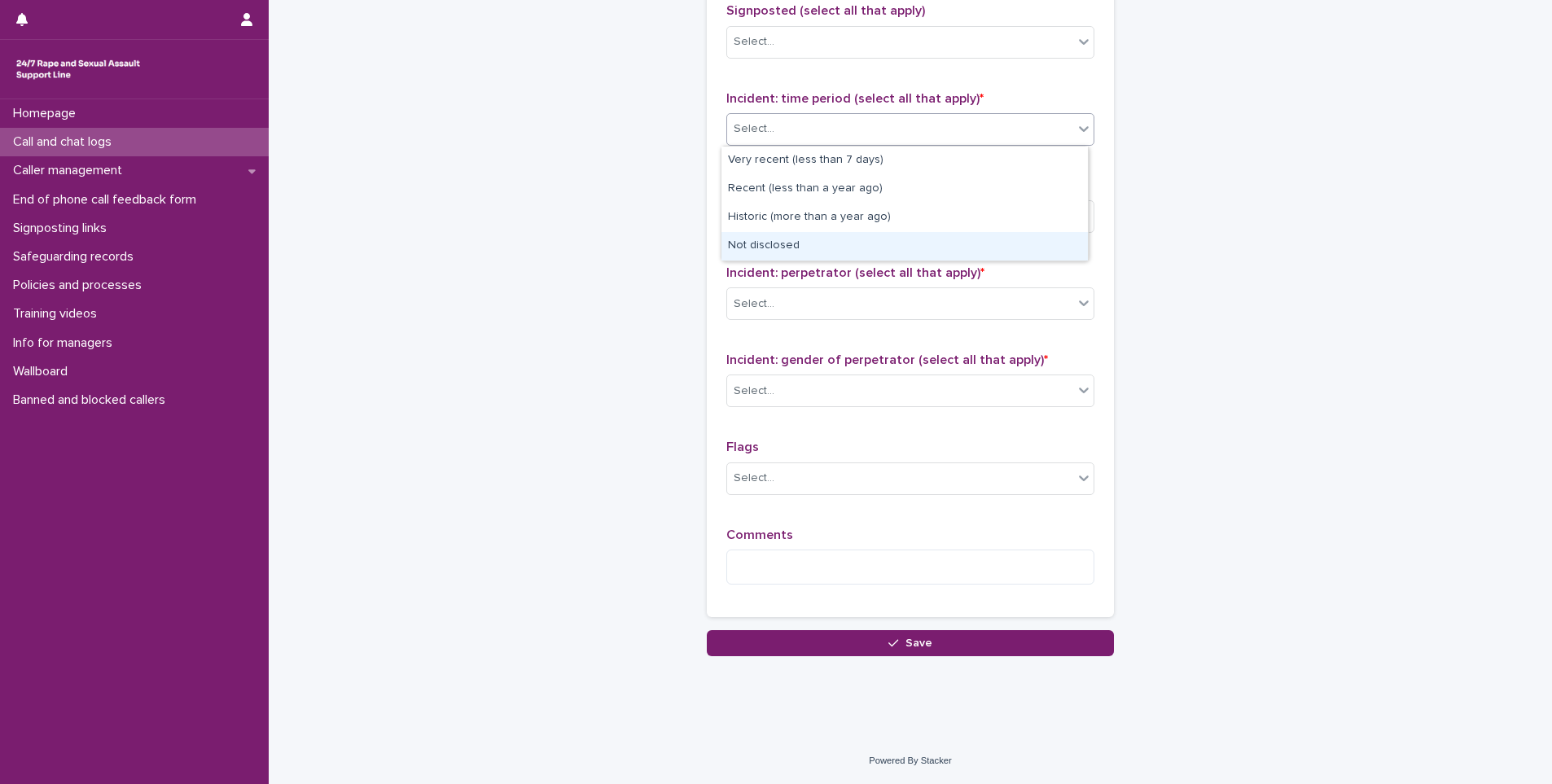
click at [863, 248] on div "Not disclosed" at bounding box center [905, 246] width 367 height 28
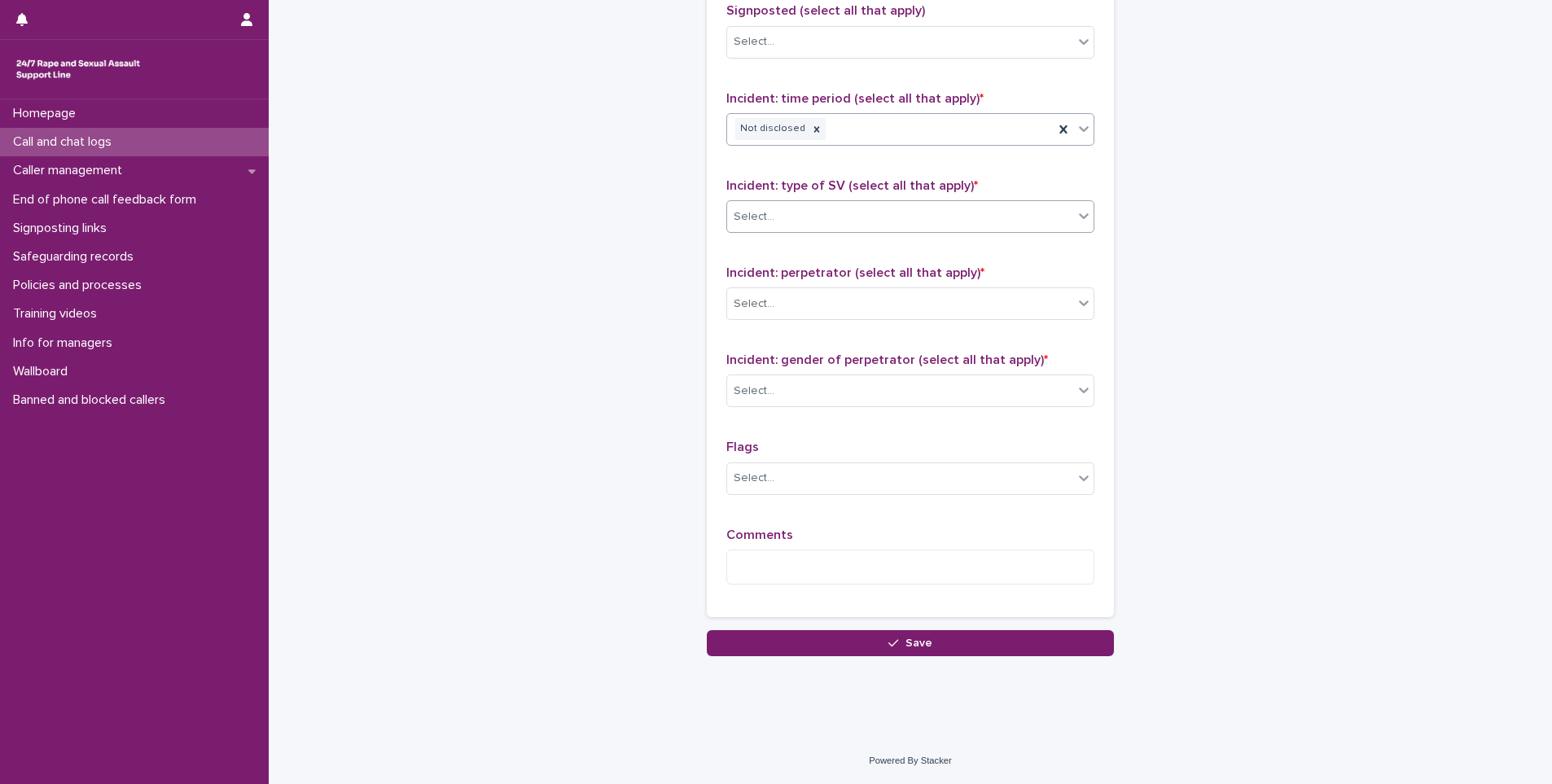
click at [875, 230] on div "Select..." at bounding box center [900, 217] width 346 height 26
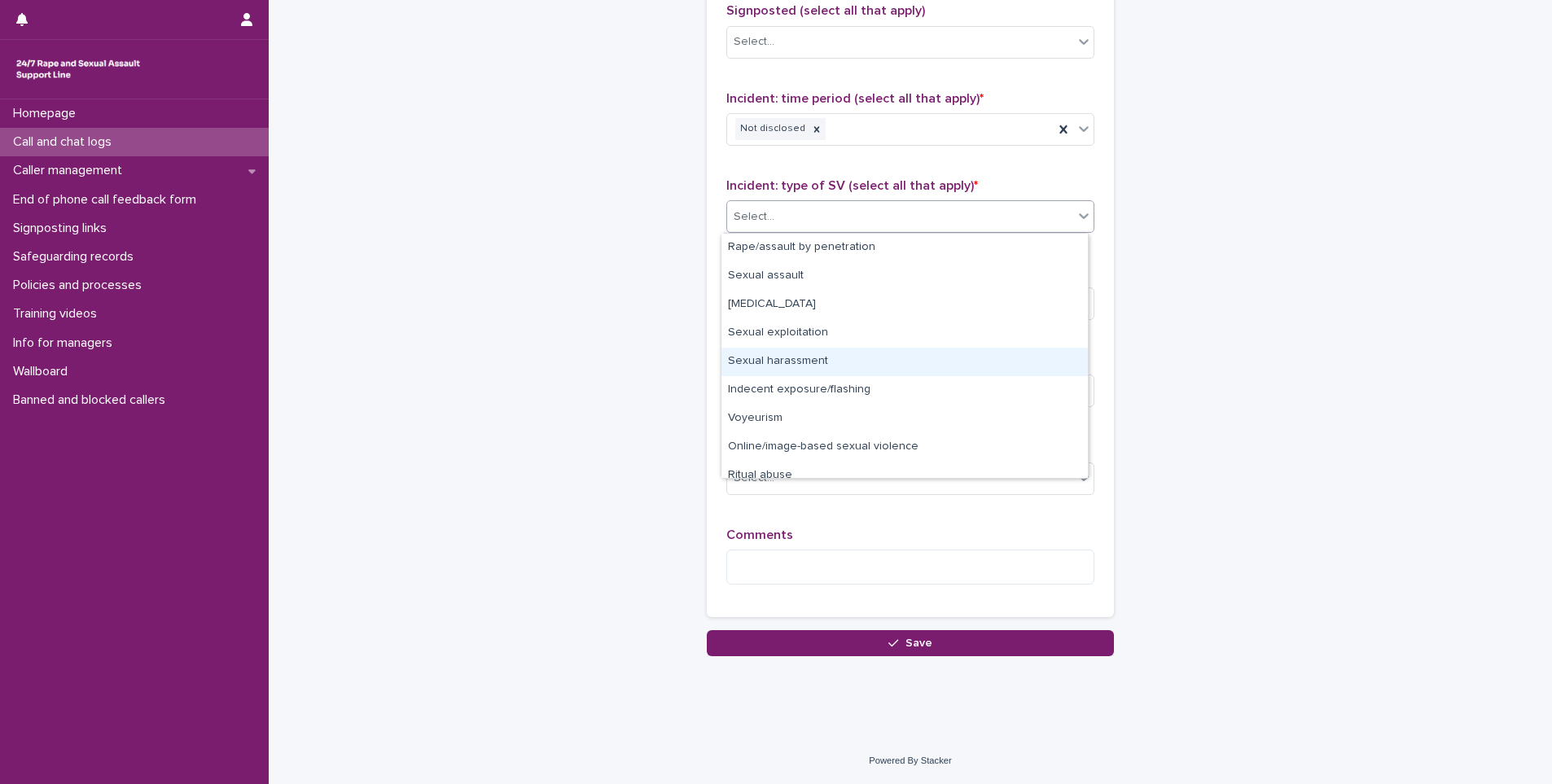
scroll to position [41, 0]
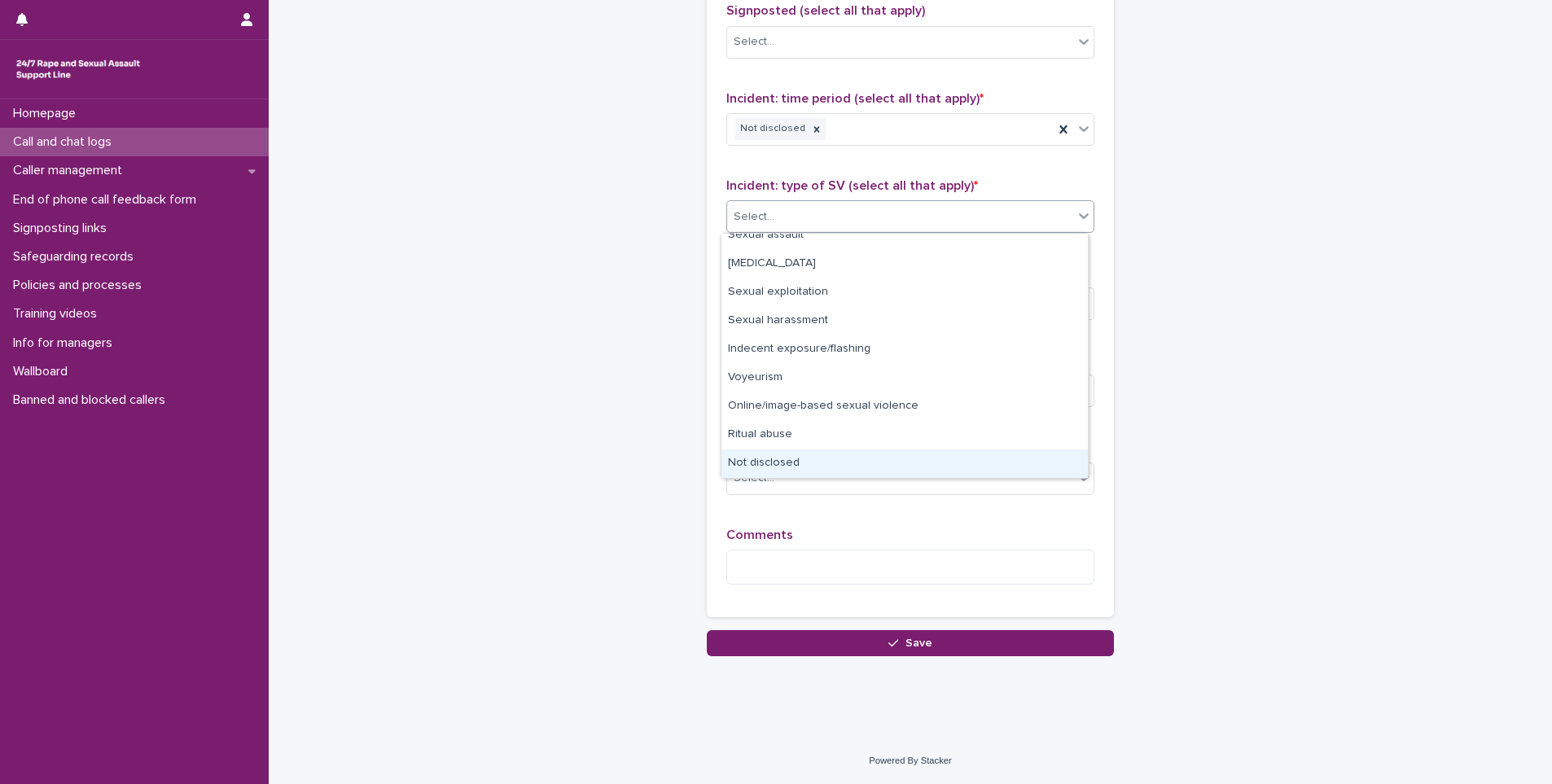
click at [831, 472] on div "Not disclosed" at bounding box center [905, 463] width 367 height 28
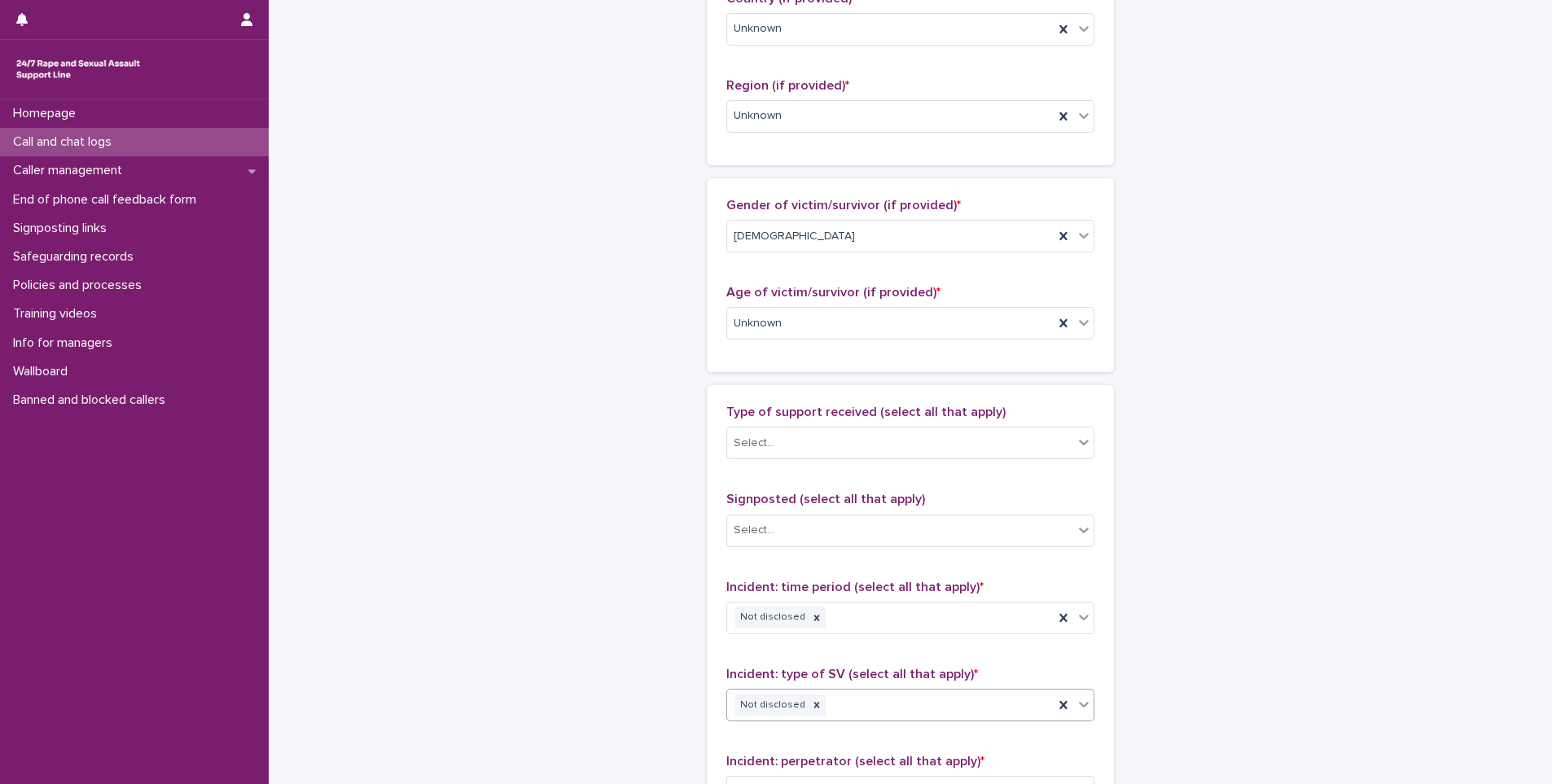
scroll to position [251, 0]
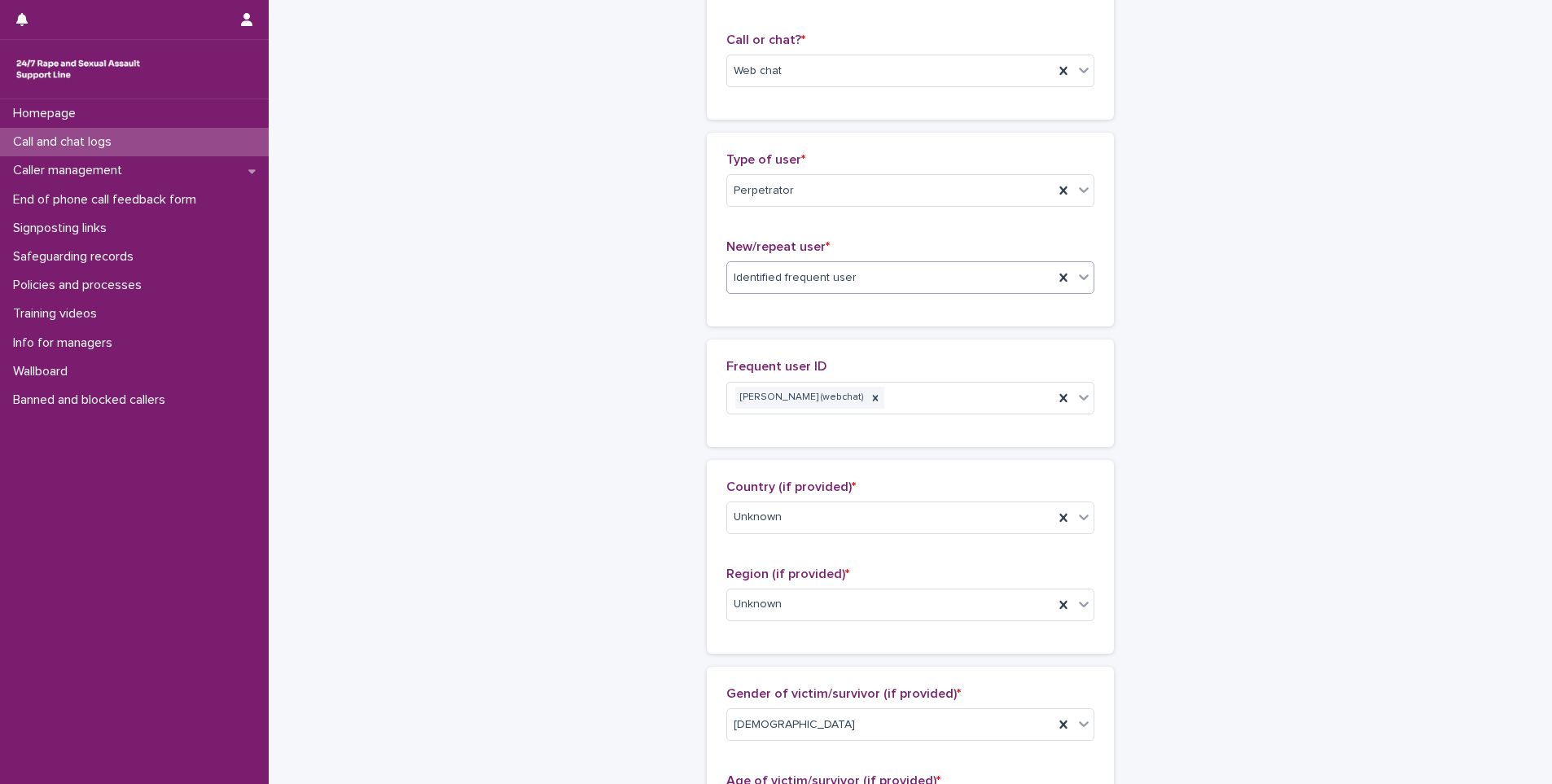
click at [923, 286] on div "Identified frequent user" at bounding box center [890, 278] width 326 height 26
click at [1478, 349] on div "**********" at bounding box center [910, 732] width 1283 height 1964
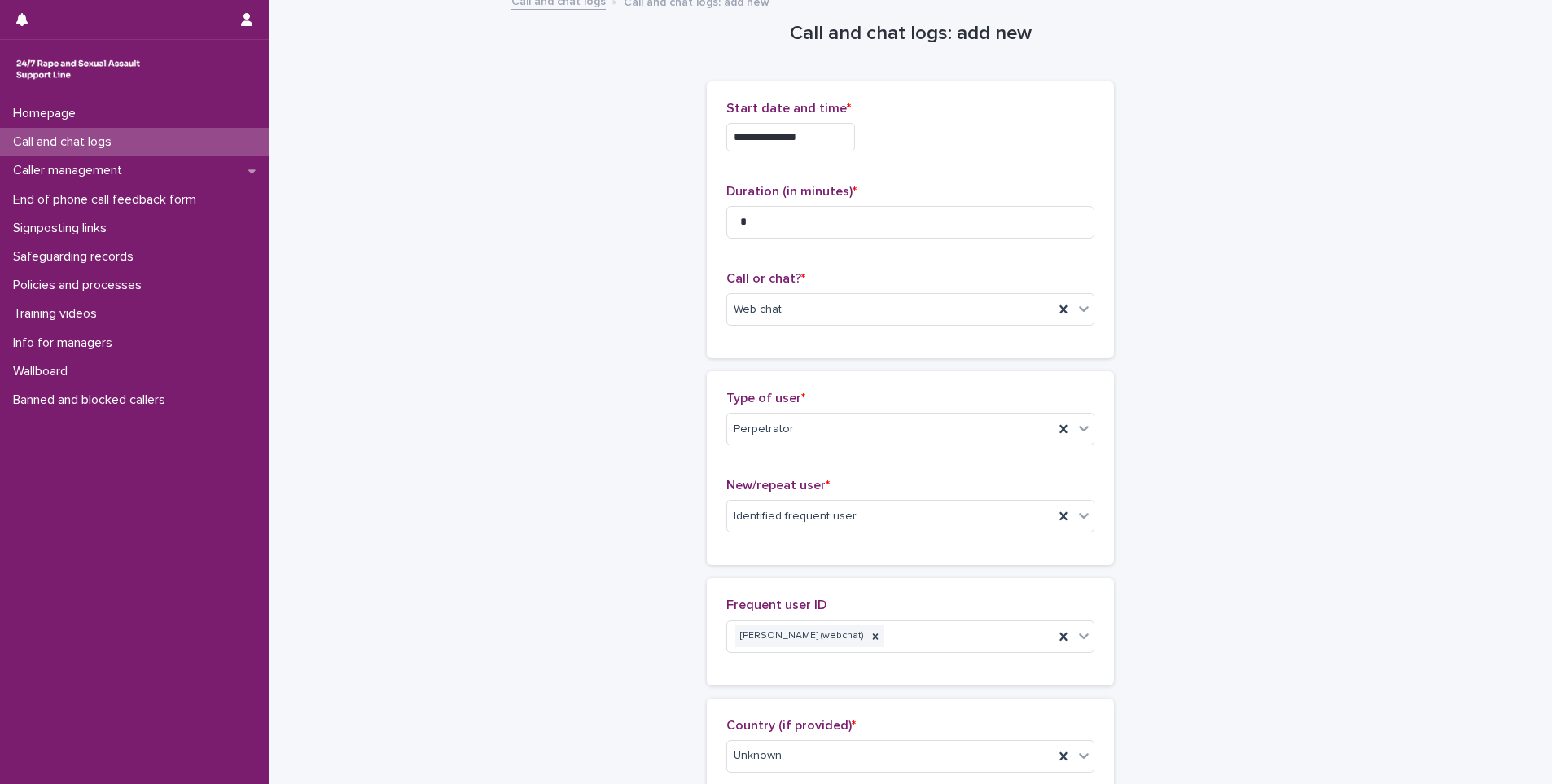
scroll to position [7, 0]
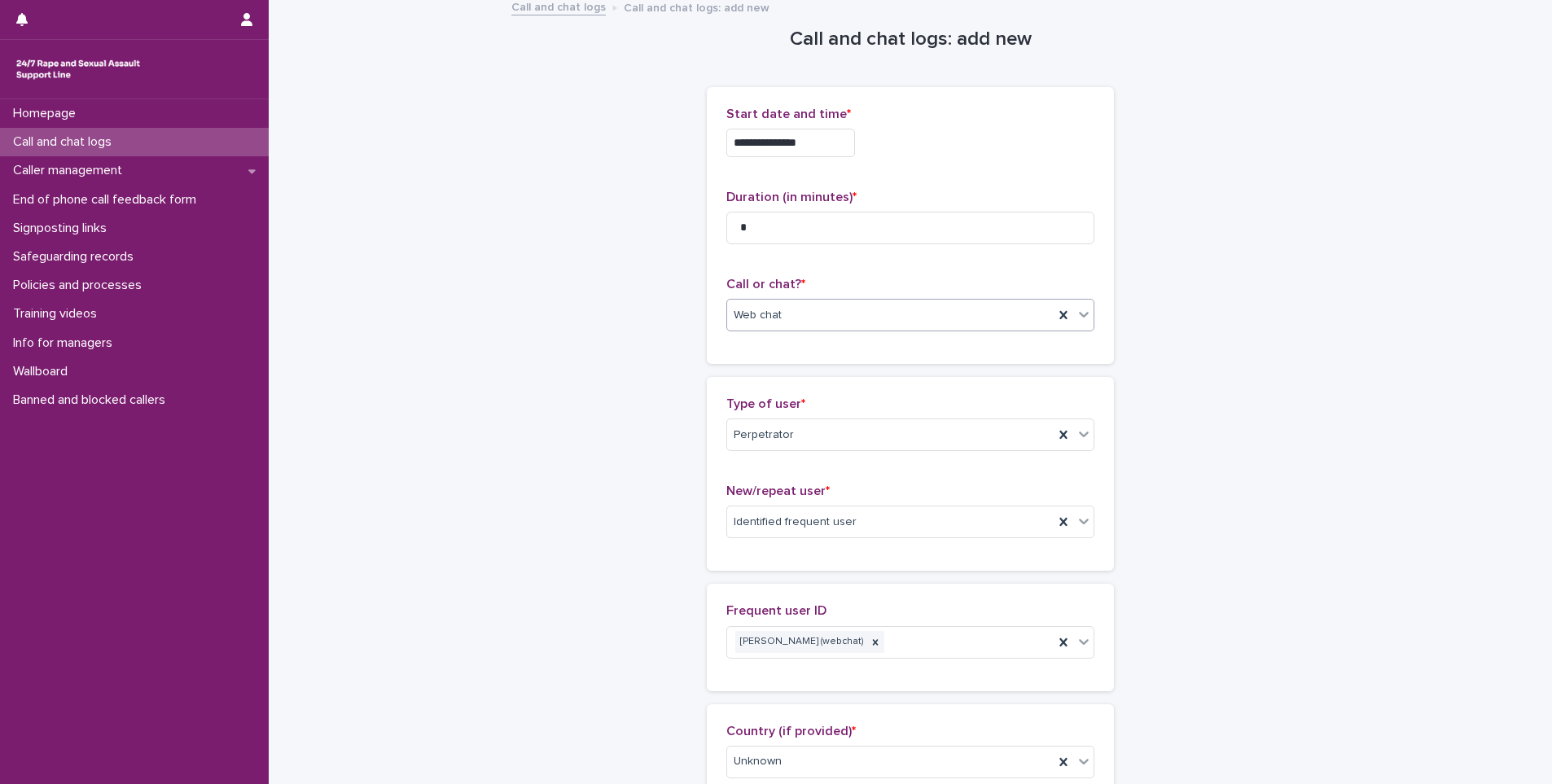
click at [868, 299] on div "Web chat" at bounding box center [910, 315] width 368 height 32
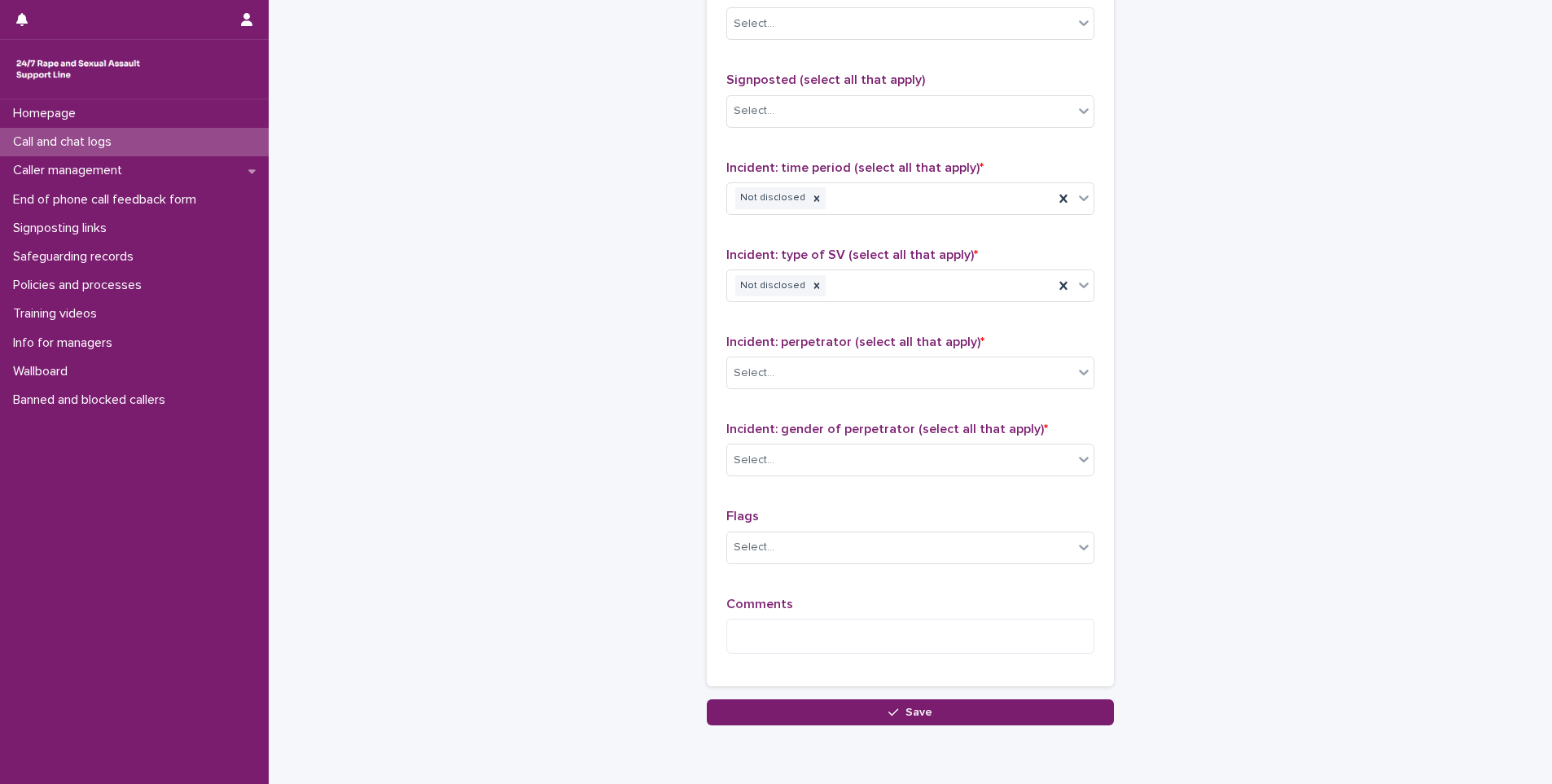
scroll to position [1228, 0]
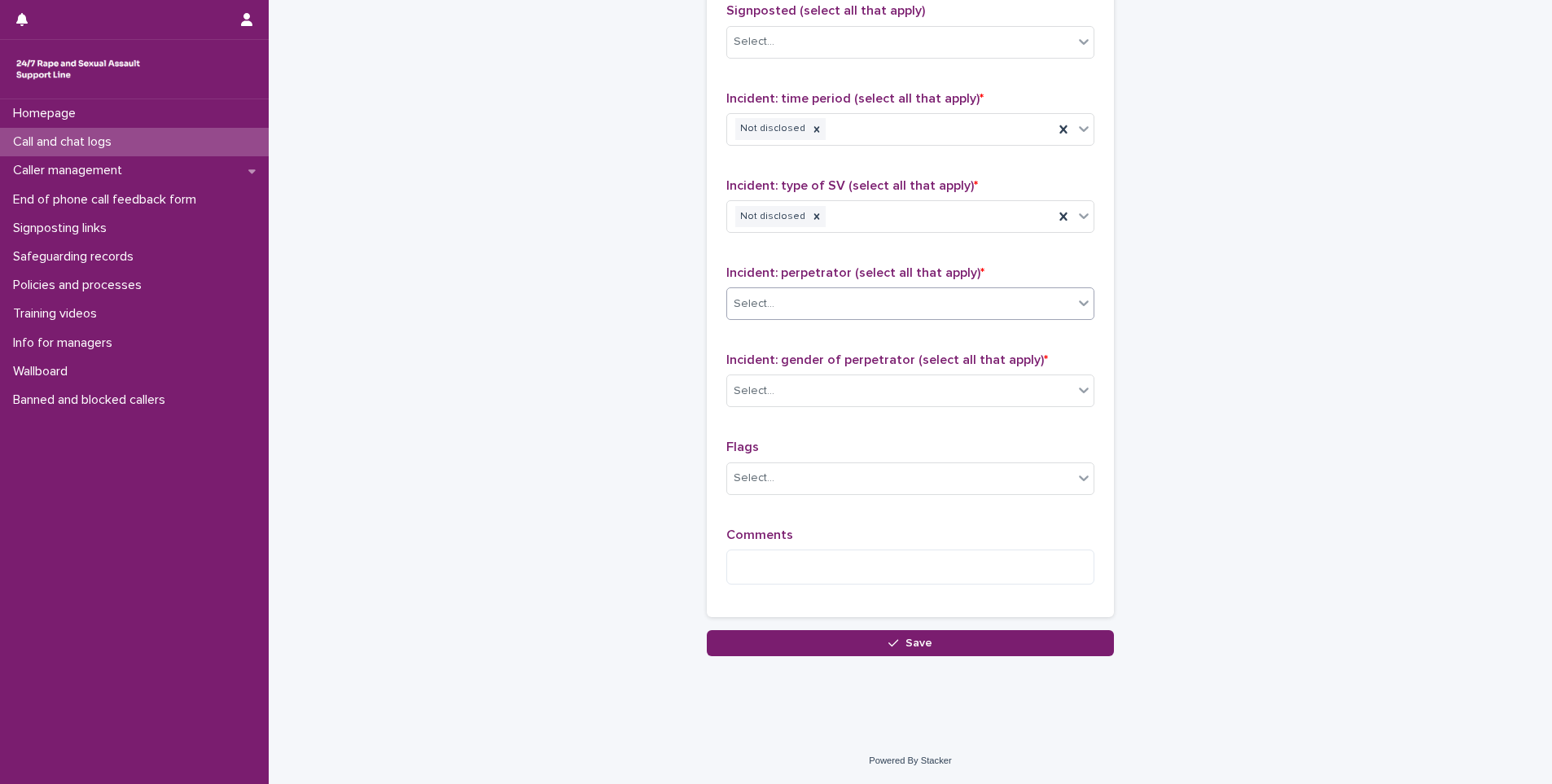
click at [863, 319] on div "Select..." at bounding box center [910, 304] width 368 height 32
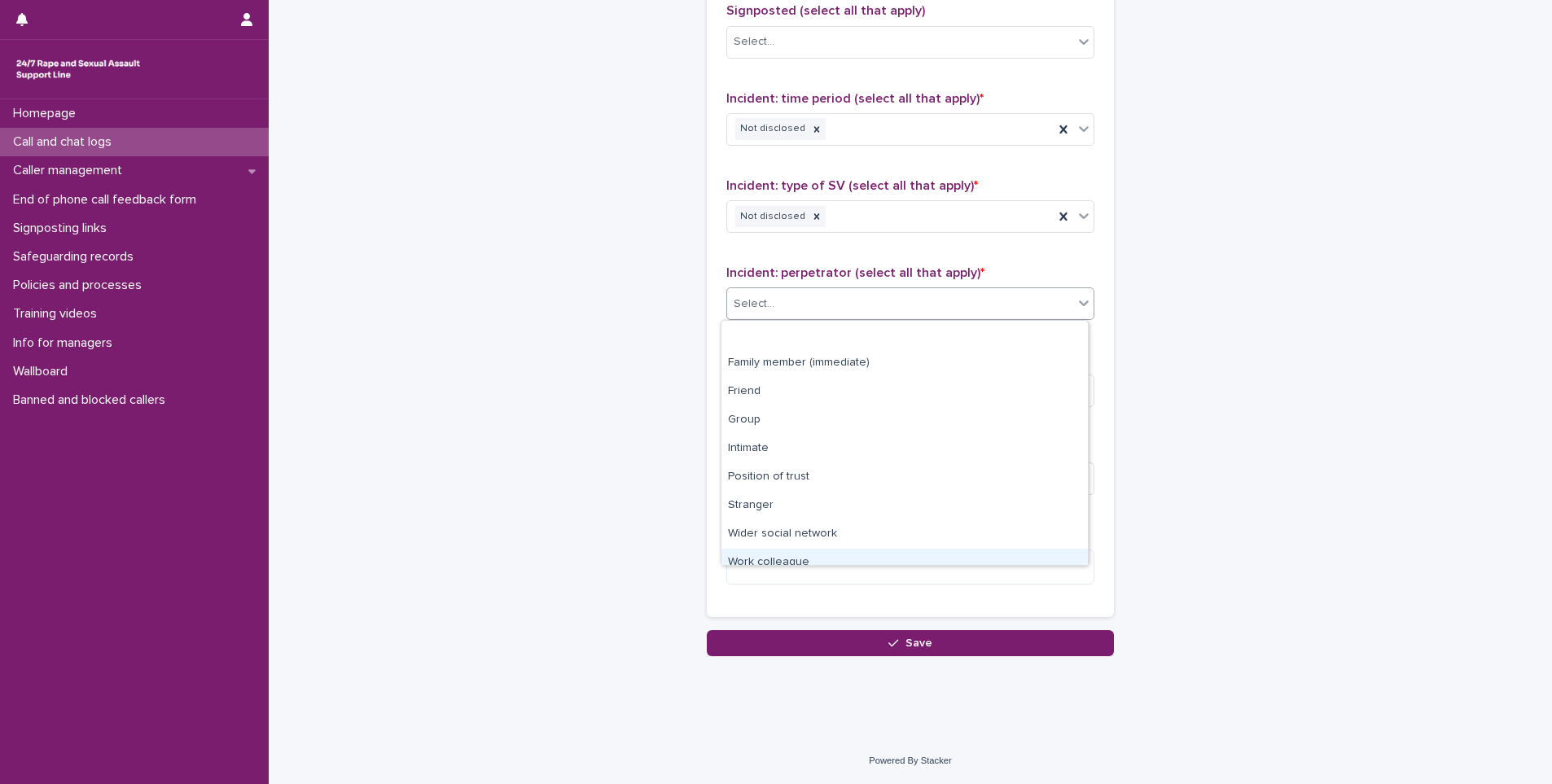
scroll to position [69, 0]
click at [833, 562] on div "Not disclosed" at bounding box center [905, 550] width 367 height 28
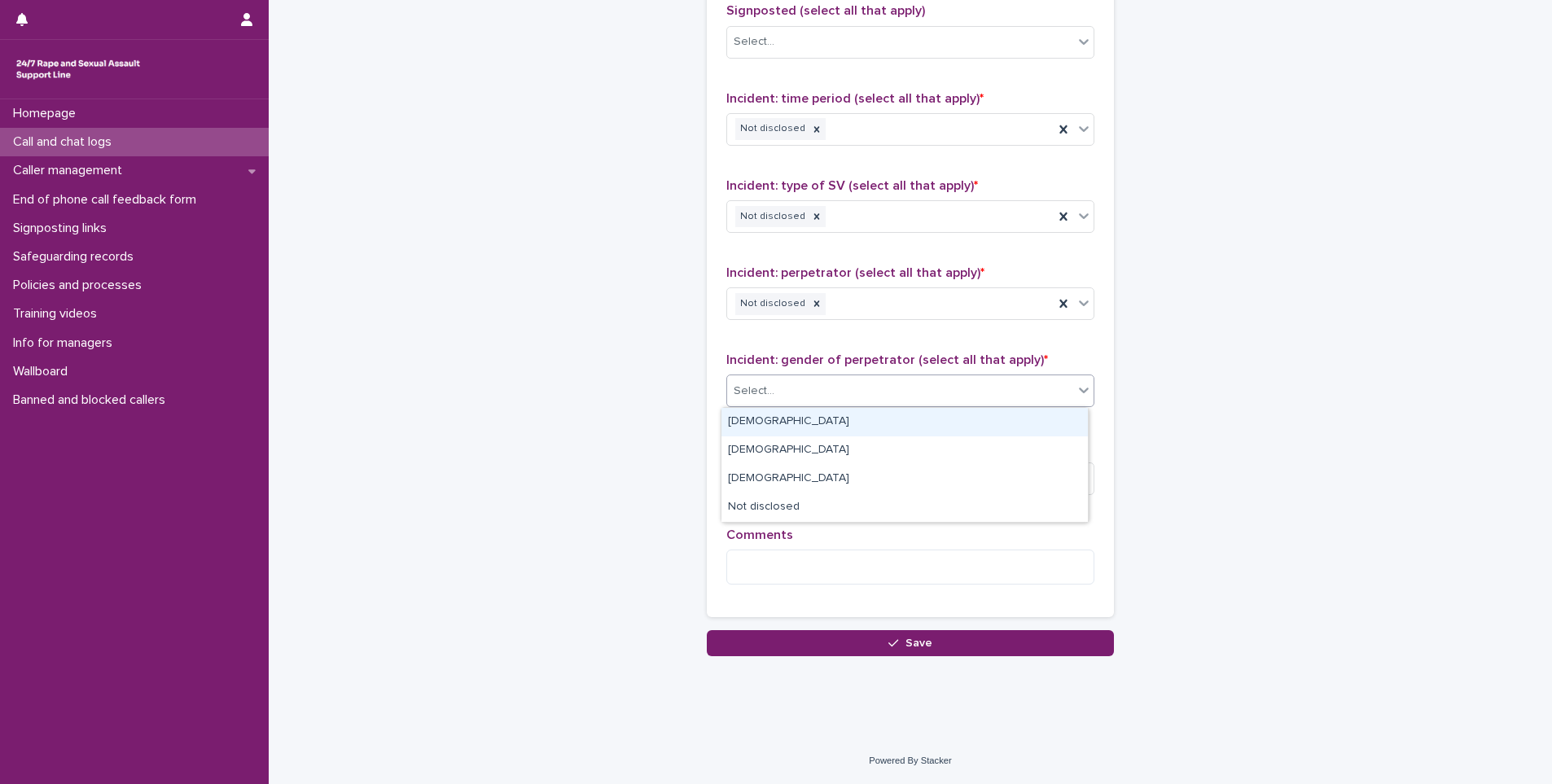
click at [841, 402] on div "Select..." at bounding box center [900, 392] width 346 height 26
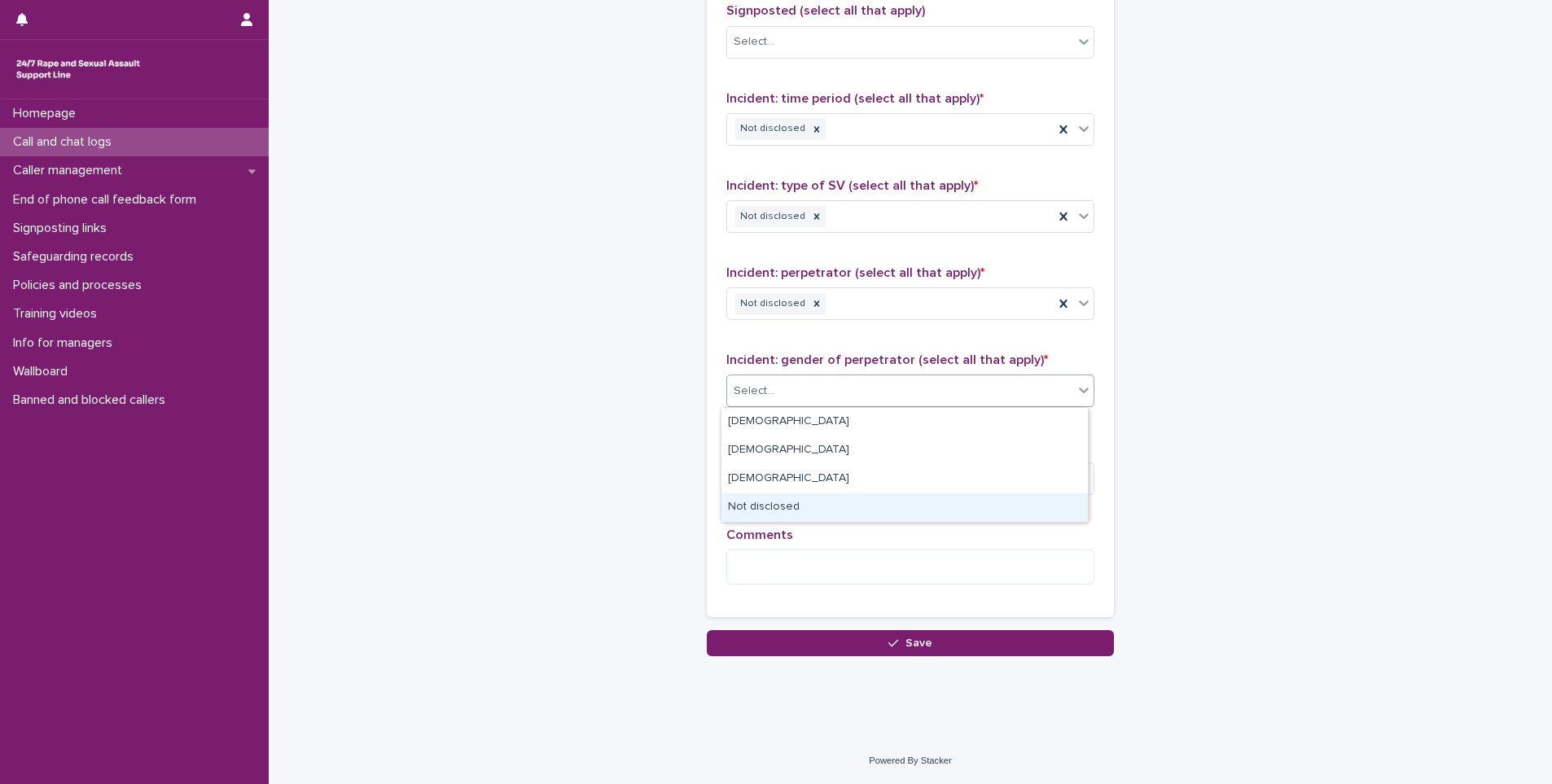
click at [834, 506] on div "Not disclosed" at bounding box center [905, 508] width 367 height 28
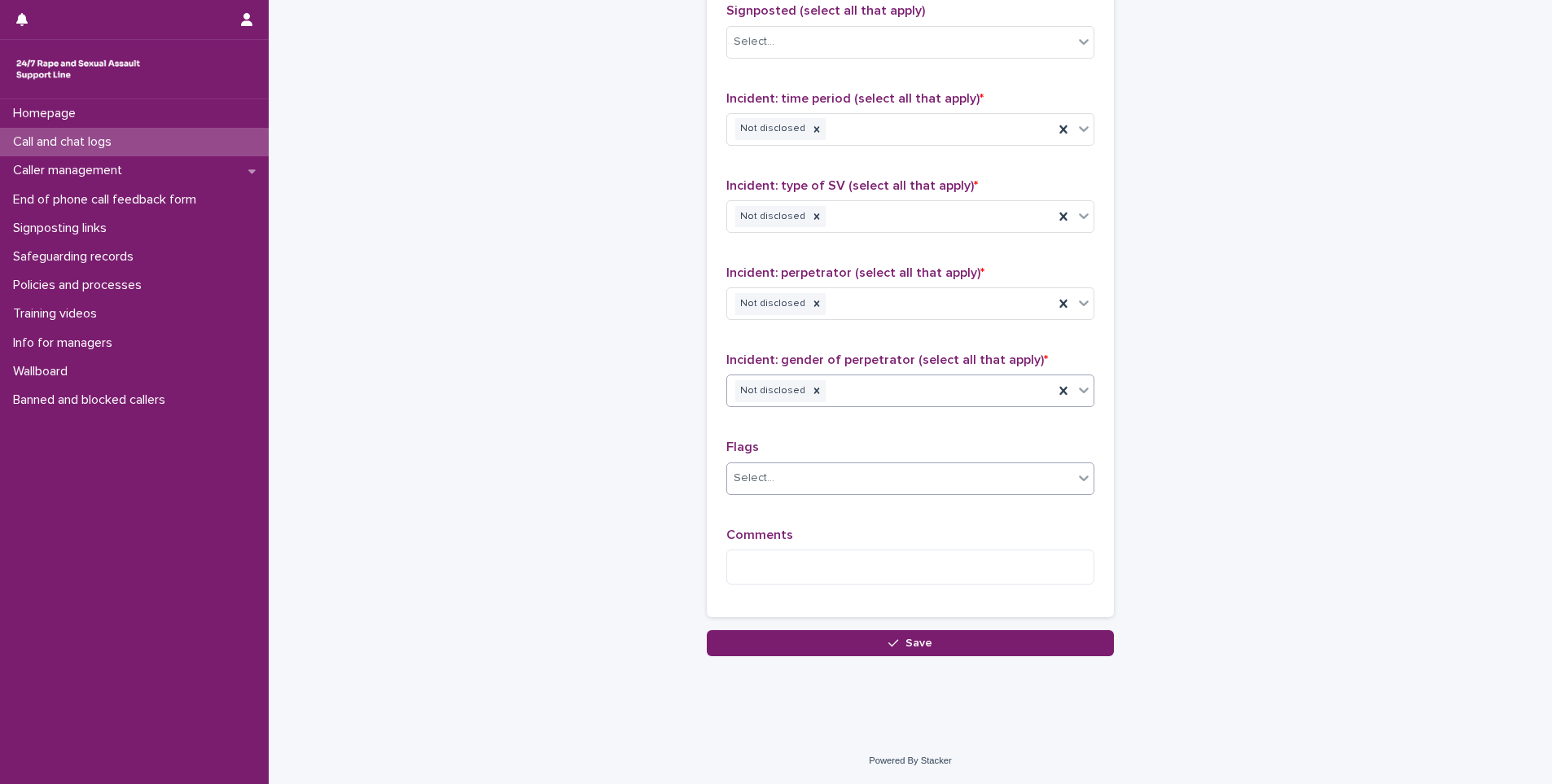
click at [861, 484] on div "Select..." at bounding box center [900, 479] width 346 height 26
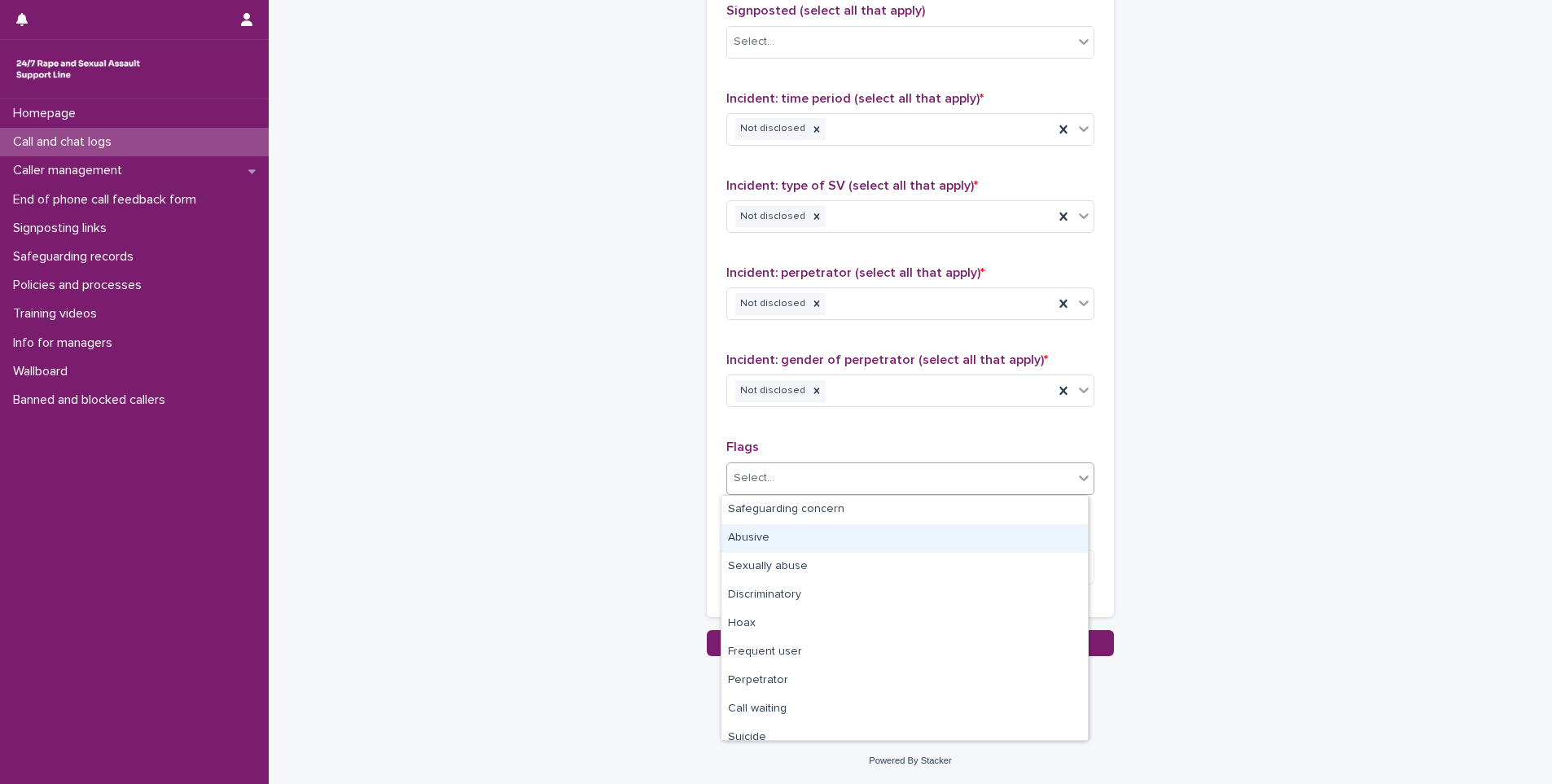
click at [836, 546] on div "Abusive" at bounding box center [905, 539] width 367 height 28
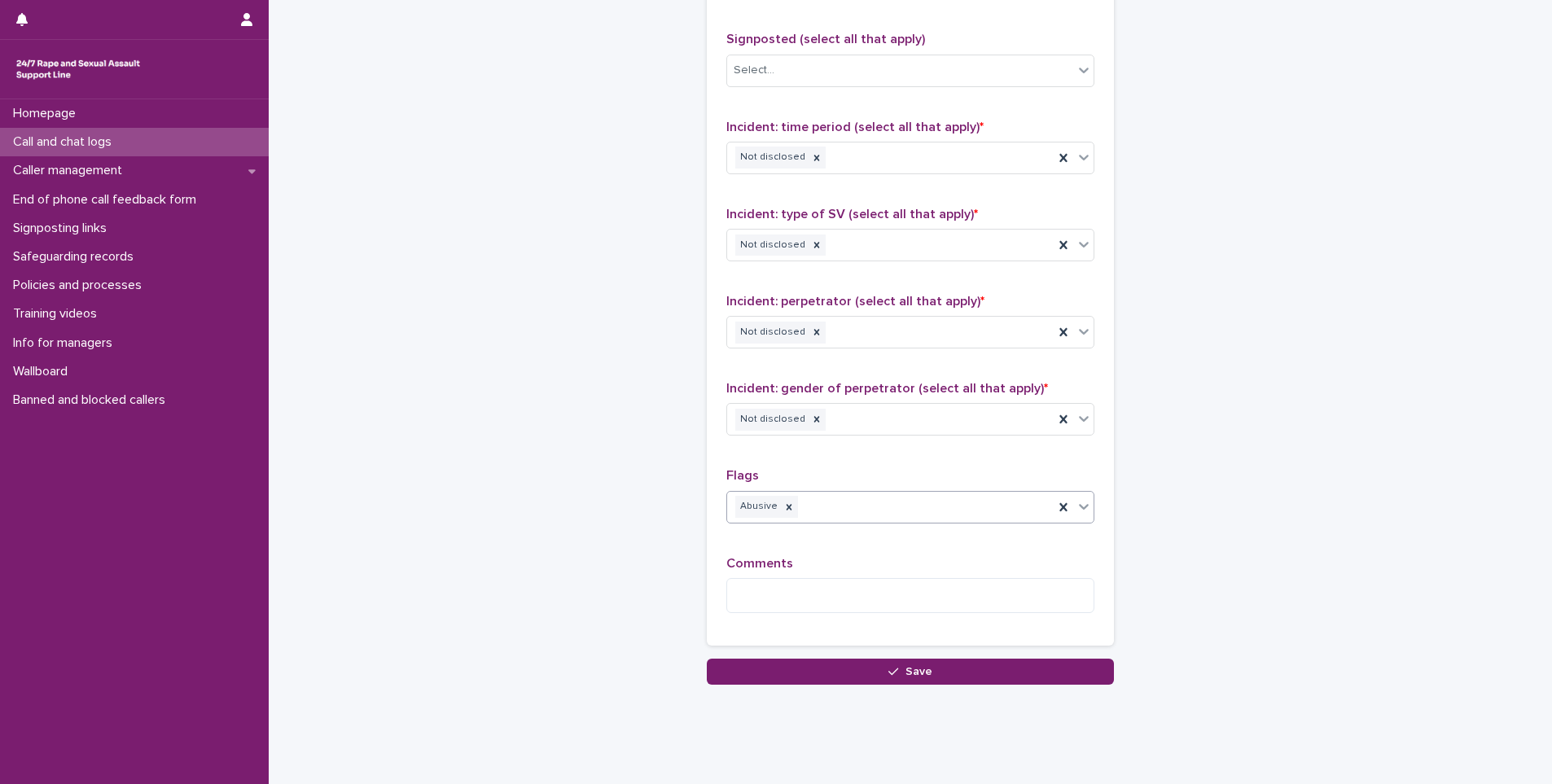
scroll to position [1228, 0]
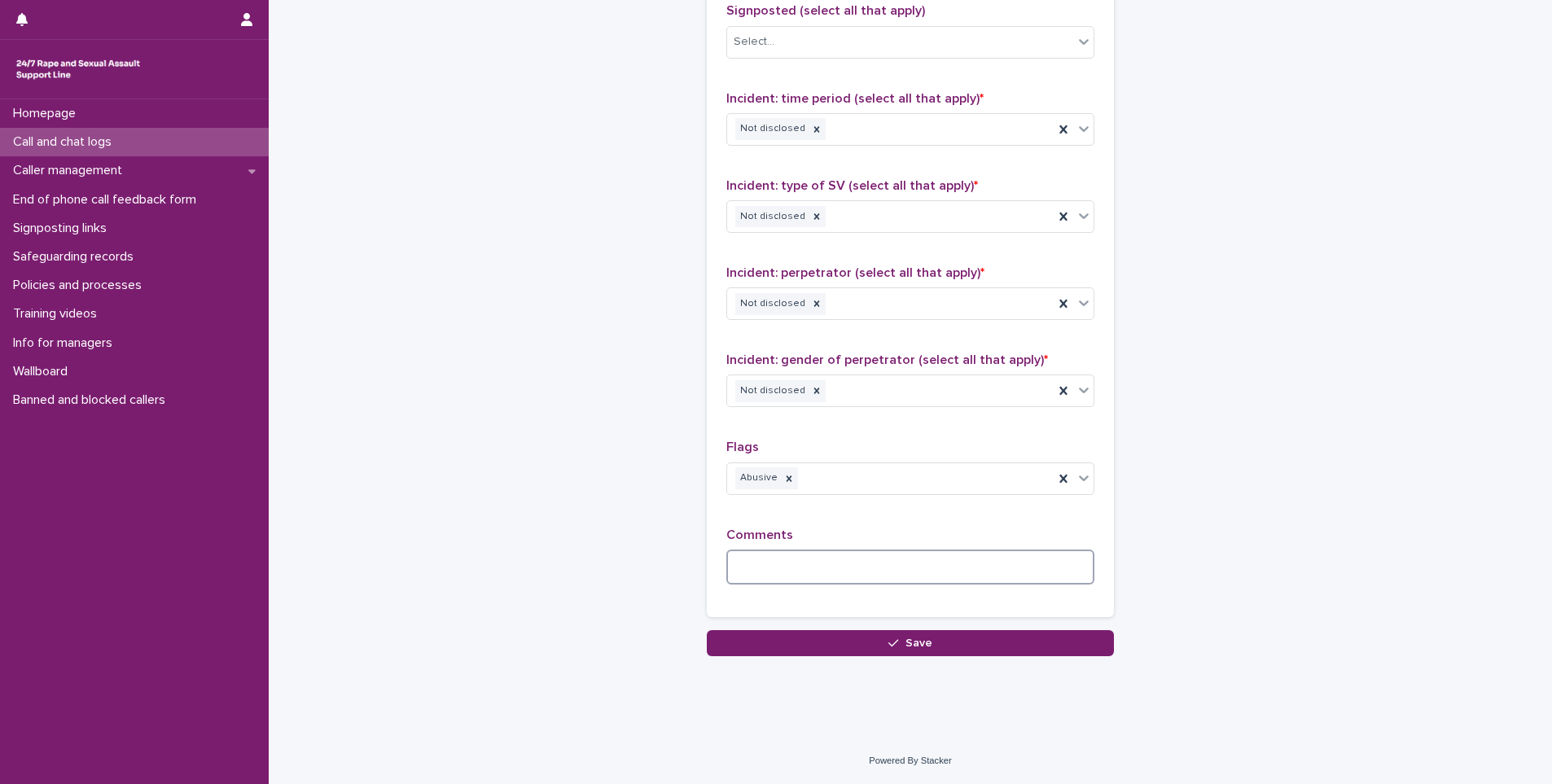
click at [823, 568] on textarea at bounding box center [910, 566] width 368 height 35
type textarea "**********"
click at [862, 643] on button "Save" at bounding box center [910, 644] width 408 height 26
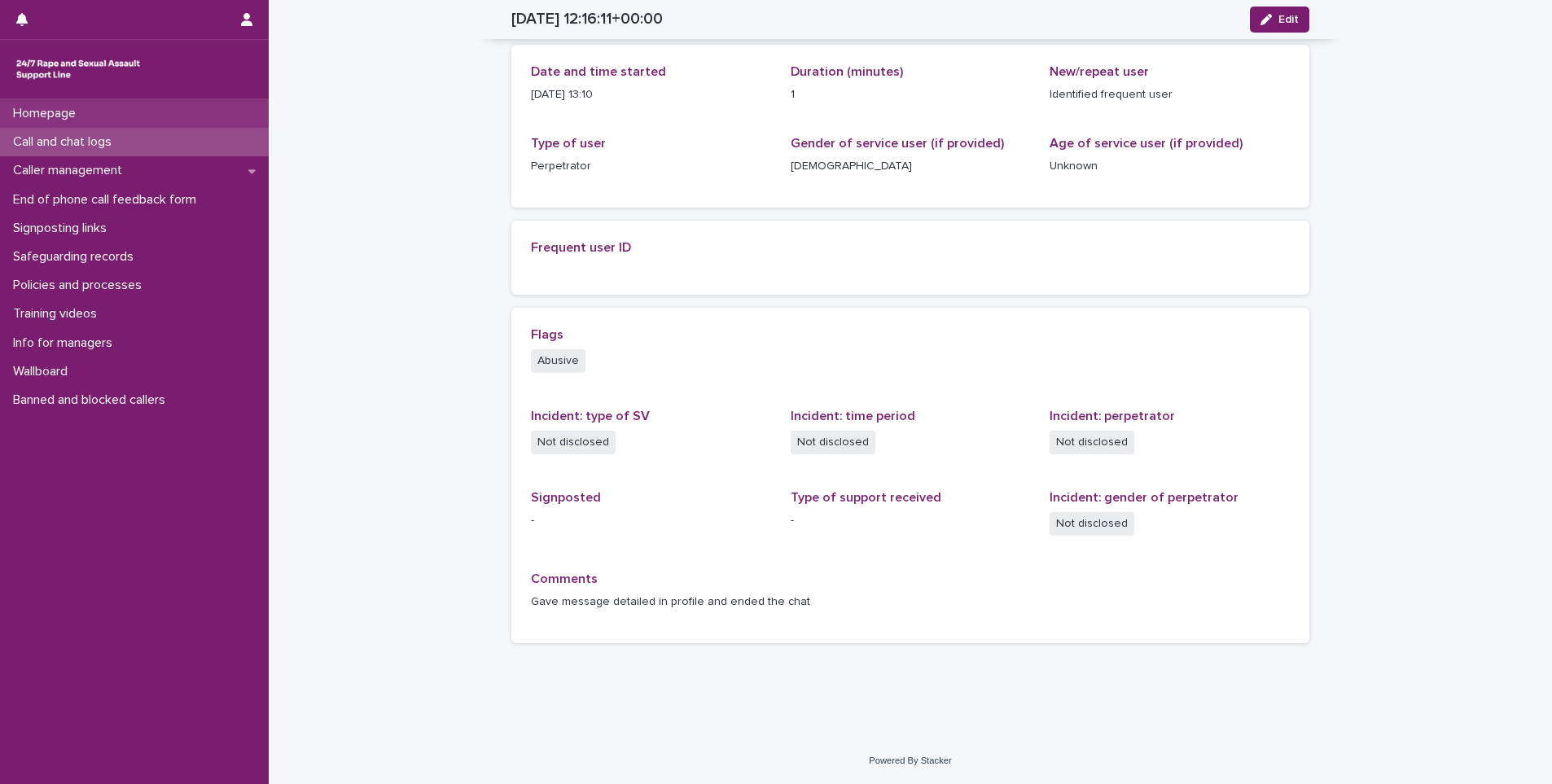
scroll to position [204, 0]
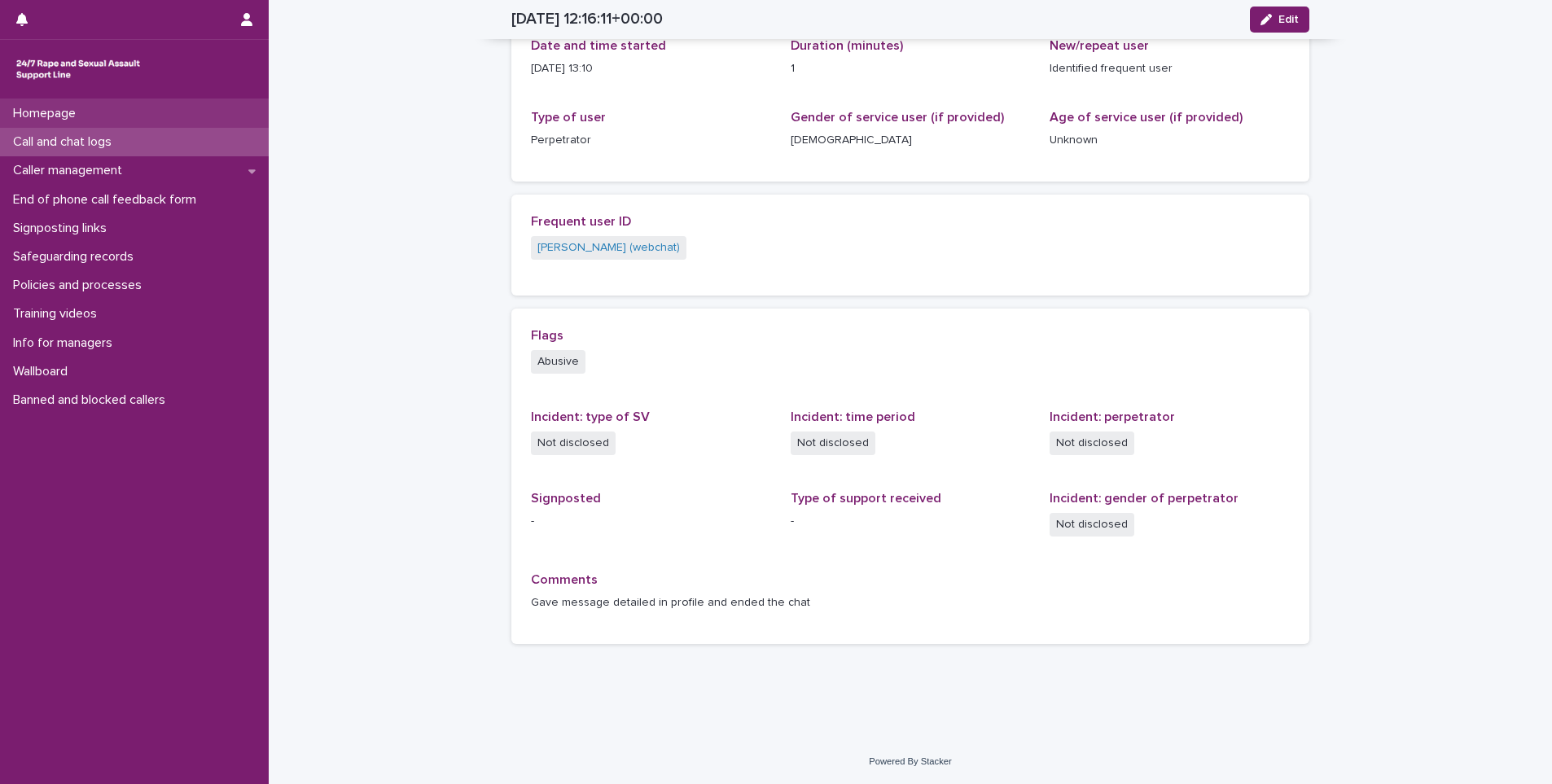
click at [56, 121] on p "Homepage" at bounding box center [47, 113] width 82 height 15
